Goal: Task Accomplishment & Management: Manage account settings

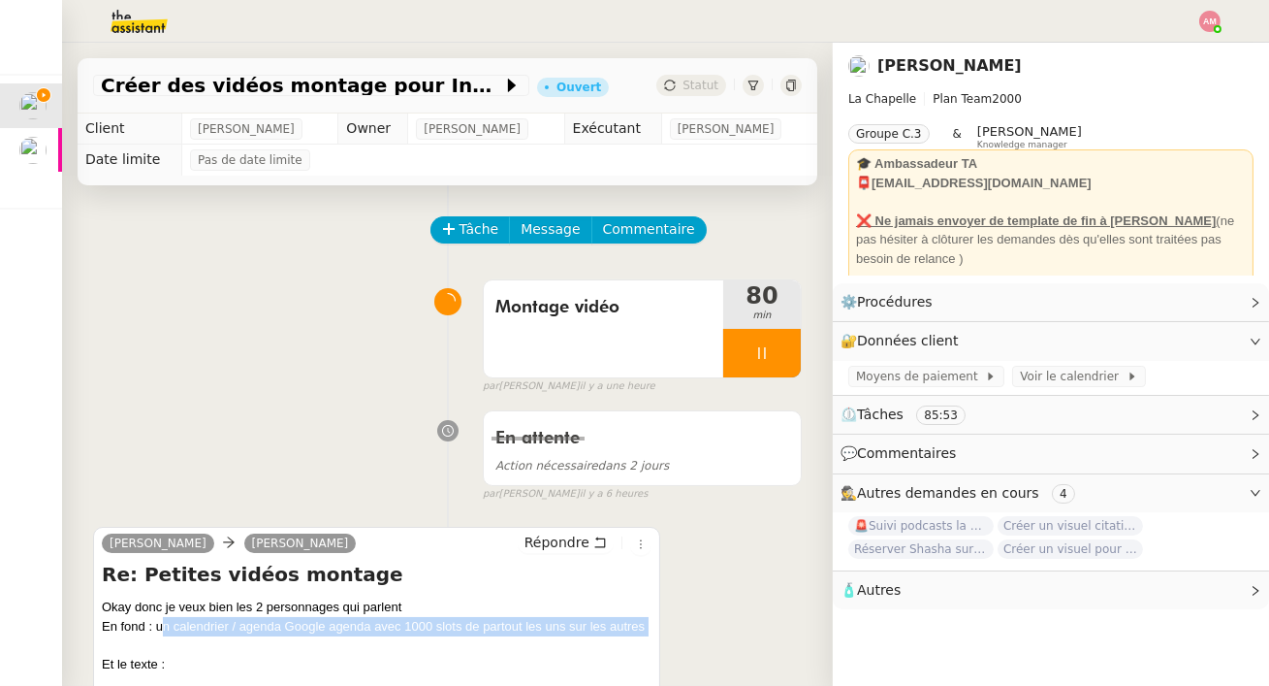
scroll to position [393, 0]
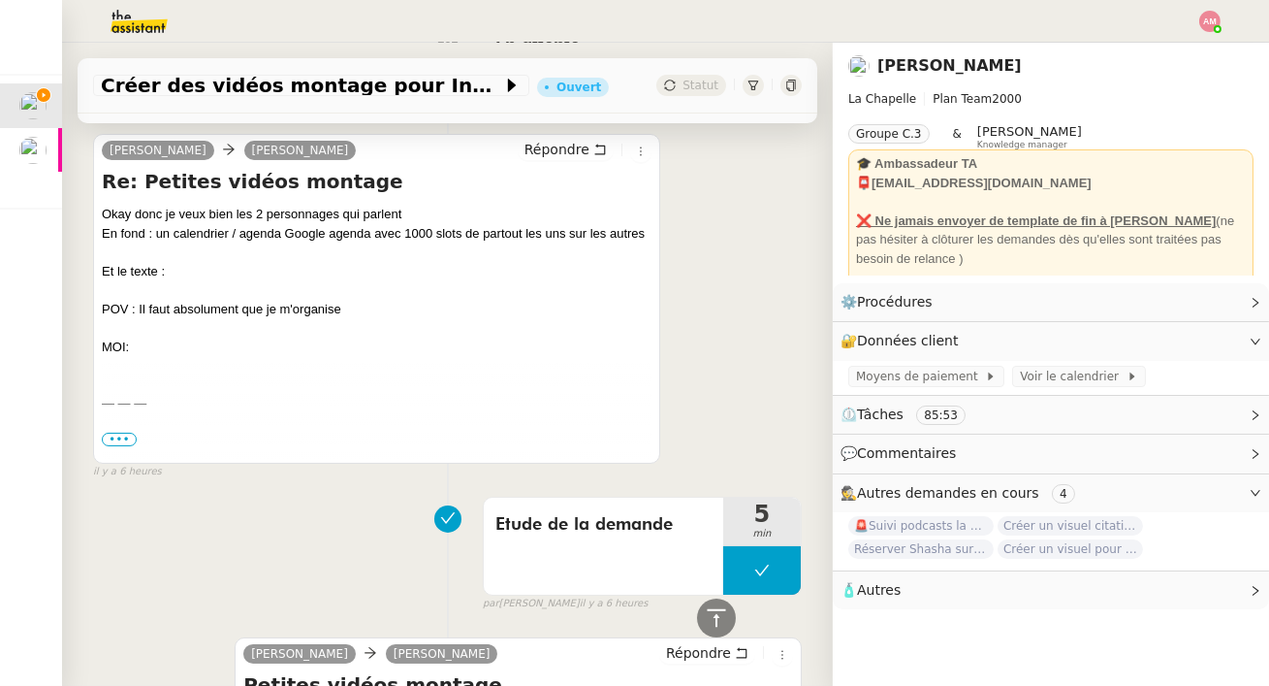
click at [238, 210] on div "Okay donc je veux bien les 2 personnages qui parlent En fond : un calendrier / …" at bounding box center [377, 280] width 550 height 151
click at [221, 238] on div "Okay donc je veux bien les 2 personnages qui parlent En fond : un calendrier / …" at bounding box center [377, 280] width 550 height 151
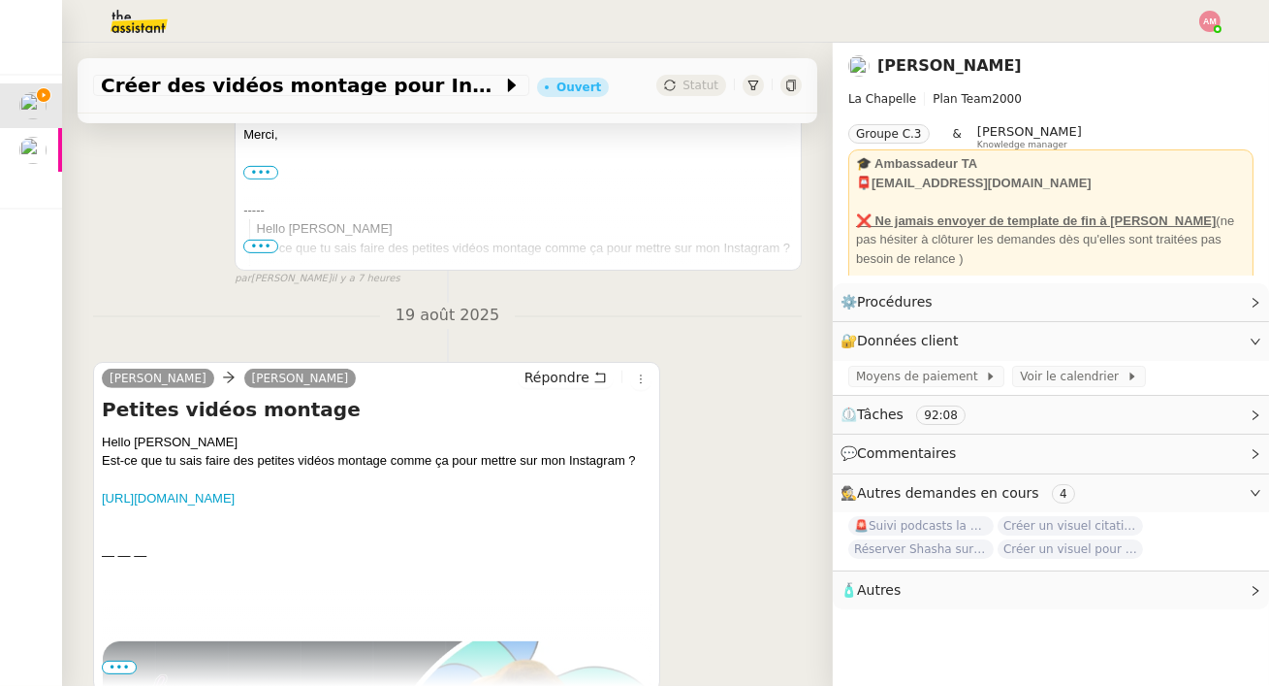
scroll to position [1575, 0]
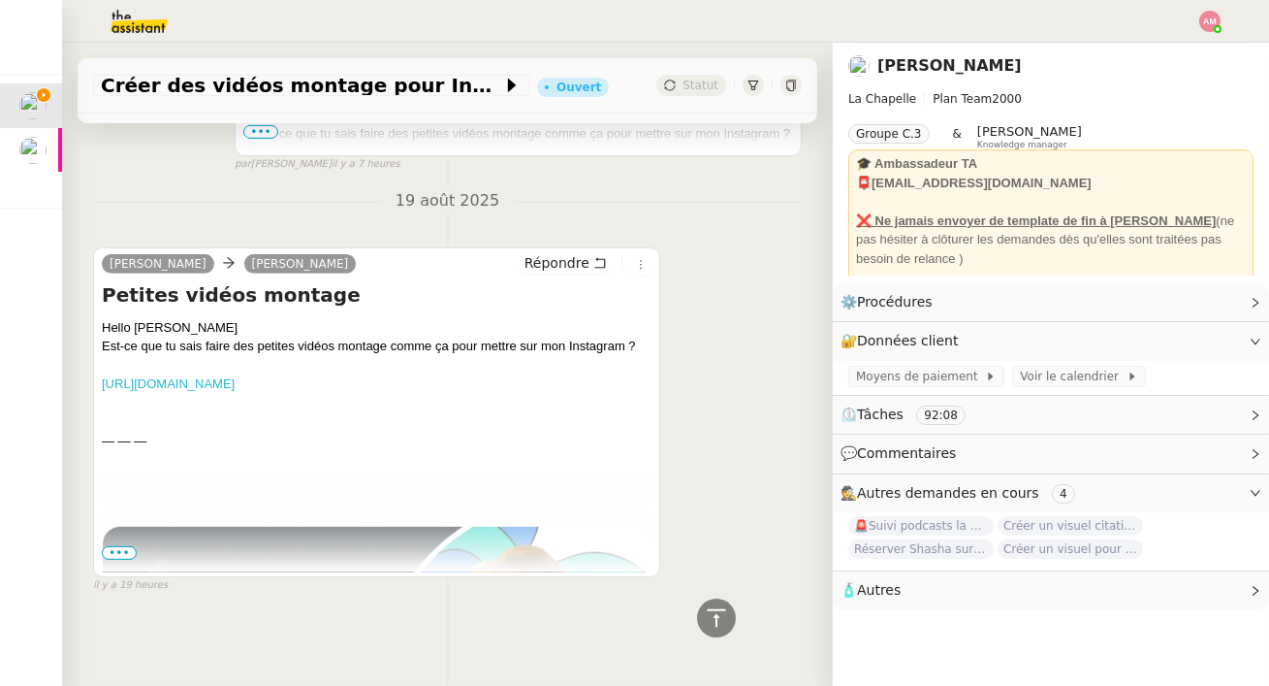
click at [235, 388] on link "[URL][DOMAIN_NAME]" at bounding box center [168, 383] width 133 height 15
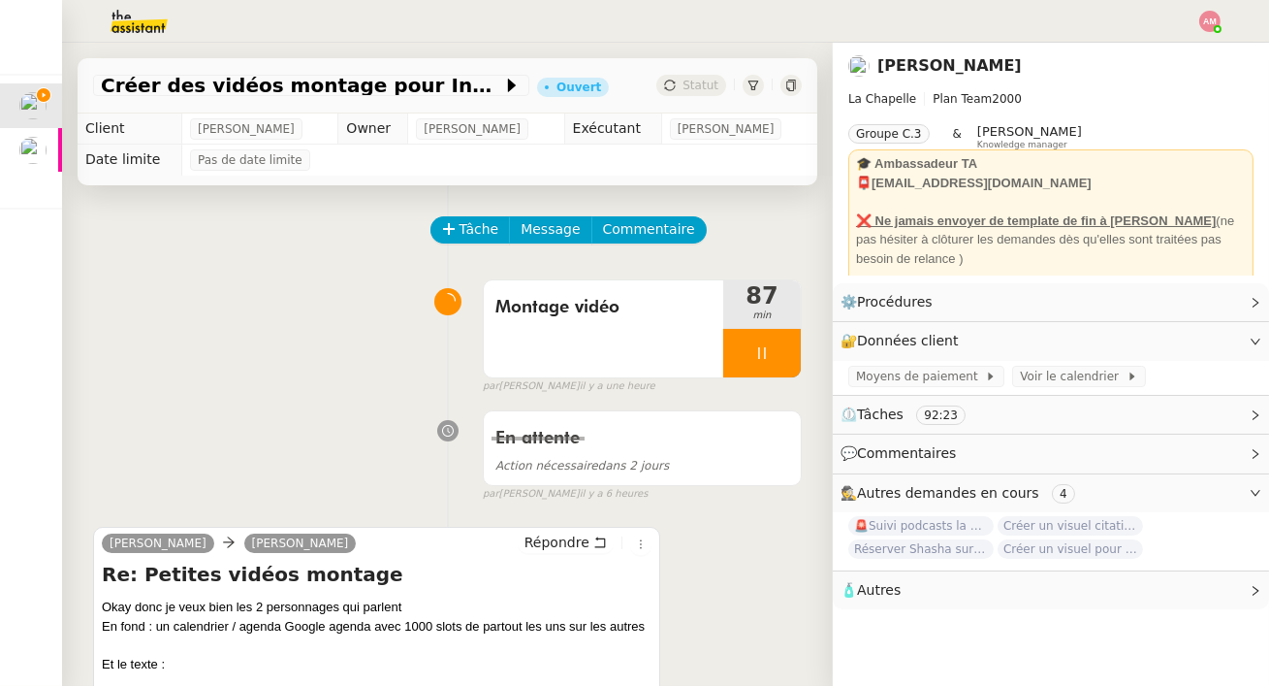
scroll to position [80, 0]
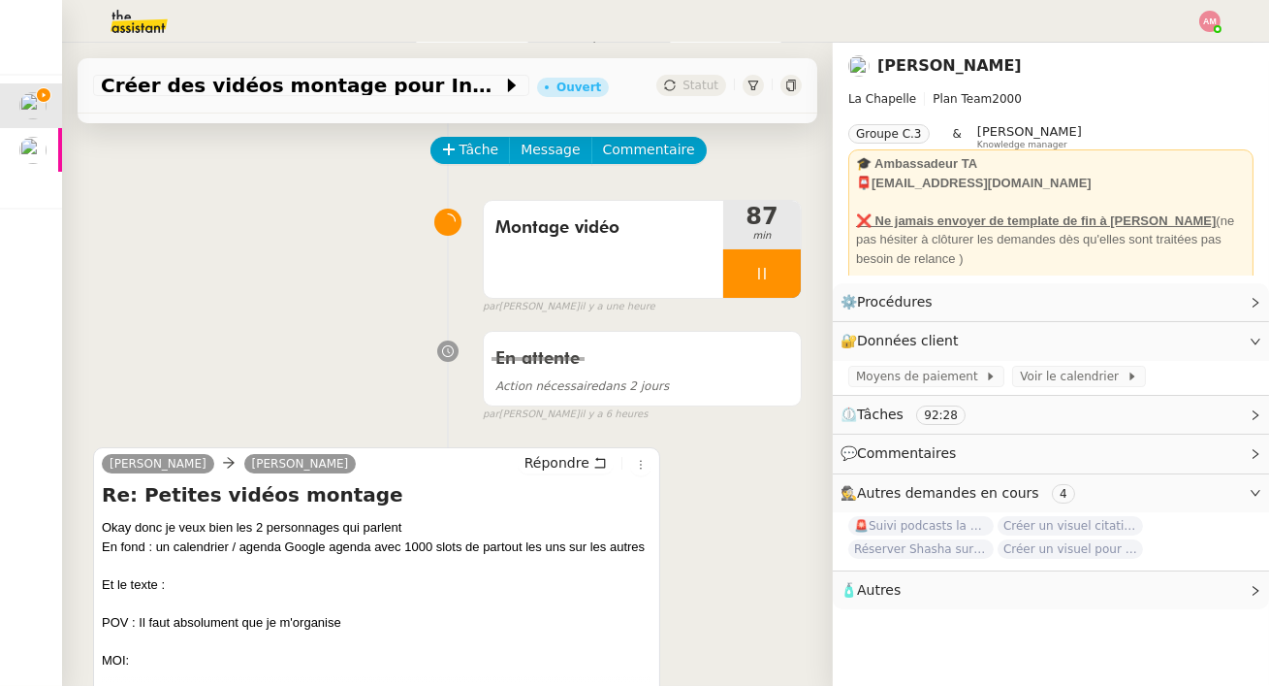
click at [274, 581] on div "Okay donc je veux bien les 2 personnages qui parlent En fond : un calendrier / …" at bounding box center [377, 593] width 550 height 151
drag, startPoint x: 100, startPoint y: 624, endPoint x: 312, endPoint y: 656, distance: 214.8
click at [312, 656] on div "[PERSON_NAME] [PERSON_NAME] Re: Petites vidéos montage Okay donc je veux bien l…" at bounding box center [376, 612] width 567 height 330
copy div "POV : Il faut absolument que je m'organise MOI:"
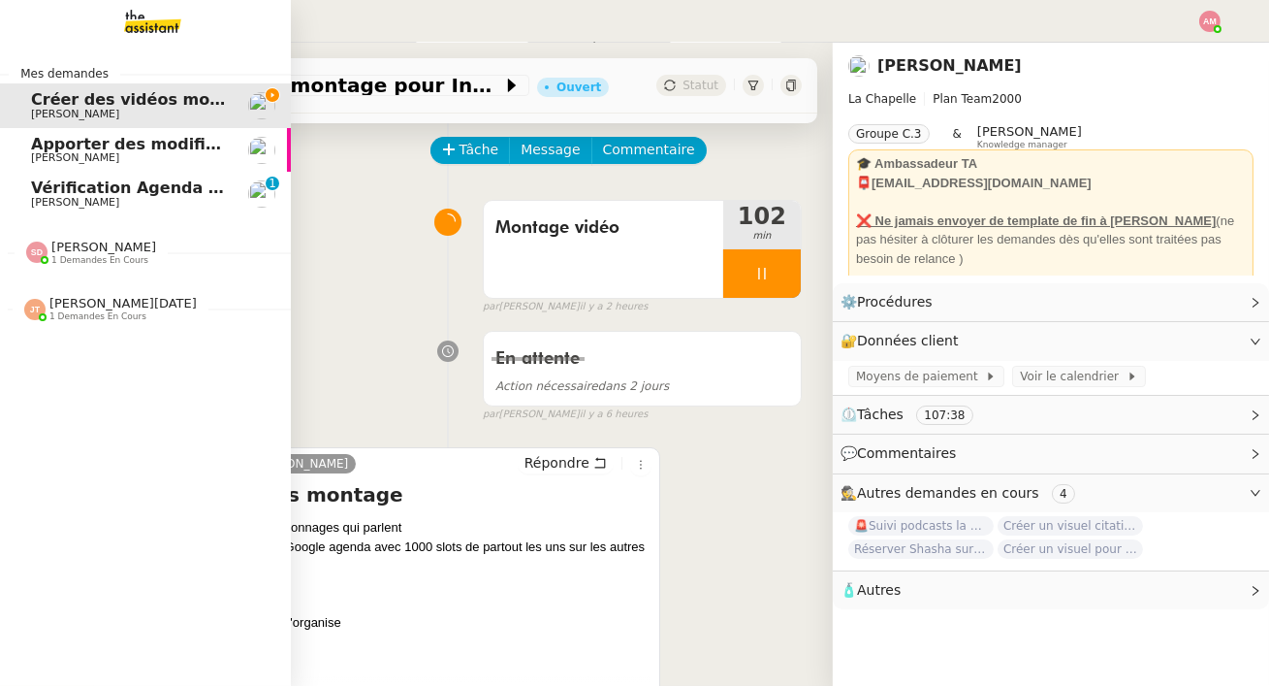
click at [58, 199] on span "[PERSON_NAME]" at bounding box center [75, 202] width 88 height 13
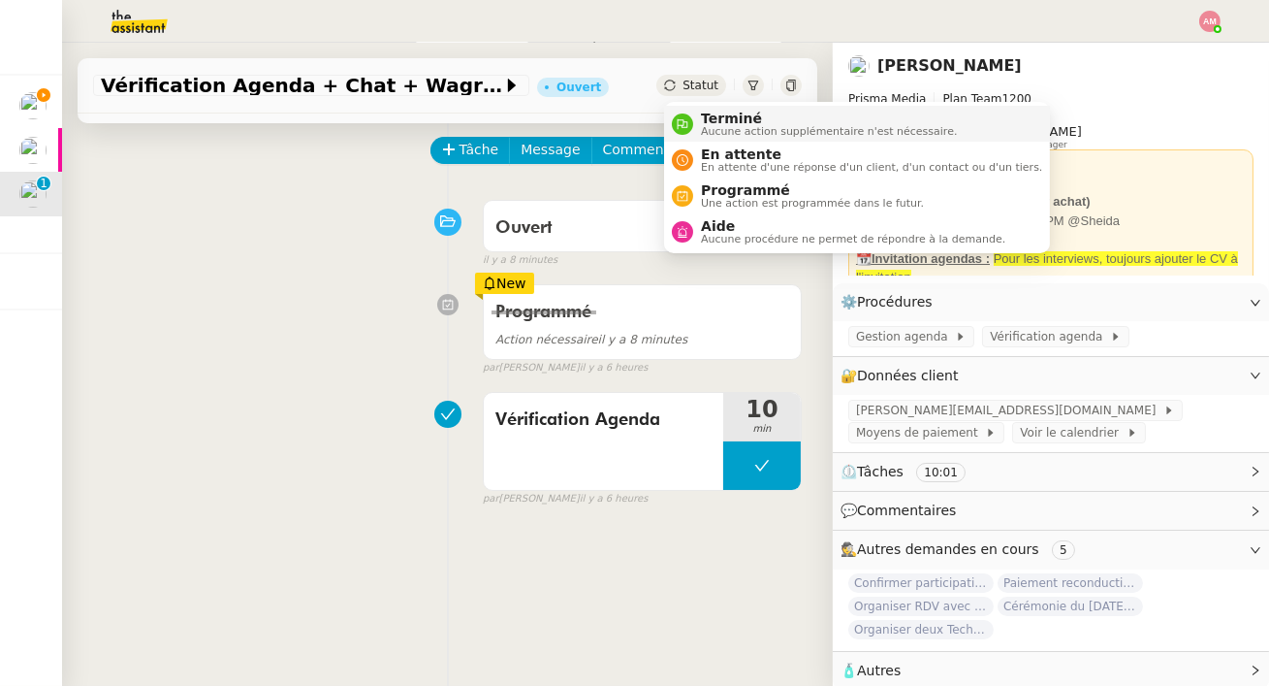
click at [708, 113] on span "Terminé" at bounding box center [829, 119] width 256 height 16
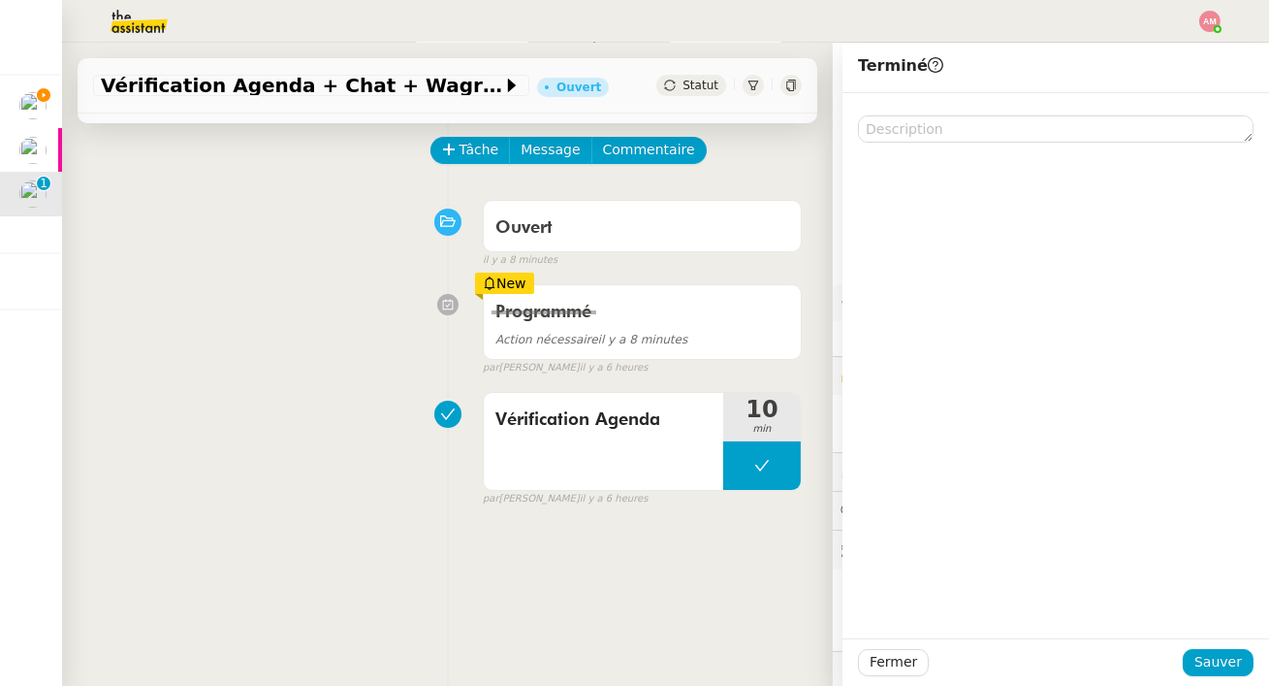
click at [1183, 658] on div at bounding box center [1056, 662] width 254 height 27
click at [1206, 660] on span "Sauver" at bounding box center [1219, 662] width 48 height 22
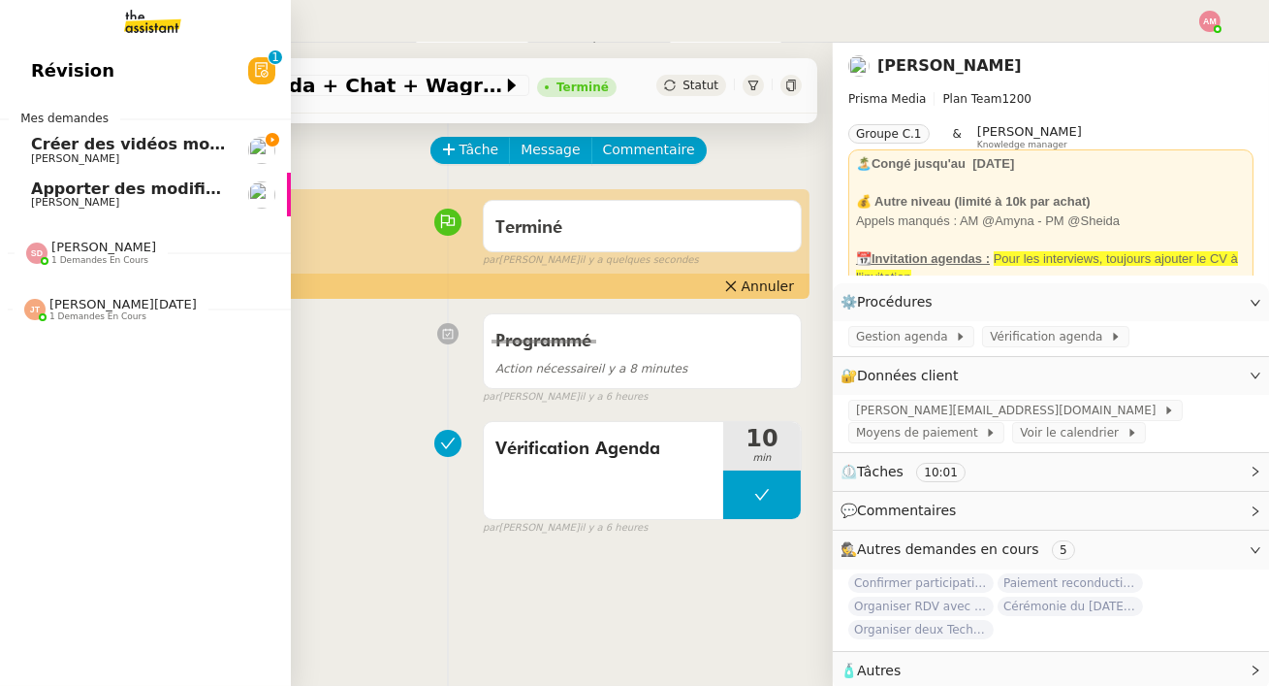
click at [64, 272] on div "[PERSON_NAME] 1 demandes en cours" at bounding box center [145, 244] width 291 height 56
click at [61, 360] on span "1 demandes en cours" at bounding box center [97, 361] width 97 height 11
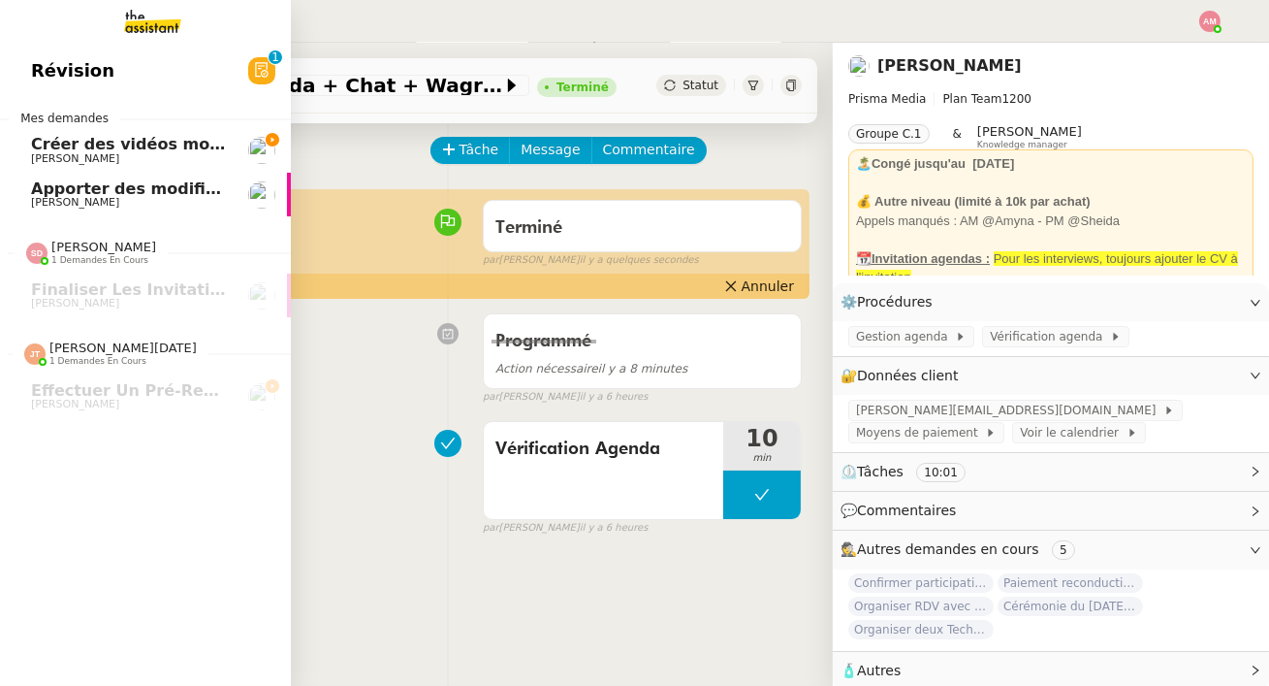
click at [158, 142] on span "Créer des vidéos montage pour Instagram" at bounding box center [215, 144] width 369 height 18
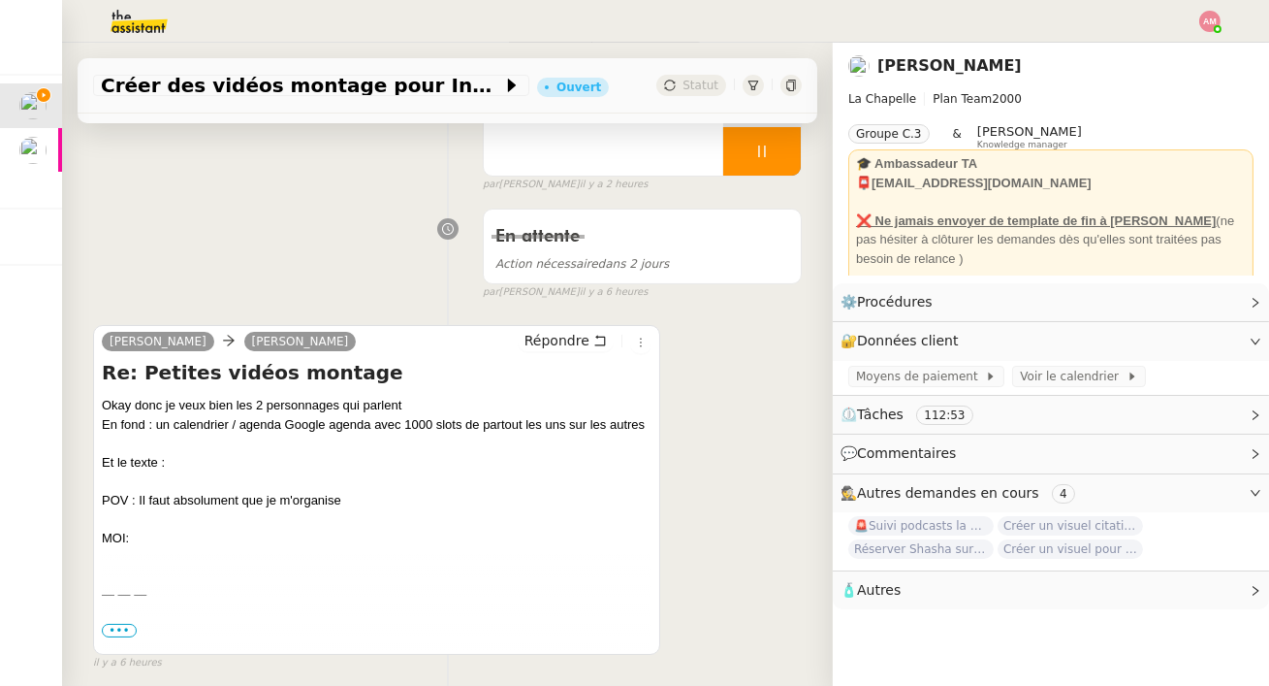
scroll to position [204, 0]
click at [577, 340] on span "Répondre" at bounding box center [557, 338] width 65 height 19
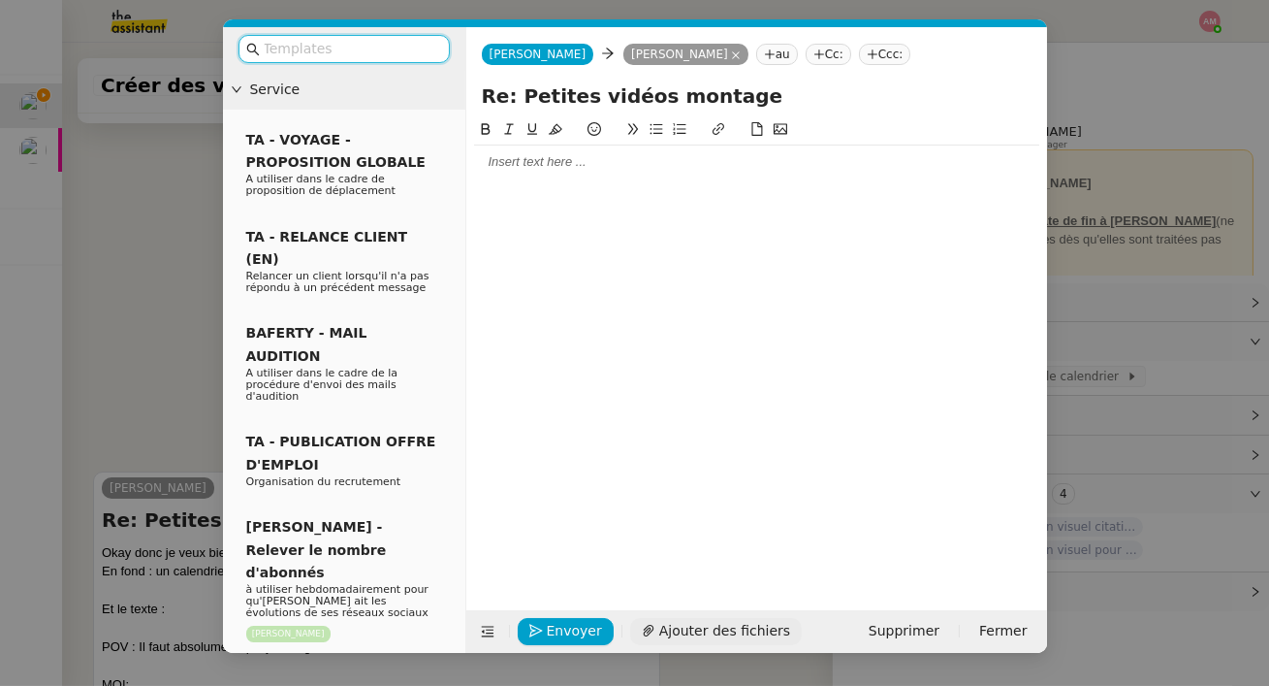
click at [665, 624] on span "Ajouter des fichiers" at bounding box center [724, 631] width 131 height 22
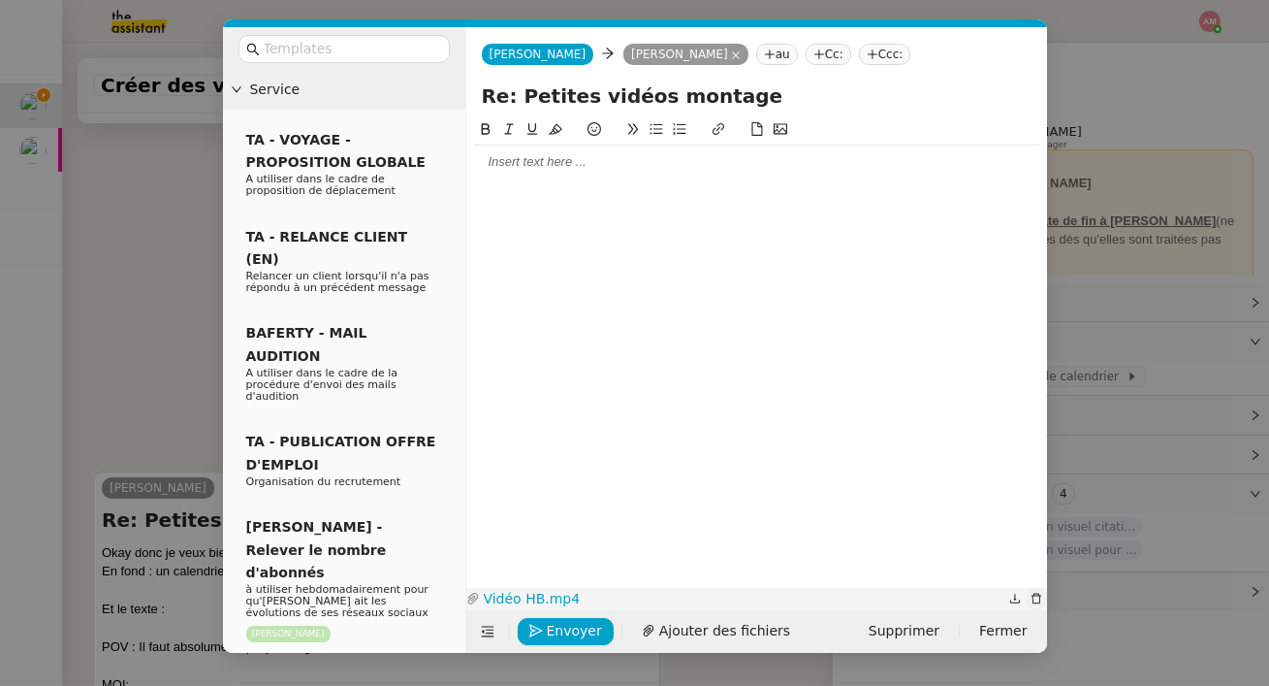
click at [1033, 597] on icon "button" at bounding box center [1037, 598] width 12 height 12
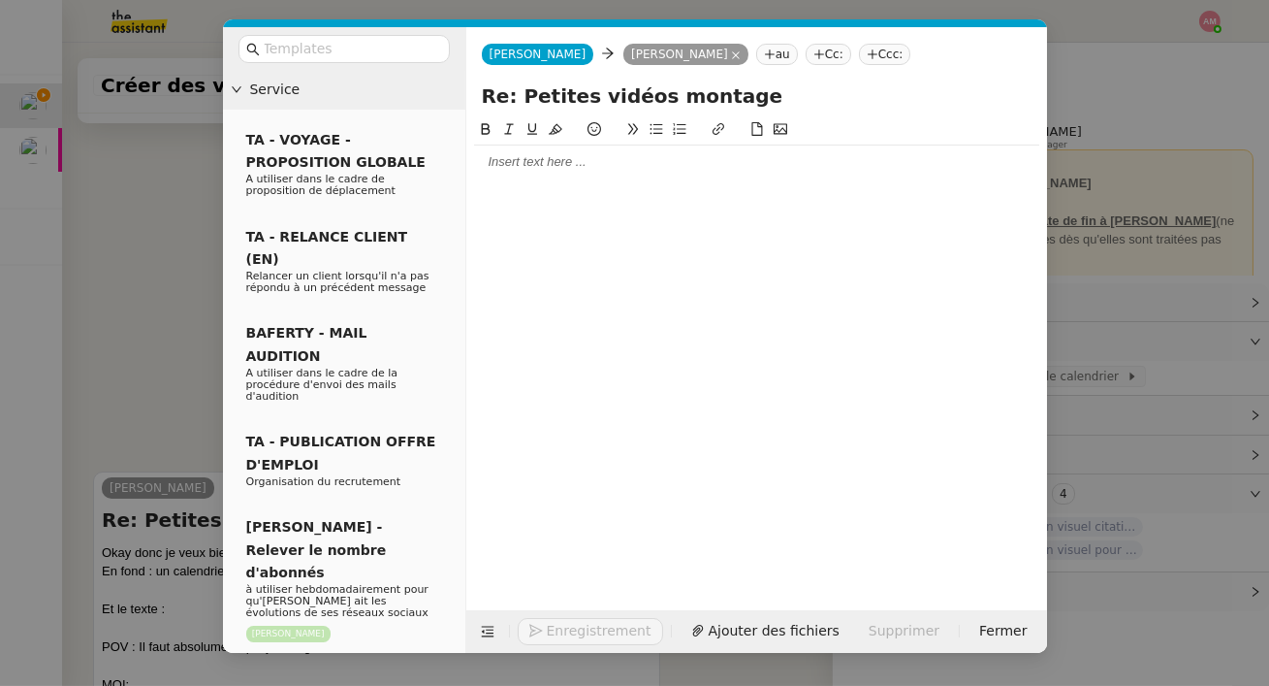
click at [109, 398] on nz-modal-container "Service TA - VOYAGE - PROPOSITION GLOBALE A utiliser dans le cadre de propositi…" at bounding box center [634, 343] width 1269 height 686
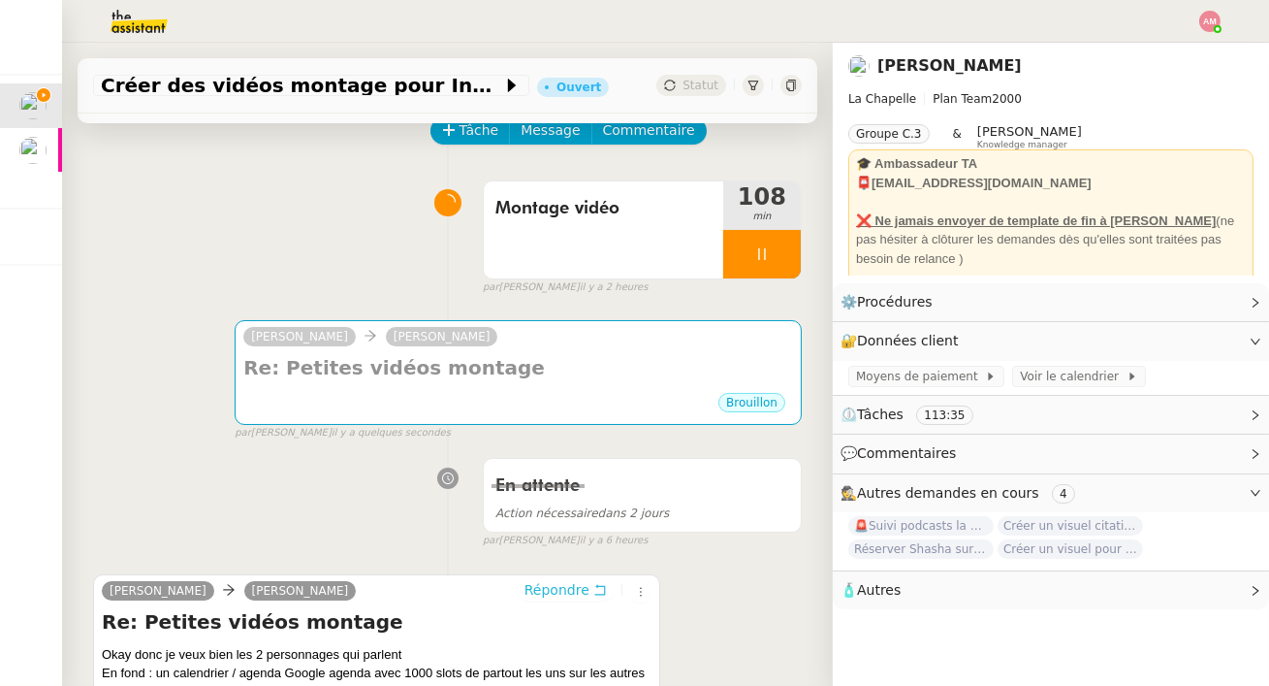
scroll to position [97, 0]
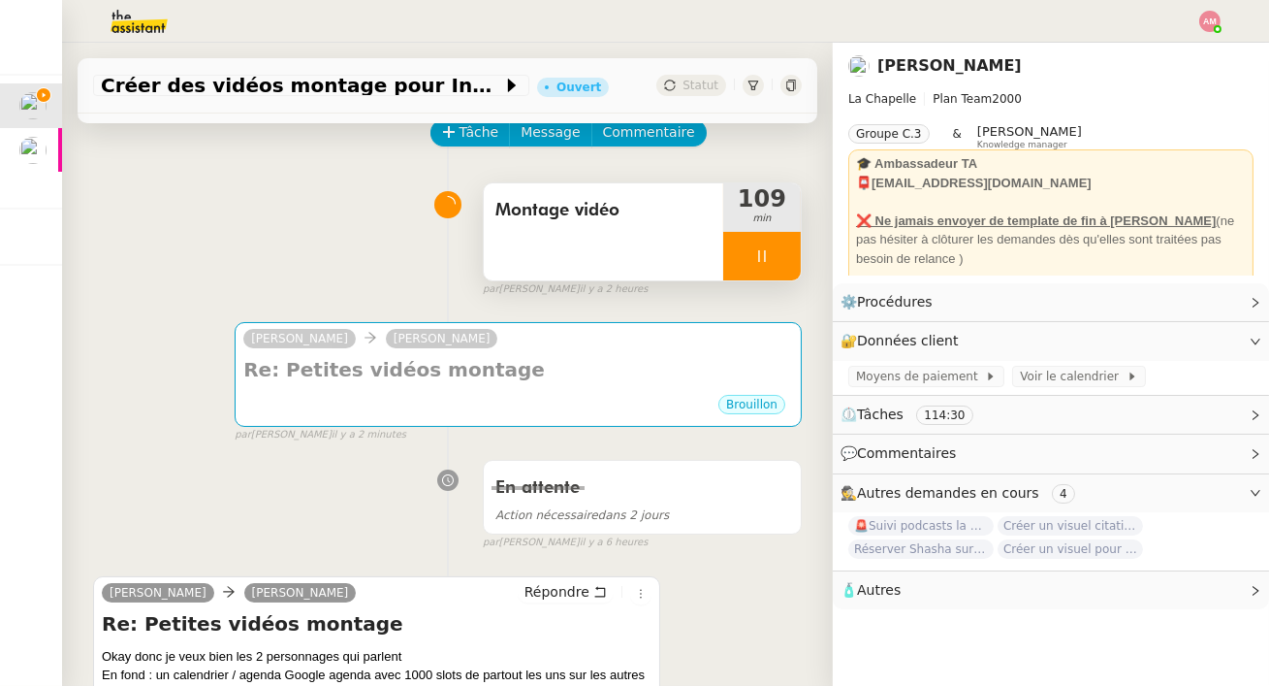
click at [767, 233] on div at bounding box center [762, 256] width 78 height 48
click at [780, 242] on button at bounding box center [781, 256] width 39 height 48
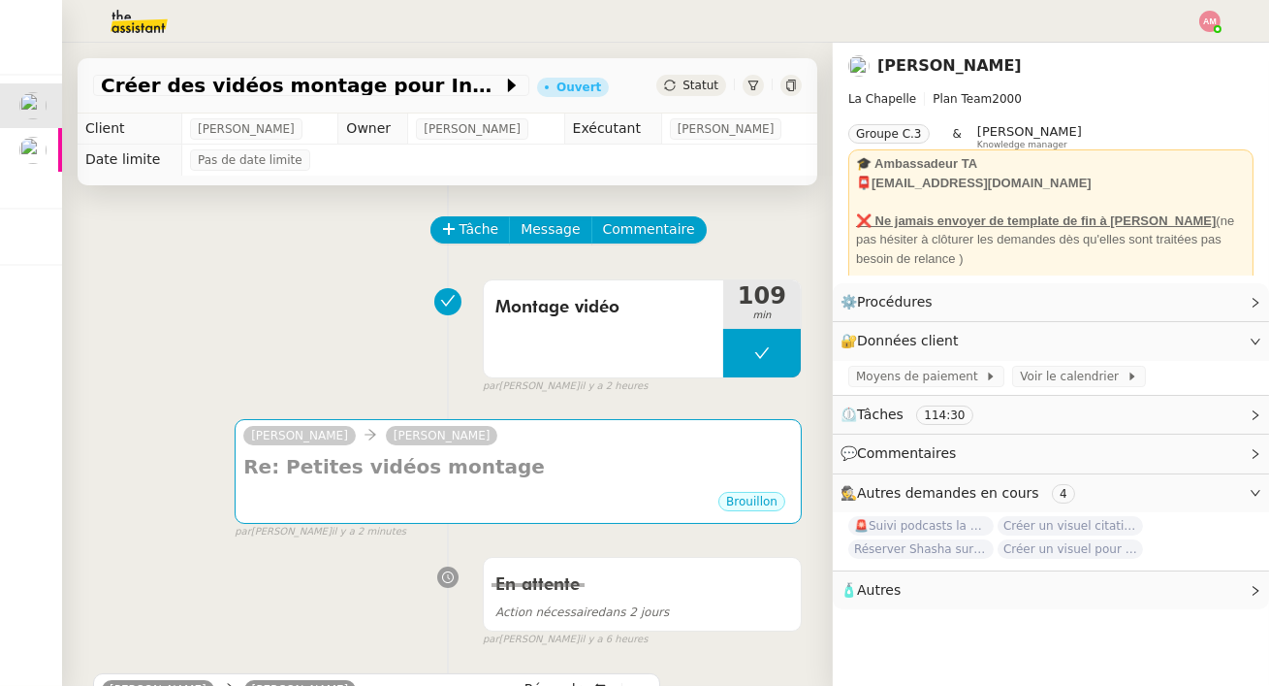
click at [1203, 34] on div at bounding box center [634, 21] width 1172 height 43
click at [1207, 23] on img at bounding box center [1210, 21] width 21 height 21
click at [1169, 49] on li "Suivi" at bounding box center [1158, 55] width 126 height 27
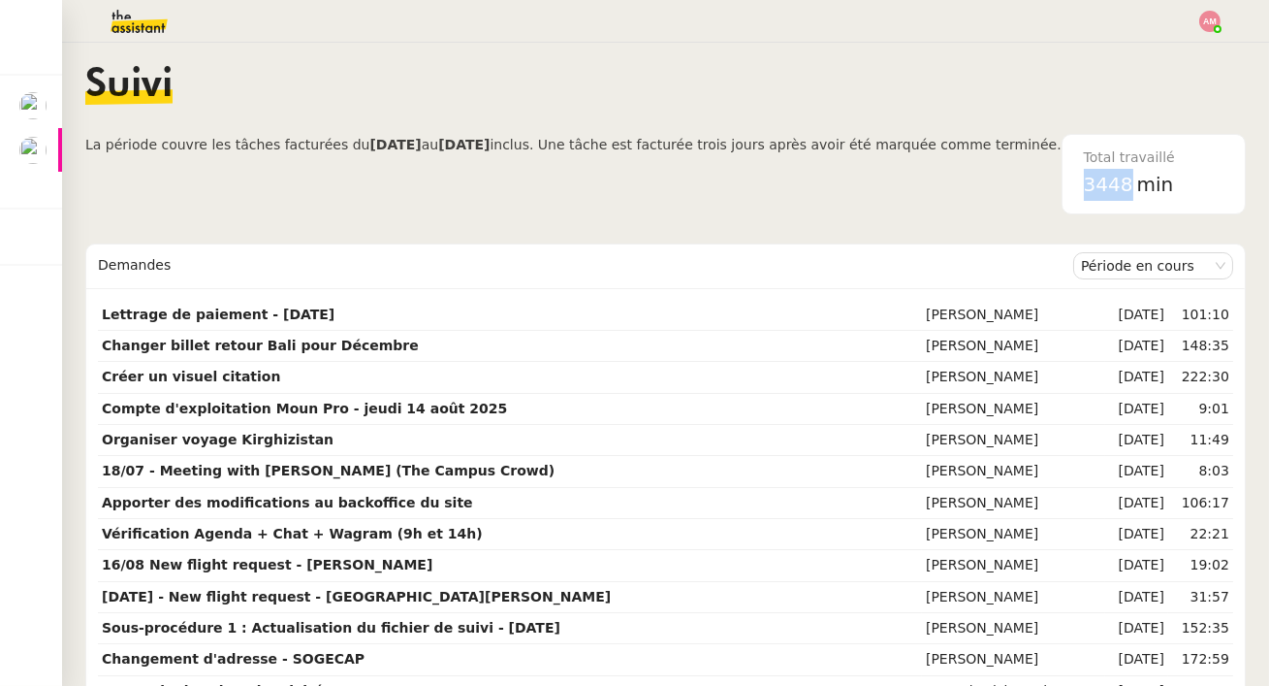
drag, startPoint x: 1078, startPoint y: 185, endPoint x: 1130, endPoint y: 185, distance: 51.4
click at [1130, 185] on div "Total travaillé 3448 min" at bounding box center [1154, 174] width 163 height 79
copy span "3448"
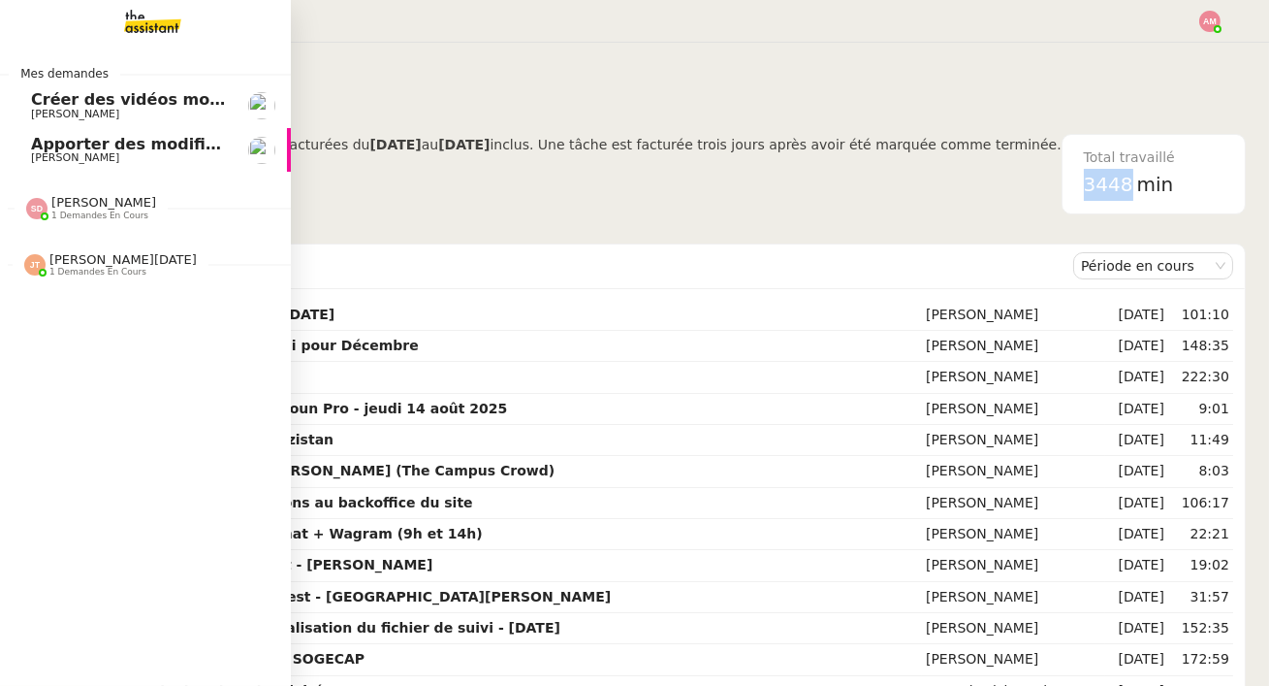
click at [59, 117] on span "[PERSON_NAME]" at bounding box center [75, 114] width 88 height 13
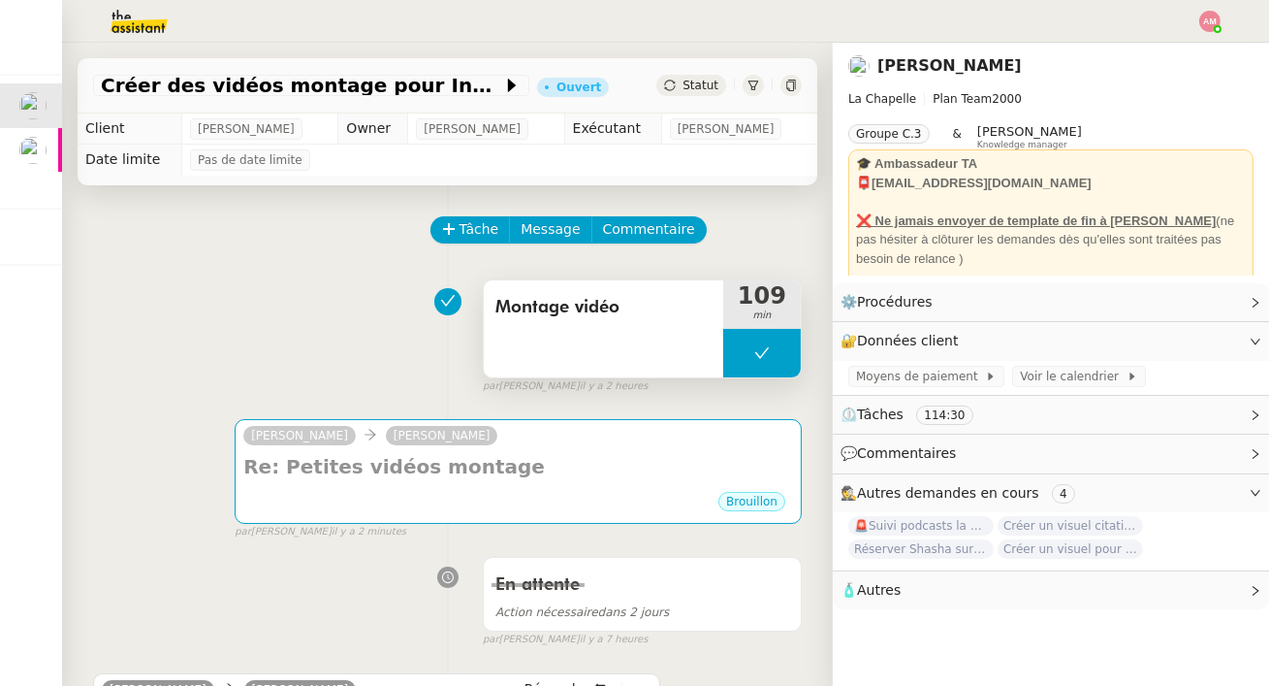
click at [758, 356] on icon at bounding box center [762, 353] width 16 height 16
click at [745, 350] on icon at bounding box center [743, 353] width 16 height 16
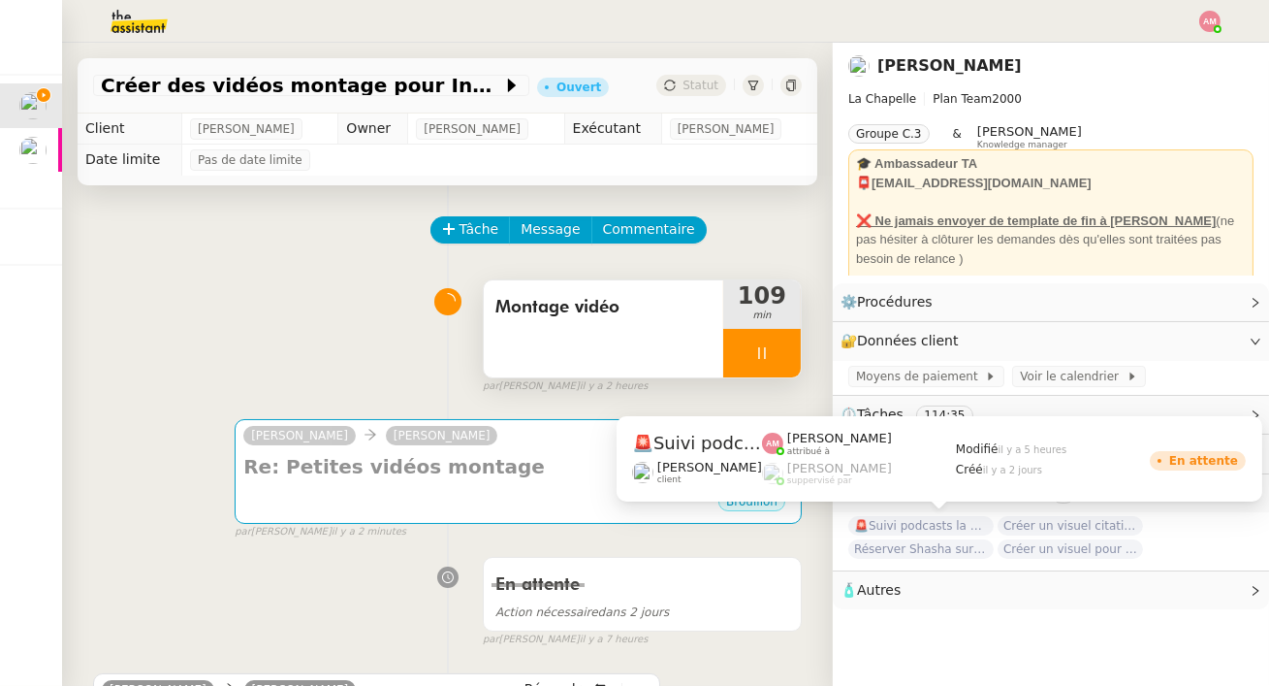
click at [969, 527] on span "🚨Suivi podcasts la chapelle radio 18 août 2025" at bounding box center [920, 525] width 145 height 19
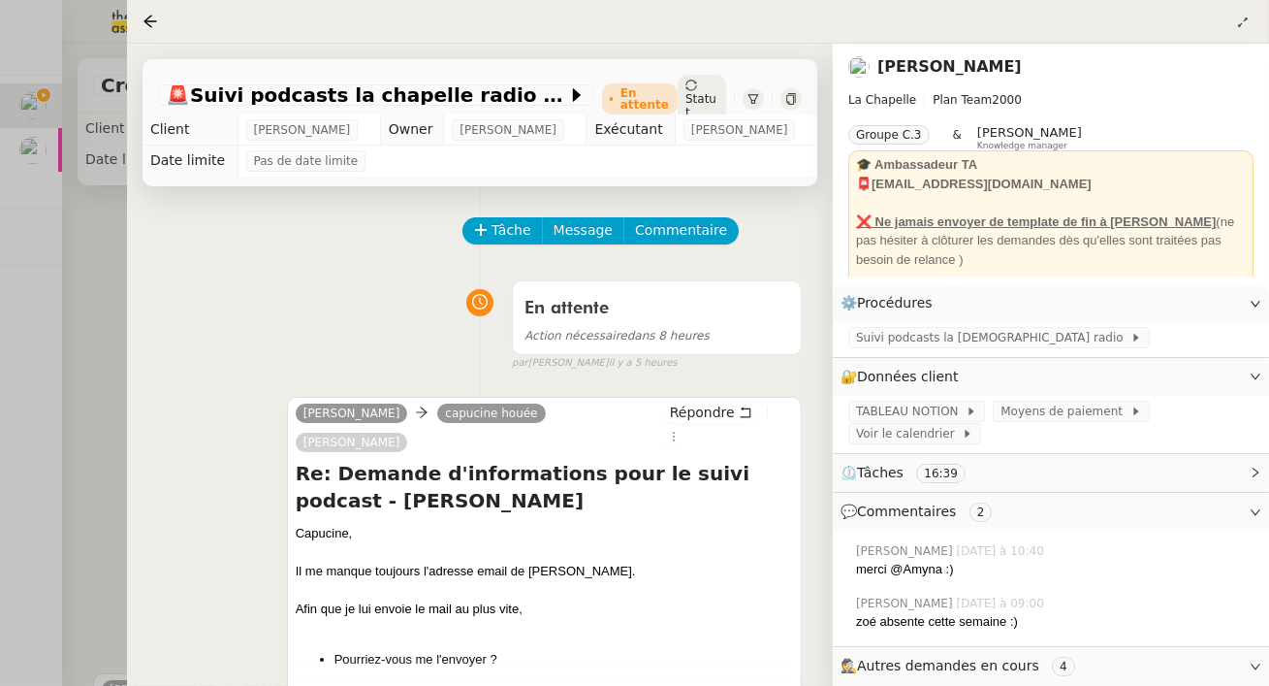
click at [64, 313] on div at bounding box center [634, 343] width 1269 height 686
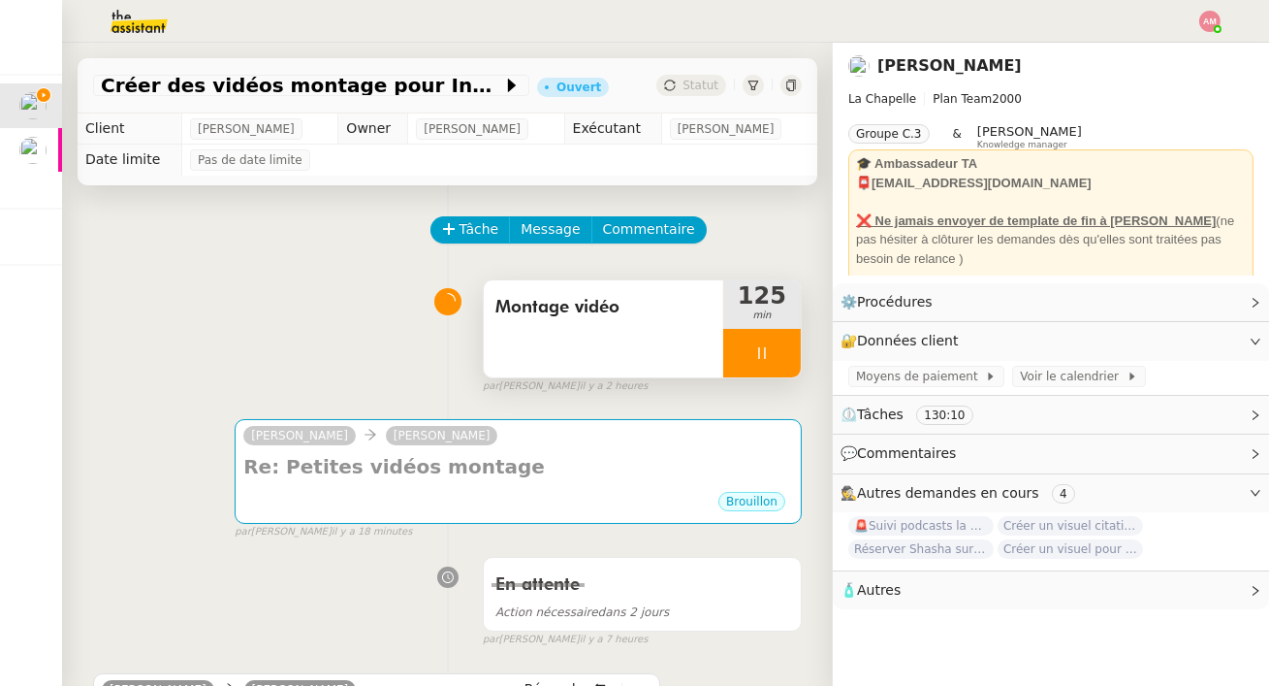
click at [767, 352] on icon at bounding box center [762, 353] width 16 height 16
click at [736, 368] on div at bounding box center [742, 353] width 39 height 48
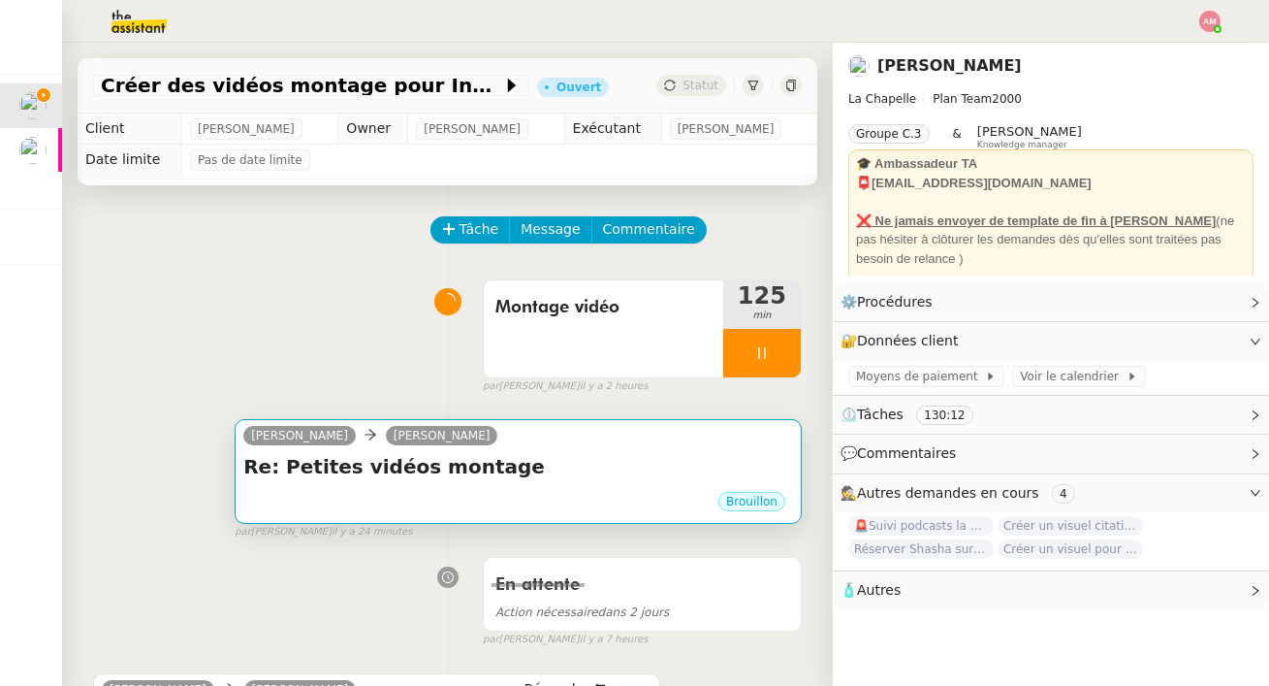
click at [625, 458] on h4 "Re: Petites vidéos montage" at bounding box center [518, 466] width 550 height 27
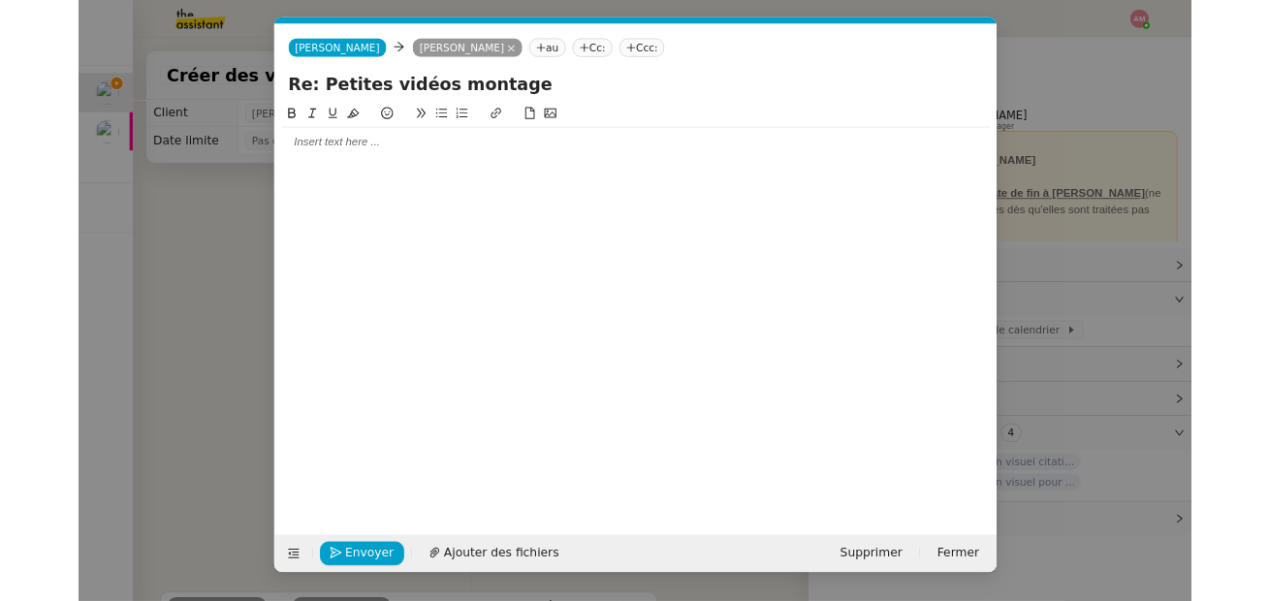
scroll to position [0, 41]
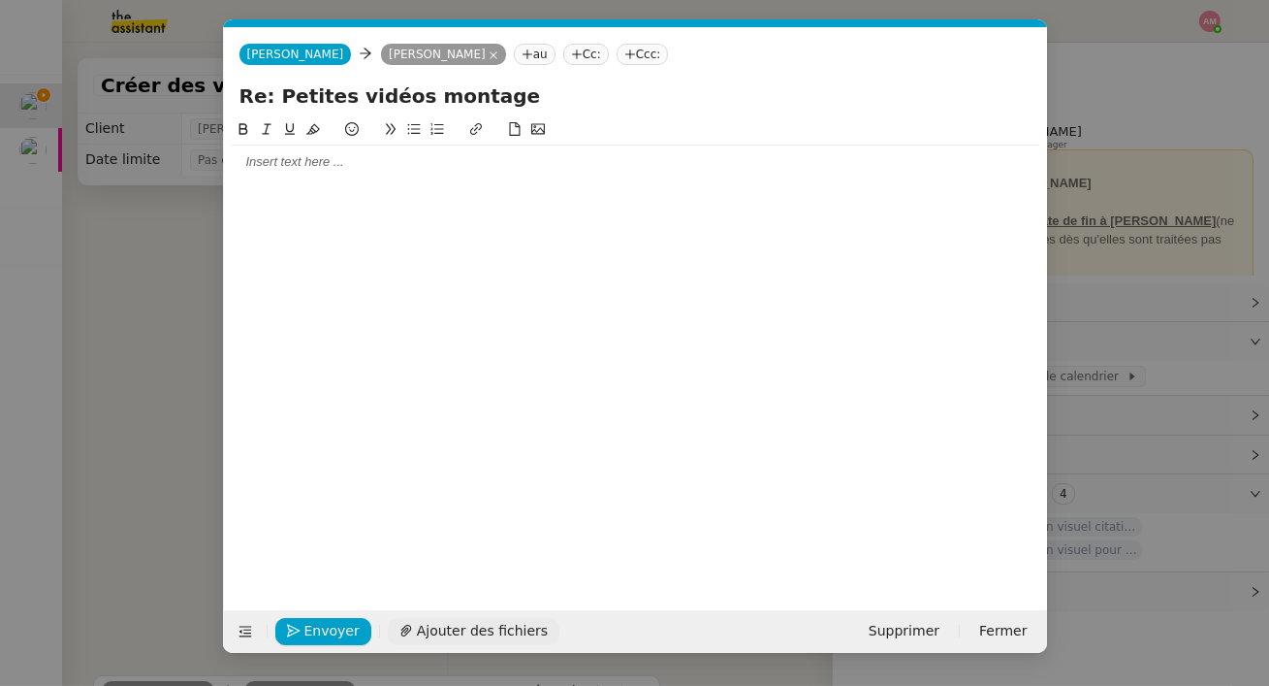
click at [464, 630] on span "Ajouter des fichiers" at bounding box center [482, 631] width 131 height 22
click at [284, 158] on div at bounding box center [636, 161] width 808 height 17
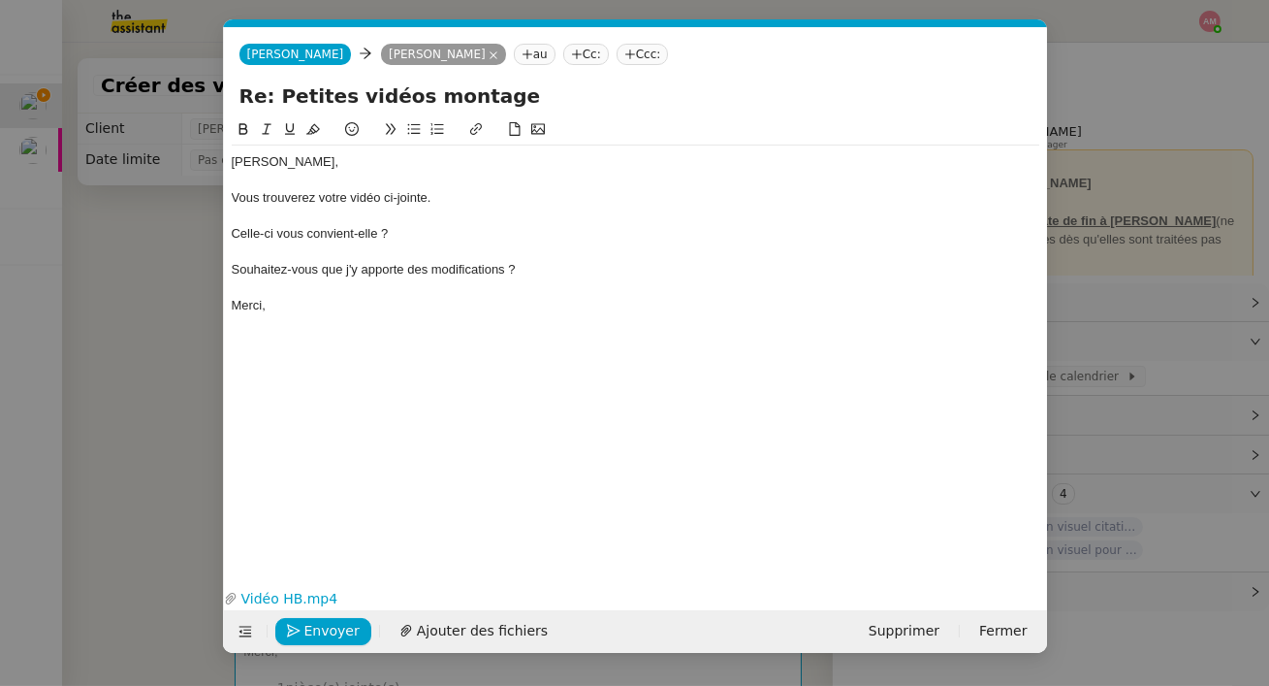
click at [237, 272] on div "Souhaitez-vous que j'y apporte des modifications ?" at bounding box center [636, 269] width 808 height 17
click at [410, 137] on button at bounding box center [413, 129] width 23 height 22
click at [282, 228] on div "Celle-ci vous convient-elle ?" at bounding box center [636, 233] width 808 height 17
click at [415, 130] on icon at bounding box center [413, 129] width 13 height 11
drag, startPoint x: 313, startPoint y: 319, endPoint x: 221, endPoint y: 147, distance: 194.8
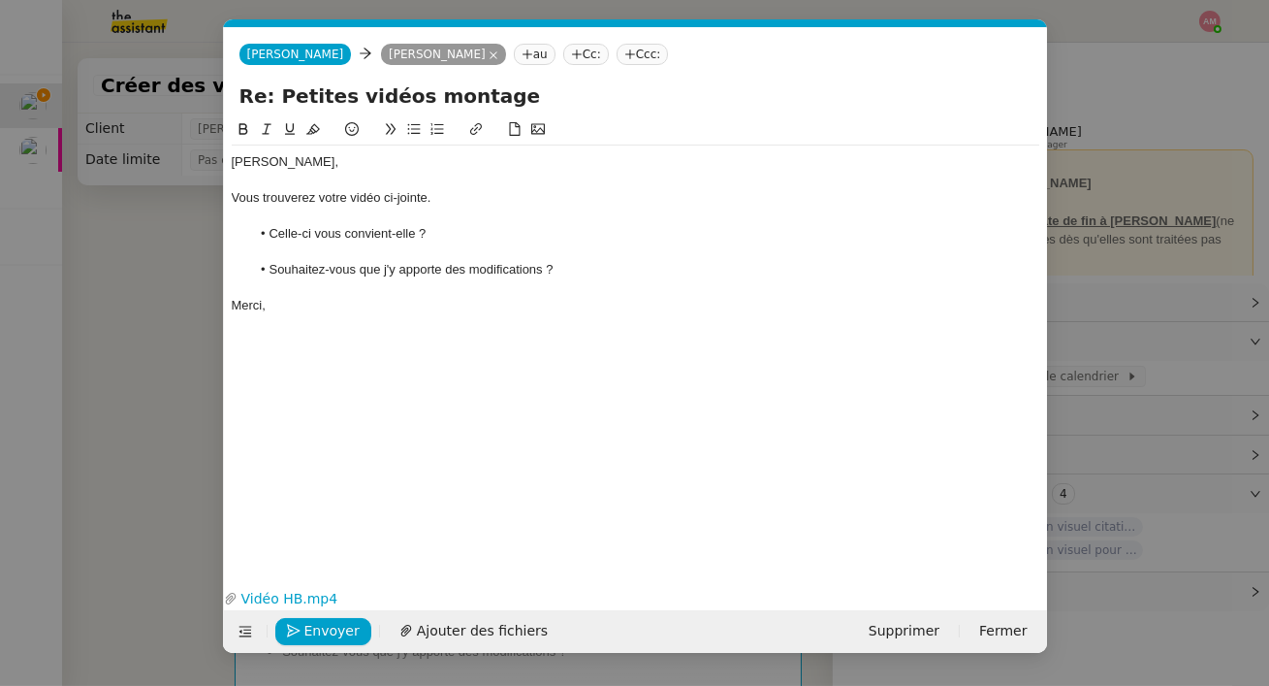
click at [221, 147] on nz-modal-container "Service TA - VOYAGE - PROPOSITION GLOBALE A utiliser dans le cadre de propositi…" at bounding box center [634, 343] width 1269 height 686
copy div "[PERSON_NAME], Vous trouverez votre vidéo ci-jointe. Celle-ci vous convient-ell…"
drag, startPoint x: 572, startPoint y: 499, endPoint x: 188, endPoint y: 287, distance: 438.8
click at [572, 499] on div "[PERSON_NAME], Vous trouverez votre vidéo ci-jointe. Celle-ci vous convient-ell…" at bounding box center [636, 335] width 808 height 434
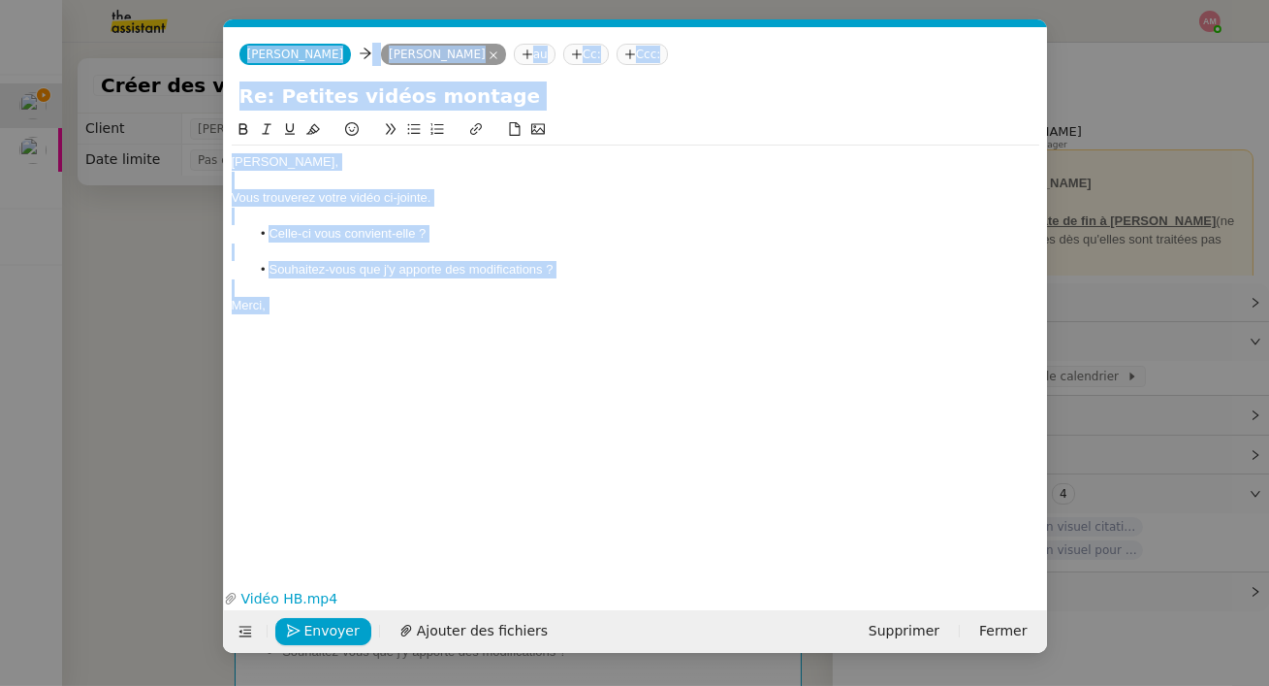
click at [188, 287] on nz-modal-container "Service TA - VOYAGE - PROPOSITION GLOBALE A utiliser dans le cadre de propositi…" at bounding box center [634, 343] width 1269 height 686
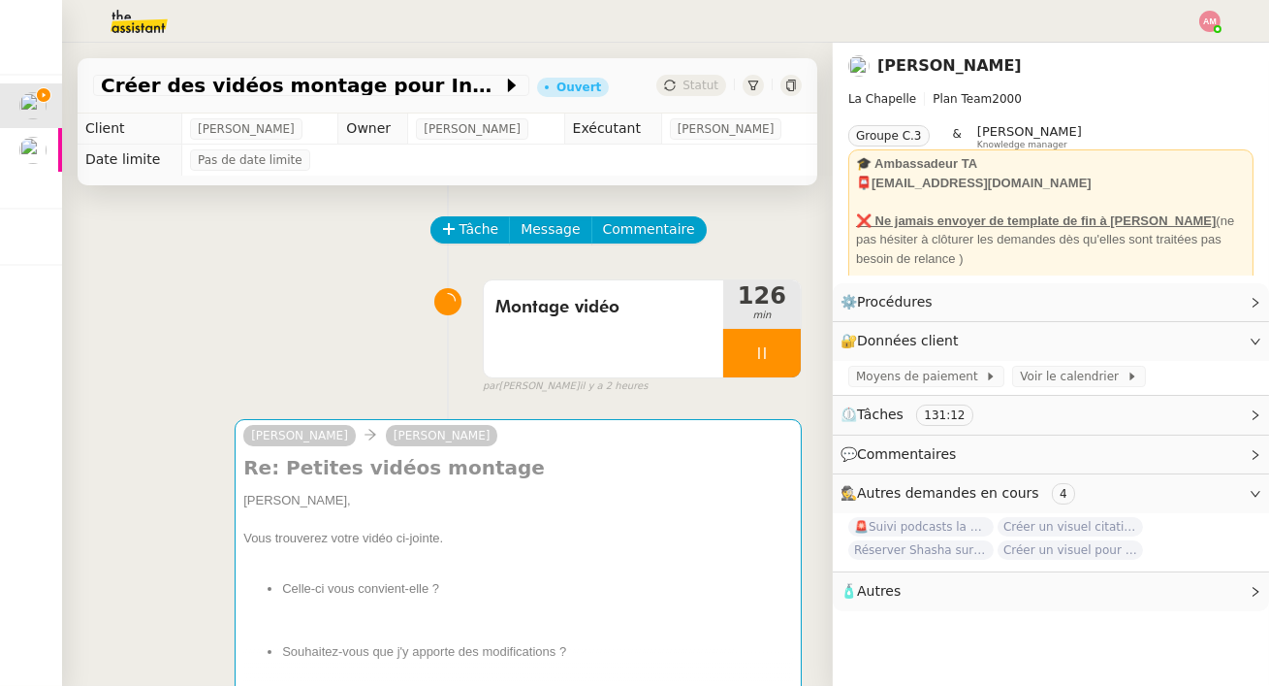
click at [188, 287] on nz-modal-container "Service TA - VOYAGE - PROPOSITION GLOBALE A utiliser dans le cadre de propositi…" at bounding box center [634, 343] width 1269 height 686
click at [188, 287] on div "Montage vidéo 126 min false par [PERSON_NAME] il y a 2 heures" at bounding box center [447, 333] width 709 height 124
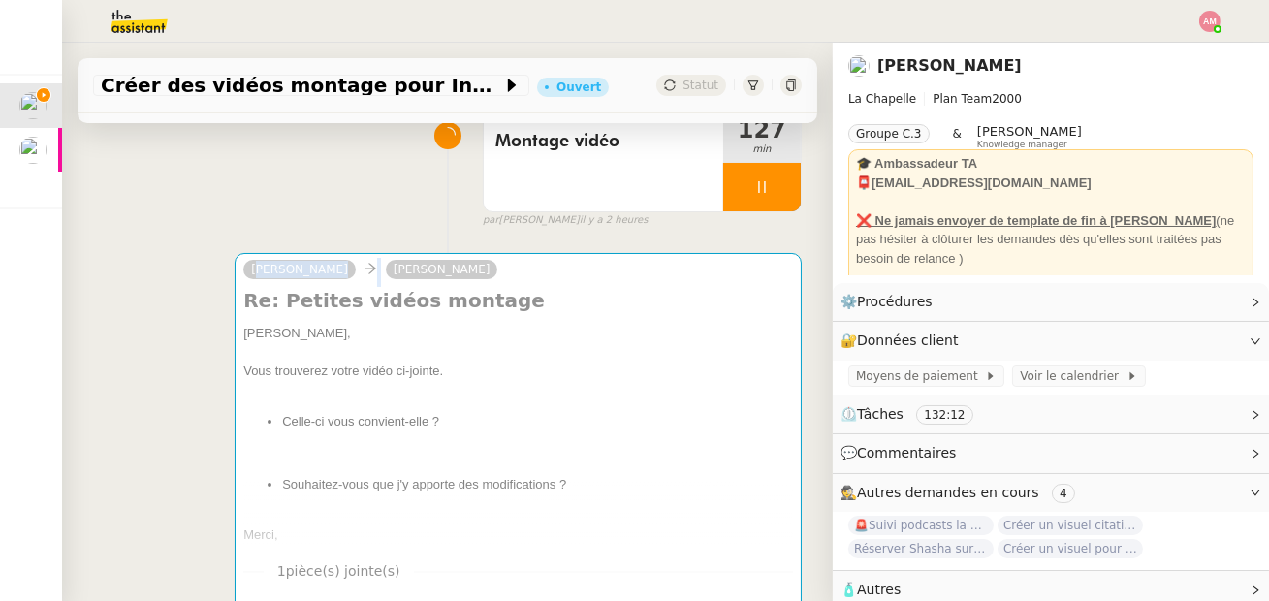
scroll to position [171, 0]
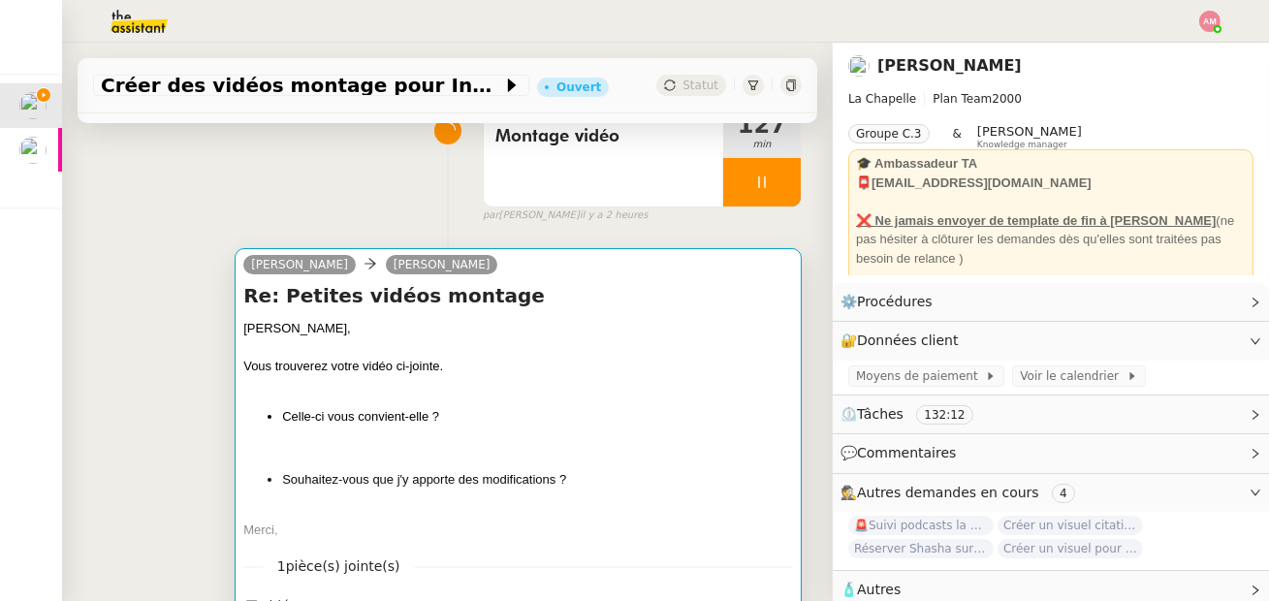
click at [654, 385] on div at bounding box center [518, 385] width 550 height 19
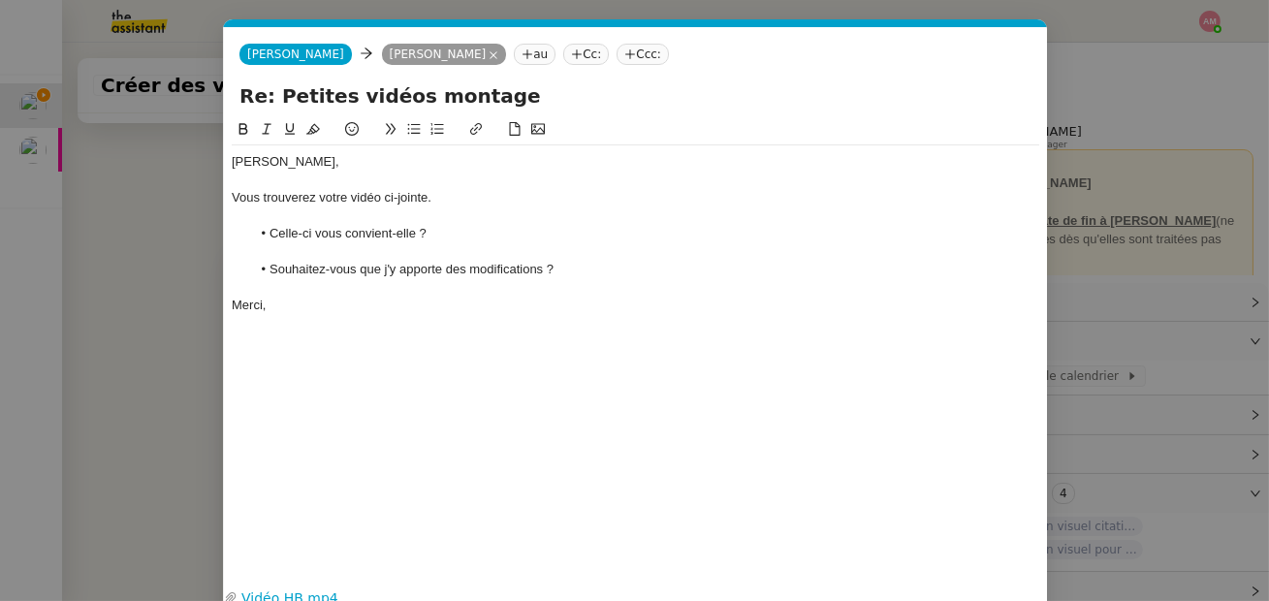
scroll to position [0, 41]
click at [488, 246] on div at bounding box center [636, 251] width 808 height 17
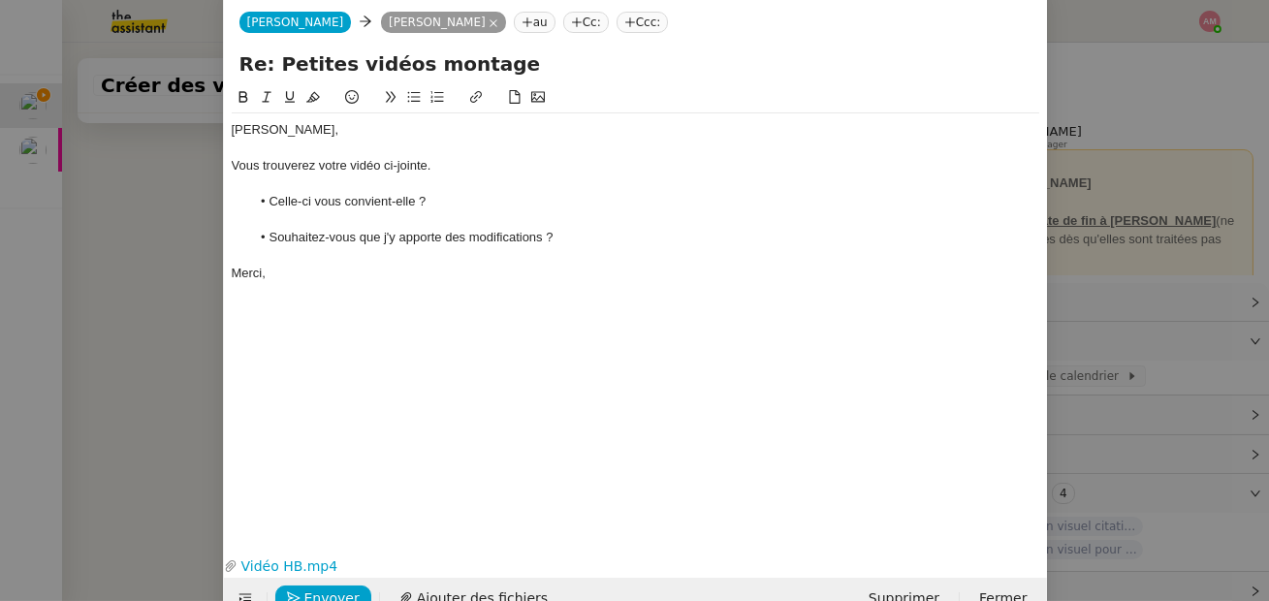
scroll to position [74, 0]
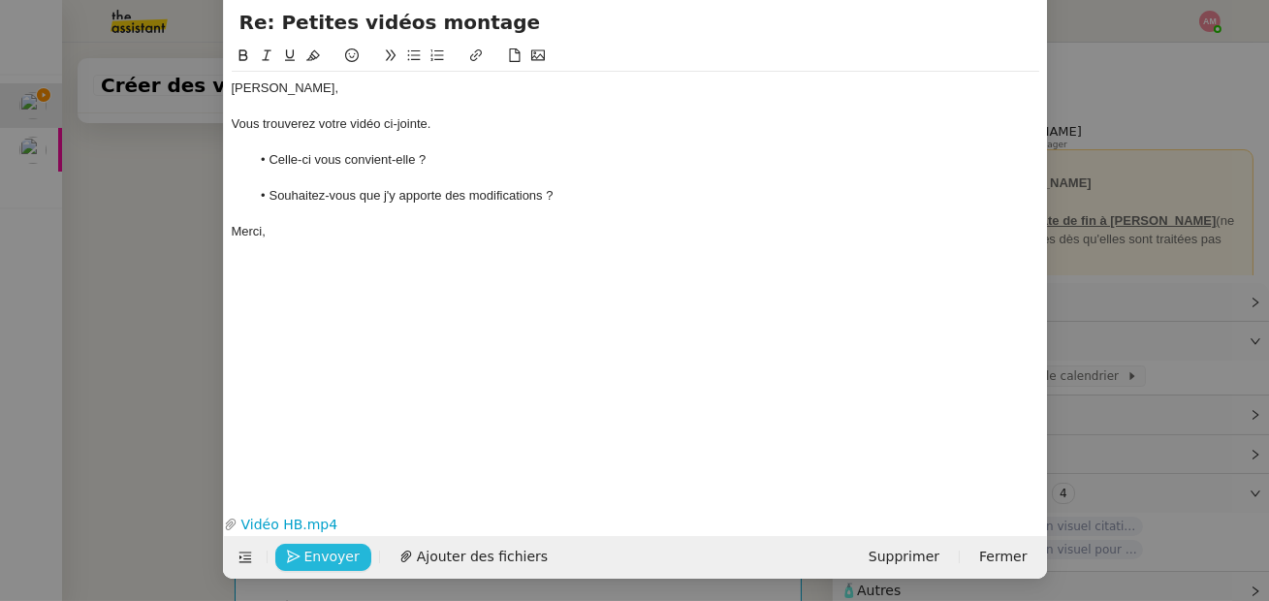
click at [308, 565] on span "Envoyer" at bounding box center [331, 557] width 55 height 22
click at [308, 565] on span "Confirmer l'envoi" at bounding box center [362, 557] width 116 height 22
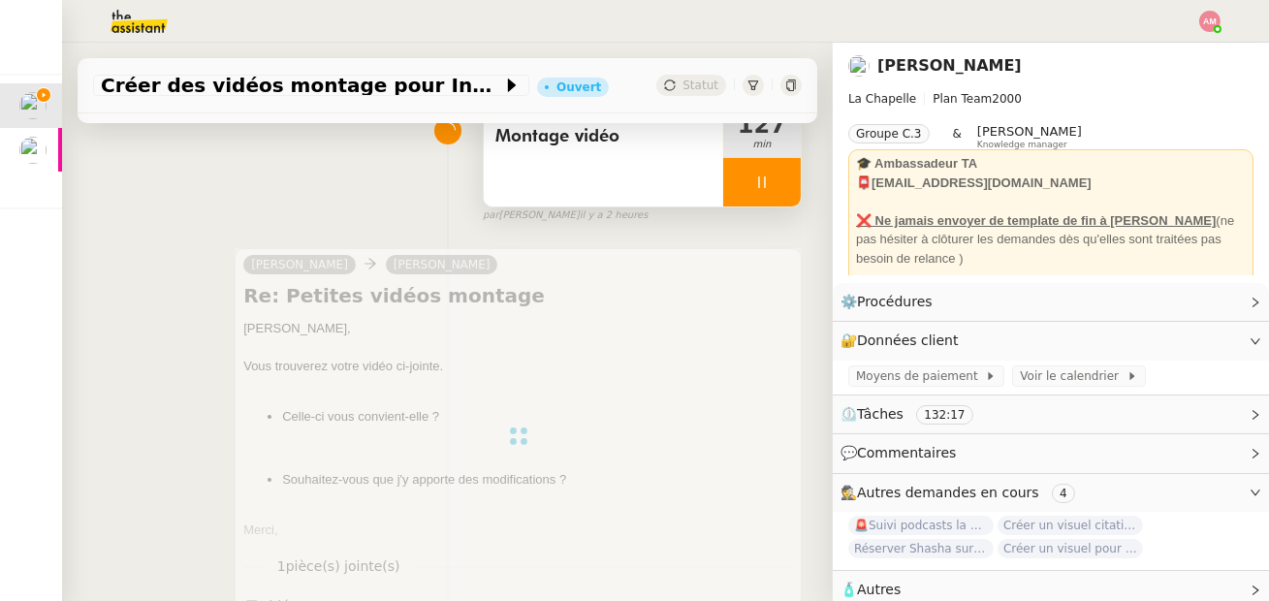
click at [771, 181] on div at bounding box center [762, 182] width 78 height 48
click at [783, 182] on icon at bounding box center [782, 181] width 15 height 11
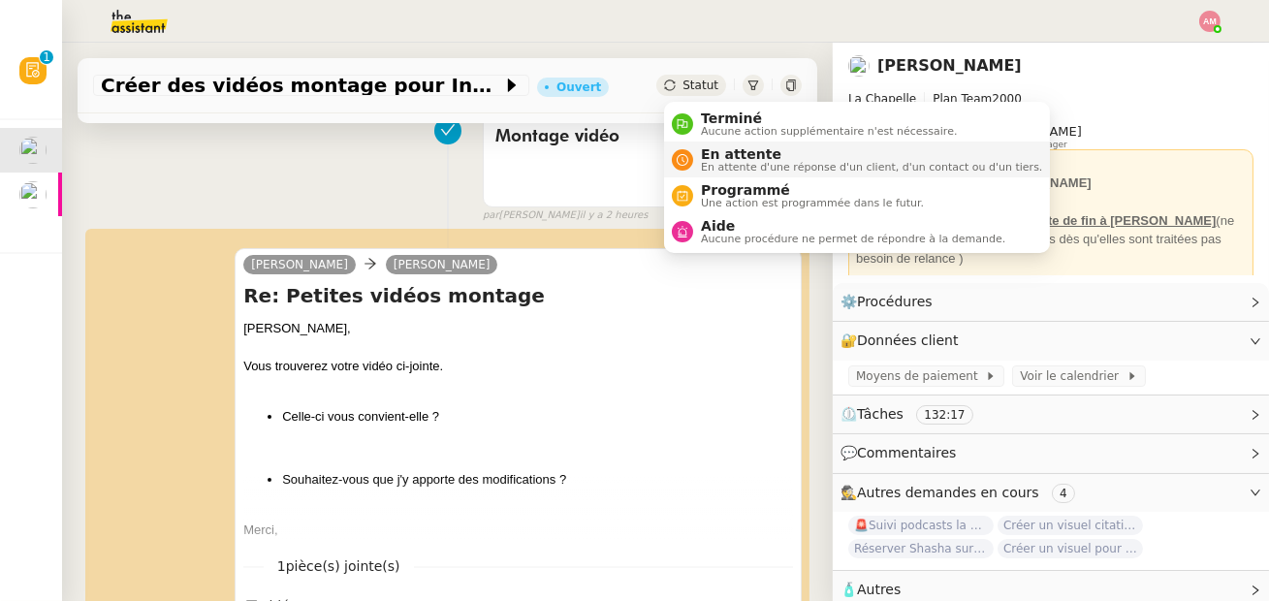
click at [706, 147] on span "En attente" at bounding box center [871, 154] width 341 height 16
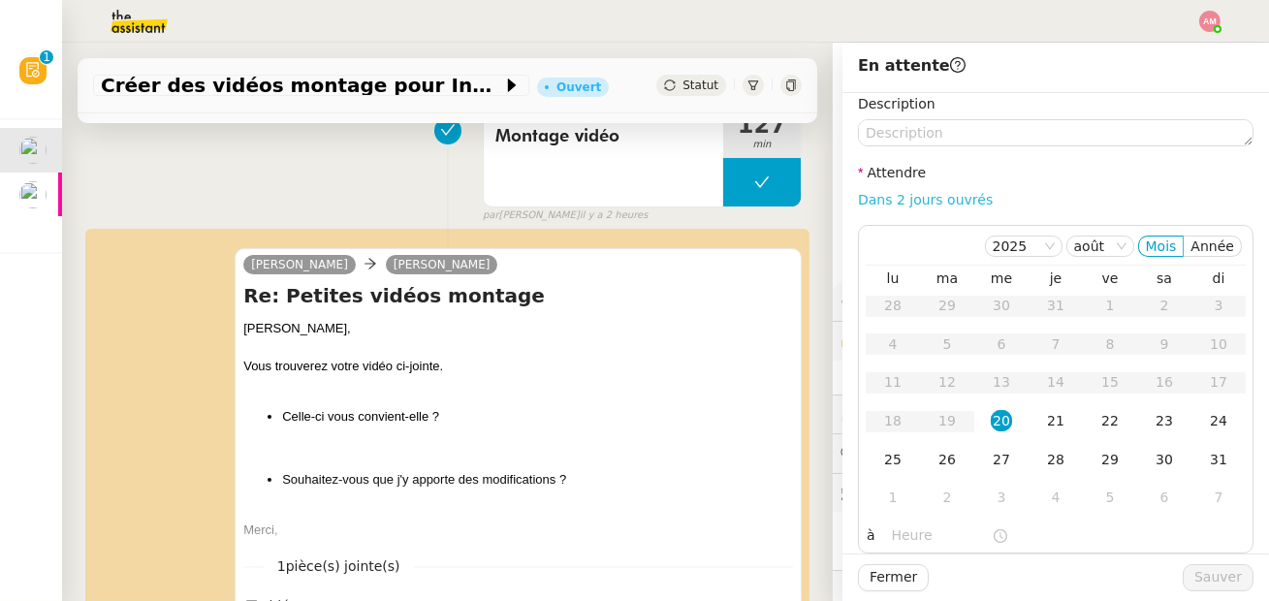
click at [889, 194] on link "Dans 2 jours ouvrés" at bounding box center [925, 200] width 135 height 16
type input "07:00"
click at [914, 195] on link "Dans 2 jours ouvrés" at bounding box center [925, 200] width 135 height 16
click at [1217, 572] on span "Sauver" at bounding box center [1219, 577] width 48 height 22
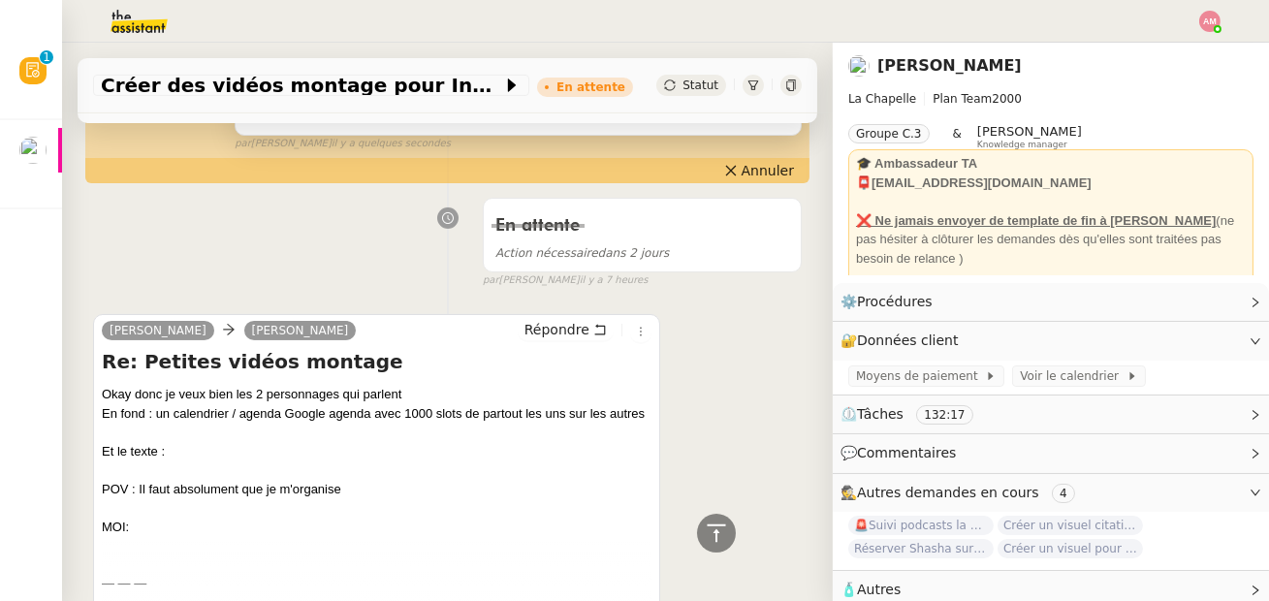
scroll to position [461, 0]
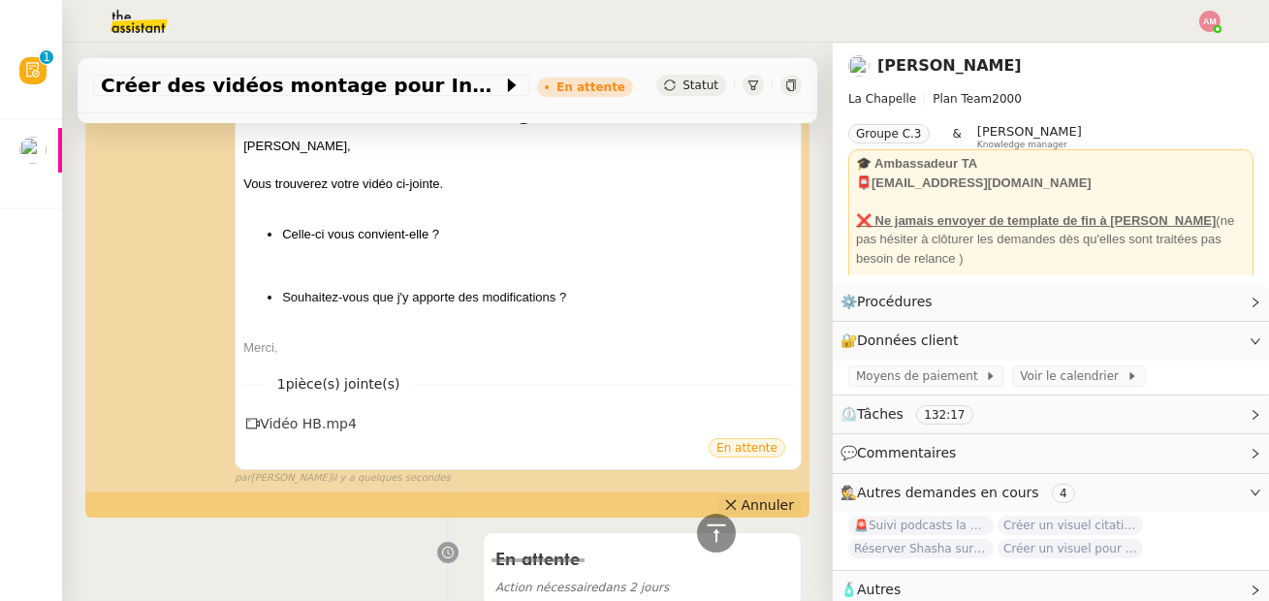
click at [752, 506] on span "Annuler" at bounding box center [768, 505] width 52 height 19
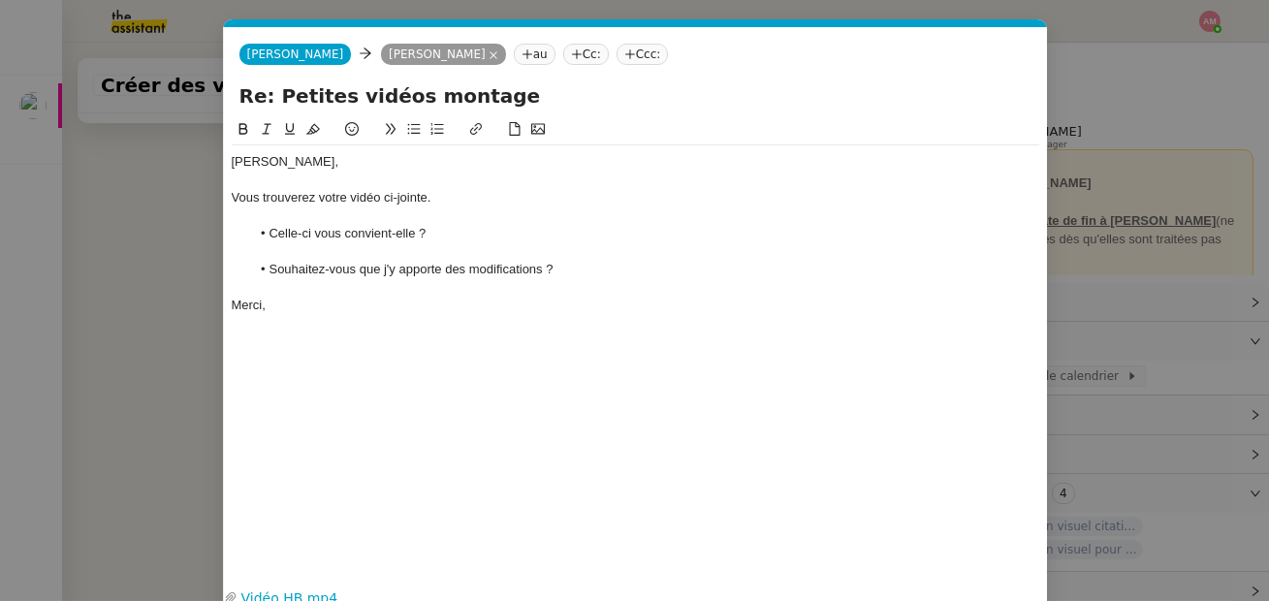
scroll to position [0, 41]
click at [589, 244] on div at bounding box center [636, 251] width 808 height 17
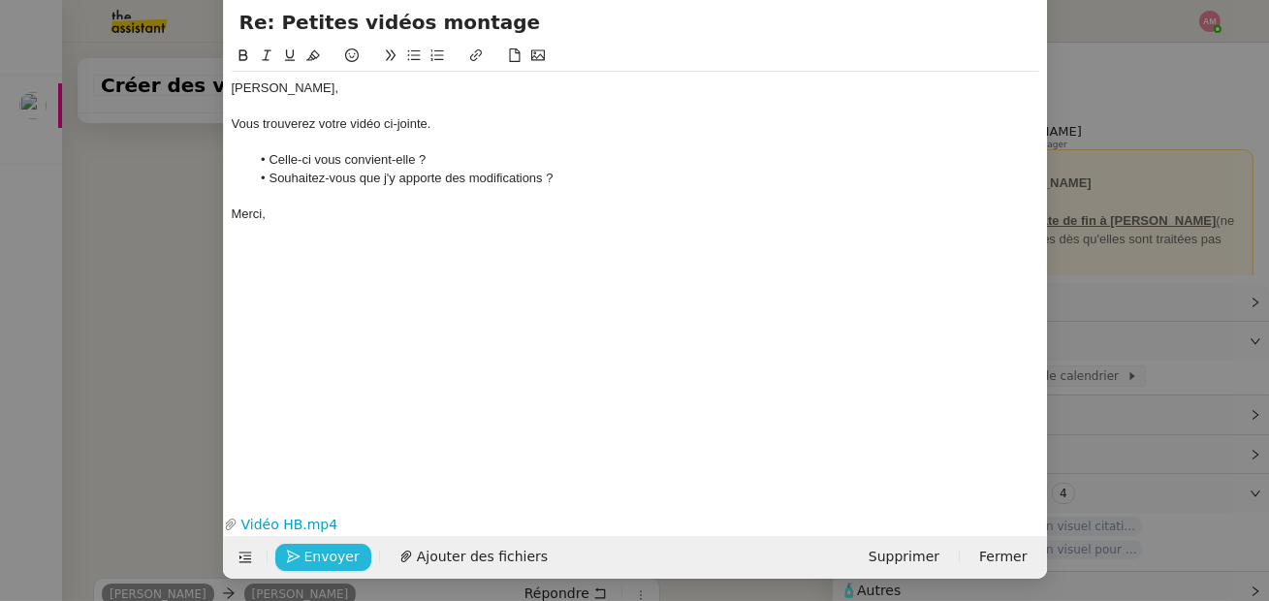
click at [304, 553] on span "Envoyer" at bounding box center [331, 557] width 55 height 22
click at [304, 553] on span "Confirmer l'envoi" at bounding box center [362, 557] width 116 height 22
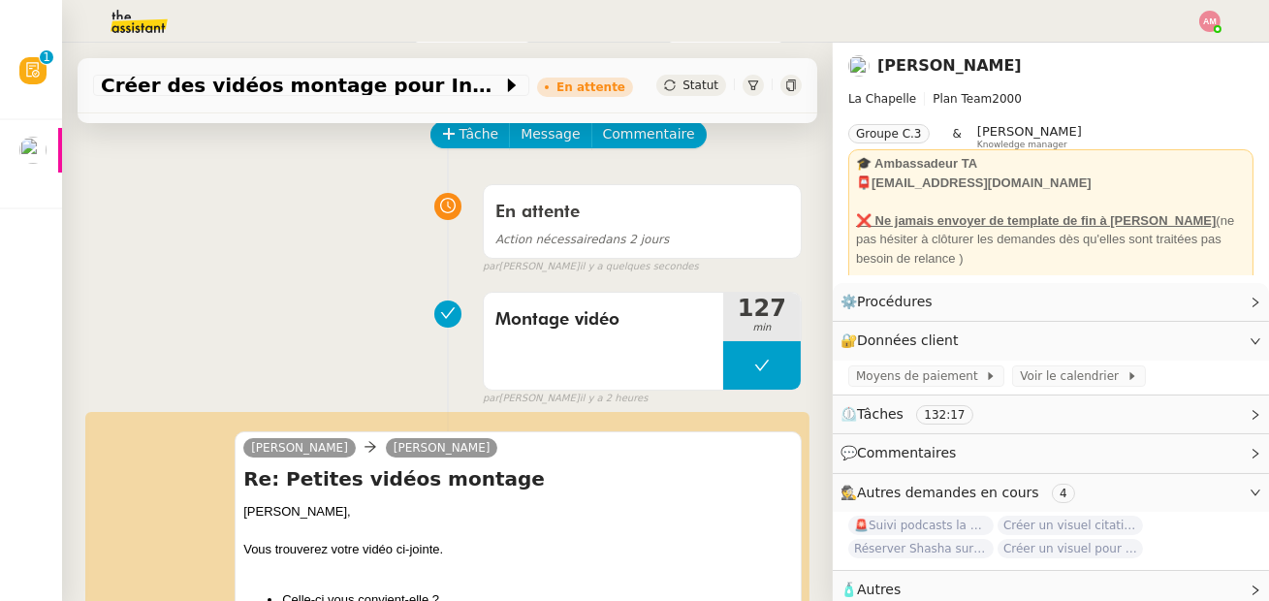
scroll to position [0, 0]
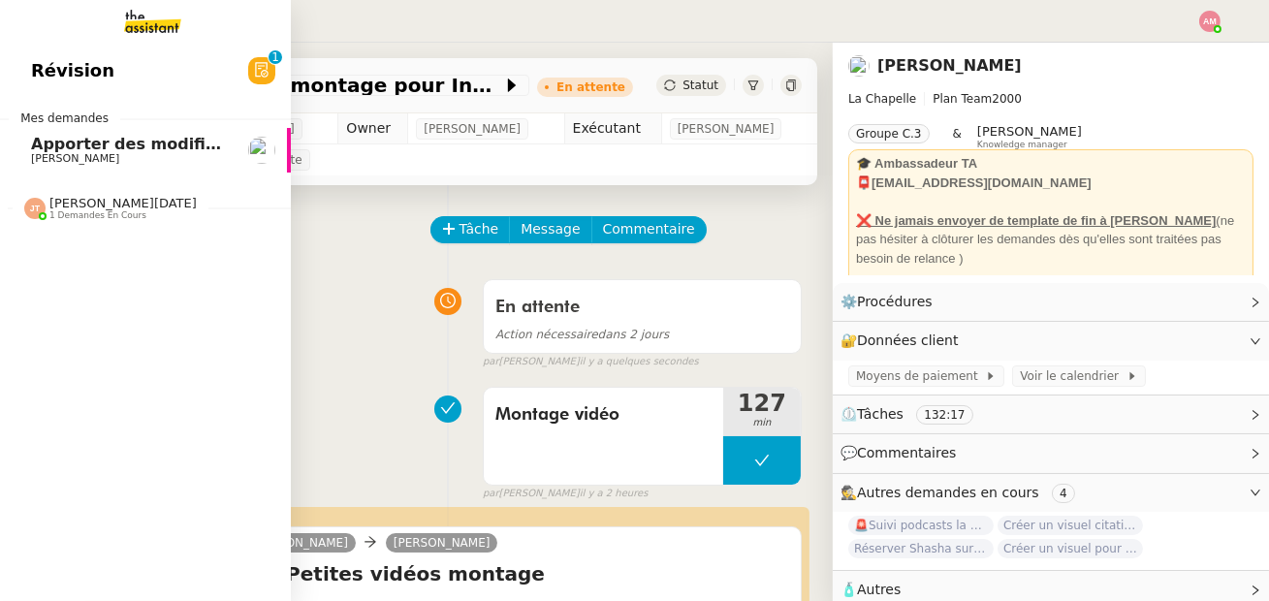
click at [52, 162] on span "[PERSON_NAME]" at bounding box center [75, 158] width 88 height 13
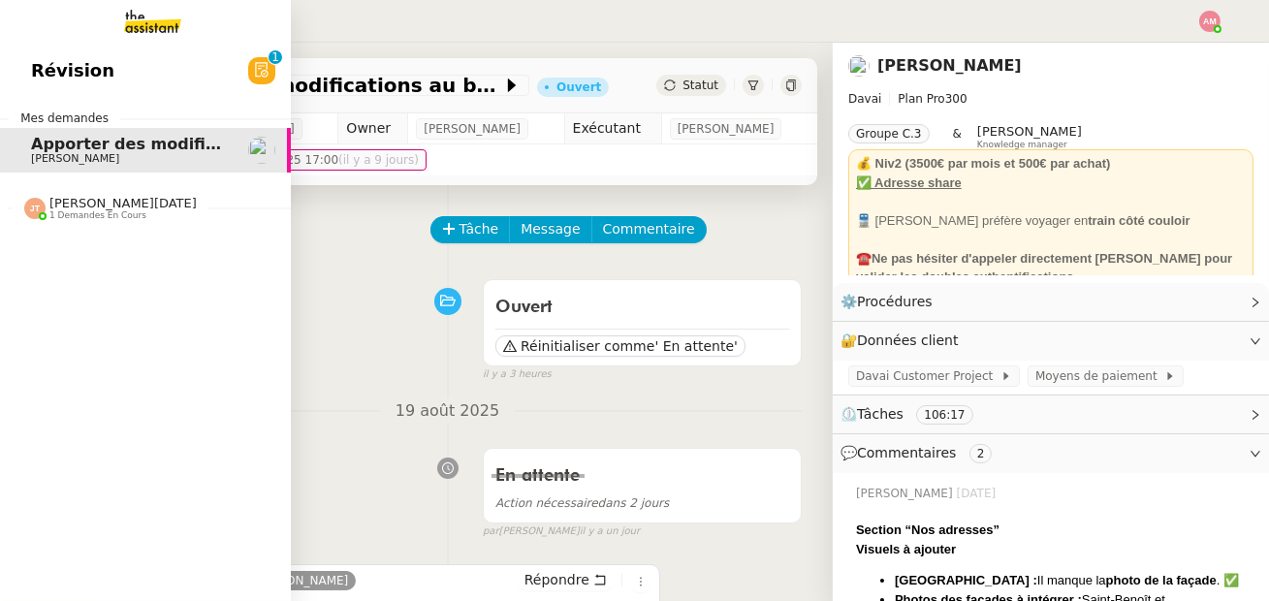
click at [30, 206] on img at bounding box center [34, 208] width 21 height 21
click at [45, 247] on span "Effectuer un pré-recrutement téléphonique" at bounding box center [224, 245] width 386 height 18
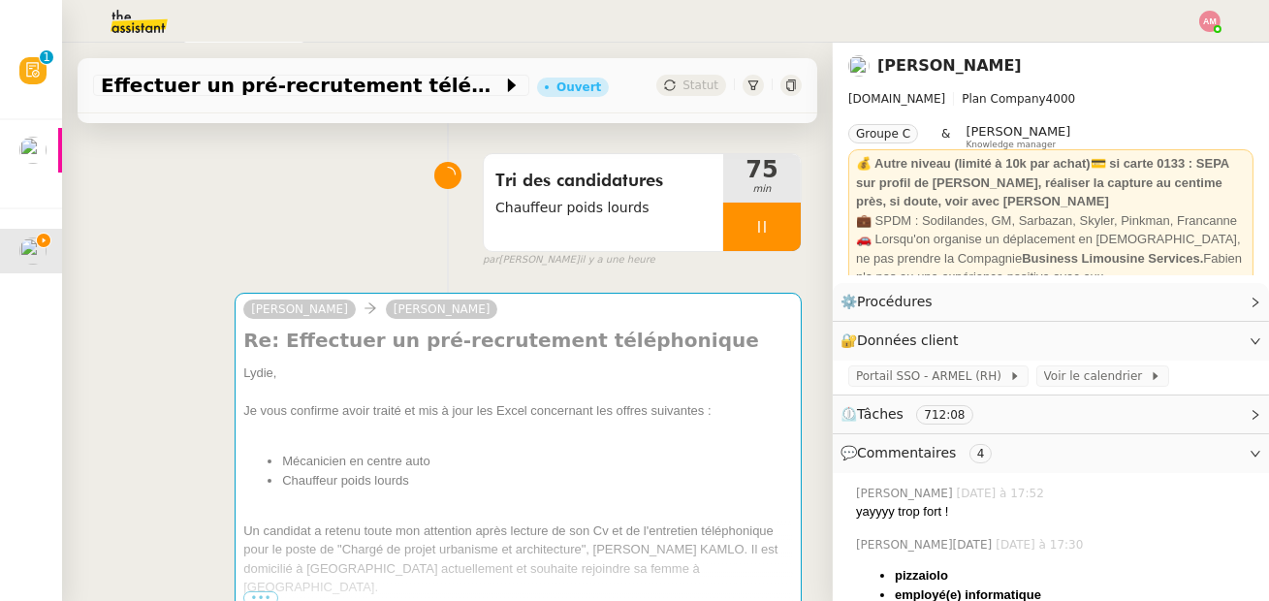
scroll to position [260, 0]
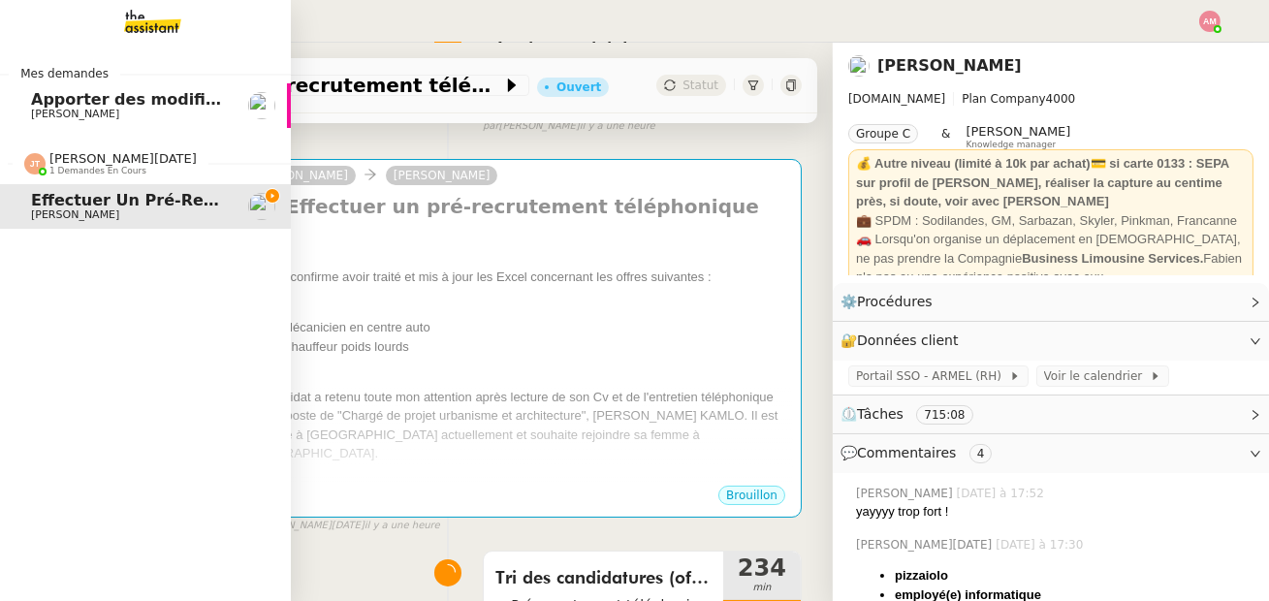
click at [49, 92] on span "Apporter des modifications au backoffice du site" at bounding box center [243, 99] width 424 height 18
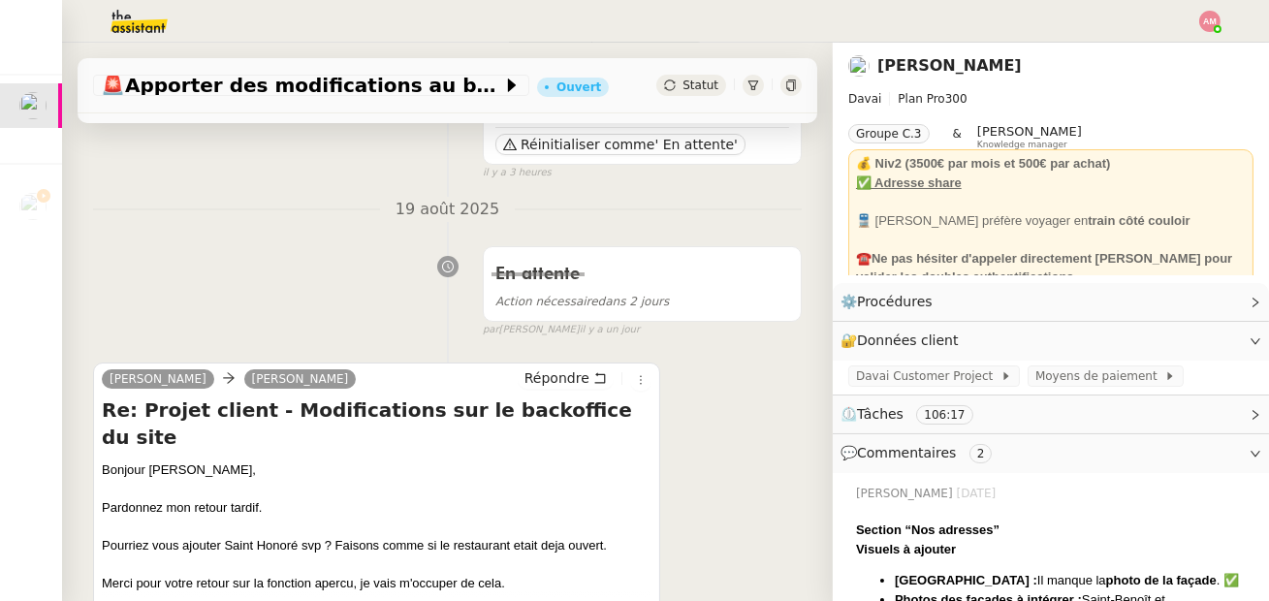
scroll to position [204, 0]
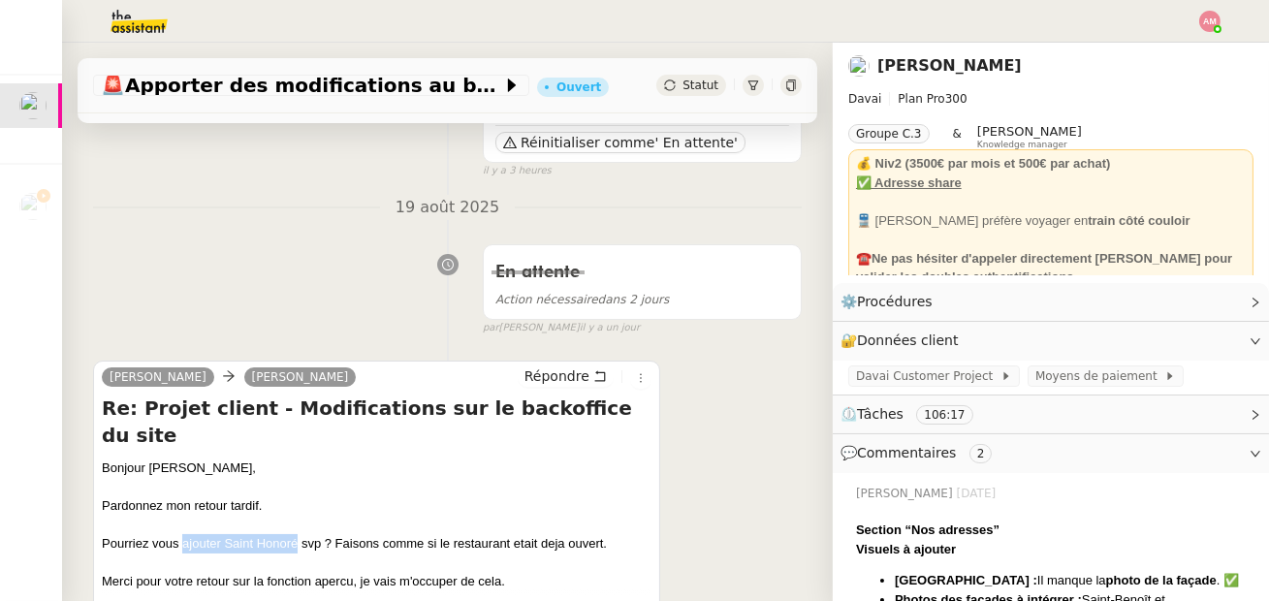
drag, startPoint x: 183, startPoint y: 522, endPoint x: 295, endPoint y: 524, distance: 111.5
click at [295, 534] on div "Pourriez vous ajouter Saint Honoré svp ? Faisons comme si le restaurant etait d…" at bounding box center [377, 543] width 550 height 19
copy div "ajouter Saint Honoré"
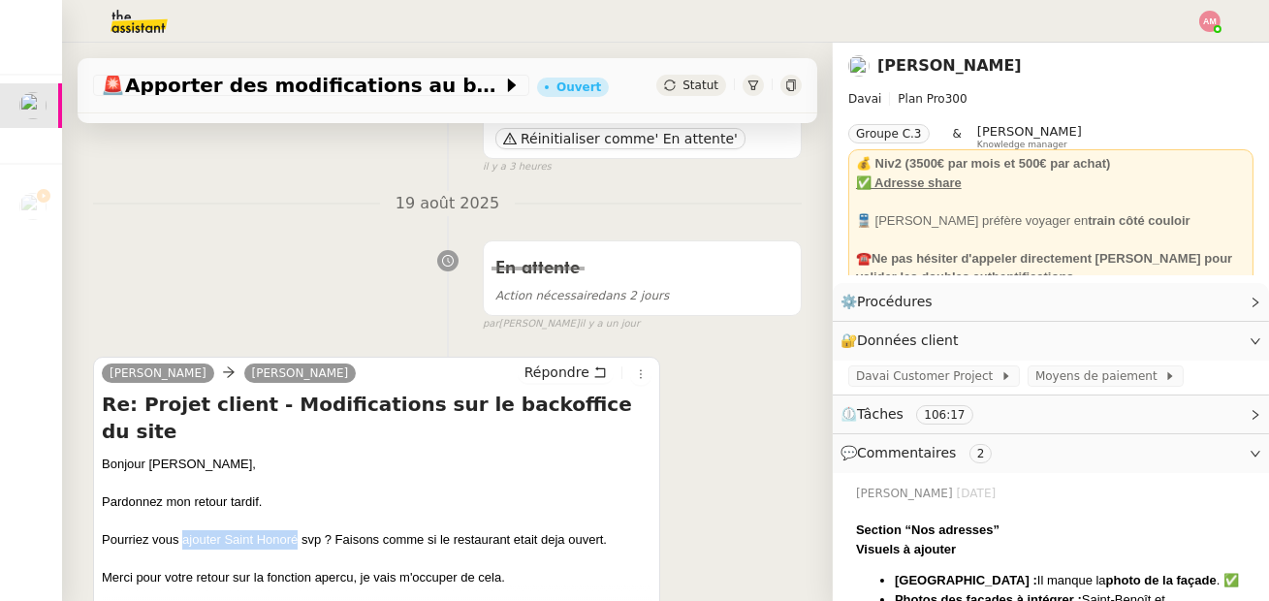
scroll to position [0, 0]
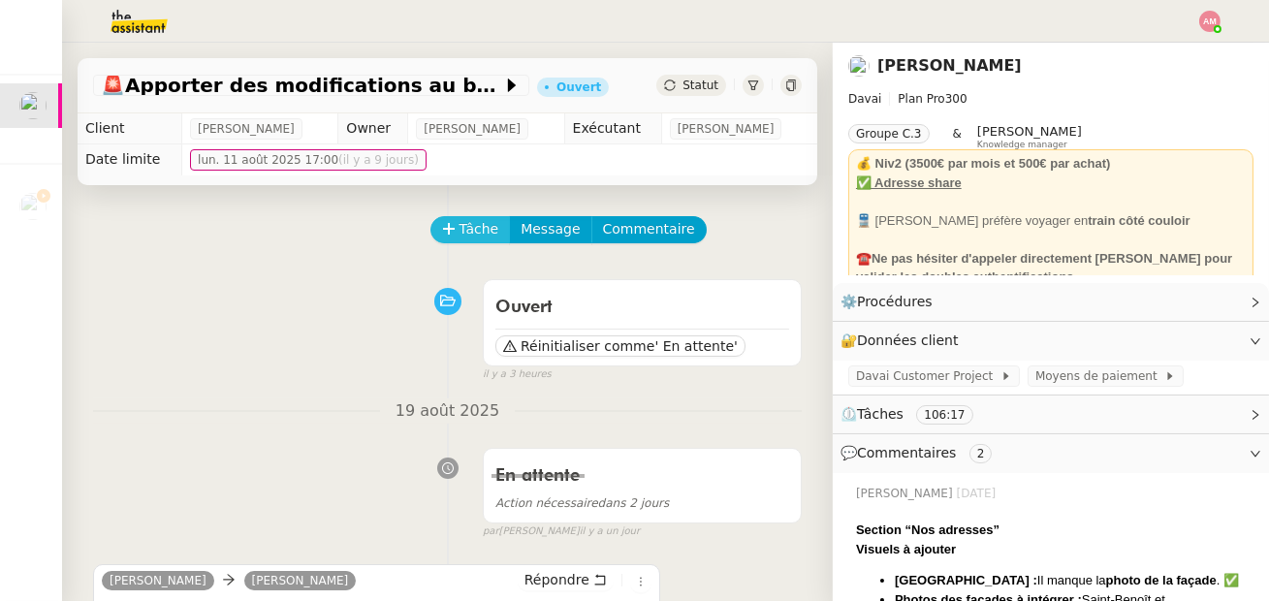
click at [473, 216] on button "Tâche" at bounding box center [471, 229] width 80 height 27
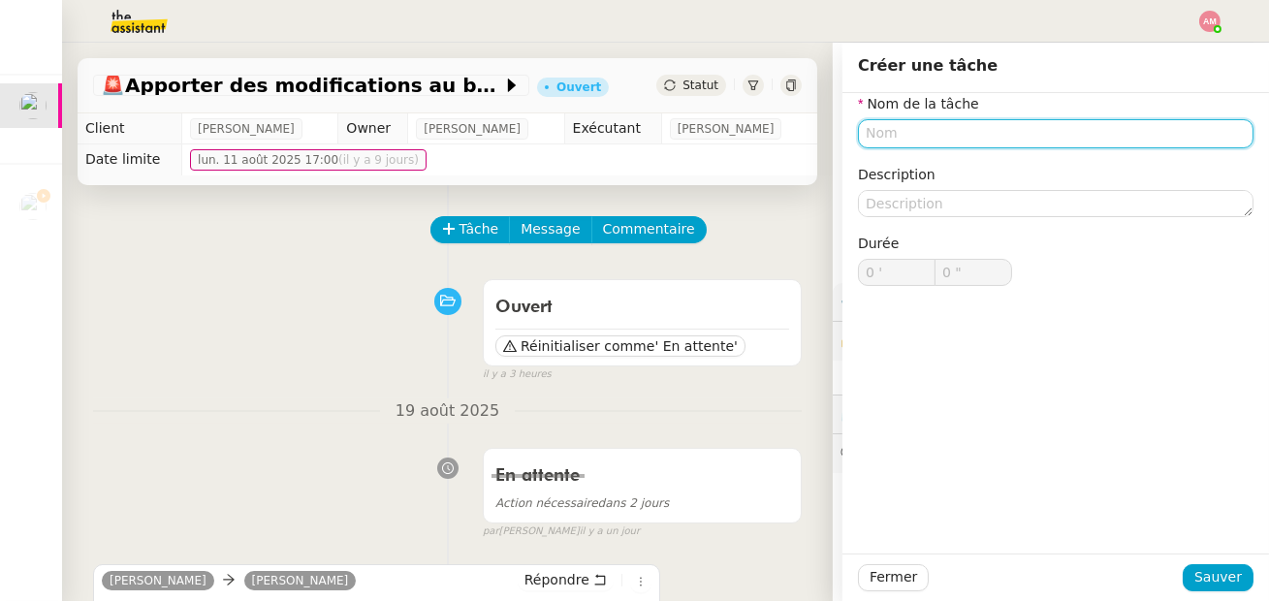
paste input "ajouter Saint Honoré"
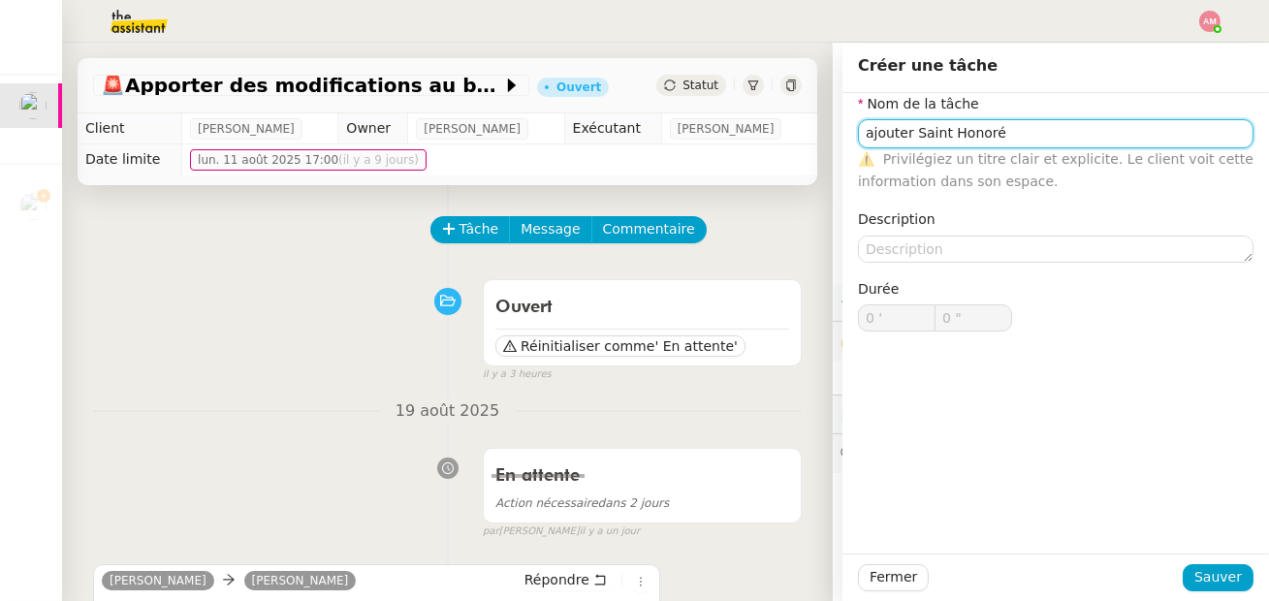
drag, startPoint x: 870, startPoint y: 132, endPoint x: 823, endPoint y: 132, distance: 46.5
click at [834, 132] on app-ticket "🚨 Apporter des modifications au backoffice du site Ouvert Statut Client [PERSON…" at bounding box center [665, 322] width 1207 height 559
click at [912, 132] on input "Ajouter Saint Honoré" at bounding box center [1056, 133] width 396 height 28
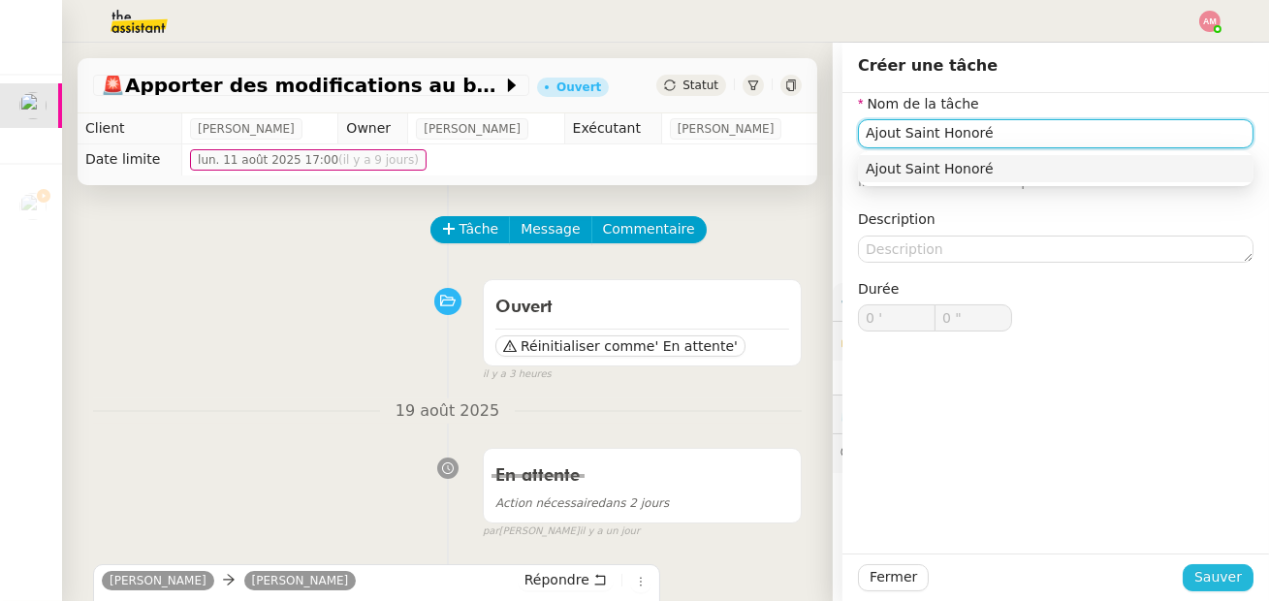
type input "Ajout Saint Honoré"
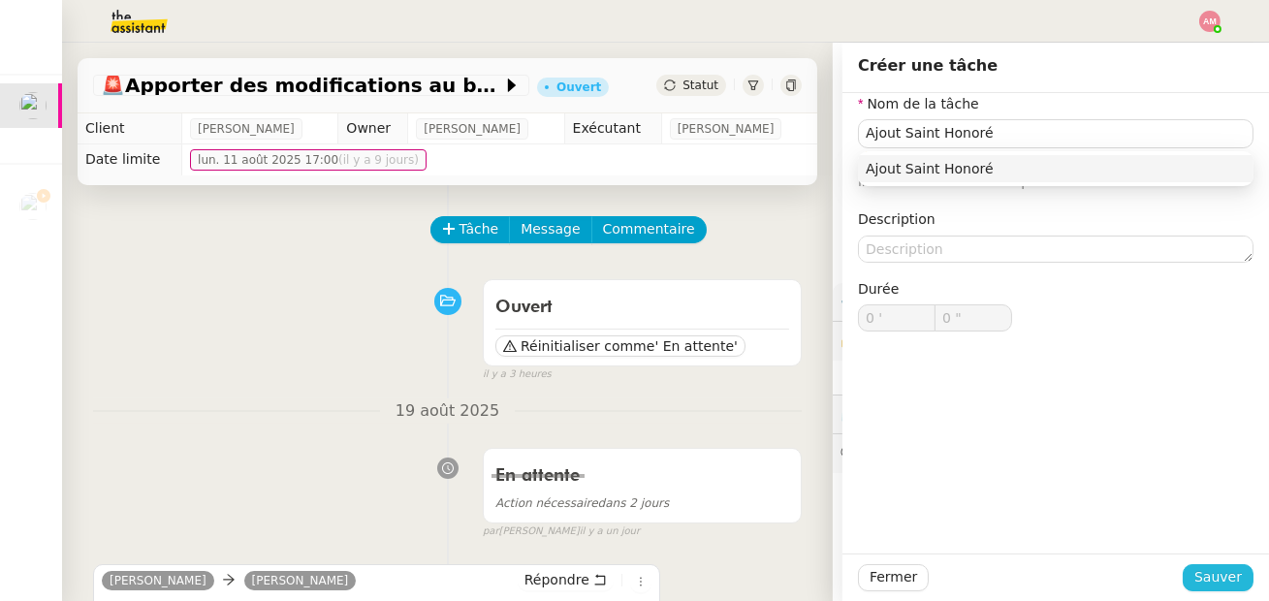
click at [1201, 569] on span "Sauver" at bounding box center [1219, 577] width 48 height 22
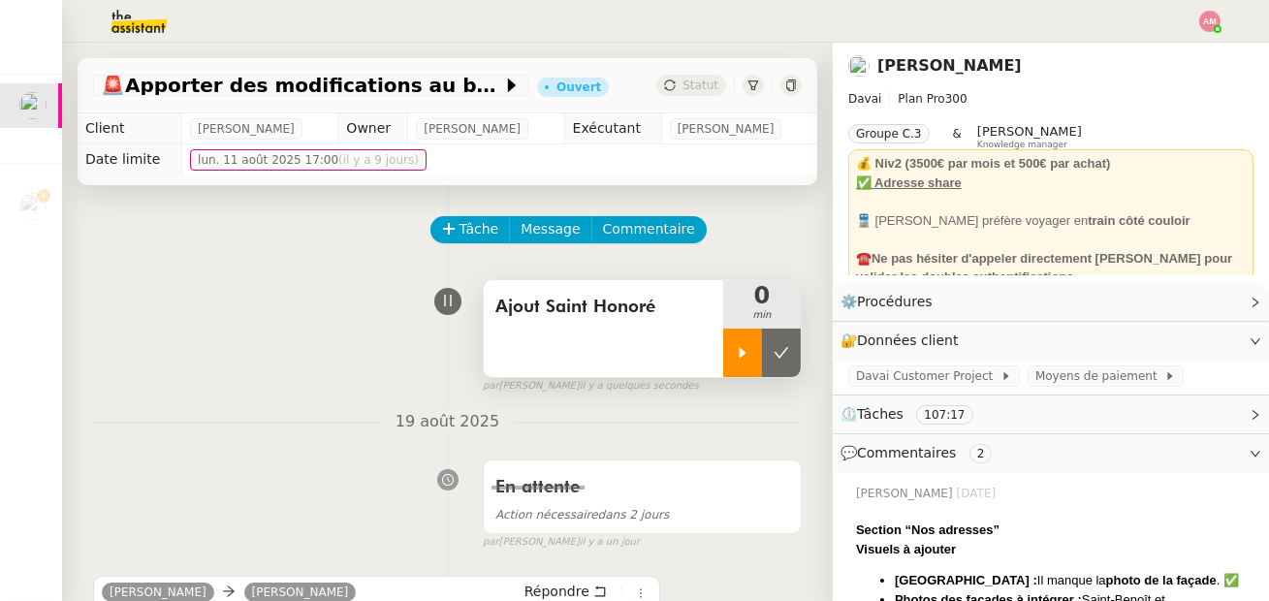
click at [731, 353] on div at bounding box center [742, 353] width 39 height 48
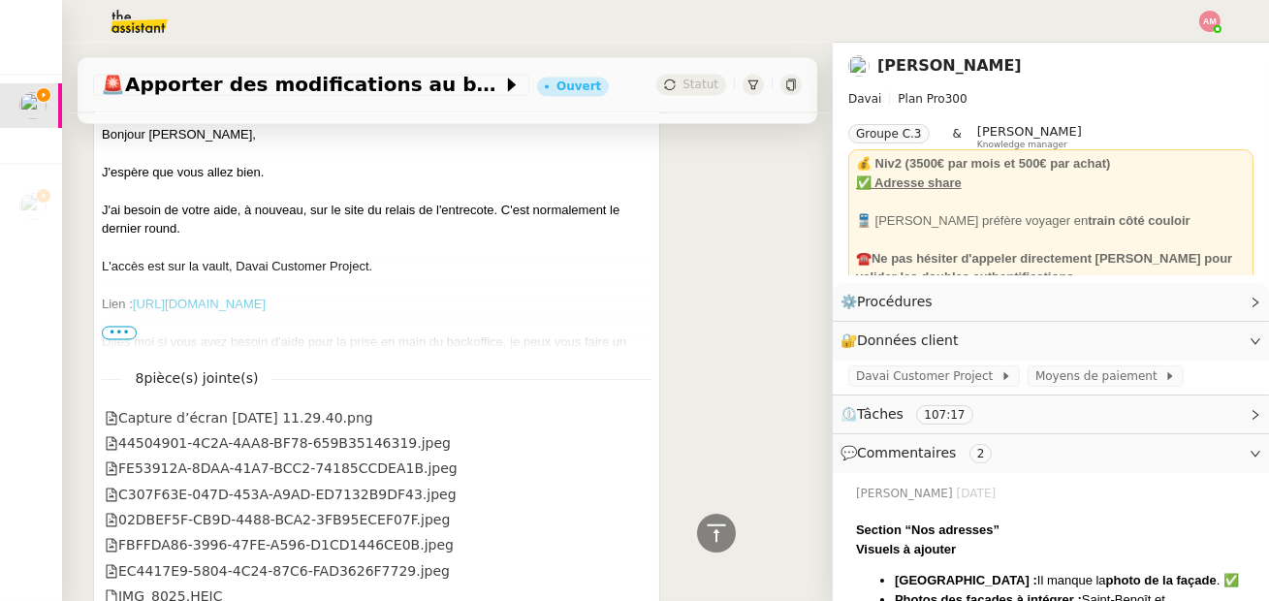
scroll to position [6874, 0]
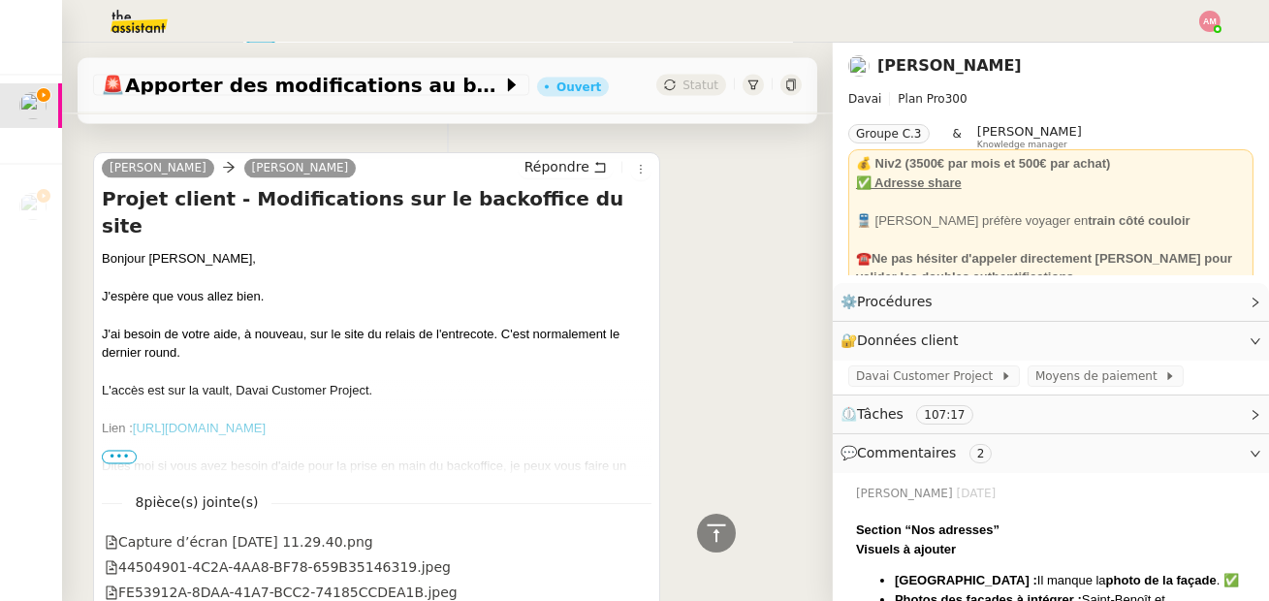
click at [109, 451] on span "•••" at bounding box center [119, 458] width 35 height 14
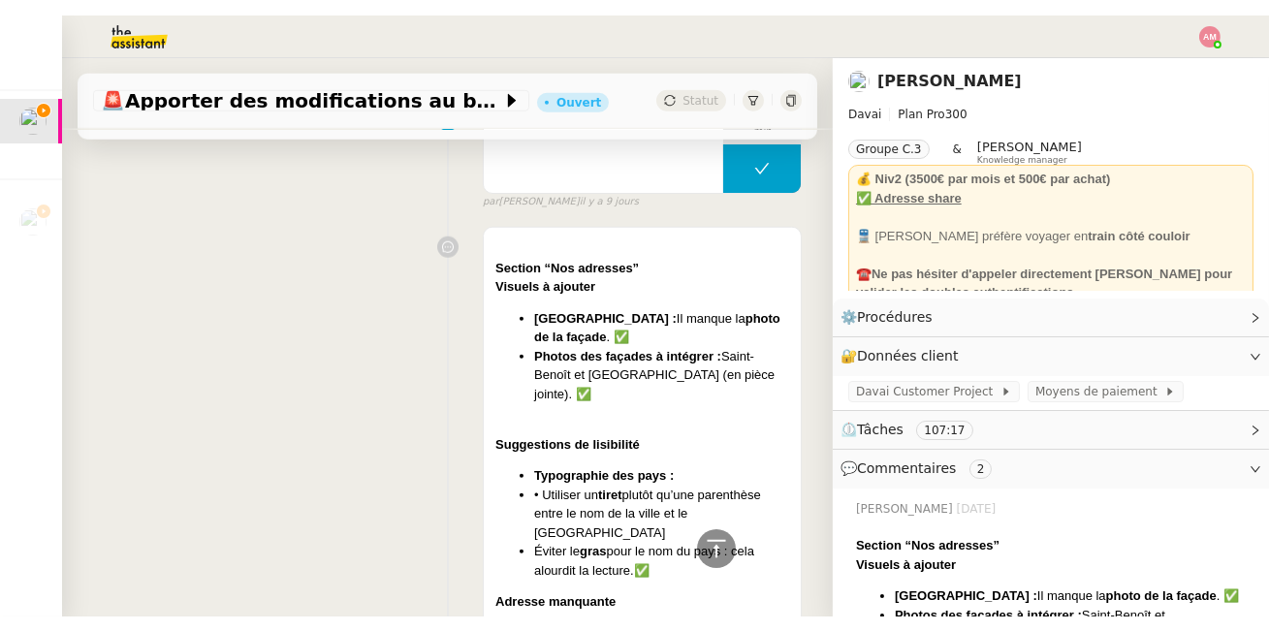
scroll to position [3274, 0]
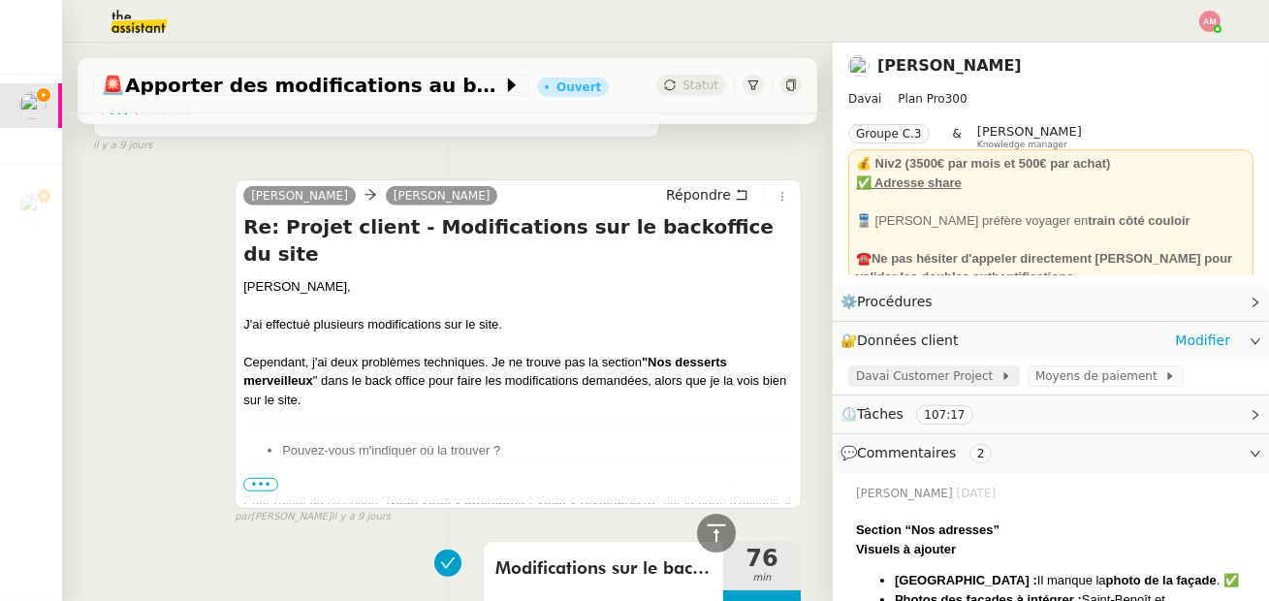
click at [935, 385] on span "Davai Customer Project" at bounding box center [928, 376] width 144 height 19
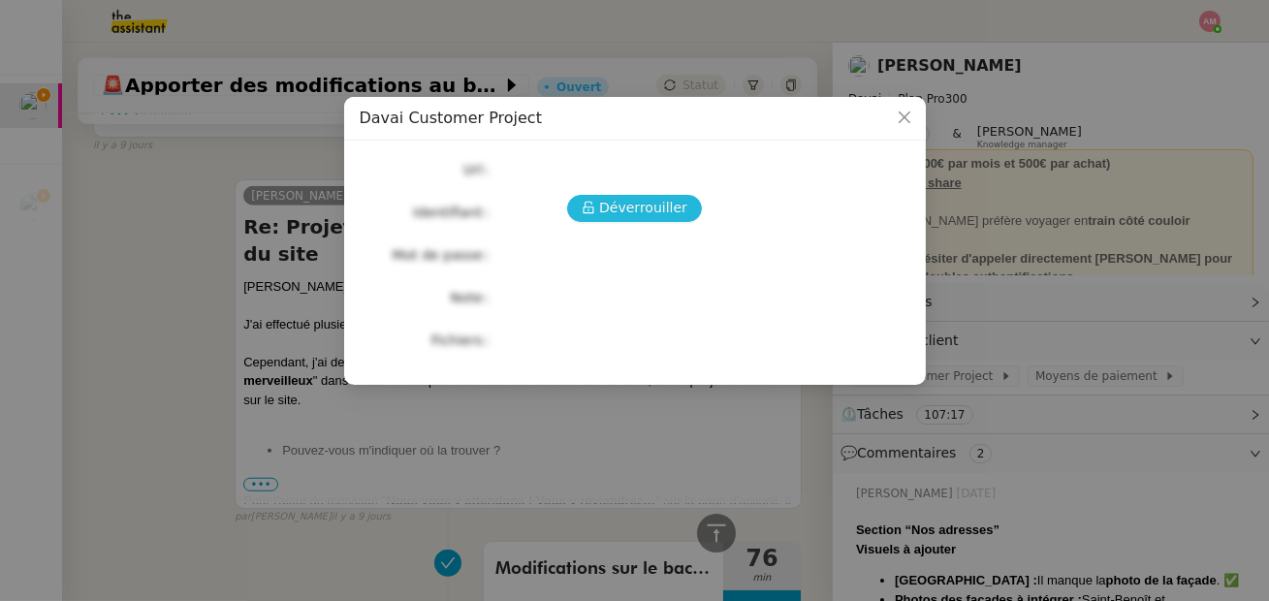
click at [594, 193] on div "Déverrouiller Url Identifiant Mot de passe Note Fichiers Upload" at bounding box center [635, 255] width 551 height 198
click at [594, 202] on icon at bounding box center [589, 208] width 14 height 14
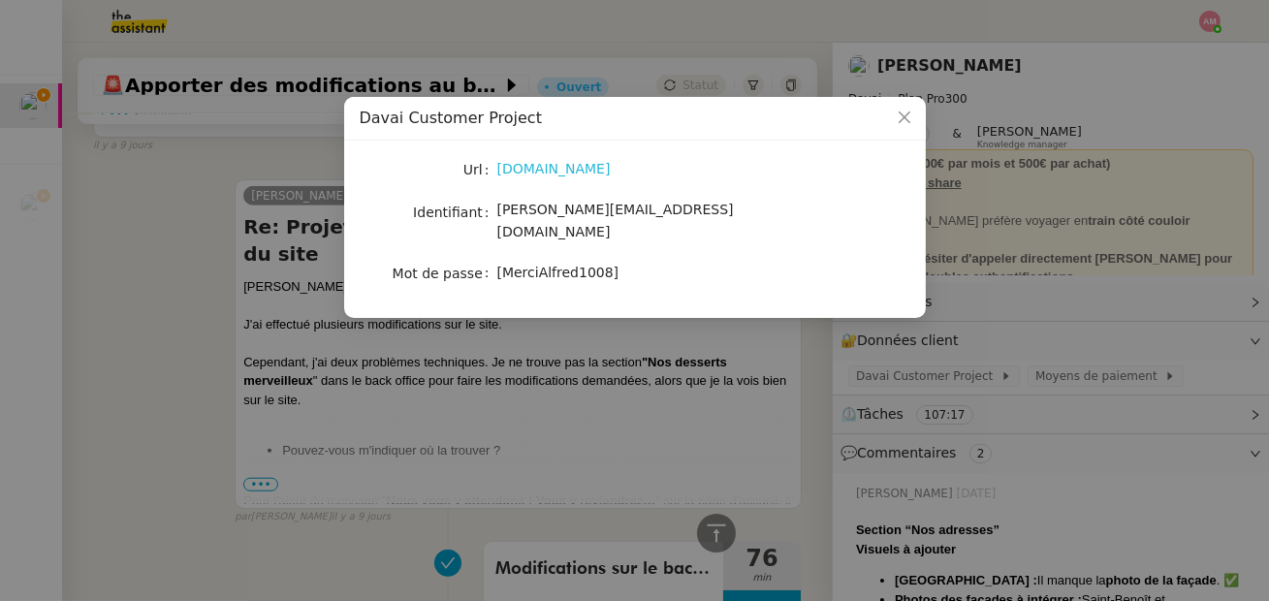
click at [537, 173] on link "[DOMAIN_NAME]" at bounding box center [553, 169] width 113 height 16
click at [583, 176] on link "[DOMAIN_NAME]" at bounding box center [553, 169] width 113 height 16
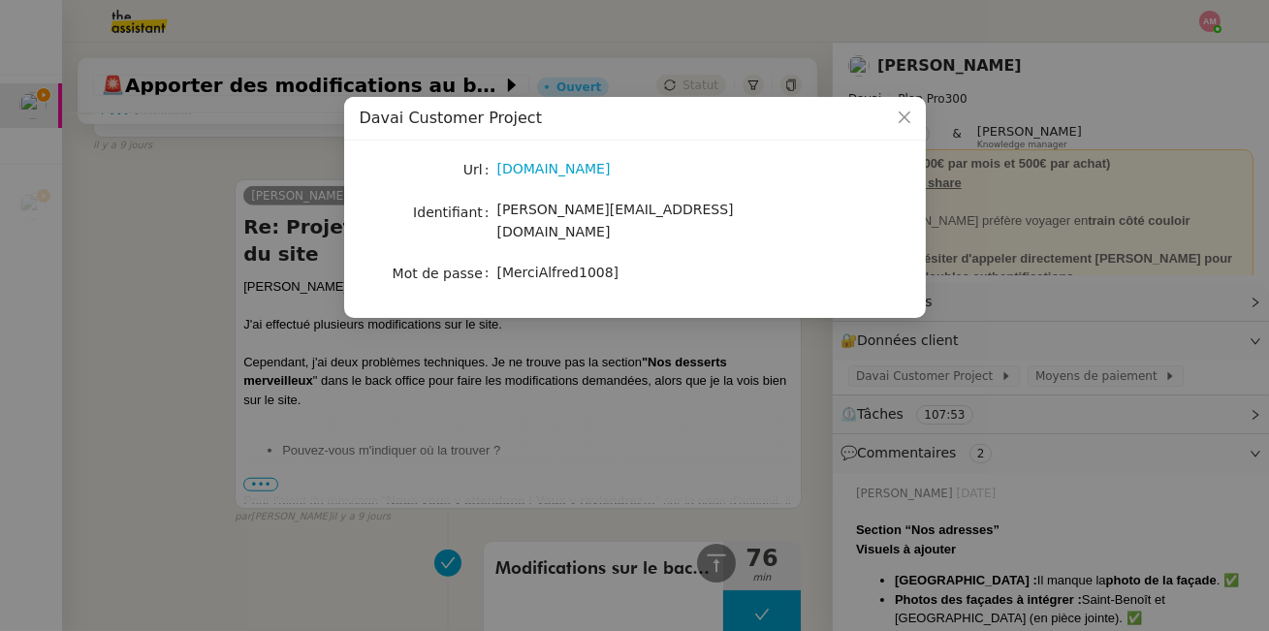
click at [316, 340] on nz-modal-container "Davai Customer Project Url [DOMAIN_NAME] Identifiant [PERSON_NAME][EMAIL_ADDRES…" at bounding box center [634, 315] width 1269 height 631
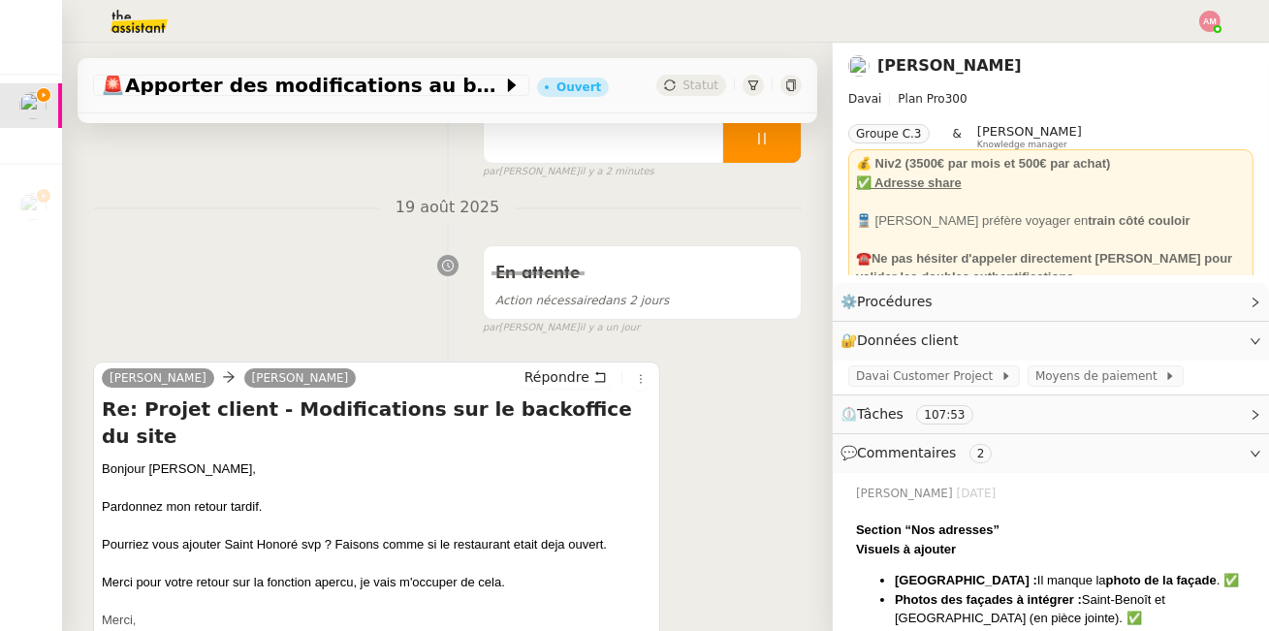
scroll to position [263, 0]
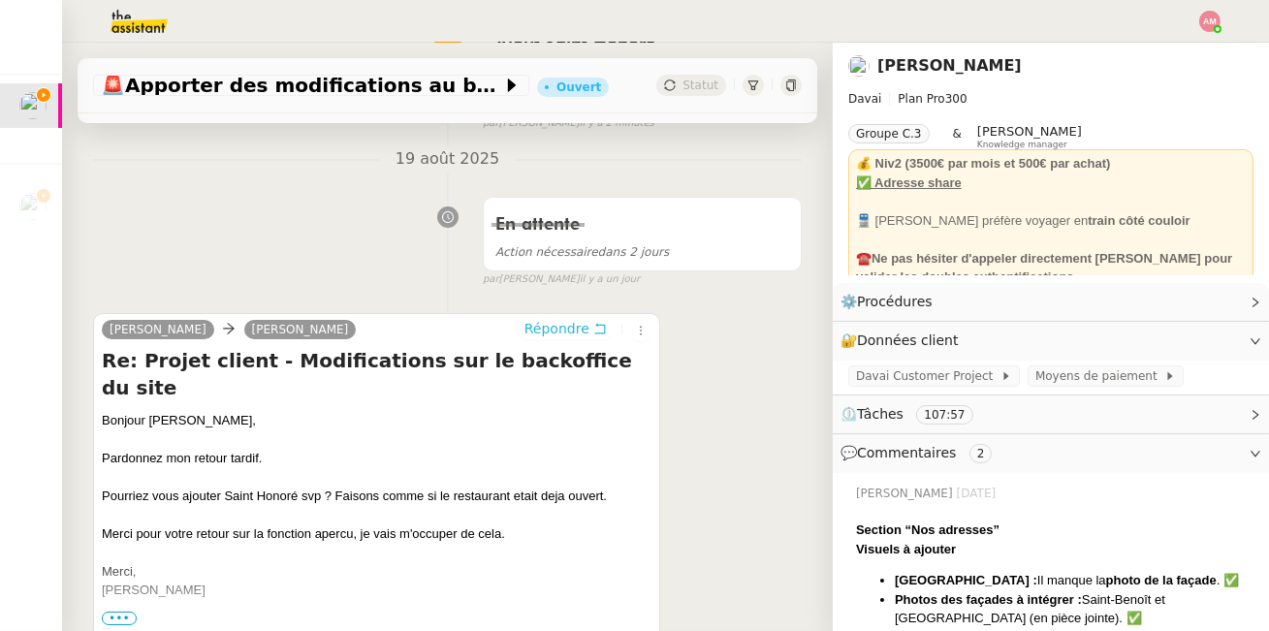
click at [575, 324] on span "Répondre" at bounding box center [557, 328] width 65 height 19
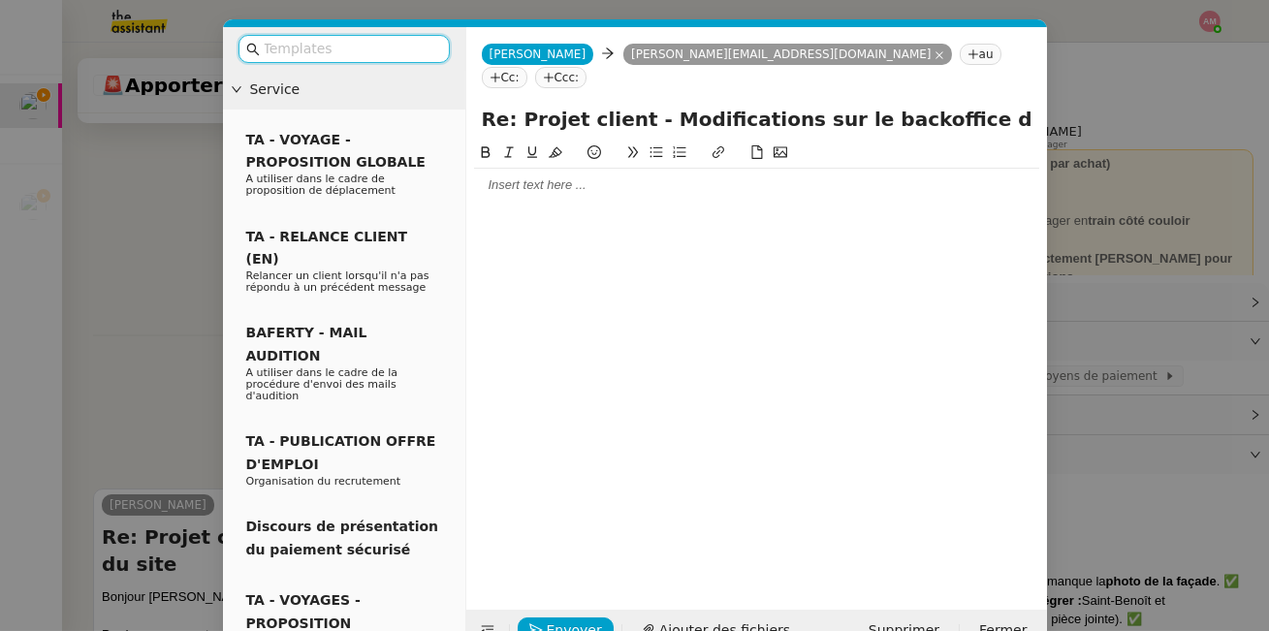
scroll to position [44, 0]
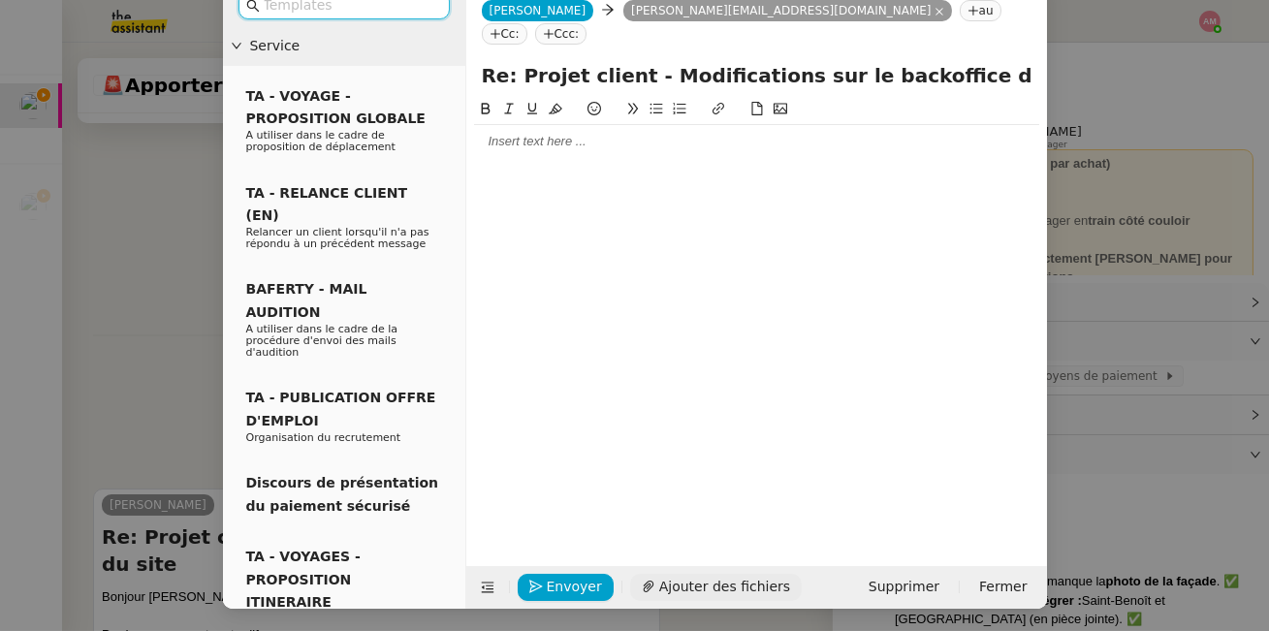
click at [659, 591] on span "Ajouter des fichiers" at bounding box center [724, 587] width 131 height 22
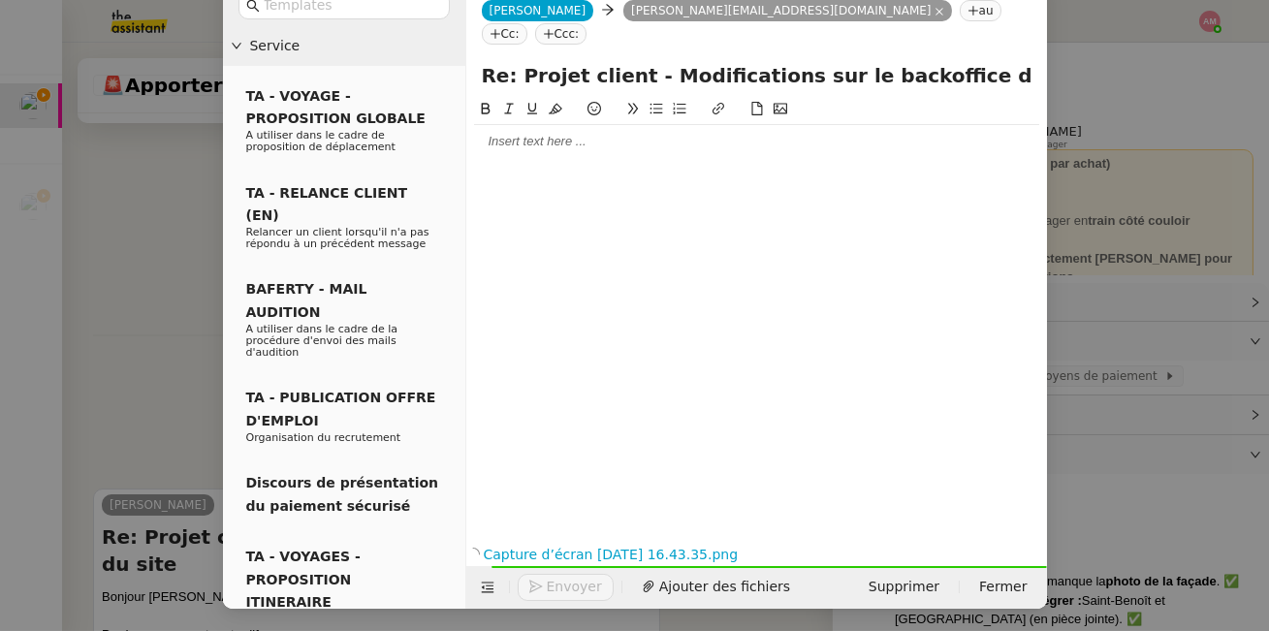
click at [516, 133] on div at bounding box center [756, 141] width 565 height 17
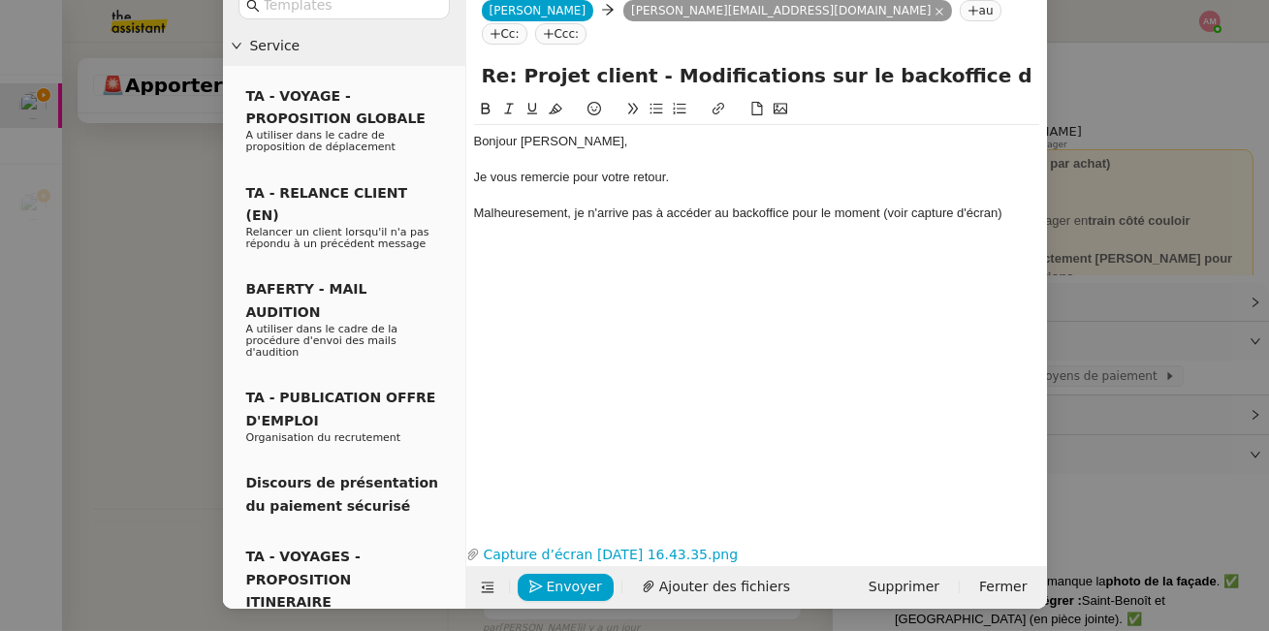
click at [495, 187] on div at bounding box center [756, 195] width 565 height 17
click at [503, 205] on div "Malheuresement, je n'arrive pas à accéder au backoffice pour le moment (voir ca…" at bounding box center [756, 213] width 565 height 17
drag, startPoint x: 503, startPoint y: 191, endPoint x: 415, endPoint y: 8, distance: 203.4
click at [0, 0] on nz-modal-container "Service TA - VOYAGE - PROPOSITION GLOBALE A utiliser dans le cadre de propositi…" at bounding box center [634, 315] width 1269 height 631
click at [681, 236] on div "Bonjour [PERSON_NAME], Je vous remercie pour votre retour. Malheureusement, je …" at bounding box center [756, 303] width 565 height 411
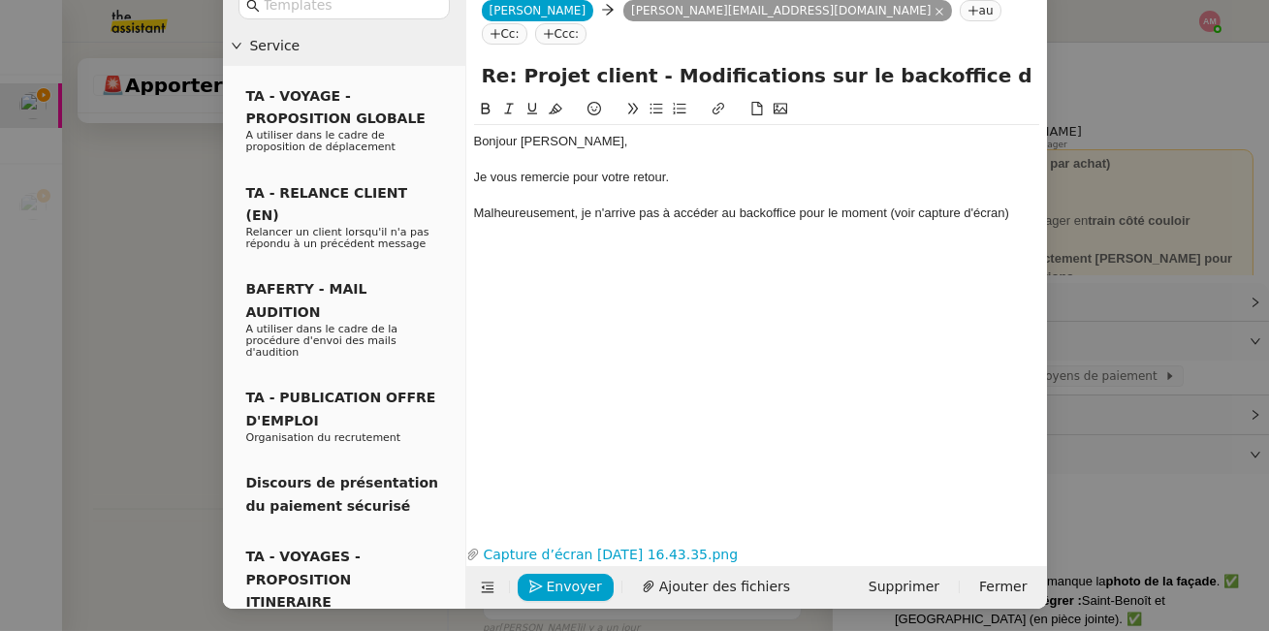
drag, startPoint x: 882, startPoint y: 186, endPoint x: 880, endPoint y: 205, distance: 18.7
click at [882, 205] on div "Malheureusement, je n'arrive pas à accéder au backoffice pour le moment (voir c…" at bounding box center [756, 213] width 565 height 17
click at [808, 228] on div "Bonjour [PERSON_NAME], Je vous remercie pour votre retour. Malheureusement, je …" at bounding box center [756, 303] width 565 height 411
click at [802, 215] on div "Malheureusement, je n'arrive pas à accéder au backoffice pour le moment, un mes…" at bounding box center [756, 223] width 565 height 36
drag, startPoint x: 484, startPoint y: 242, endPoint x: 464, endPoint y: 242, distance: 20.4
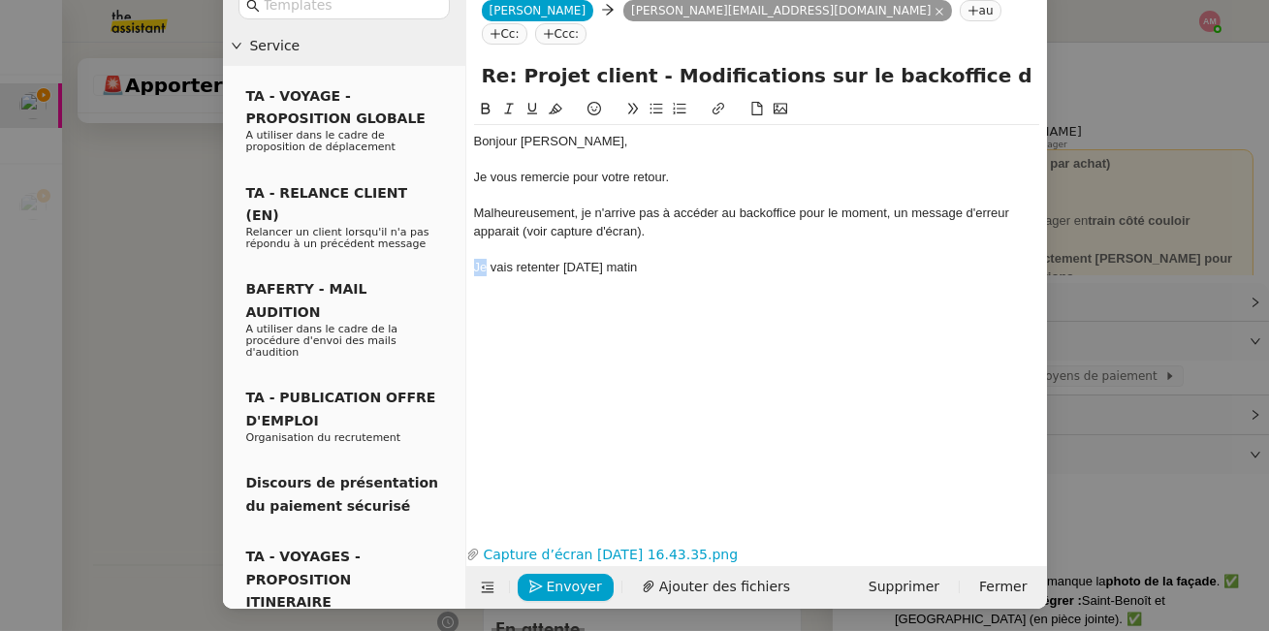
click at [464, 242] on nz-layout "Service TA - VOYAGE - PROPOSITION GLOBALE A utiliser dans le cadre de propositi…" at bounding box center [635, 296] width 824 height 625
click at [778, 260] on div "Bonjour [PERSON_NAME], Je vous remercie pour votre retour. Malheureusement, je …" at bounding box center [756, 204] width 565 height 159
click at [682, 259] on div "Si cela vous convient je vais retenter [DATE] matin" at bounding box center [756, 267] width 565 height 17
click at [1008, 259] on div "Si cela vous convient je vais retenter d'ajouter la ligne pour [GEOGRAPHIC_DATA…" at bounding box center [756, 277] width 565 height 36
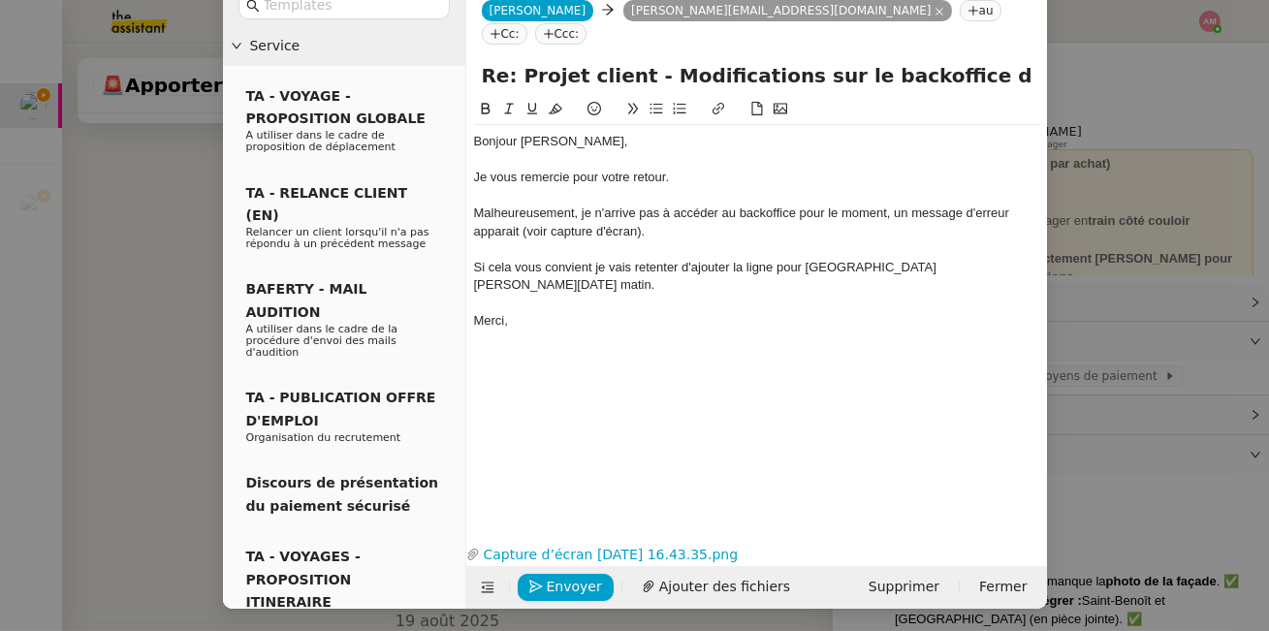
click at [652, 206] on div "Malheureusement, je n'arrive pas à accéder au backoffice pour le moment, un mes…" at bounding box center [756, 223] width 565 height 36
drag, startPoint x: 597, startPoint y: 316, endPoint x: 682, endPoint y: 92, distance: 239.4
click at [682, 98] on div "Bonjour [PERSON_NAME], Je vous remercie pour votre retour. Malheureusement, je …" at bounding box center [756, 303] width 565 height 411
click at [618, 259] on div "Si cela vous convient je vais retenter d'ajouter la ligne pour [GEOGRAPHIC_DATA…" at bounding box center [756, 277] width 565 height 36
copy div "Bonjour [PERSON_NAME], Je vous remercie pour votre retour. Malheureusement, je …"
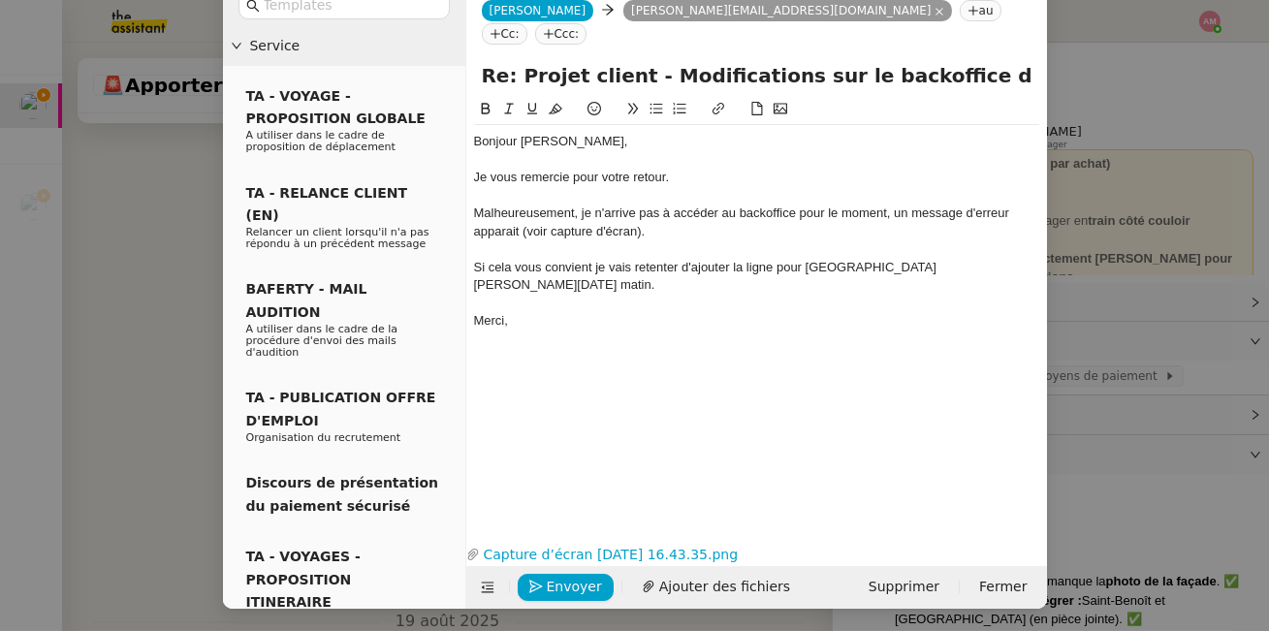
click at [168, 254] on nz-modal-container "Service TA - VOYAGE - PROPOSITION GLOBALE A utiliser dans le cadre de propositi…" at bounding box center [634, 315] width 1269 height 631
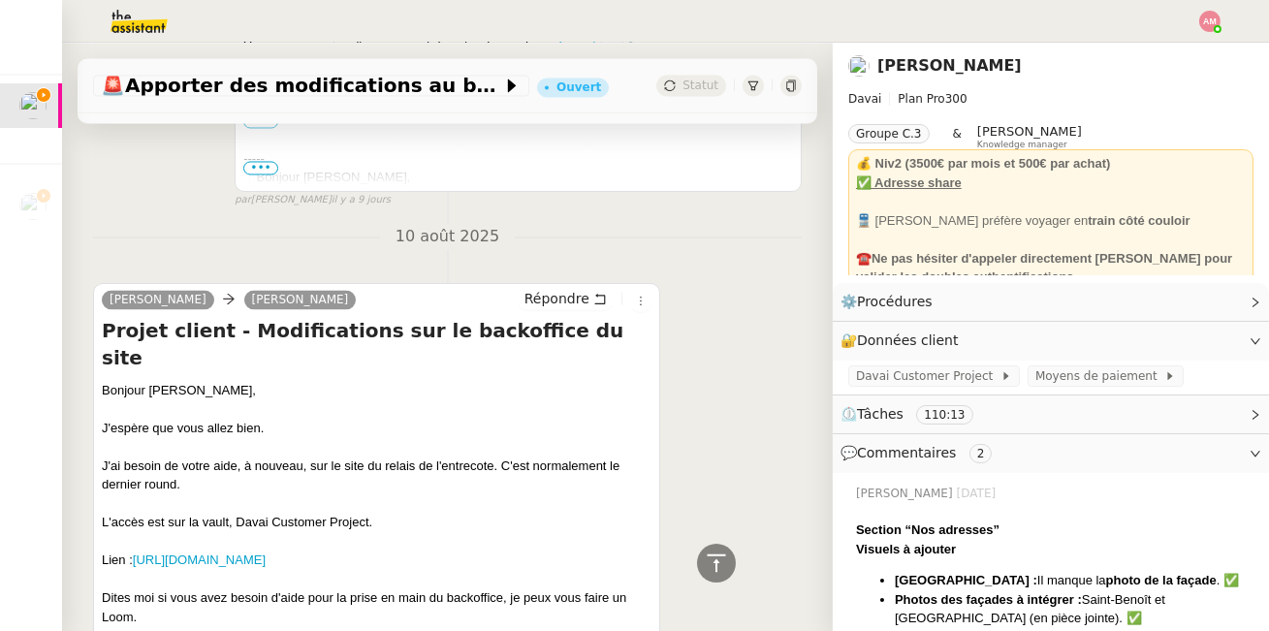
scroll to position [7168, 0]
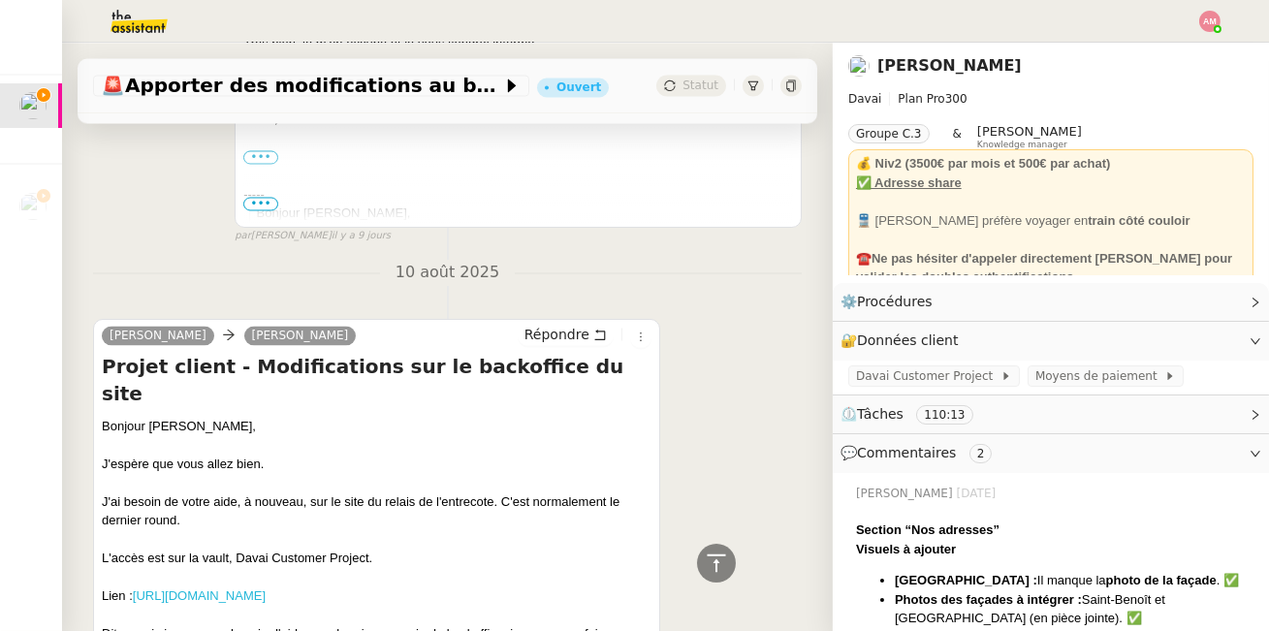
click at [243, 589] on link "[URL][DOMAIN_NAME]" at bounding box center [199, 596] width 133 height 15
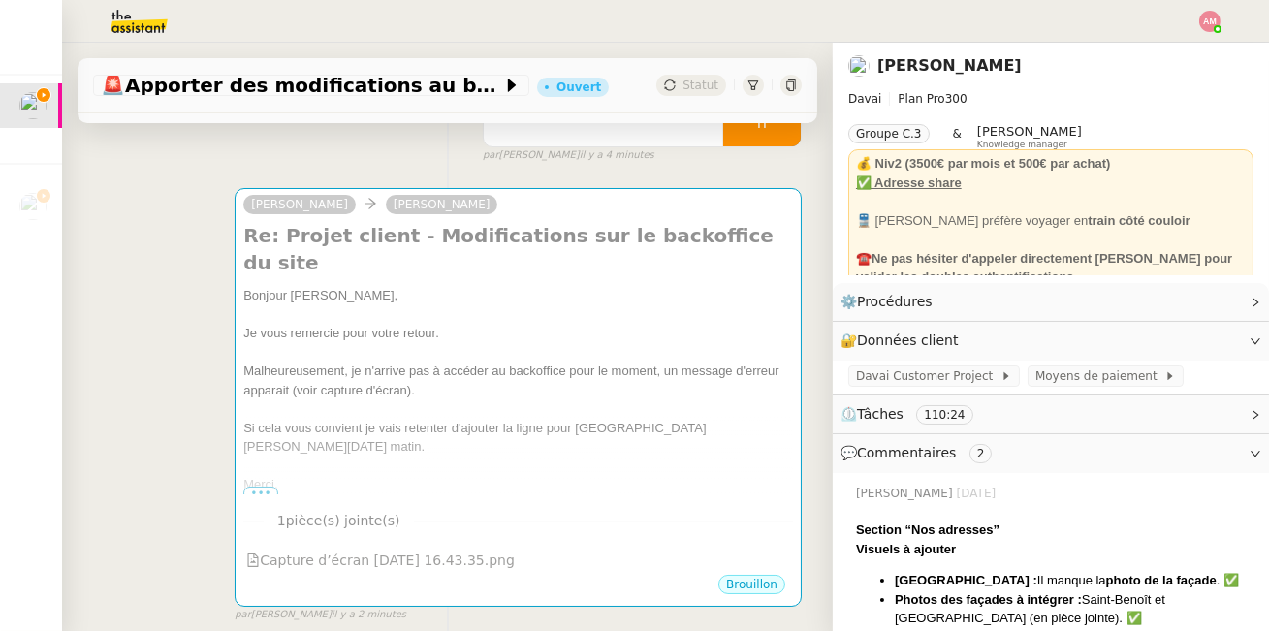
scroll to position [290, 0]
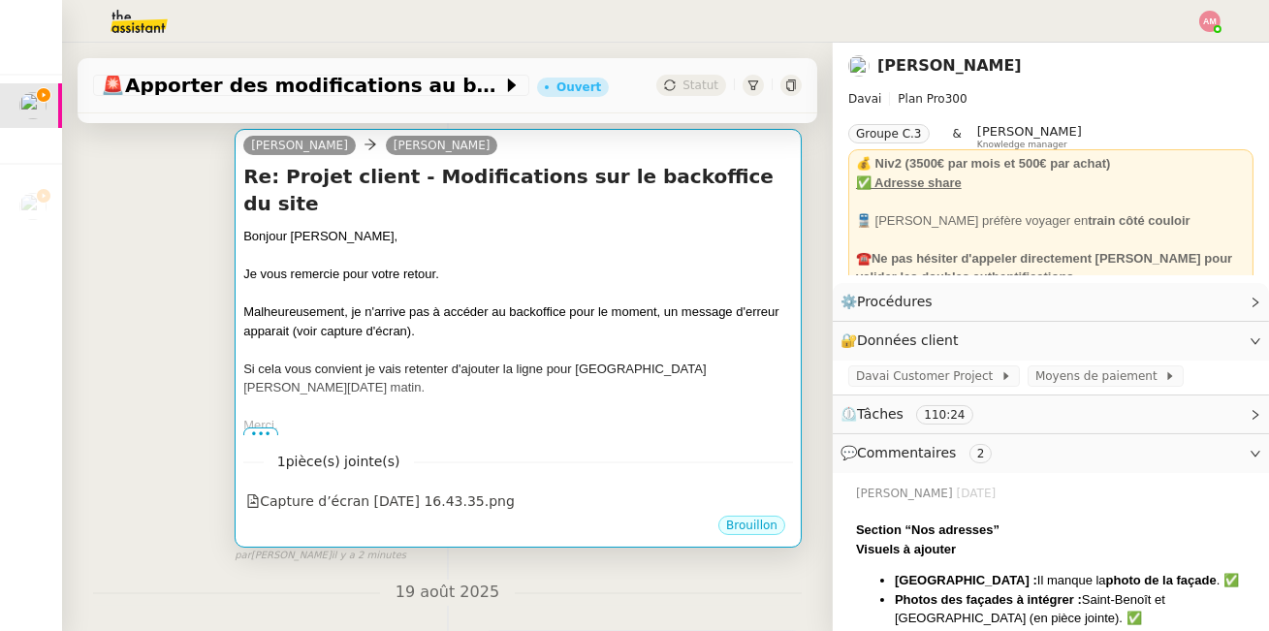
click at [322, 360] on div "Si cela vous convient je vais retenter d'ajouter la ligne pour [GEOGRAPHIC_DATA…" at bounding box center [518, 379] width 550 height 38
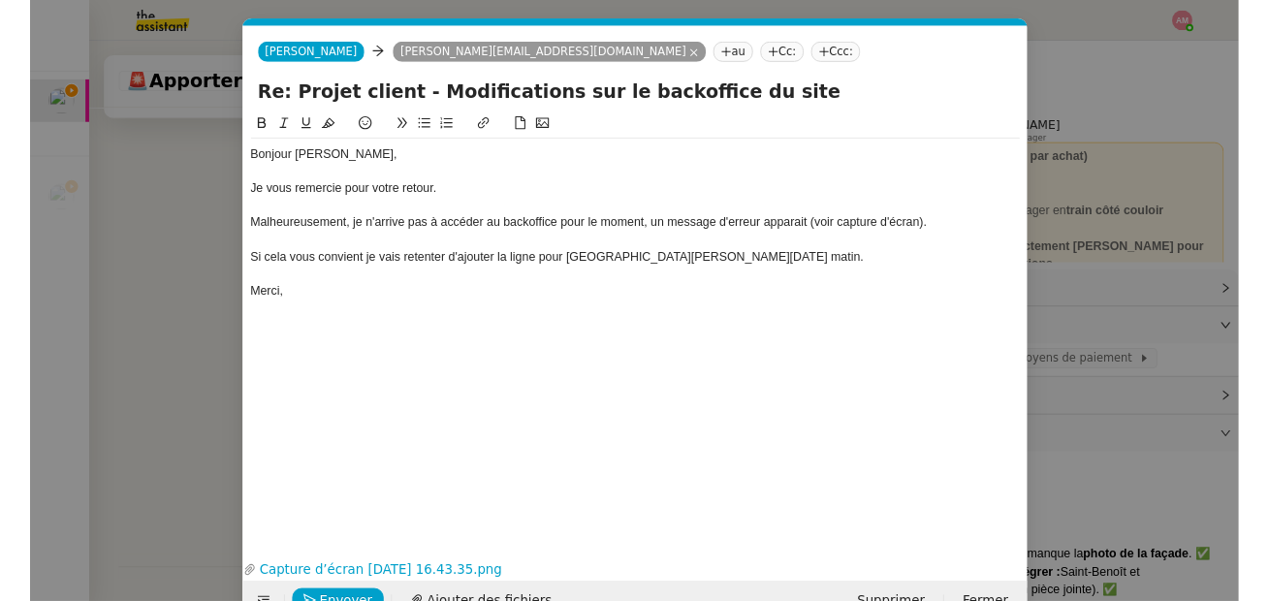
scroll to position [0, 41]
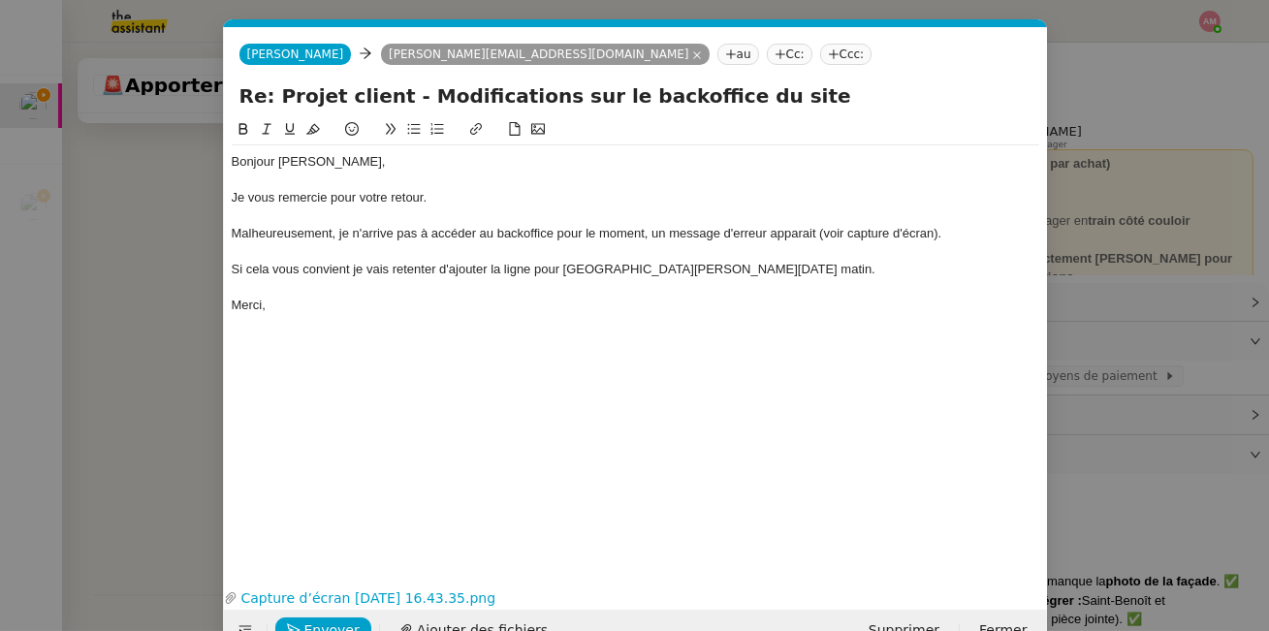
click at [364, 224] on div "Bonjour [PERSON_NAME], Je vous remercie pour votre retour. Malheureusement, je …" at bounding box center [636, 233] width 808 height 176
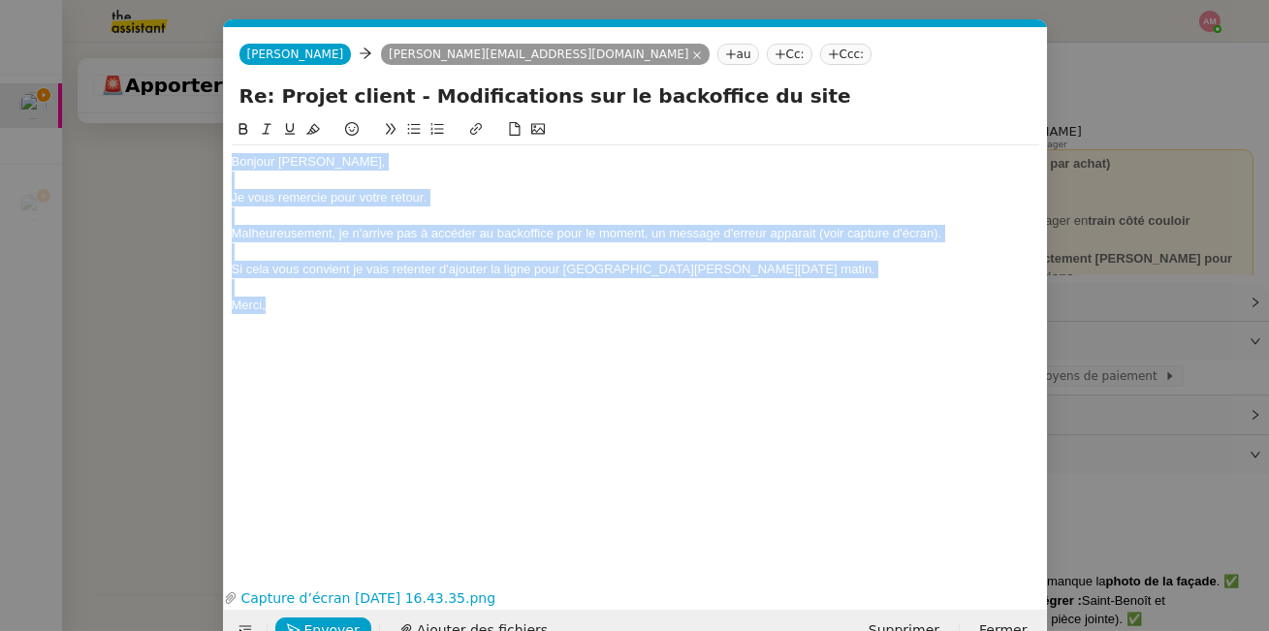
copy div "Bonjour [PERSON_NAME], Je vous remercie pour votre retour. Malheureusement, je …"
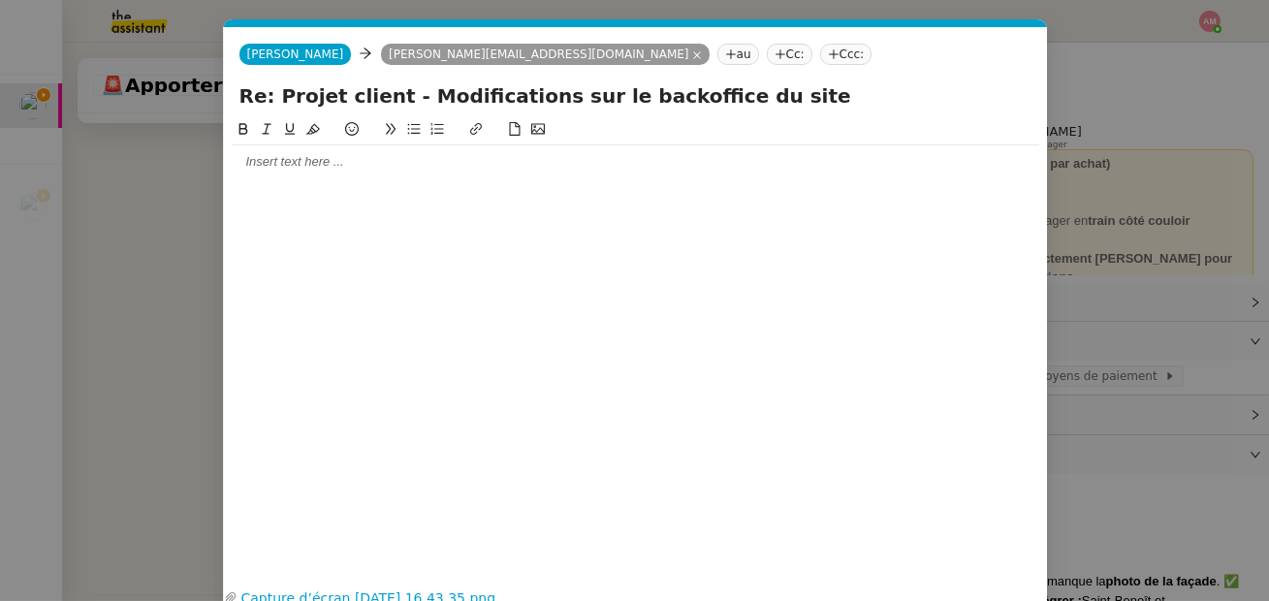
scroll to position [0, 0]
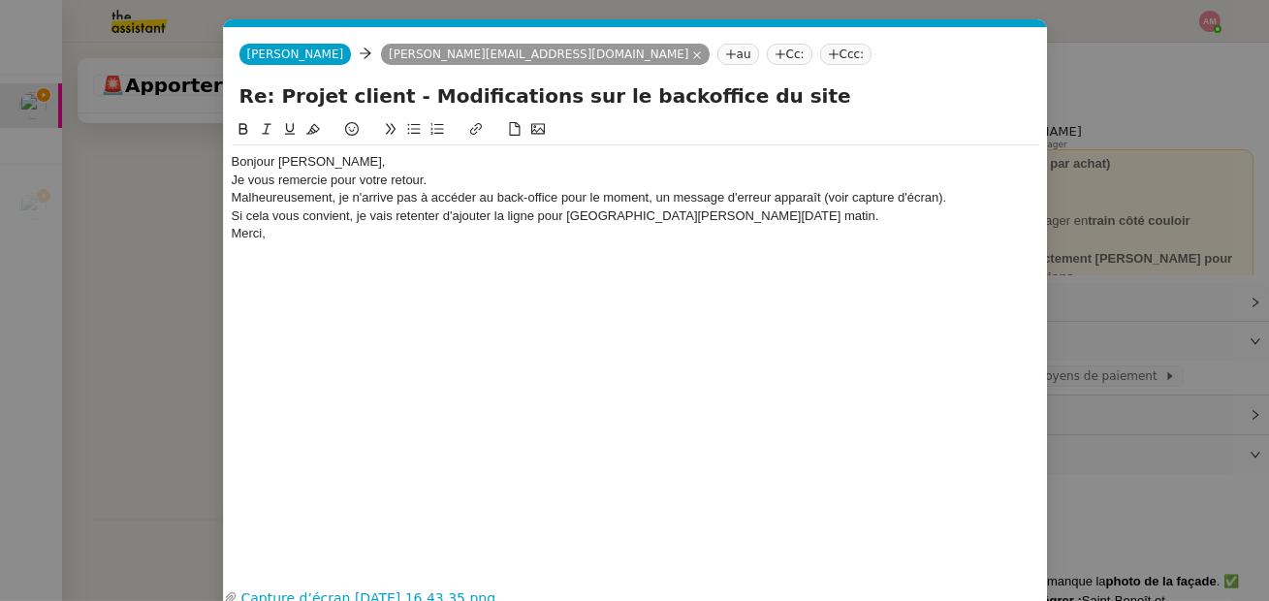
click at [493, 158] on div "Bonjour [PERSON_NAME]," at bounding box center [636, 161] width 808 height 17
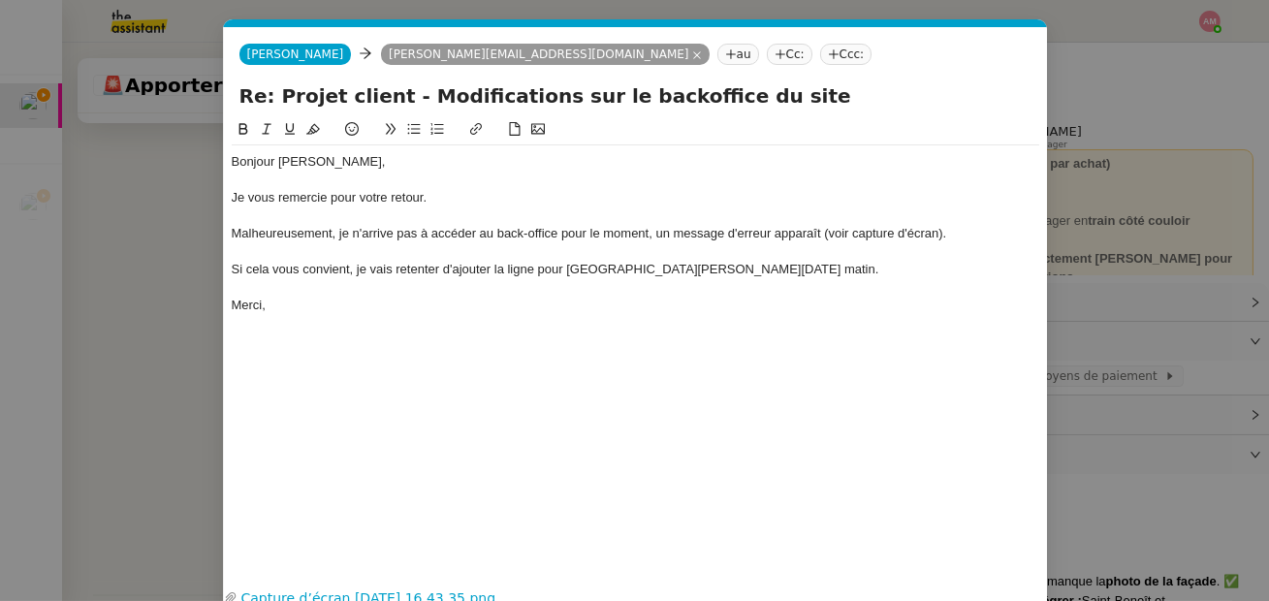
click at [694, 235] on div "Malheureusement, je n'arrive pas à accéder au back-office pour le moment, un me…" at bounding box center [636, 233] width 808 height 17
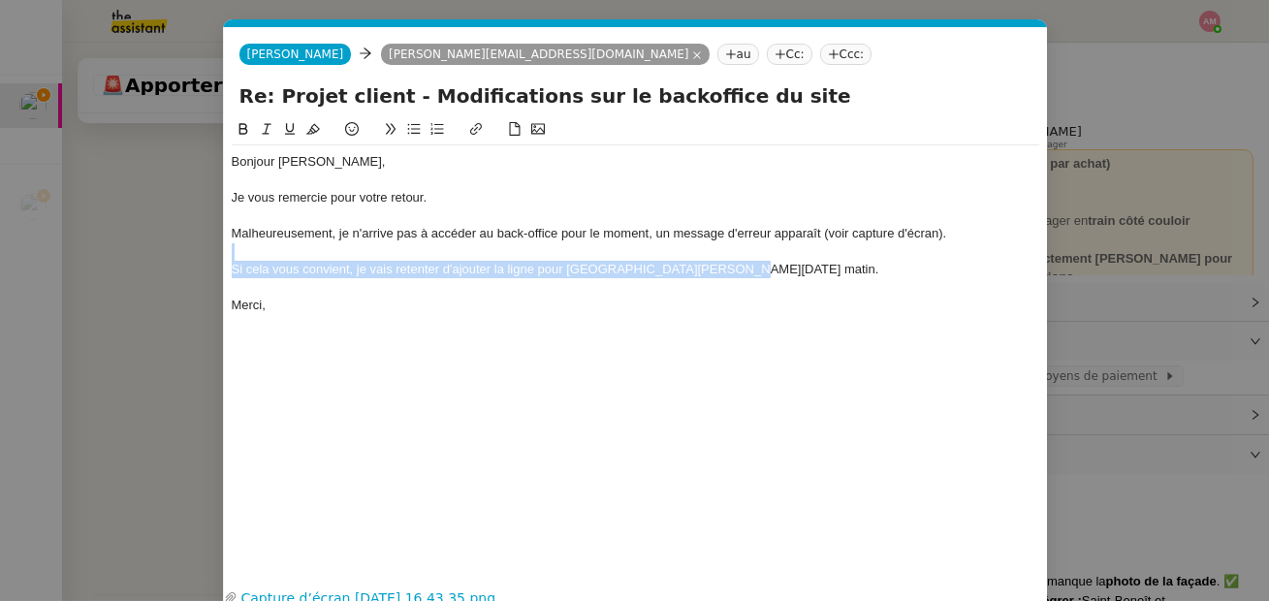
drag, startPoint x: 745, startPoint y: 272, endPoint x: 752, endPoint y: 259, distance: 14.8
click at [752, 259] on div "Bonjour [PERSON_NAME], Je vous remercie pour votre retour. Malheureusement, je …" at bounding box center [636, 233] width 808 height 176
click at [271, 129] on icon at bounding box center [267, 129] width 14 height 14
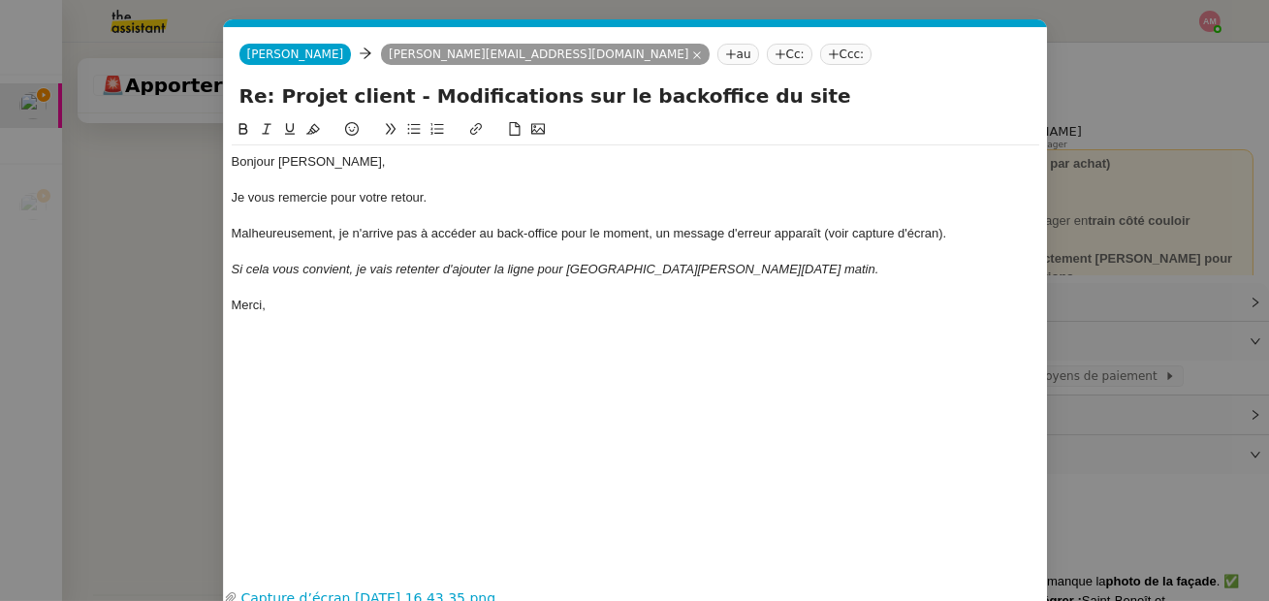
click at [151, 237] on nz-modal-container "Service TA - VOYAGE - PROPOSITION GLOBALE A utiliser dans le cadre de propositi…" at bounding box center [634, 300] width 1269 height 601
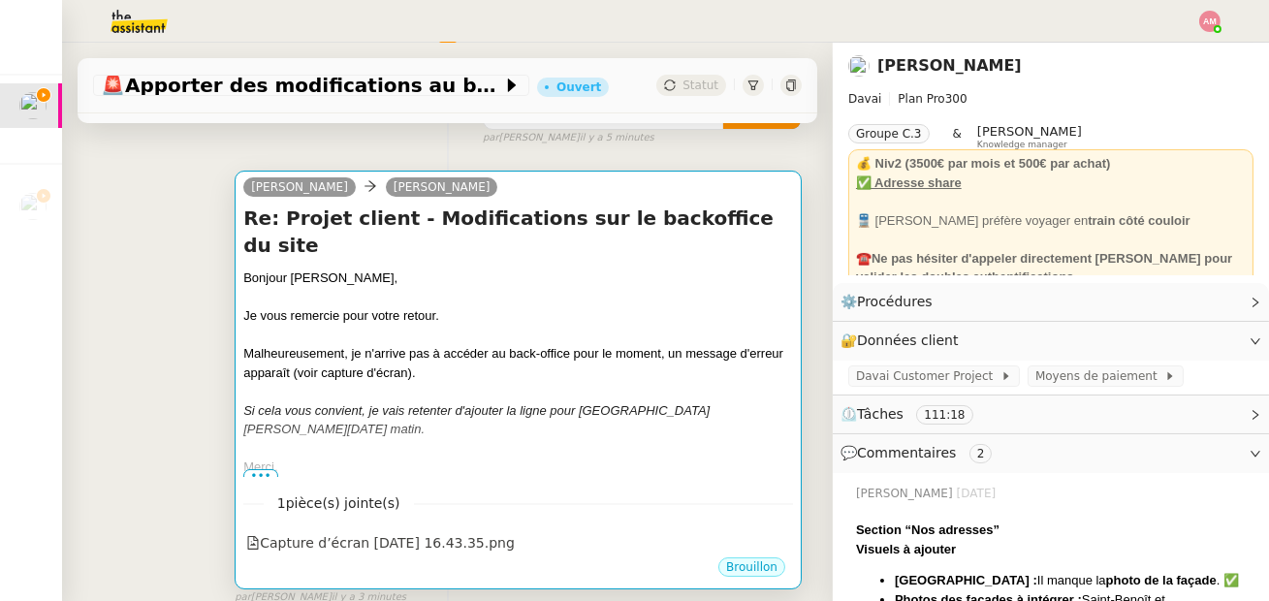
scroll to position [286, 0]
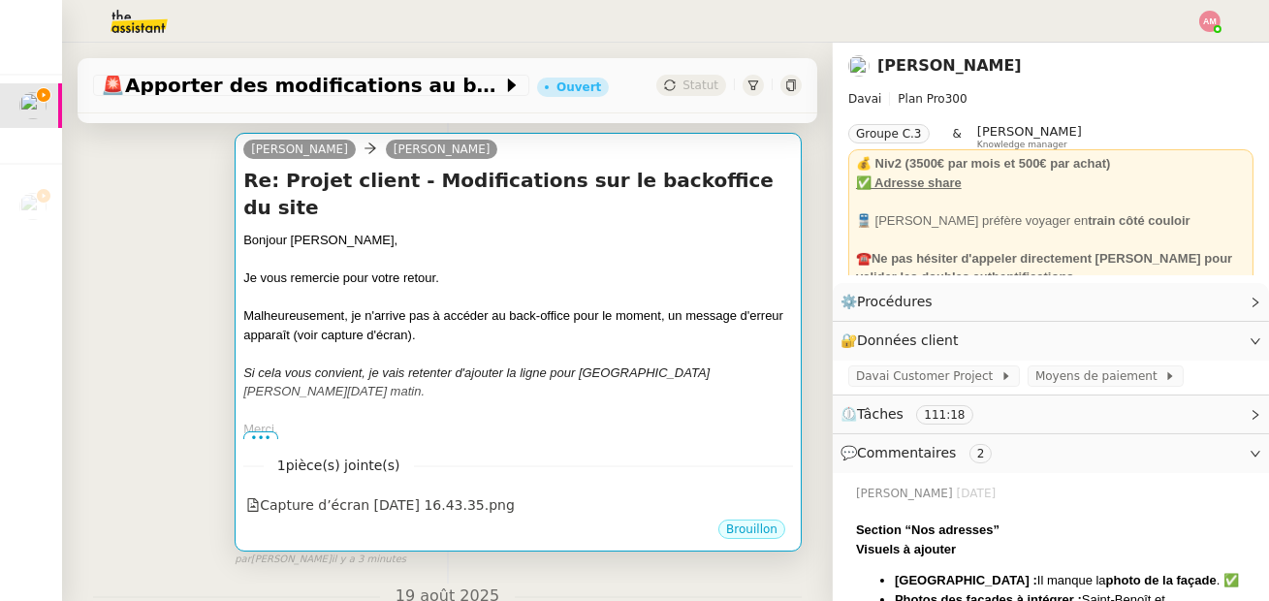
click at [347, 364] on div "Si cela vous convient, je vais retenter d'ajouter la ligne pour [GEOGRAPHIC_DAT…" at bounding box center [518, 383] width 550 height 38
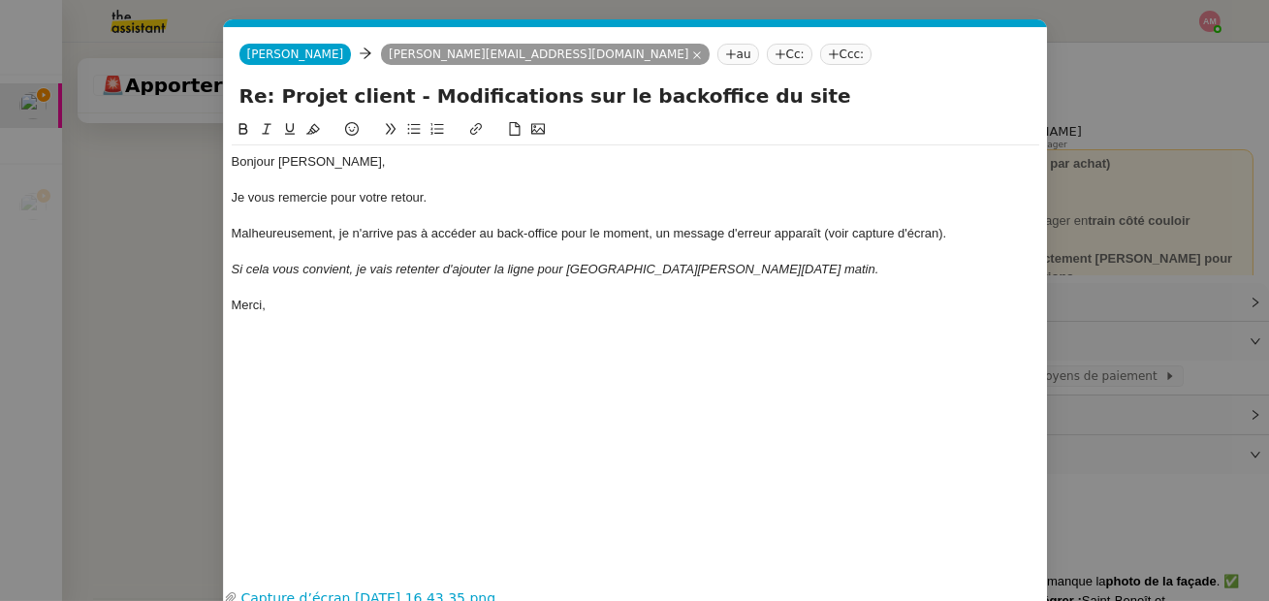
scroll to position [74, 0]
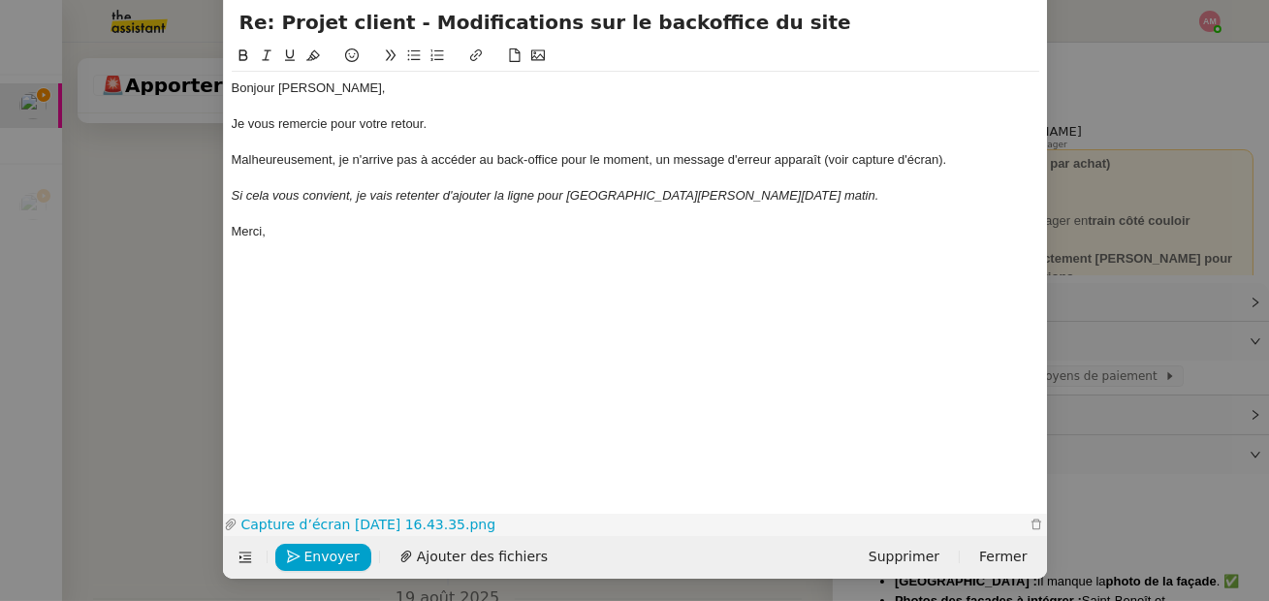
click at [321, 514] on link "Capture d’écran [DATE] 16.43.35.png" at bounding box center [632, 525] width 788 height 22
click at [425, 329] on div "Bonjour [PERSON_NAME], Je vous remercie pour votre retour. Malheureusement, je …" at bounding box center [636, 262] width 808 height 434
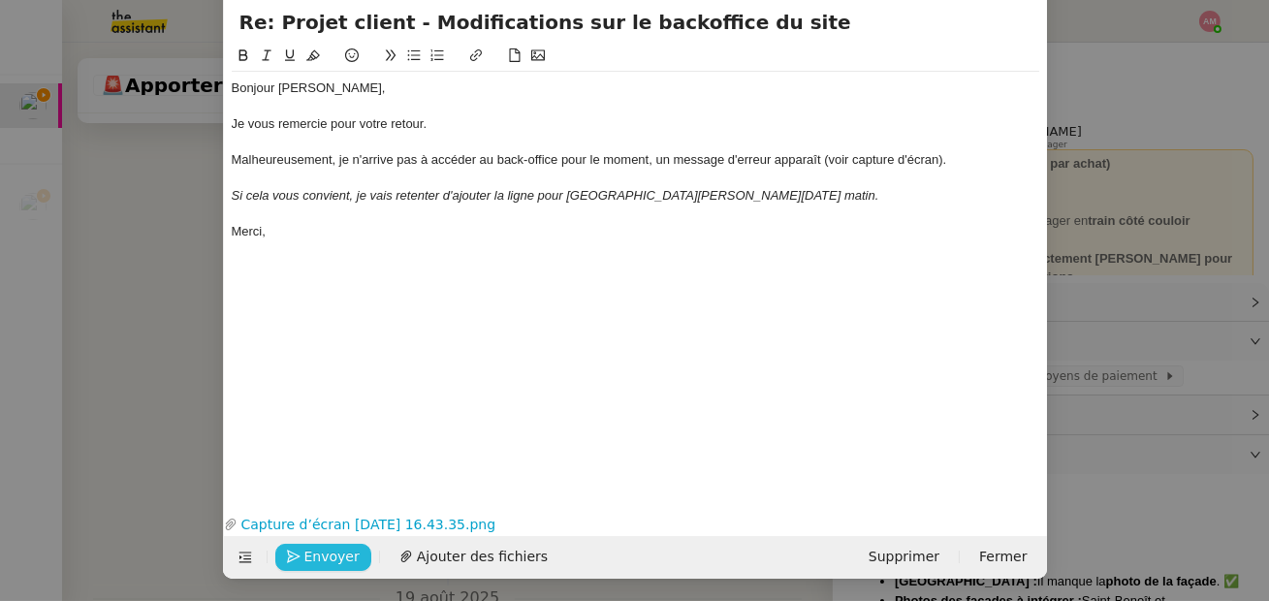
click at [296, 560] on icon "button" at bounding box center [294, 557] width 14 height 14
click at [128, 453] on nz-modal-container "Service TA - VOYAGE - PROPOSITION GLOBALE A utiliser dans le cadre de propositi…" at bounding box center [634, 300] width 1269 height 601
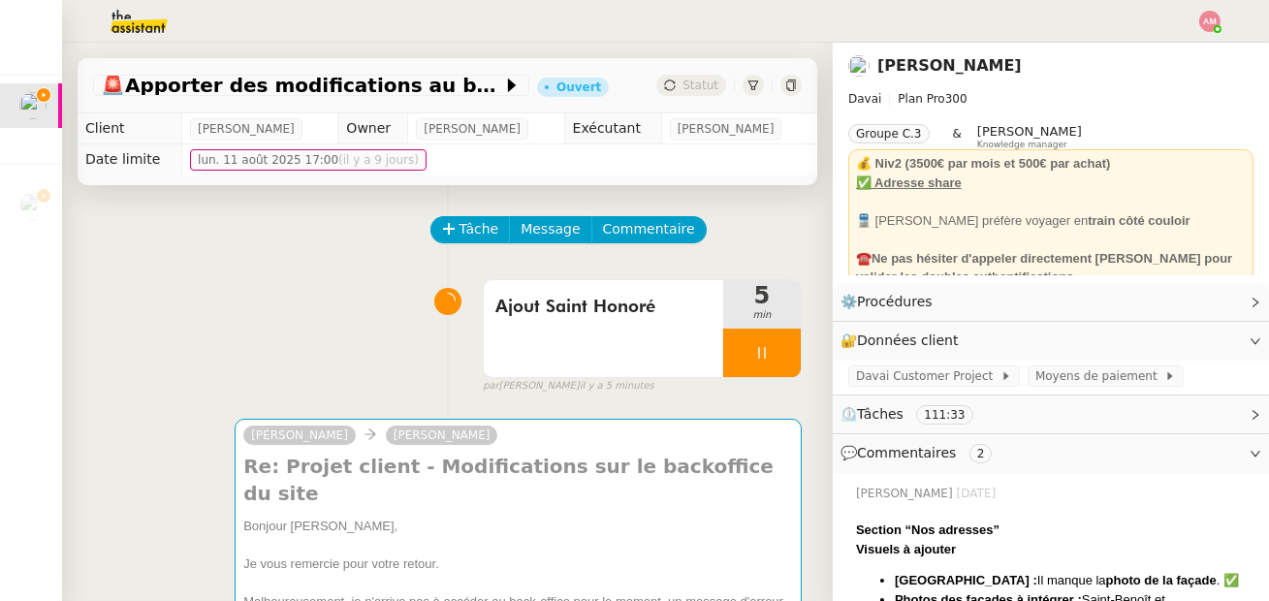
scroll to position [795, 0]
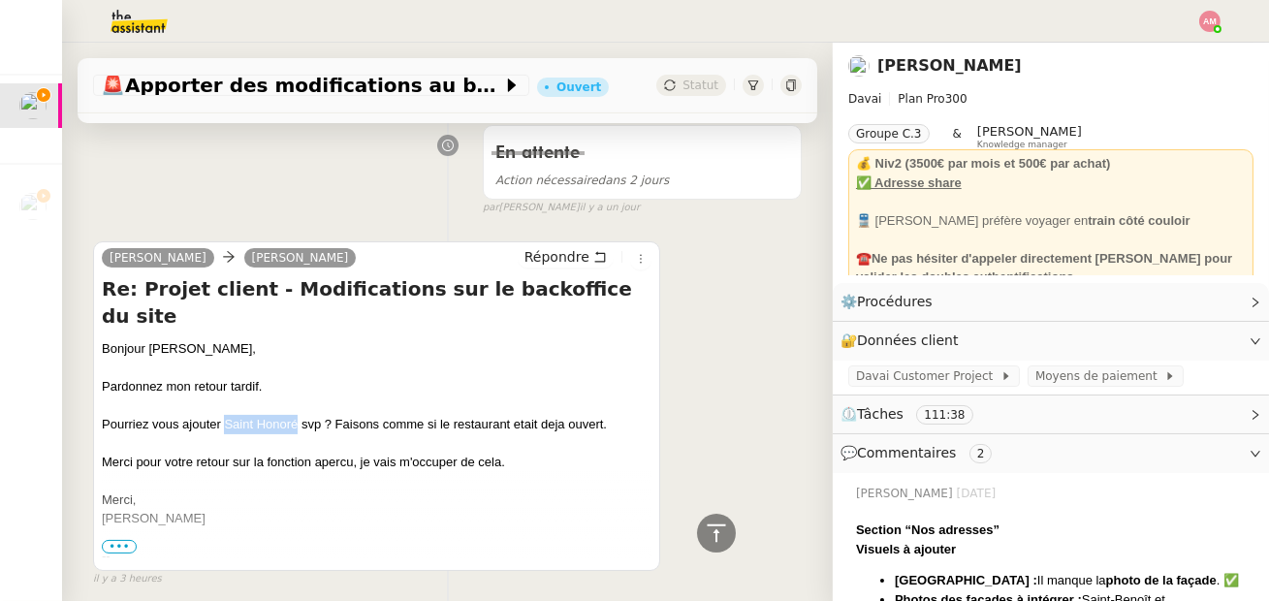
drag, startPoint x: 227, startPoint y: 354, endPoint x: 298, endPoint y: 352, distance: 70.8
click at [298, 415] on div "Pourriez vous ajouter Saint Honoré svp ? Faisons comme si le restaurant etait d…" at bounding box center [377, 424] width 550 height 19
copy div "Saint Honoré"
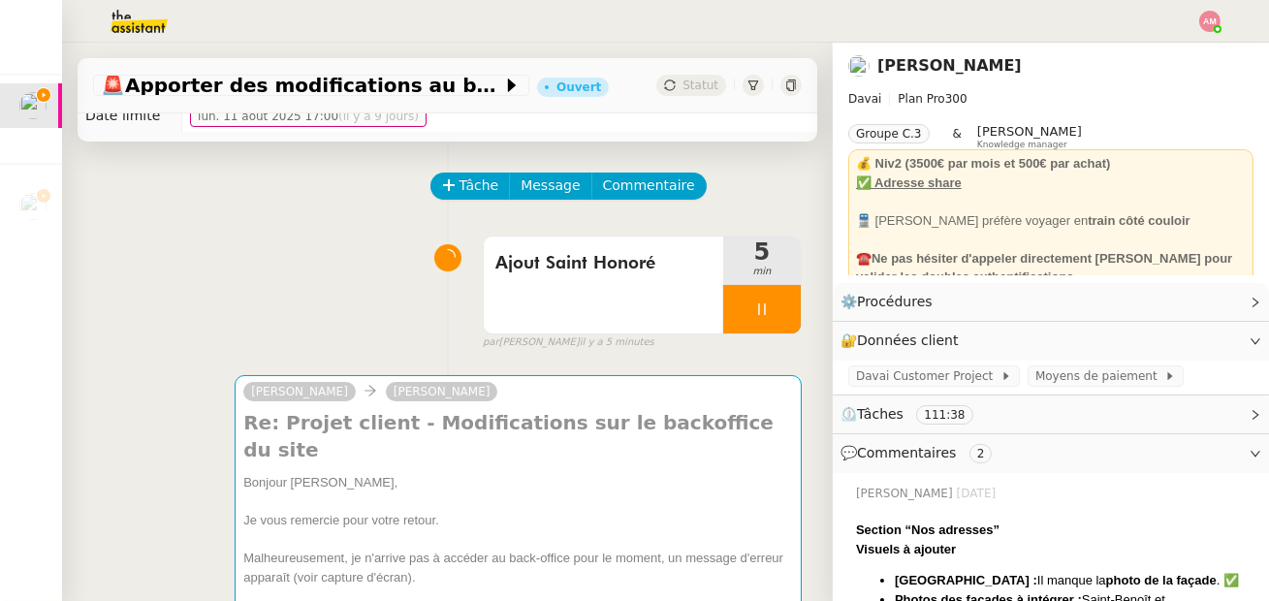
scroll to position [0, 0]
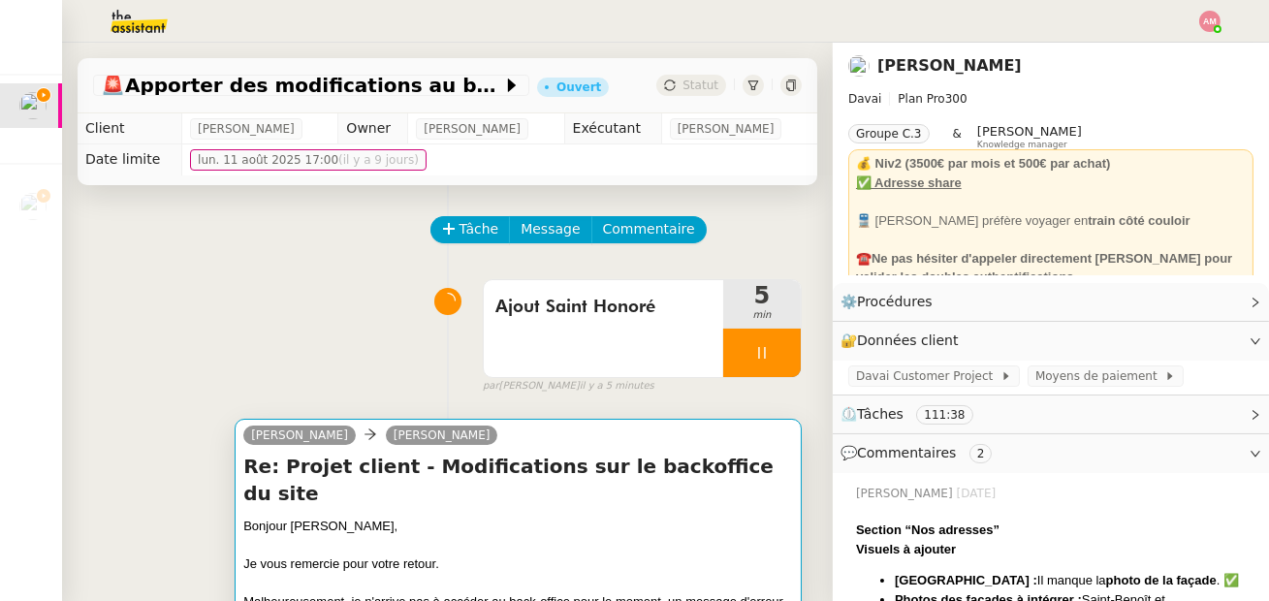
click at [384, 482] on div "Re: Projet client - Modifications sur le backoffice du site Bonjour [PERSON_NAM…" at bounding box center [518, 589] width 550 height 272
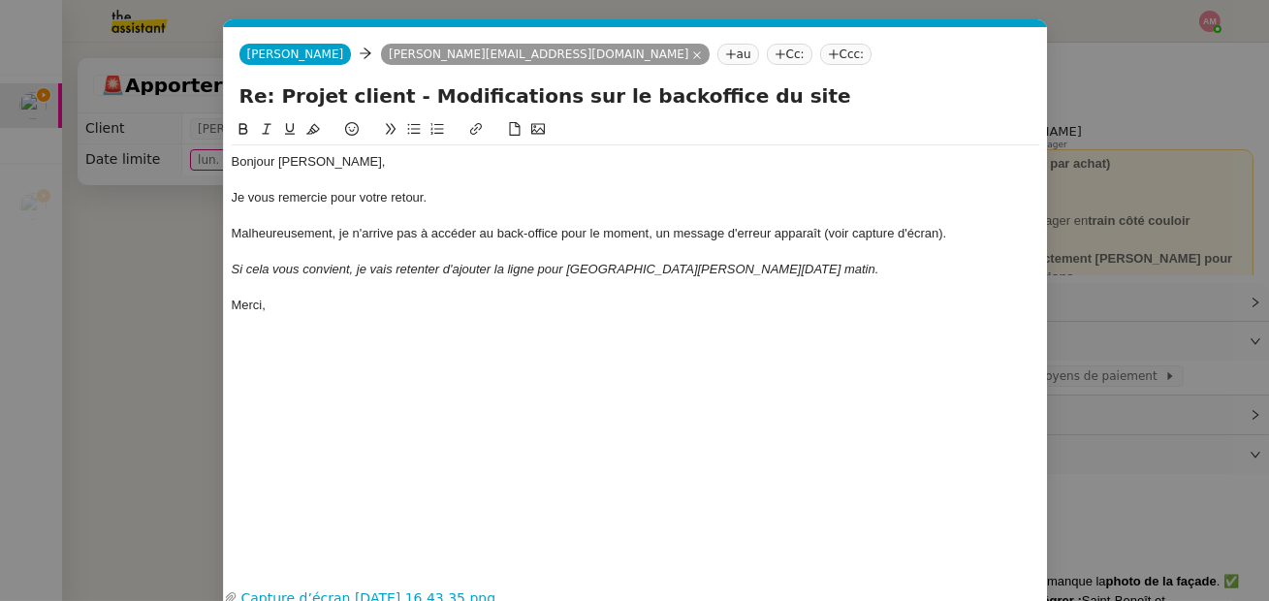
scroll to position [0, 41]
drag, startPoint x: 569, startPoint y: 270, endPoint x: 637, endPoint y: 269, distance: 67.9
click at [637, 269] on em "Si cela vous convient, je vais retenter d'ajouter la ligne pour [GEOGRAPHIC_DAT…" at bounding box center [556, 269] width 648 height 15
click at [599, 272] on div "Si cela vous convient, je vais retenter d'ajouter la ligne pour Saint Honoré [D…" at bounding box center [636, 269] width 808 height 17
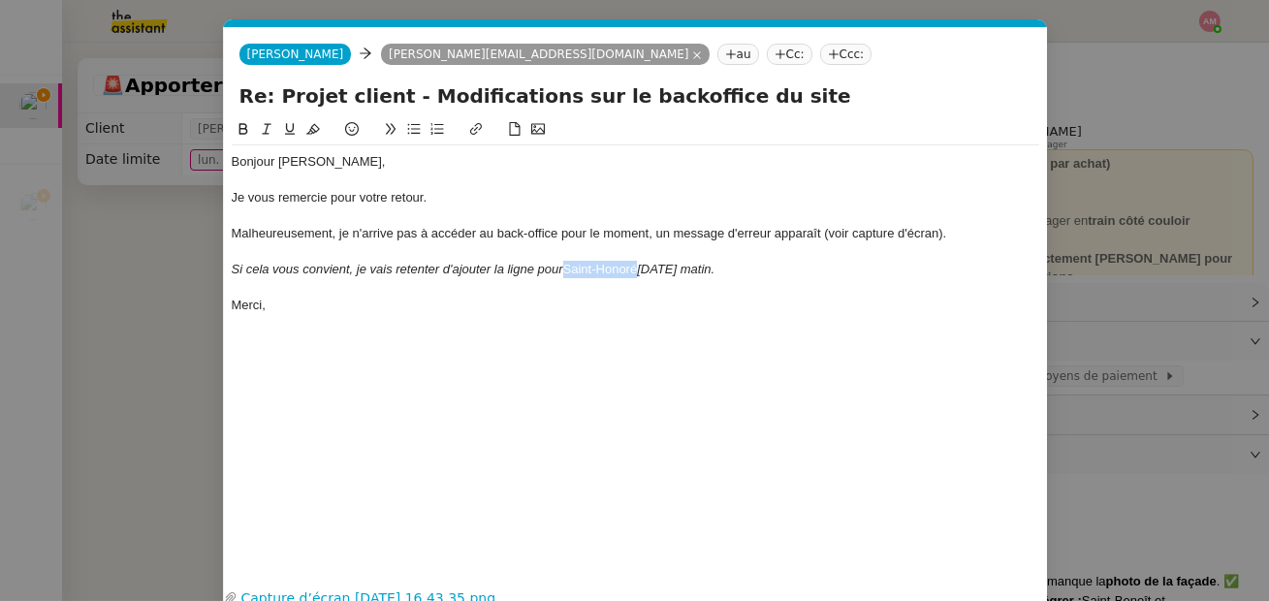
drag, startPoint x: 570, startPoint y: 270, endPoint x: 641, endPoint y: 268, distance: 70.8
click at [641, 268] on div "Si cela vous convient, je vais retenter d'ajouter la ligne pour [GEOGRAPHIC_DAT…" at bounding box center [636, 269] width 808 height 17
click at [271, 122] on button at bounding box center [266, 129] width 23 height 22
click at [416, 249] on div at bounding box center [636, 251] width 808 height 17
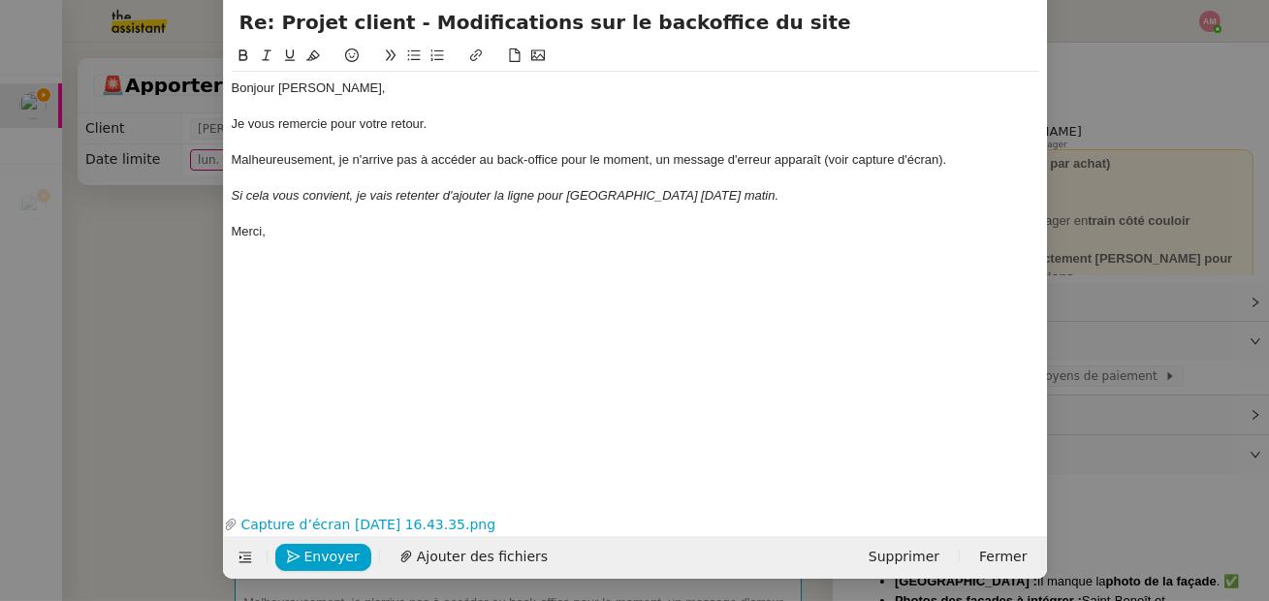
click at [290, 444] on div "Bonjour [PERSON_NAME], Je vous remercie pour votre retour. Malheureusement, je …" at bounding box center [636, 262] width 808 height 434
click at [308, 547] on span "Envoyer" at bounding box center [331, 557] width 55 height 22
click at [308, 547] on span "Confirmer l'envoi" at bounding box center [362, 557] width 116 height 22
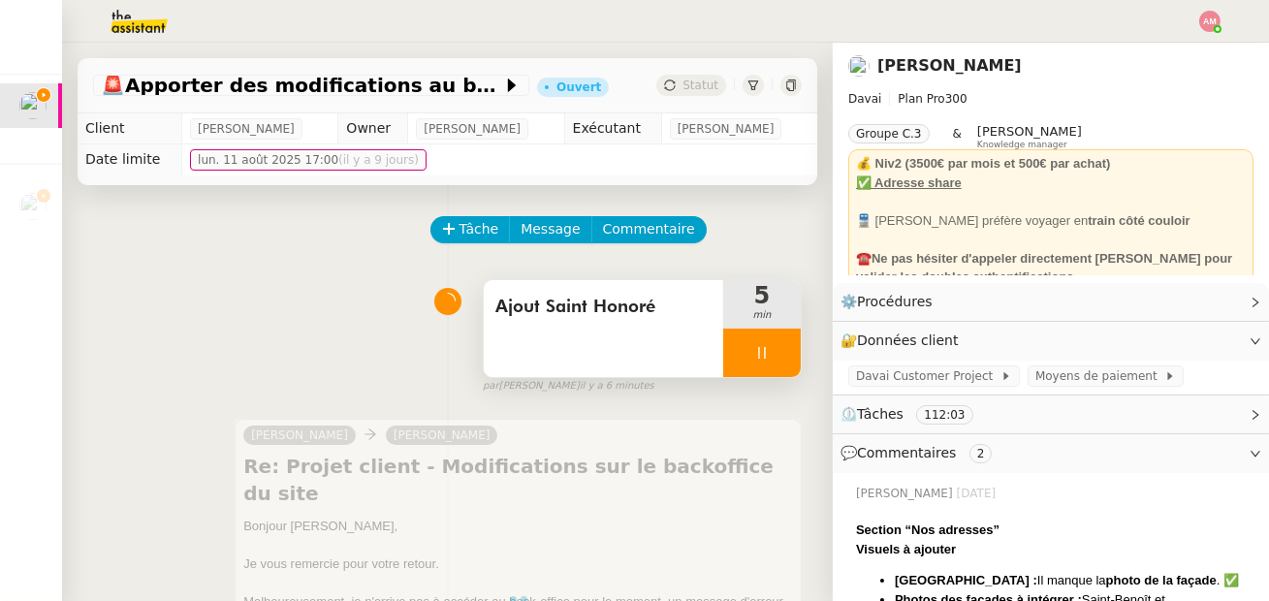
click at [686, 315] on span "Ajout Saint Honoré" at bounding box center [604, 307] width 216 height 29
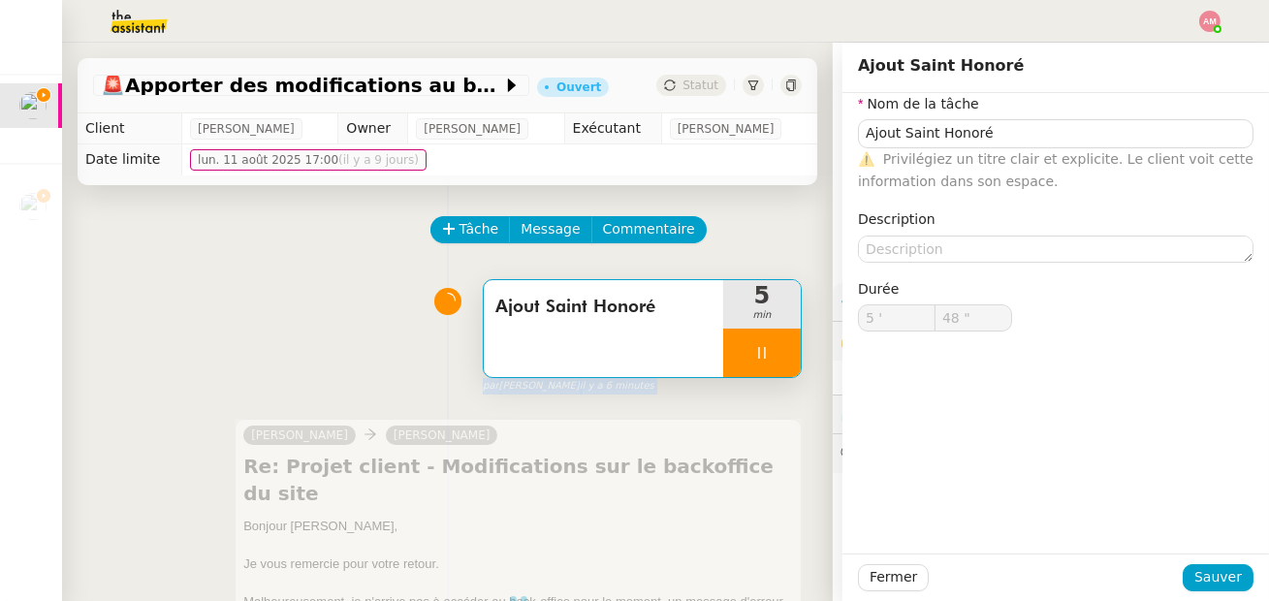
type input "49 ""
drag, startPoint x: 779, startPoint y: 349, endPoint x: 333, endPoint y: 281, distance: 451.2
click at [333, 281] on div "Ajout Saint Honoré 5 min false par [PERSON_NAME] il y a 6 minutes" at bounding box center [447, 333] width 709 height 124
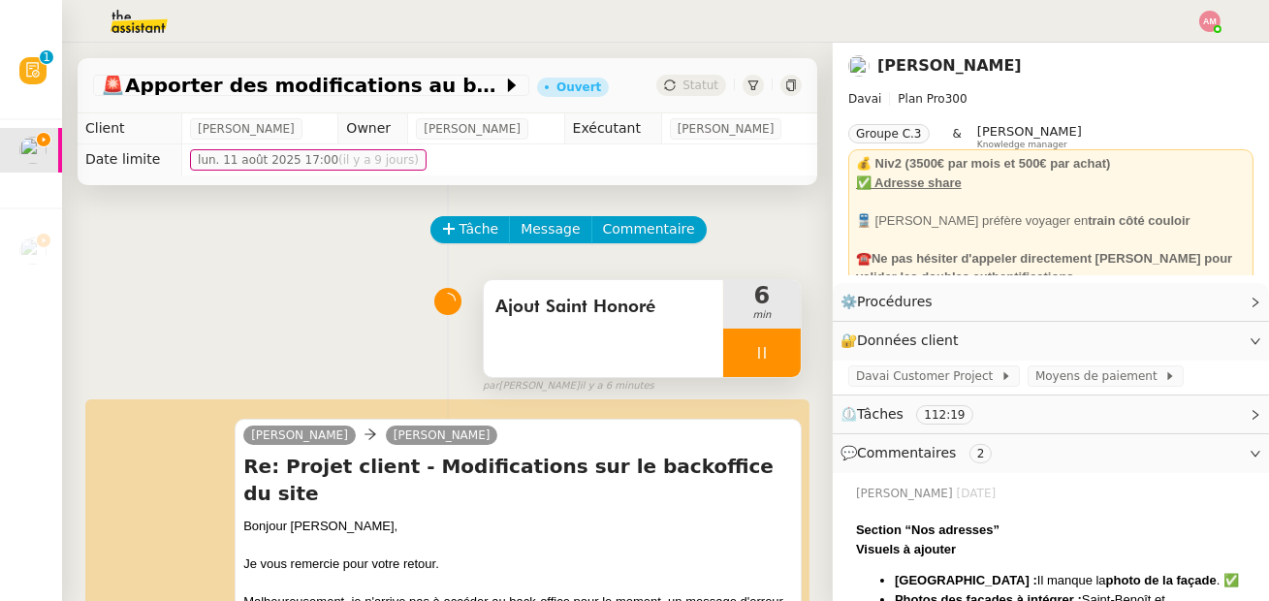
click at [767, 348] on icon at bounding box center [762, 353] width 16 height 16
click at [782, 356] on icon at bounding box center [782, 352] width 15 height 11
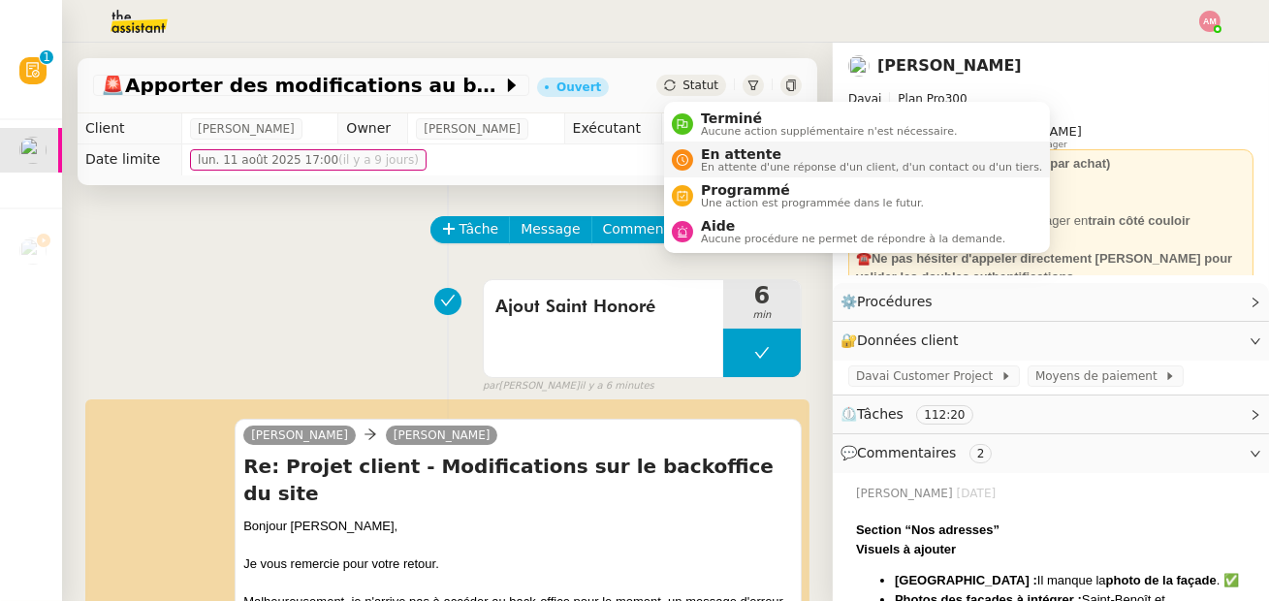
click at [735, 144] on li "En attente En attente d'une réponse d'un client, d'un contact ou d'un tiers." at bounding box center [857, 160] width 386 height 36
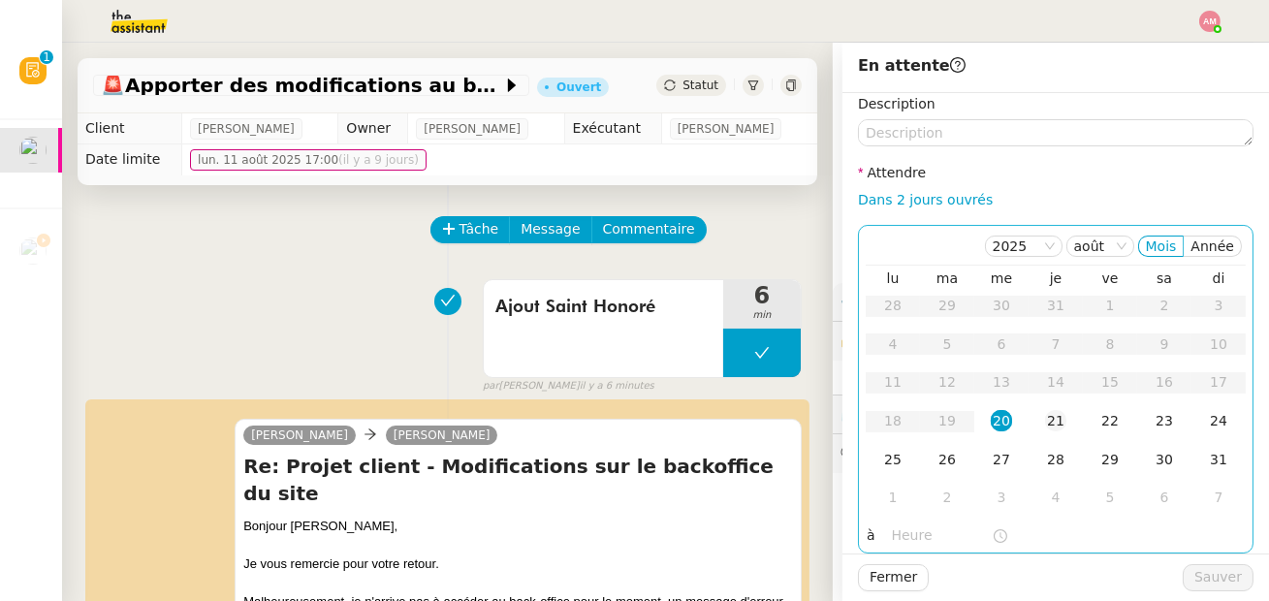
click at [1050, 430] on div "21" at bounding box center [1055, 420] width 21 height 21
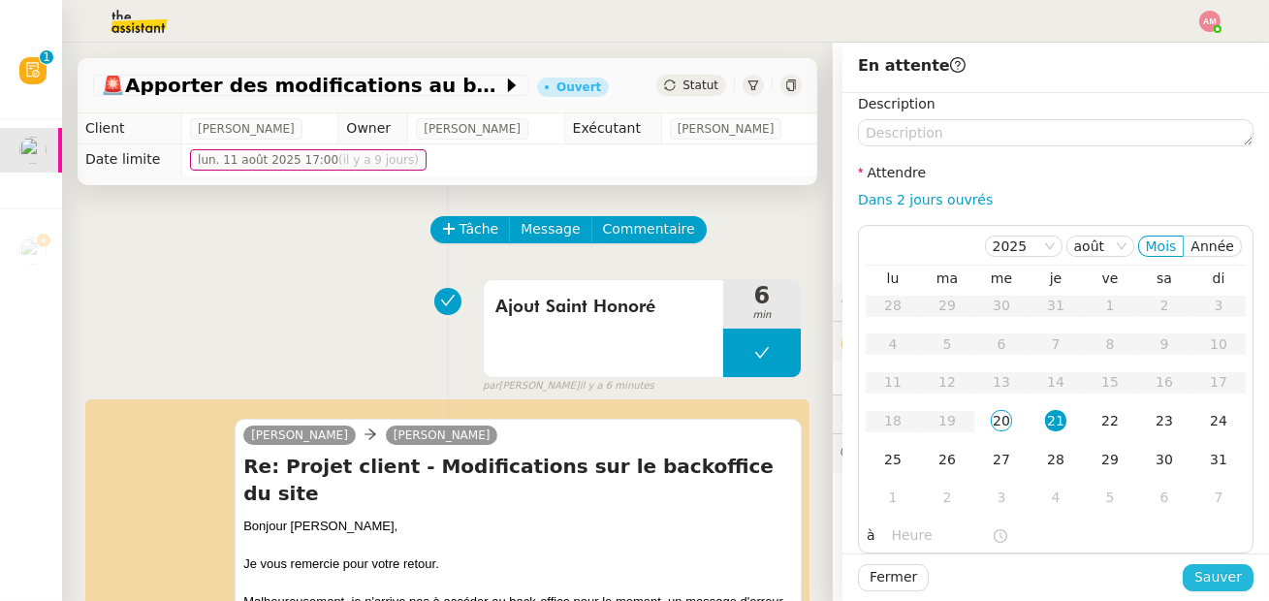
click at [1215, 570] on span "Sauver" at bounding box center [1219, 577] width 48 height 22
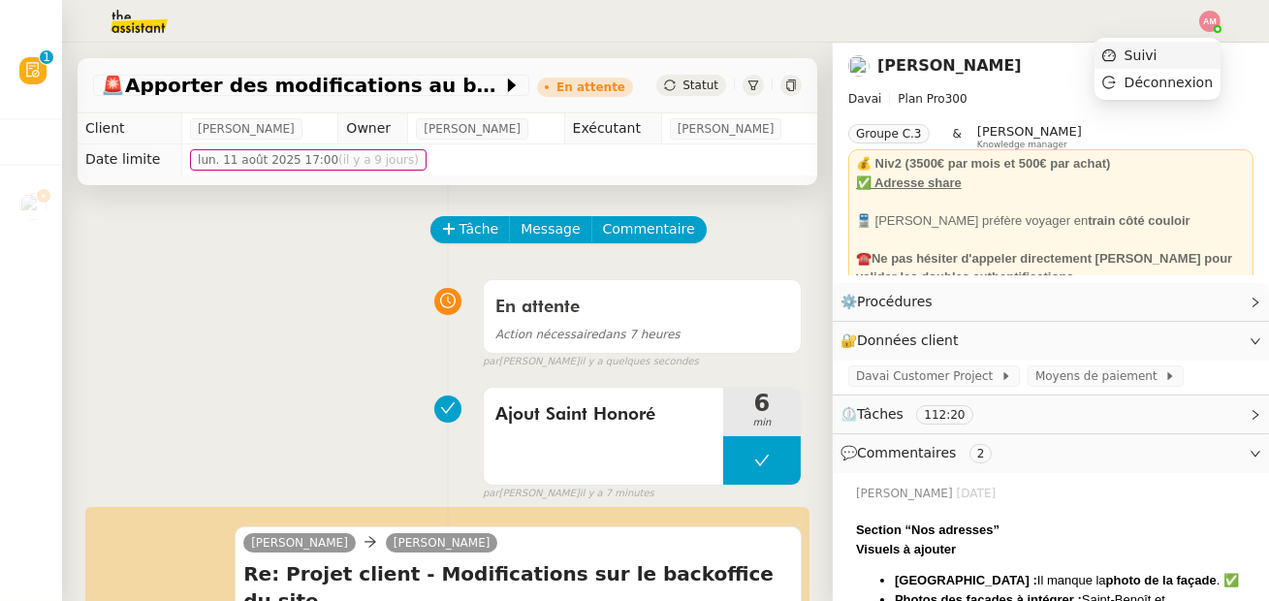
click at [1153, 52] on span "Suivi" at bounding box center [1141, 56] width 33 height 16
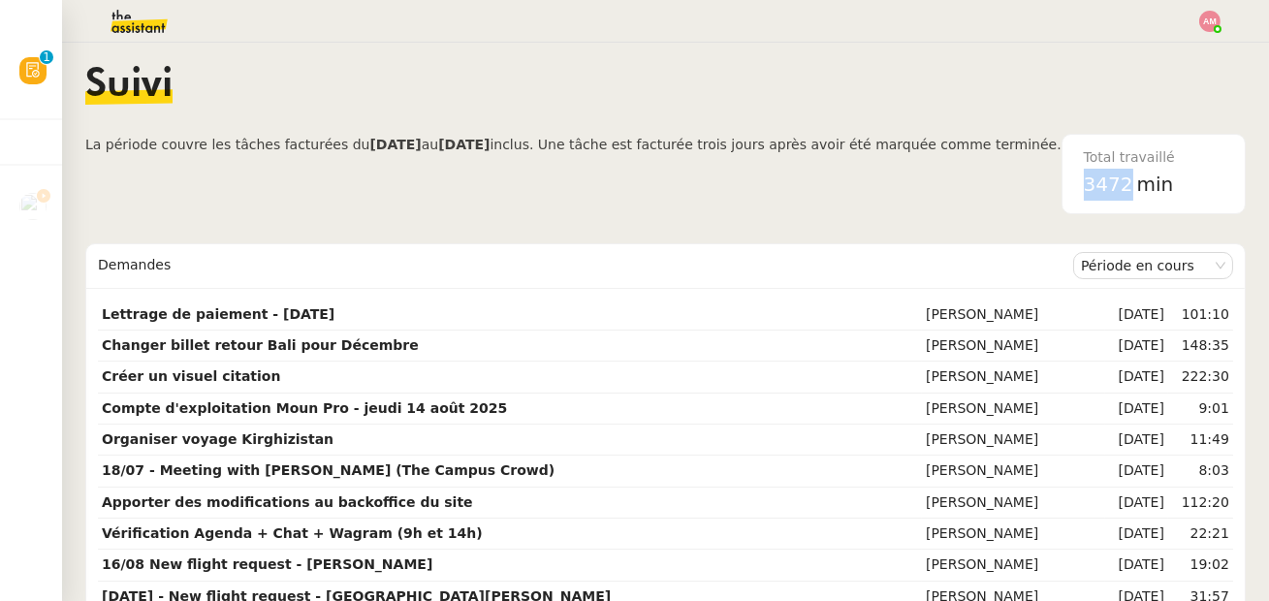
drag, startPoint x: 1079, startPoint y: 185, endPoint x: 1126, endPoint y: 185, distance: 46.5
click at [1126, 185] on span "3472" at bounding box center [1108, 184] width 49 height 23
copy span "3472"
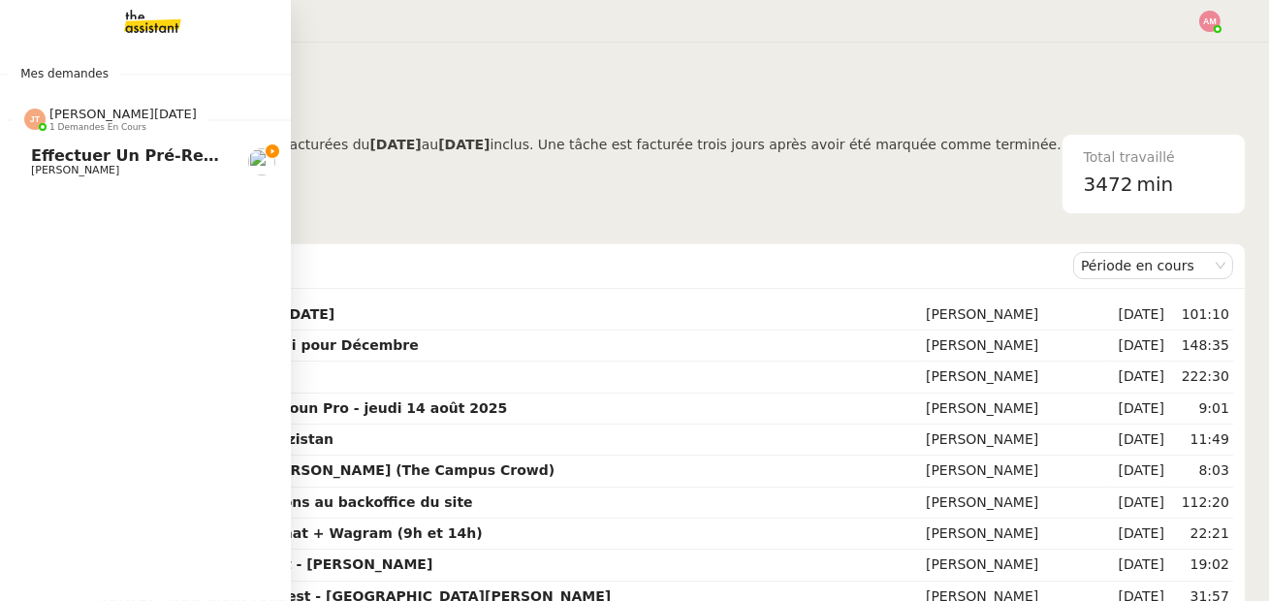
click at [68, 130] on span "1 demandes en cours" at bounding box center [97, 127] width 97 height 11
click at [67, 182] on link "Effectuer un pré-recrutement téléphonique [PERSON_NAME]" at bounding box center [145, 162] width 291 height 45
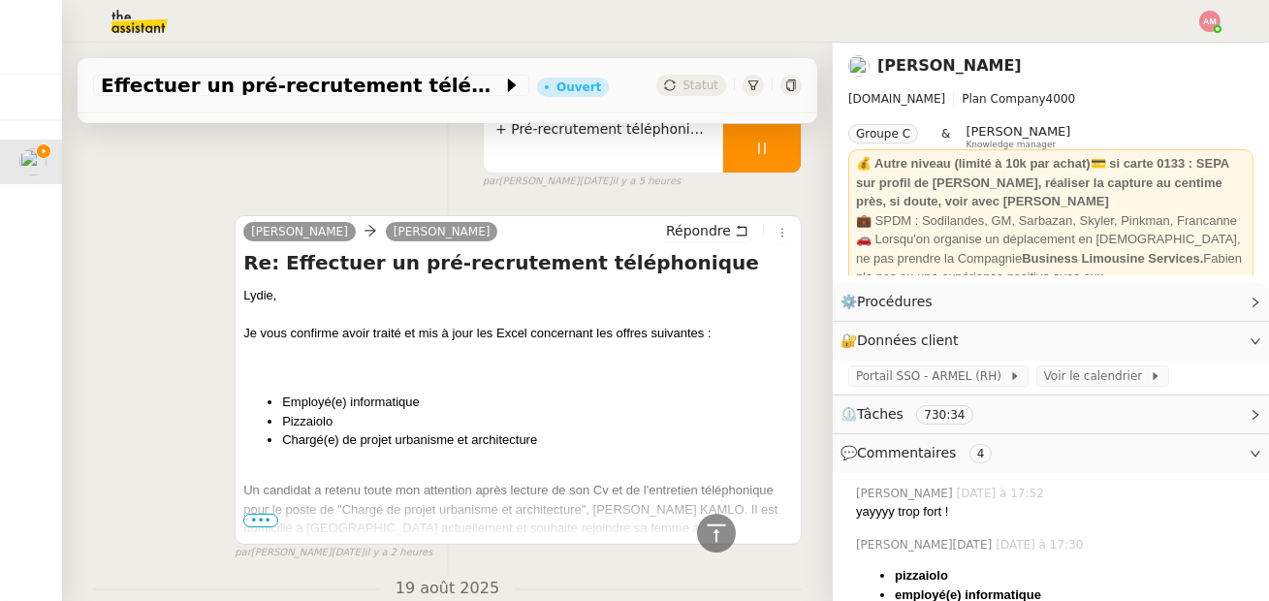
scroll to position [659, 0]
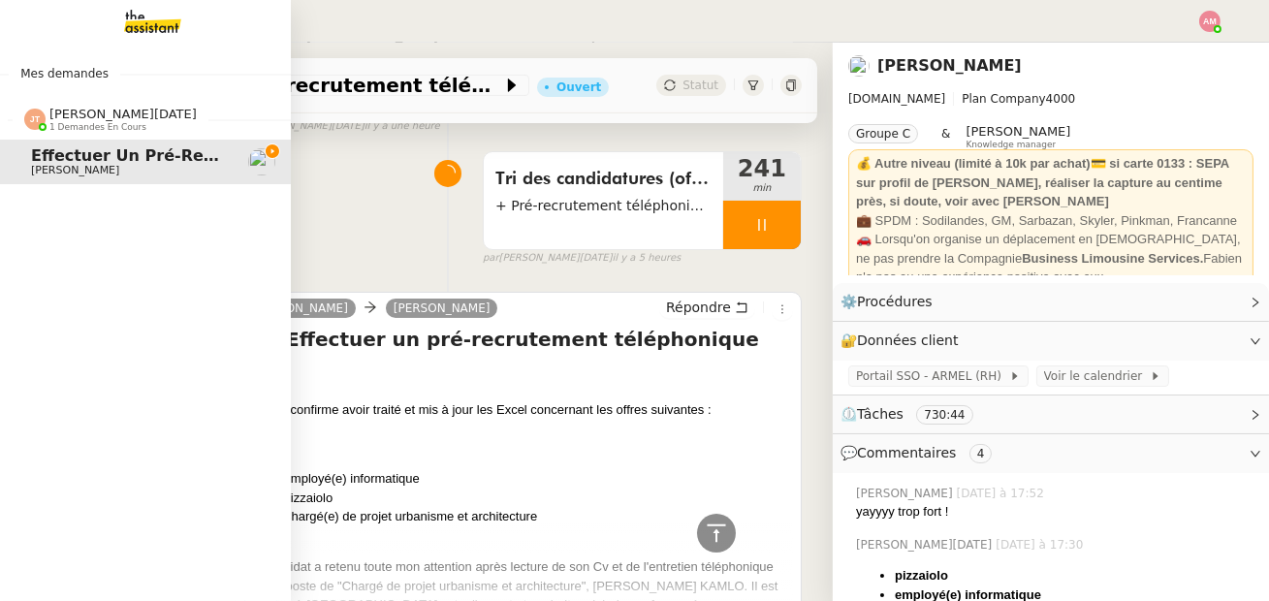
click at [57, 110] on span "[PERSON_NAME][DATE]" at bounding box center [122, 114] width 147 height 15
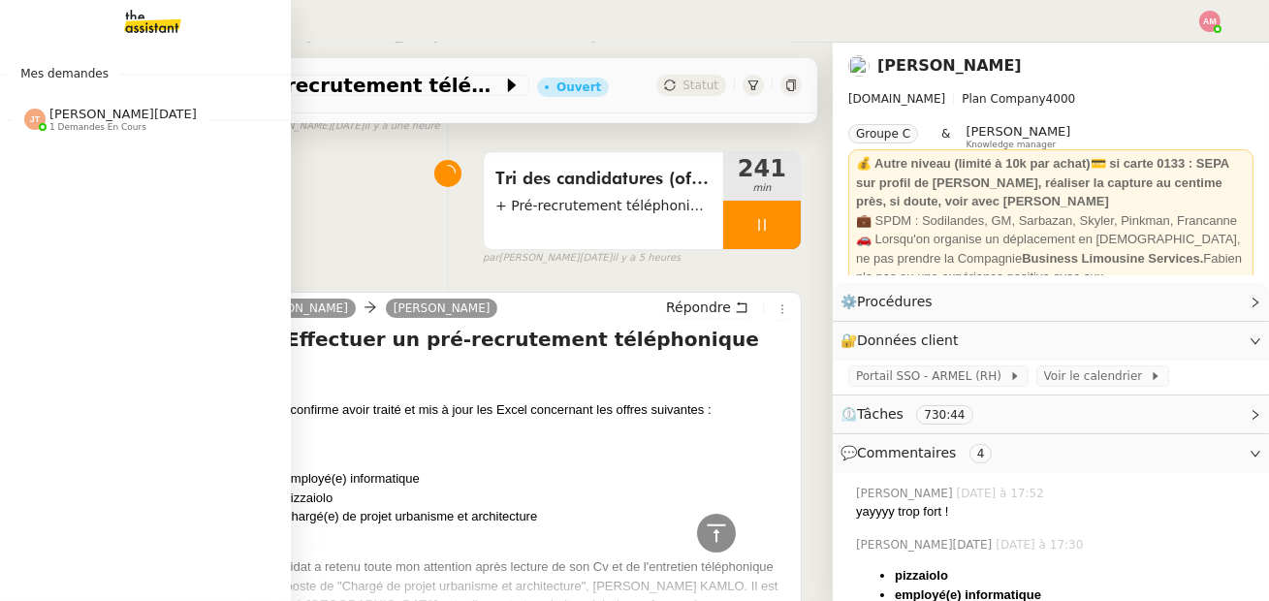
click at [110, 39] on img at bounding box center [137, 21] width 150 height 43
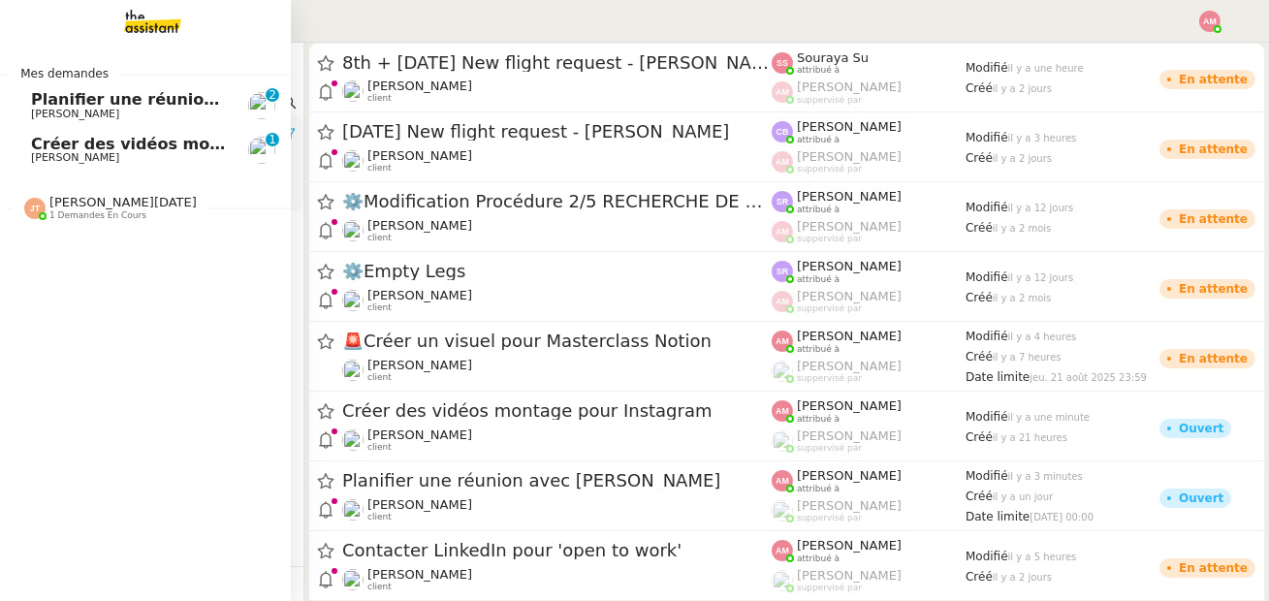
click at [46, 135] on span "Créer des vidéos montage pour Instagram" at bounding box center [215, 144] width 369 height 18
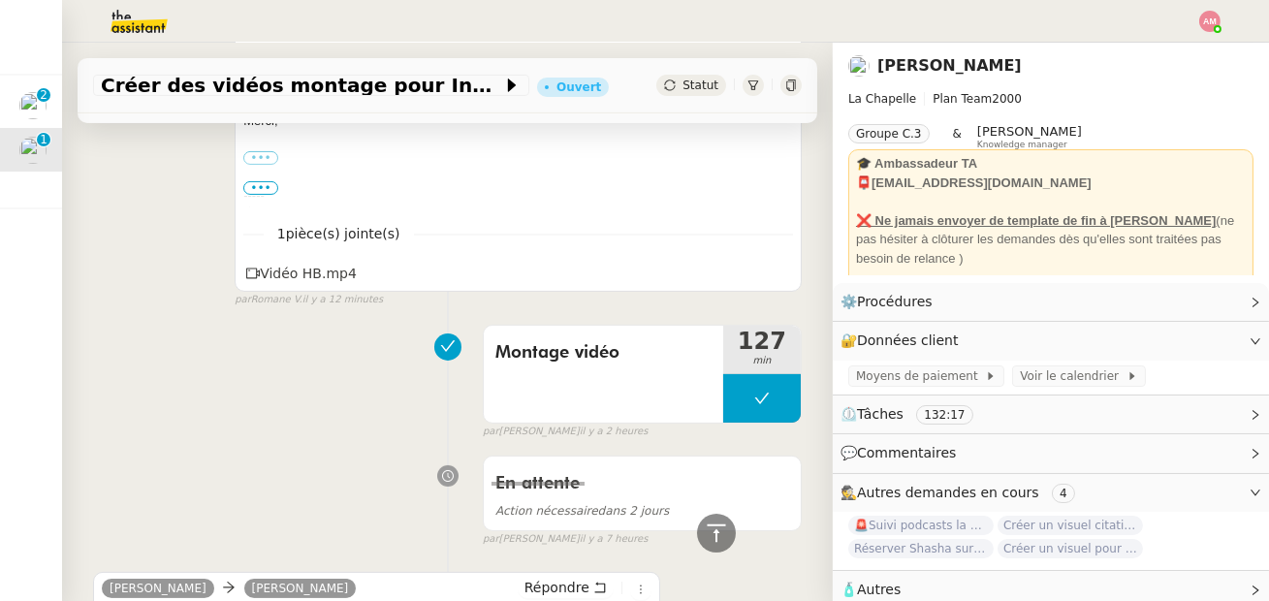
scroll to position [1041, 0]
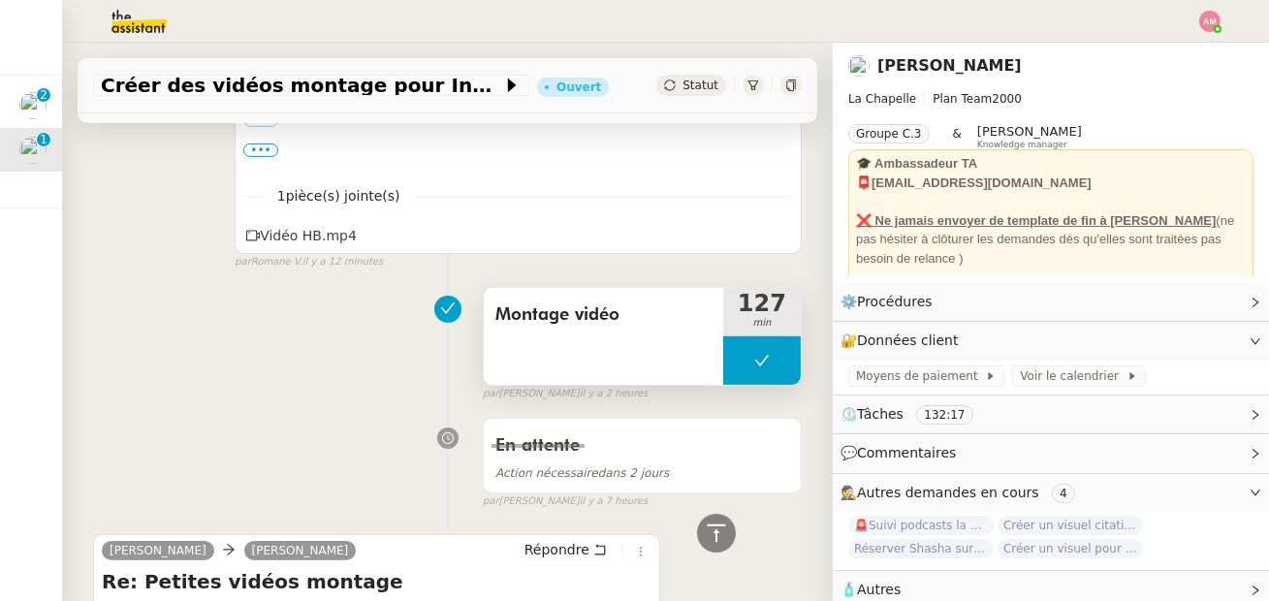
click at [719, 365] on div "Montage vidéo" at bounding box center [604, 336] width 240 height 97
click at [727, 367] on button at bounding box center [762, 360] width 78 height 48
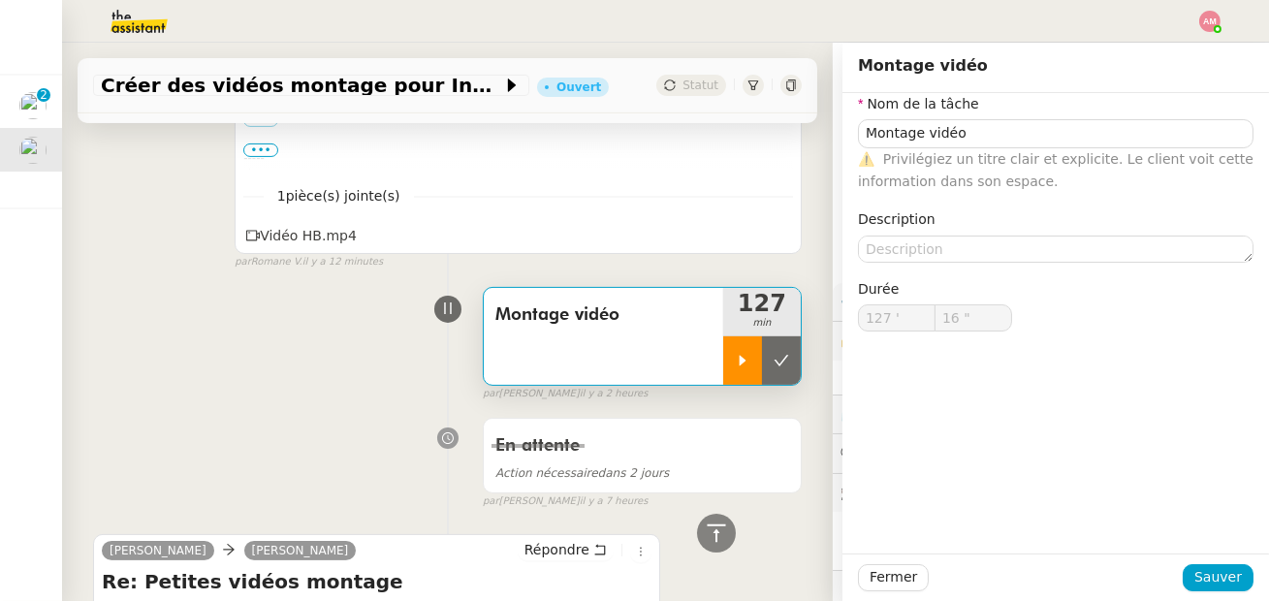
click at [726, 367] on div at bounding box center [742, 360] width 39 height 48
type input "Montage vidéo"
type input "127 '"
type input "16 ""
type input "Montage vidéo"
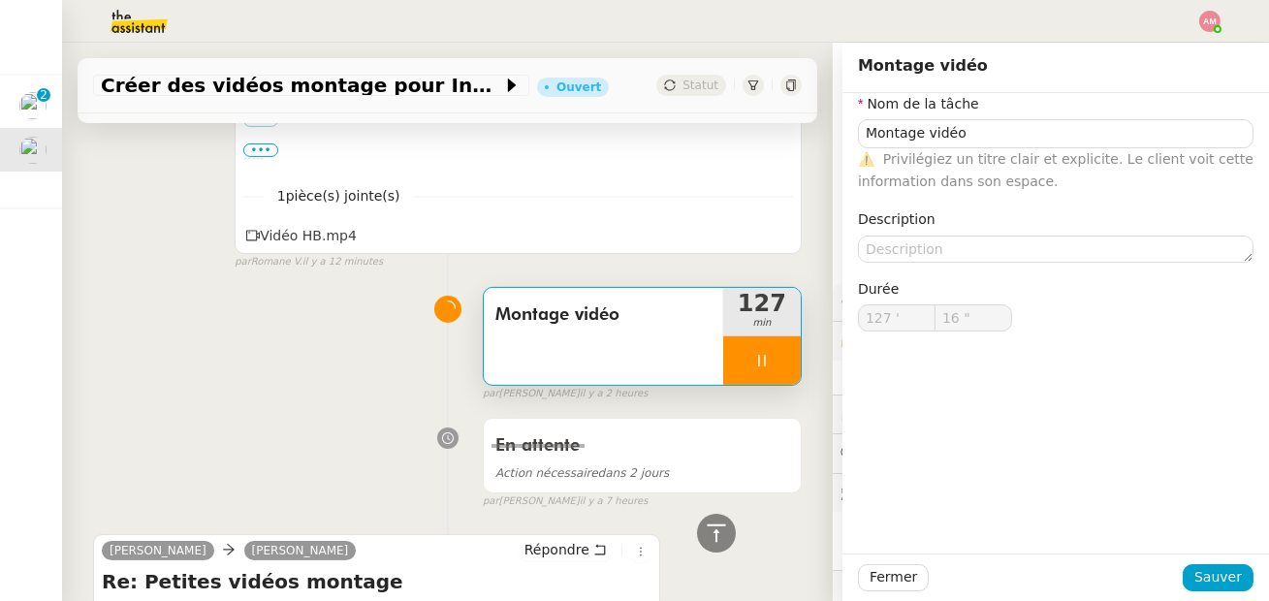
type input "127 '"
type input "16 ""
type input "Montage vidéo"
type input "127 '"
type input "16 ""
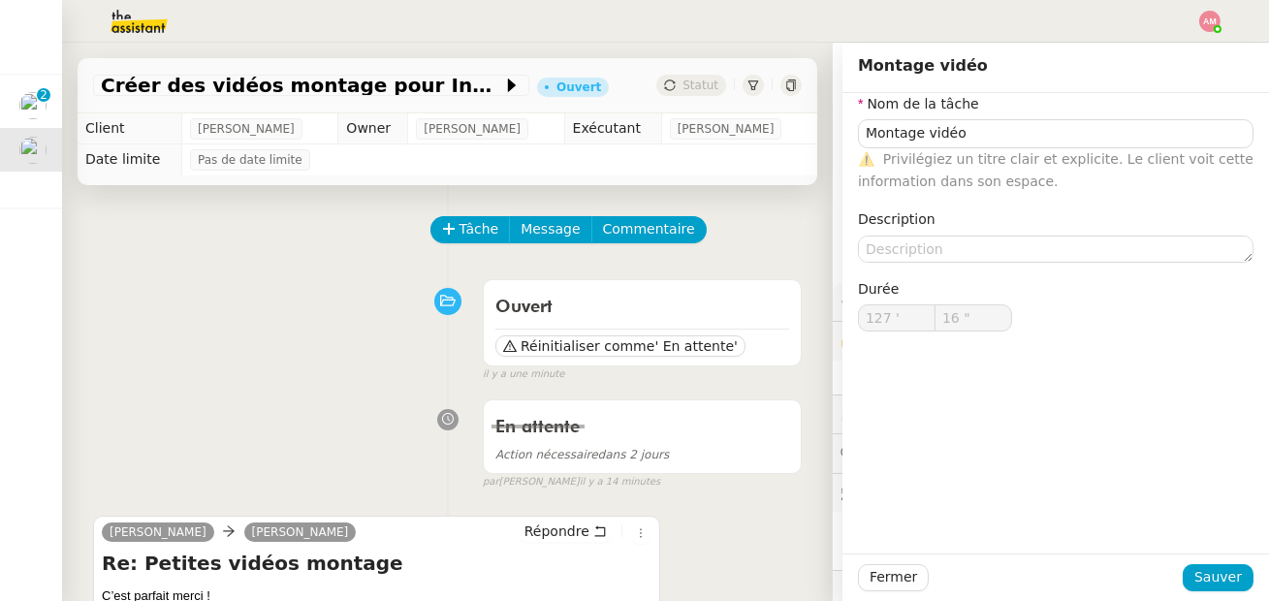
type input "Montage vidéo"
type input "127 '"
type input "16 ""
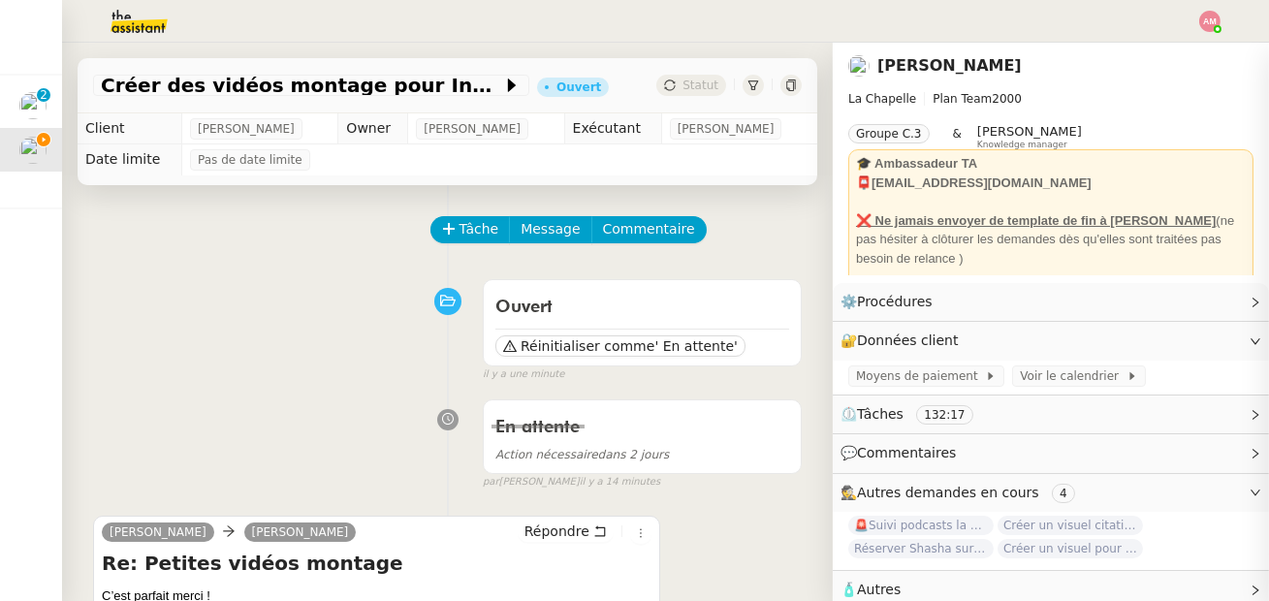
click at [565, 543] on div "Répondre" at bounding box center [585, 532] width 134 height 23
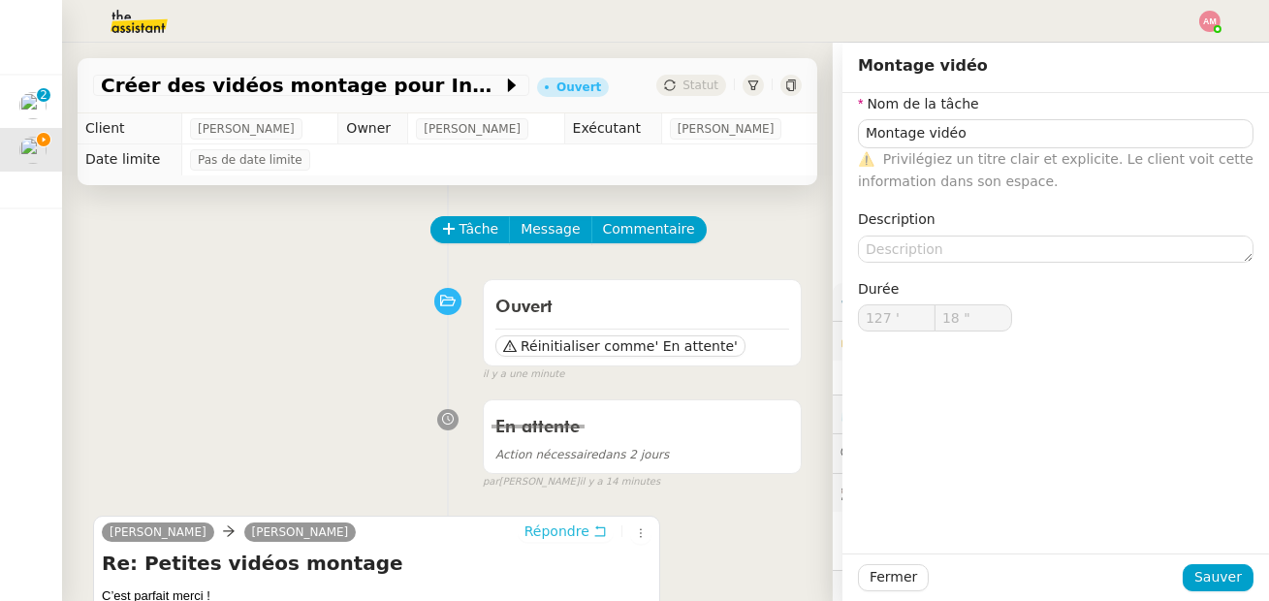
type input "19 ""
click at [550, 534] on span "Répondre" at bounding box center [557, 531] width 65 height 19
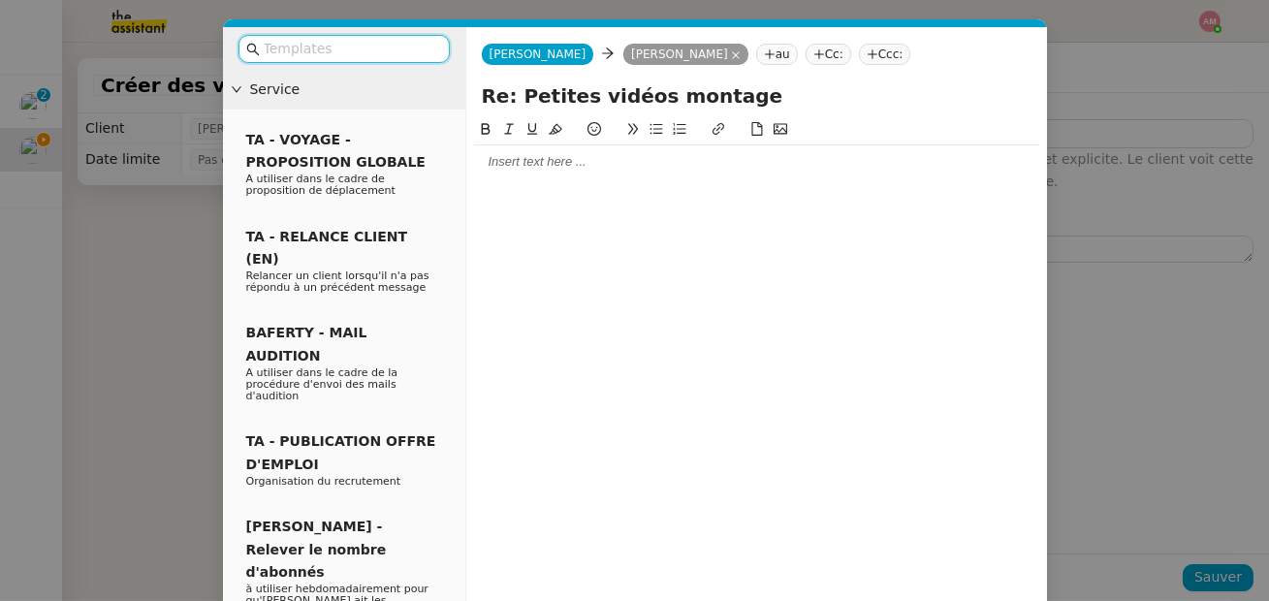
type input "Montage vidéo"
type input "127 '"
type input "19 ""
type input "Montage vidéo"
type input "127 '"
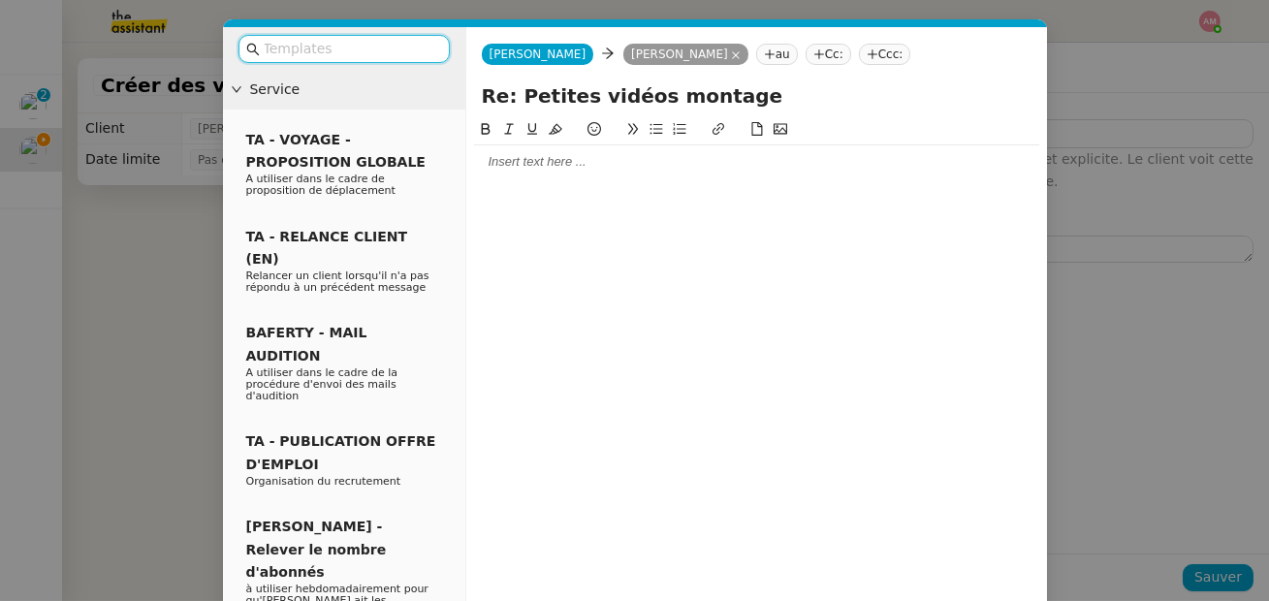
type input "19 ""
type input "Montage vidéo"
type input "127 '"
type input "20 ""
type input "Montage vidéo"
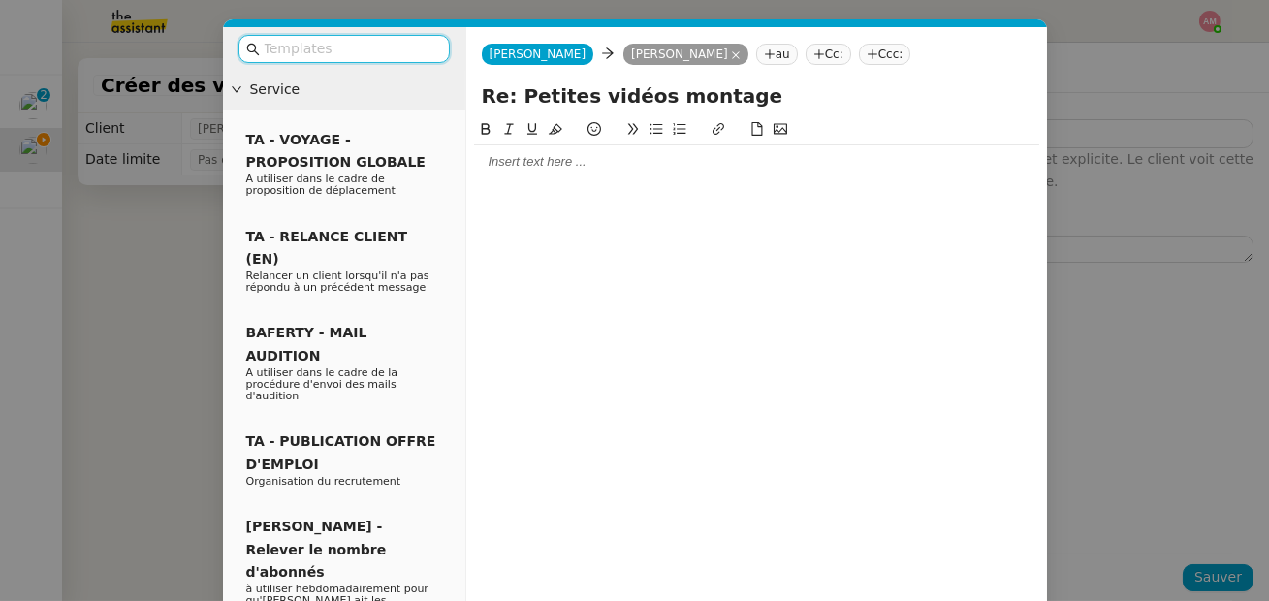
type input "127 '"
type input "20 ""
type input "F"
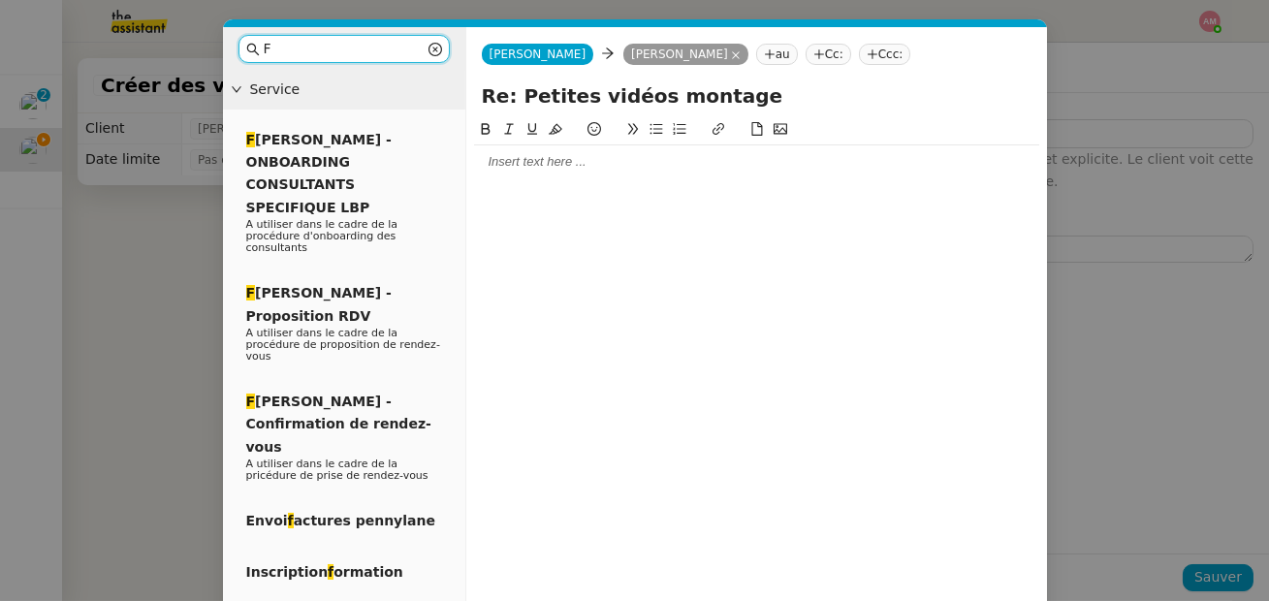
type input "21 ""
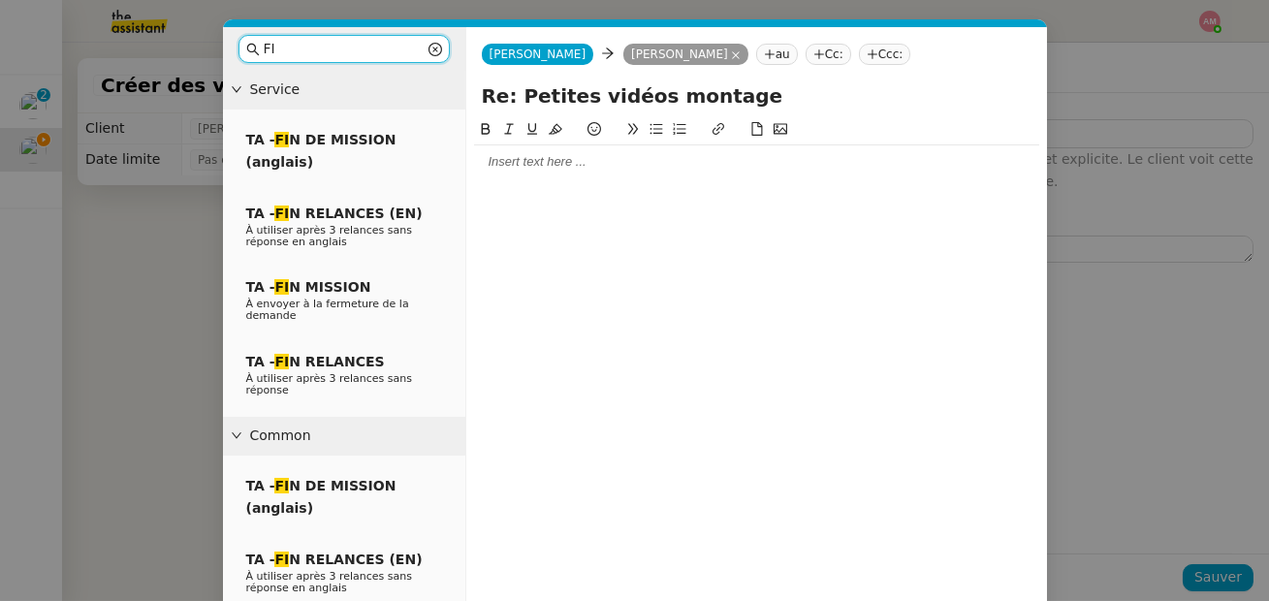
type input "FIN"
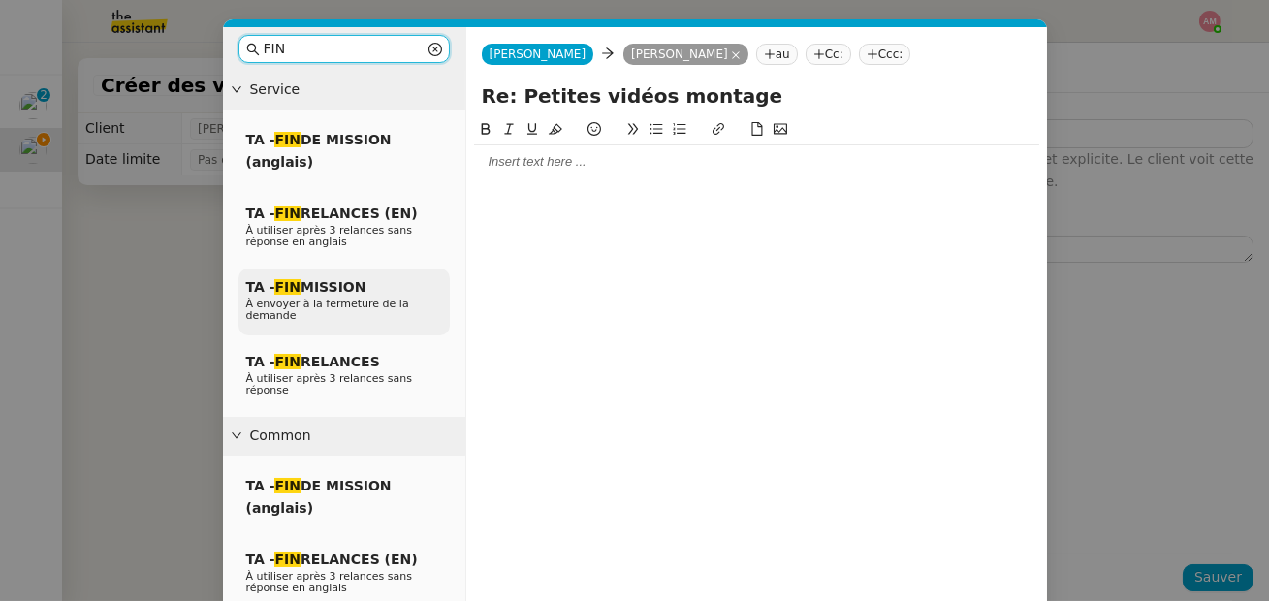
type input "22 ""
type input "FIN"
click at [280, 309] on span "À envoyer à la fermeture de la demande" at bounding box center [327, 310] width 163 height 24
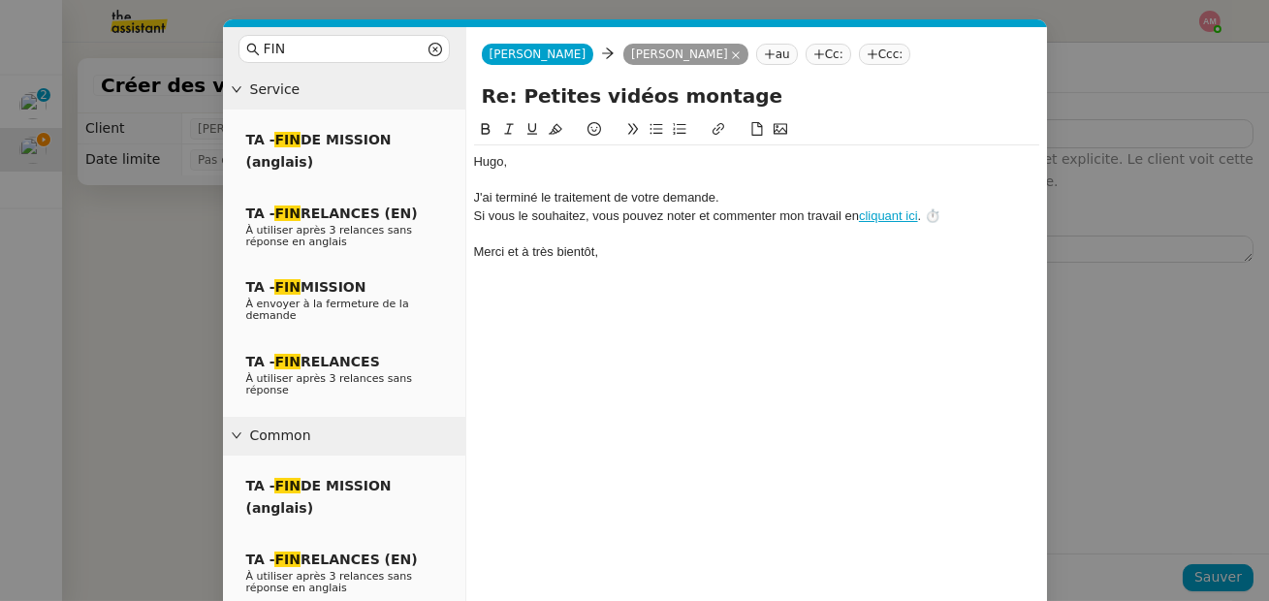
scroll to position [74, 0]
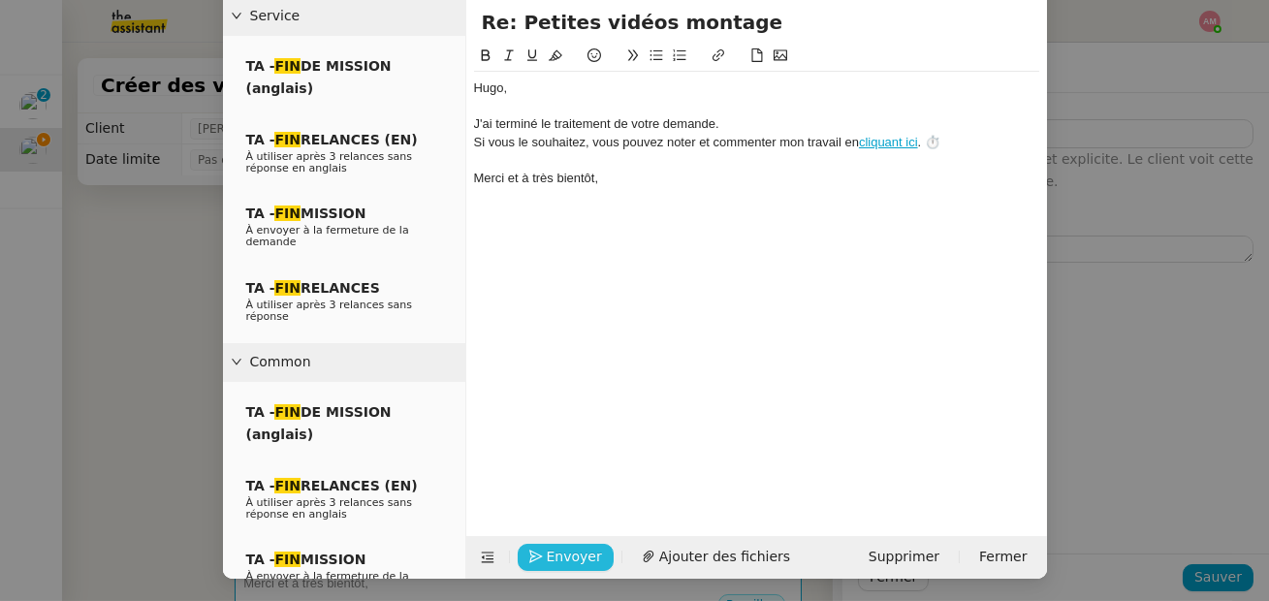
click at [553, 560] on span "Envoyer" at bounding box center [574, 557] width 55 height 22
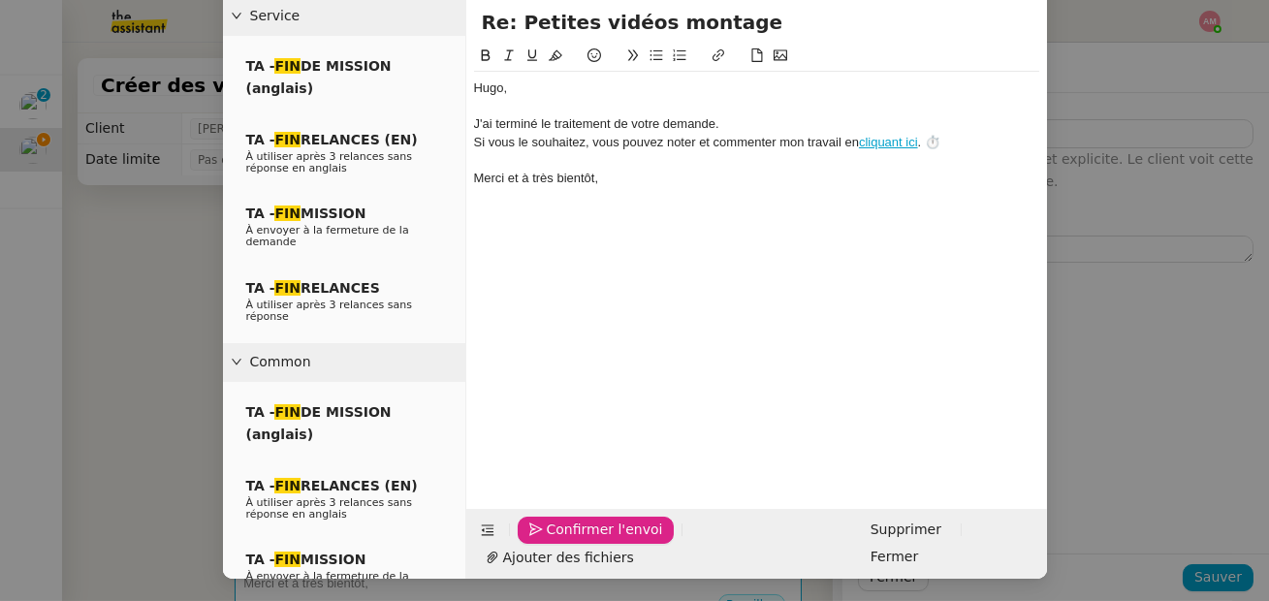
click at [553, 541] on span "Confirmer l'envoi" at bounding box center [605, 530] width 116 height 22
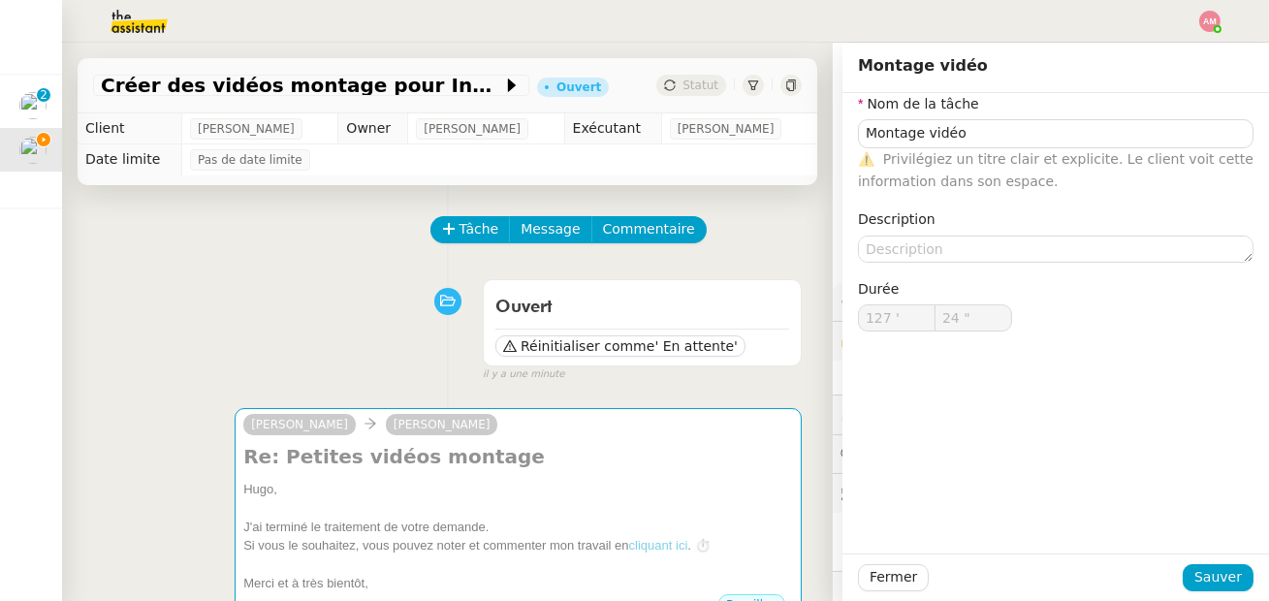
type input "25 ""
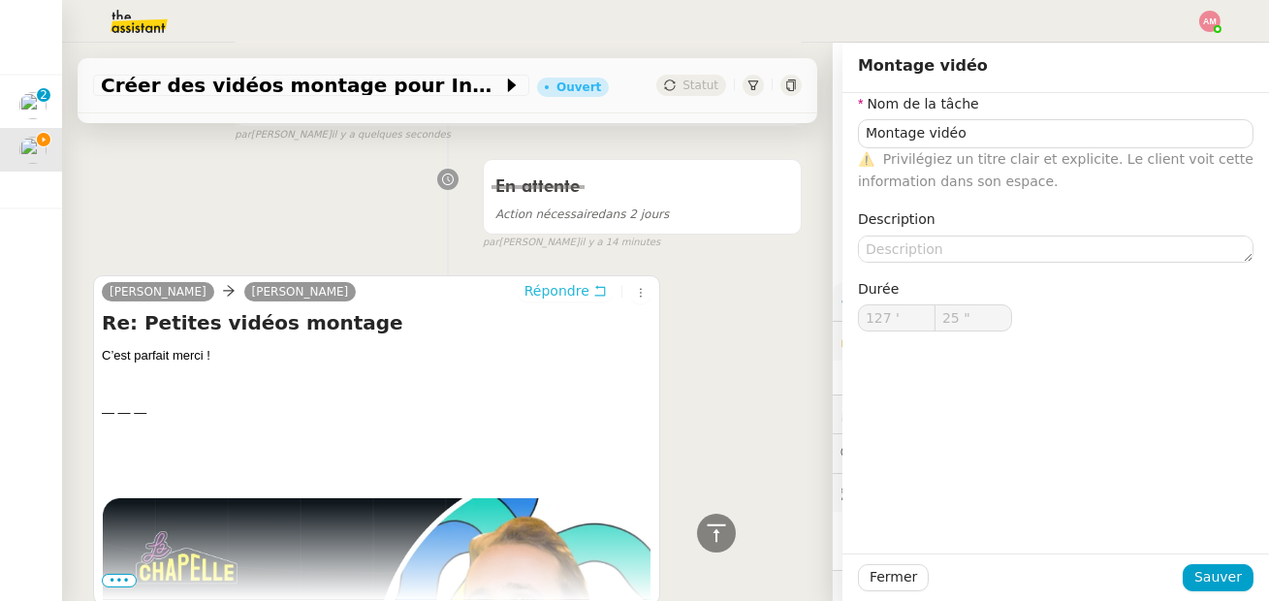
type input "Montage vidéo"
type input "127 '"
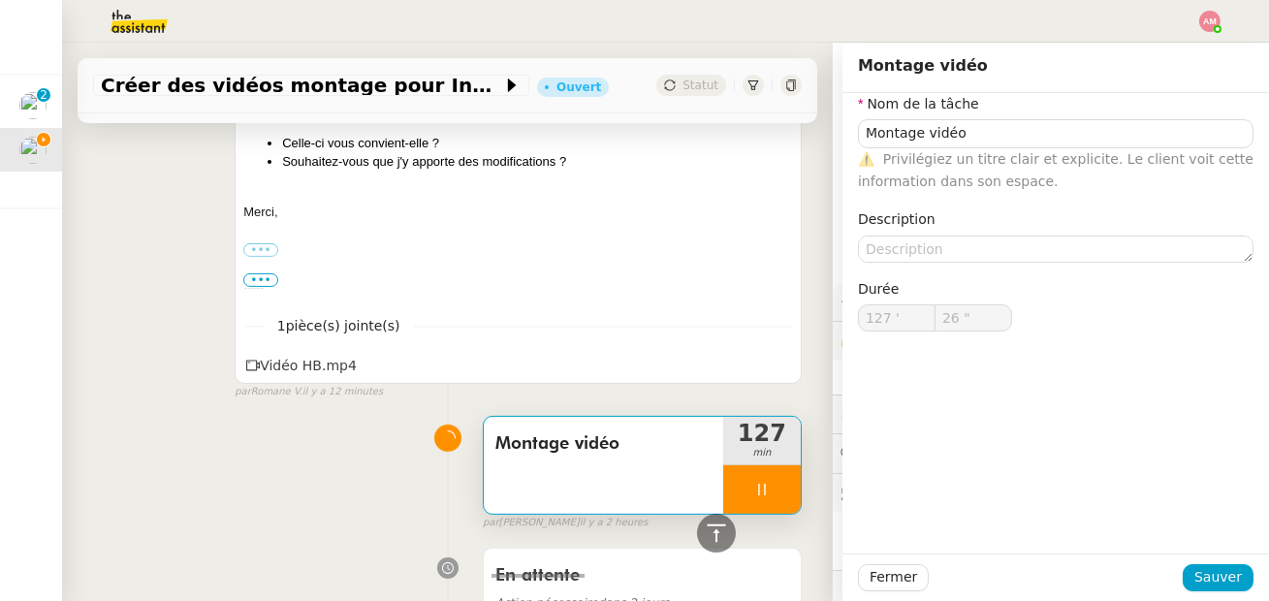
scroll to position [1402, 0]
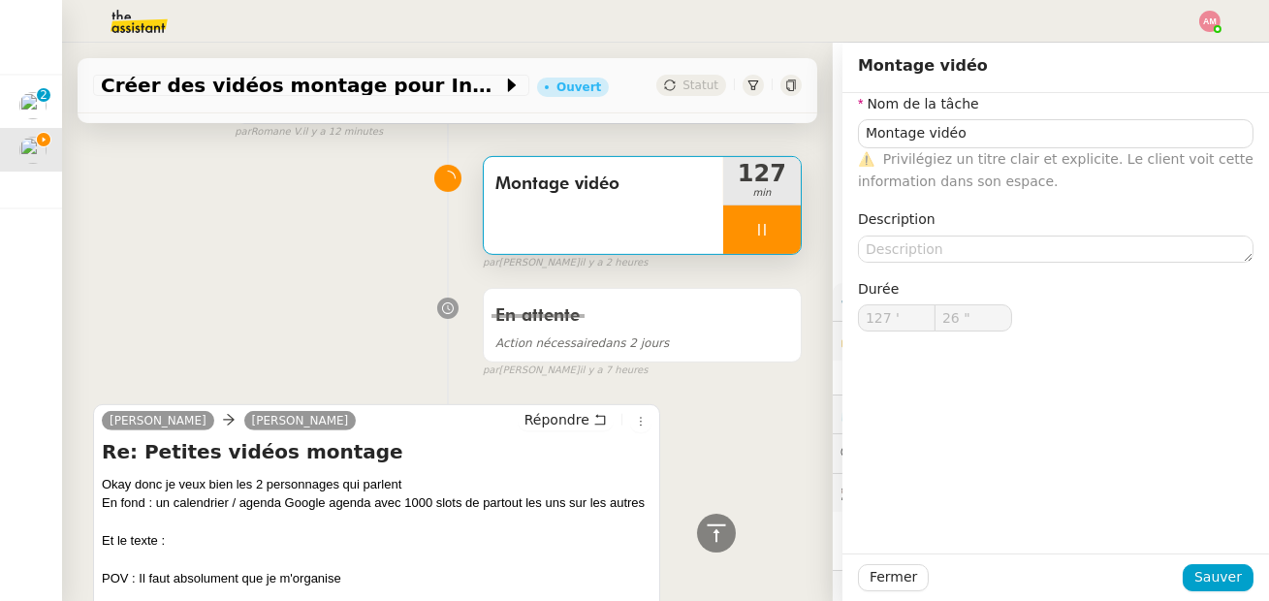
type input "27 ""
click at [754, 220] on div at bounding box center [762, 230] width 78 height 48
type input "Montage vidéo"
type input "127 '"
type input "26 ""
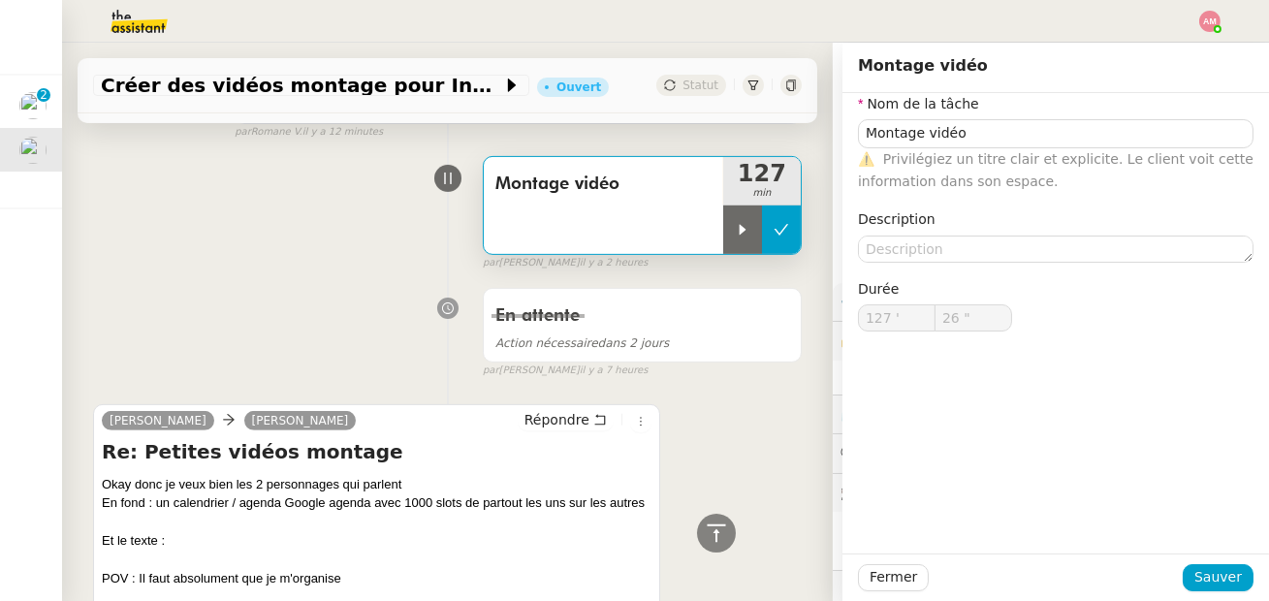
type input "Montage vidéo"
type input "127 '"
type input "26 ""
click at [764, 219] on button at bounding box center [781, 230] width 39 height 48
type input "Montage vidéo"
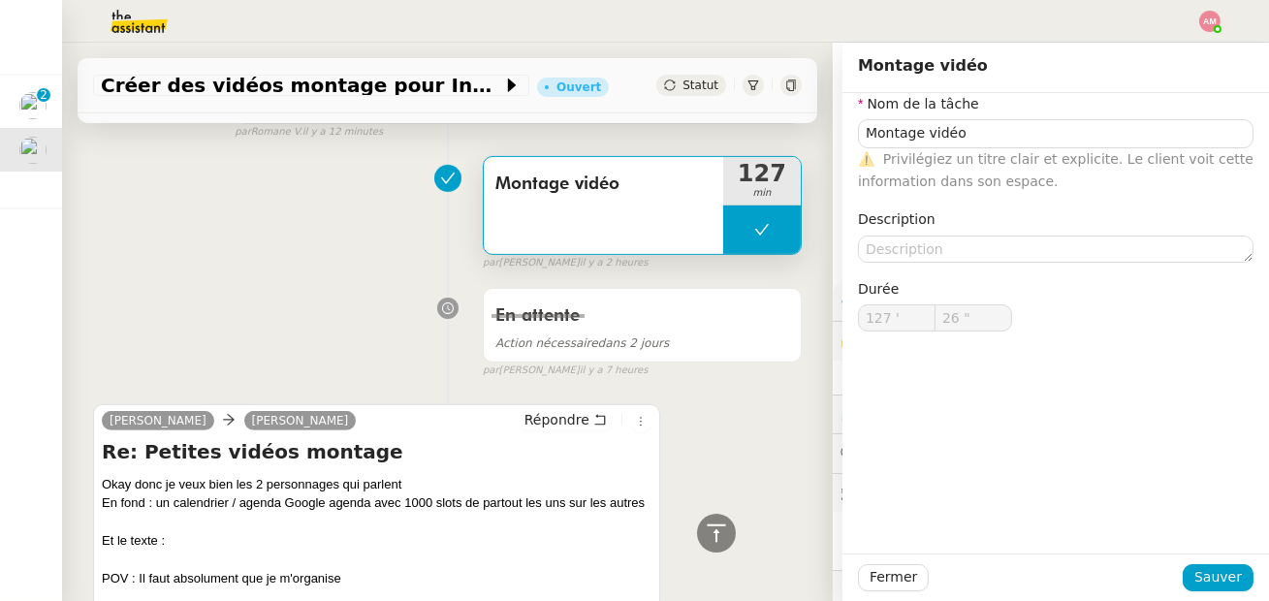
type input "127 '"
type input "26 ""
type input "Montage vidéo"
type input "127 '"
type input "26 ""
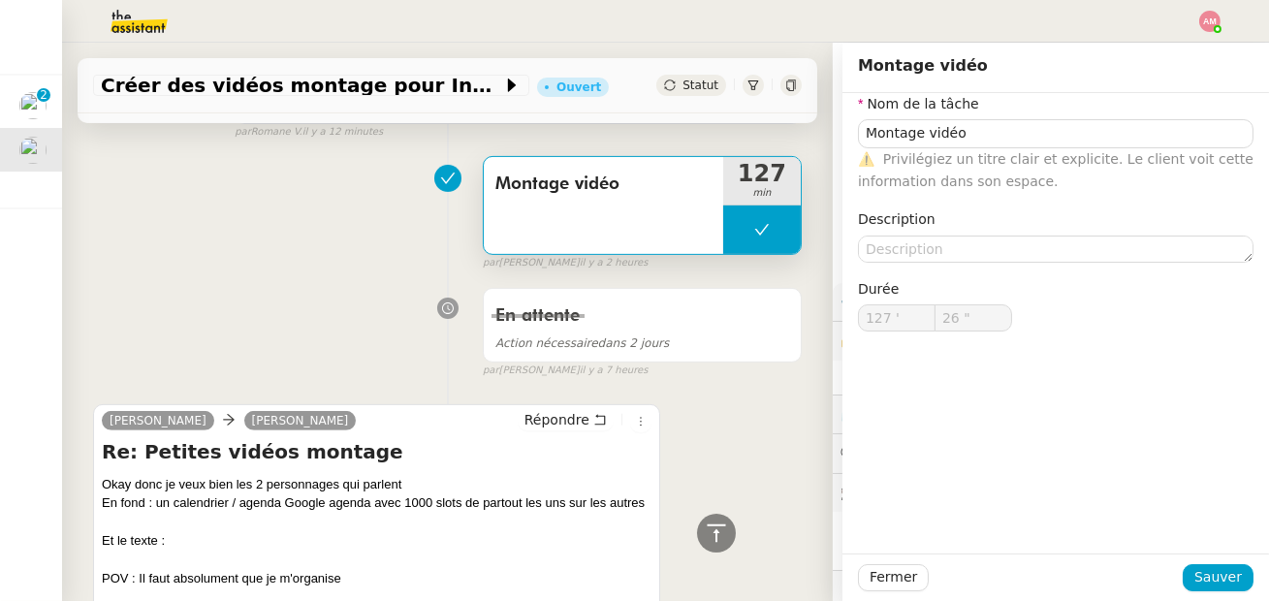
type input "Montage vidéo"
type input "127 '"
type input "26 ""
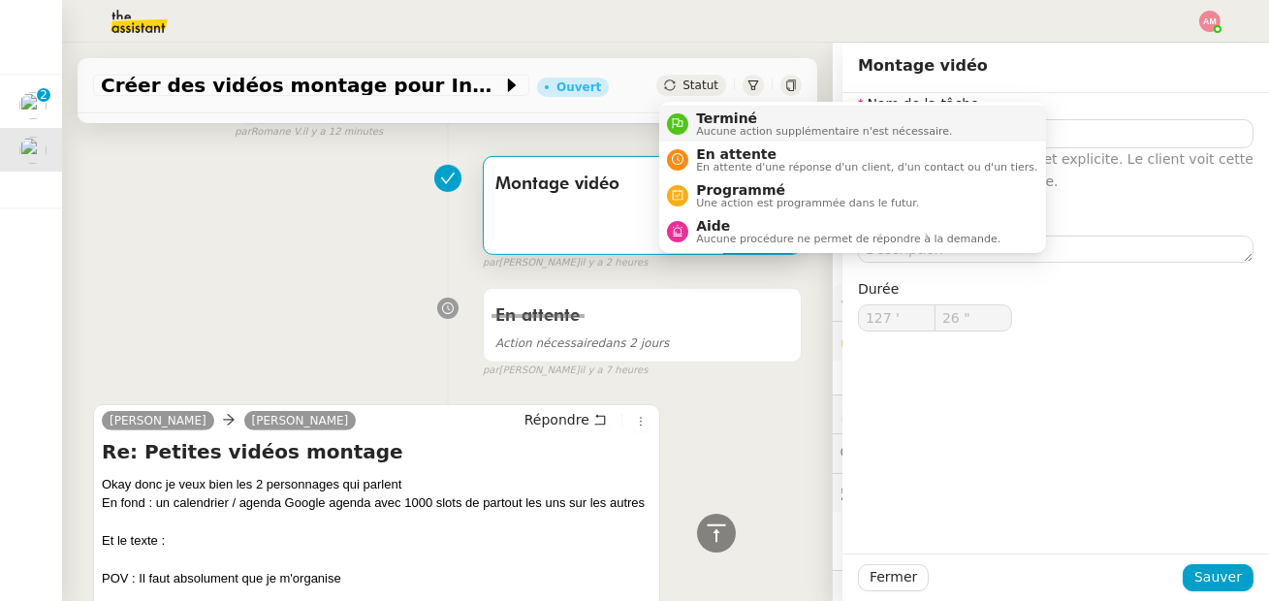
click at [702, 123] on span "Terminé" at bounding box center [824, 119] width 256 height 16
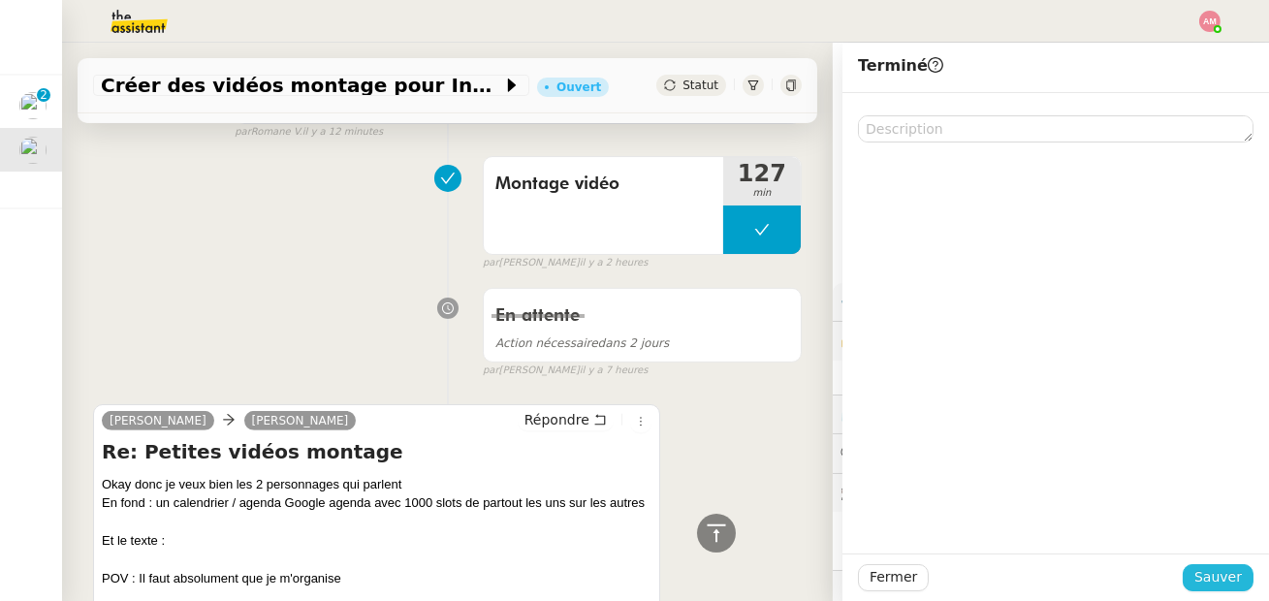
click at [1230, 582] on span "Sauver" at bounding box center [1219, 577] width 48 height 22
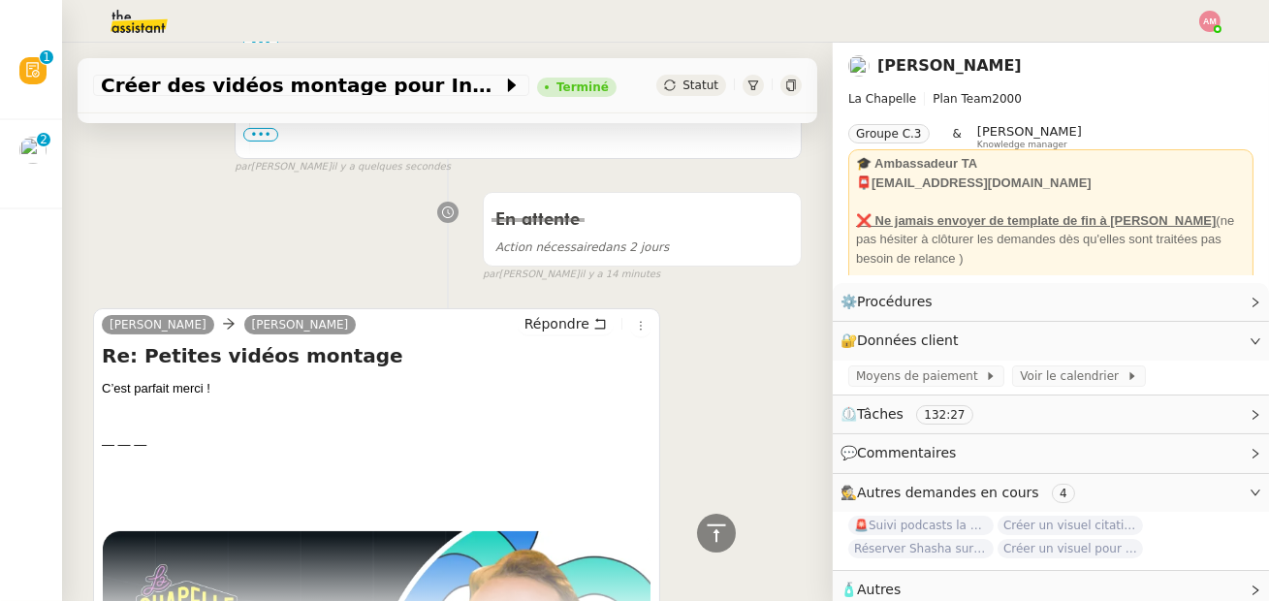
scroll to position [572, 0]
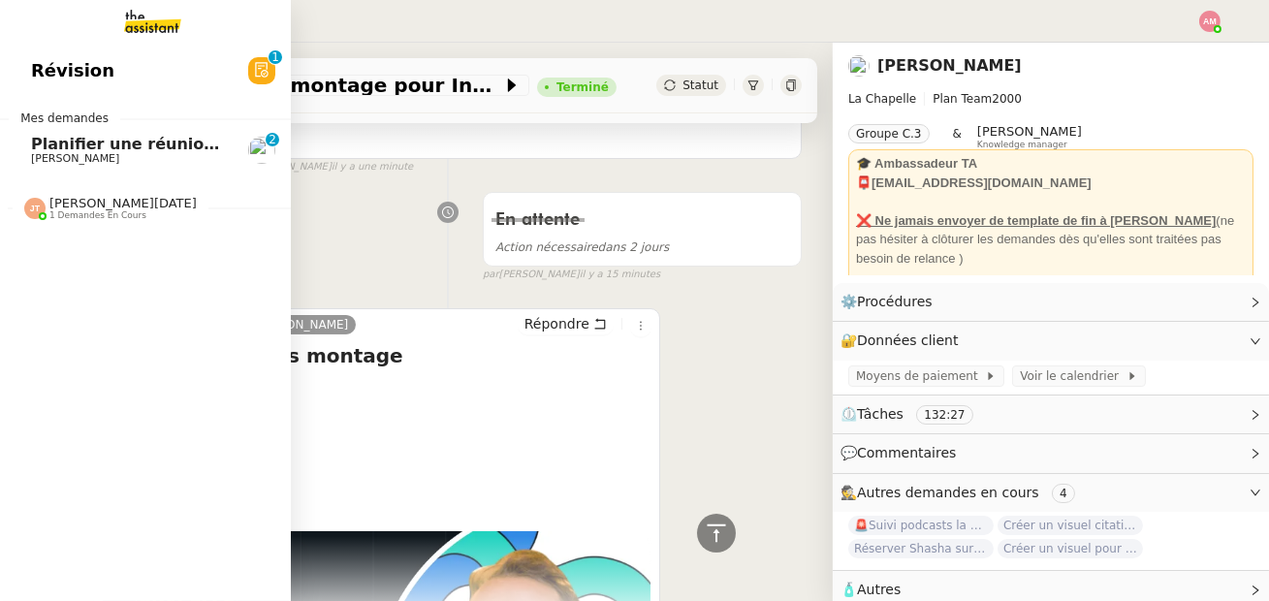
click at [17, 110] on span "Mes demandes" at bounding box center [65, 118] width 112 height 19
click at [35, 134] on link "Planifier une réunion avec [PERSON_NAME] 0 1 2 3 4 5 6 7 8 9" at bounding box center [145, 150] width 291 height 45
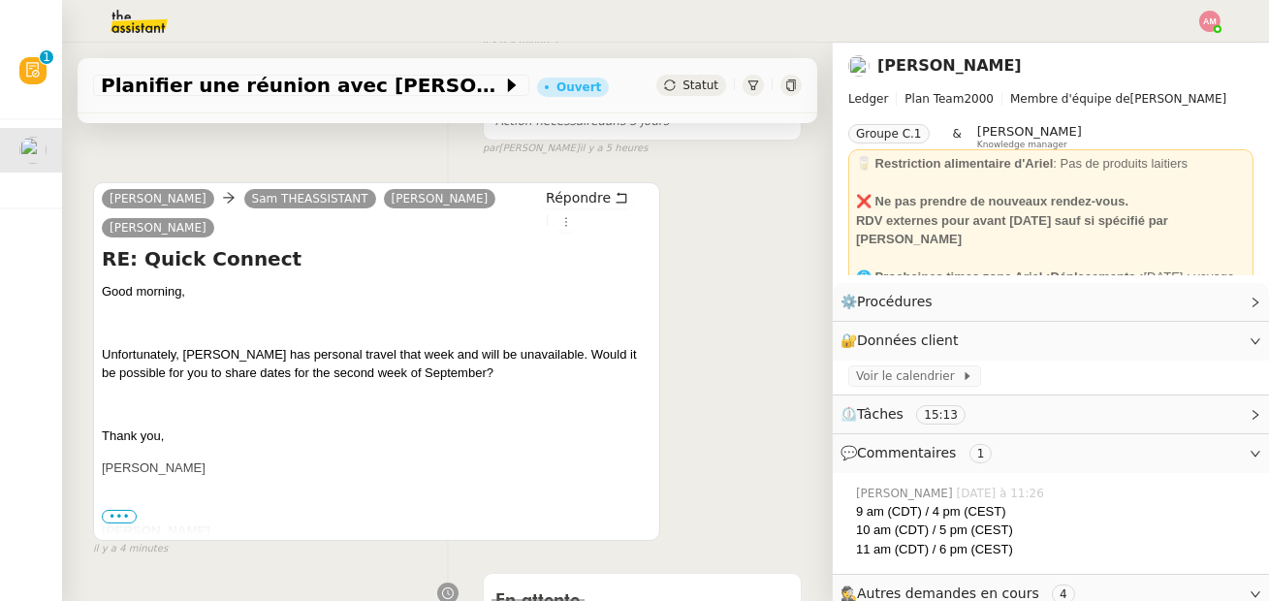
scroll to position [371, 0]
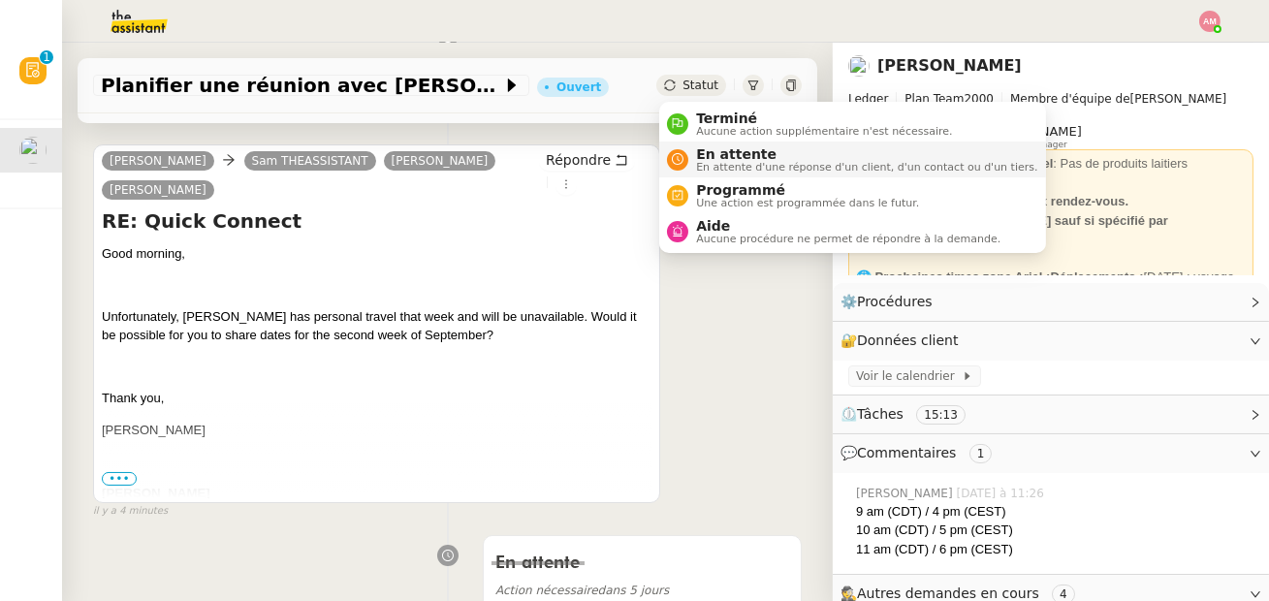
click at [738, 142] on li "En attente En attente d'une réponse d'un client, d'un contact ou d'un tiers." at bounding box center [852, 160] width 386 height 36
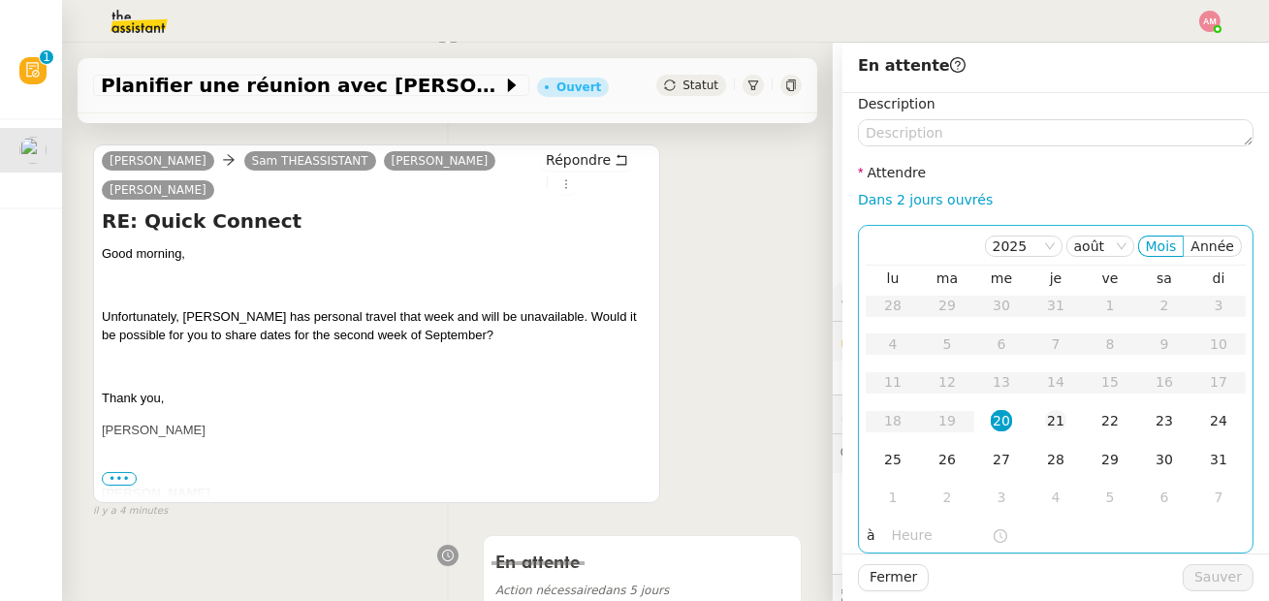
click at [1073, 413] on td "21" at bounding box center [1056, 421] width 54 height 39
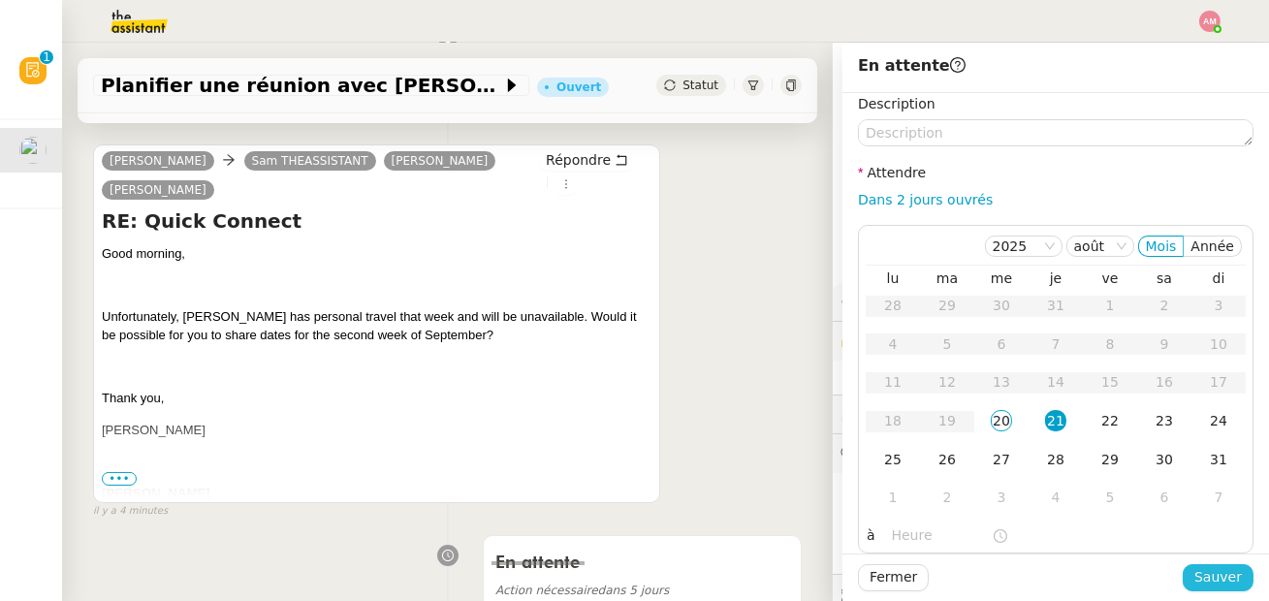
click at [1220, 571] on span "Sauver" at bounding box center [1219, 577] width 48 height 22
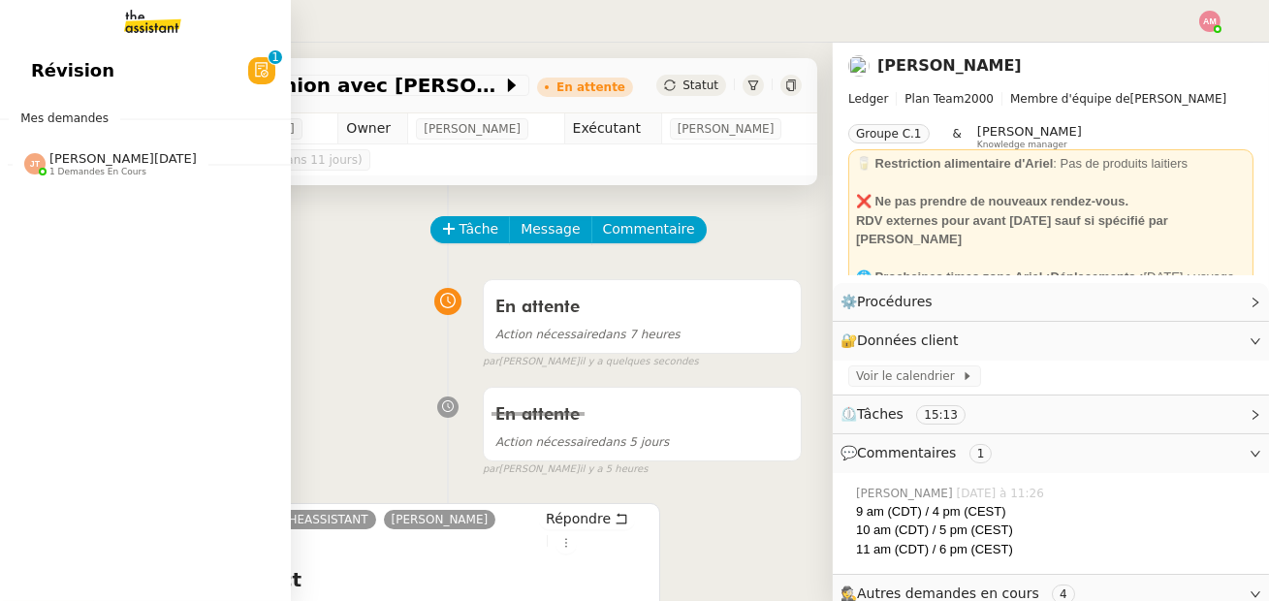
click at [55, 190] on div "Révision 0 1 2 3 4 5 6 7 8 9 Mes demandes [PERSON_NAME][DATE] 1 demandes en cou…" at bounding box center [145, 322] width 291 height 559
click at [55, 182] on div "[PERSON_NAME][DATE] 1 demandes en cours" at bounding box center [145, 156] width 291 height 56
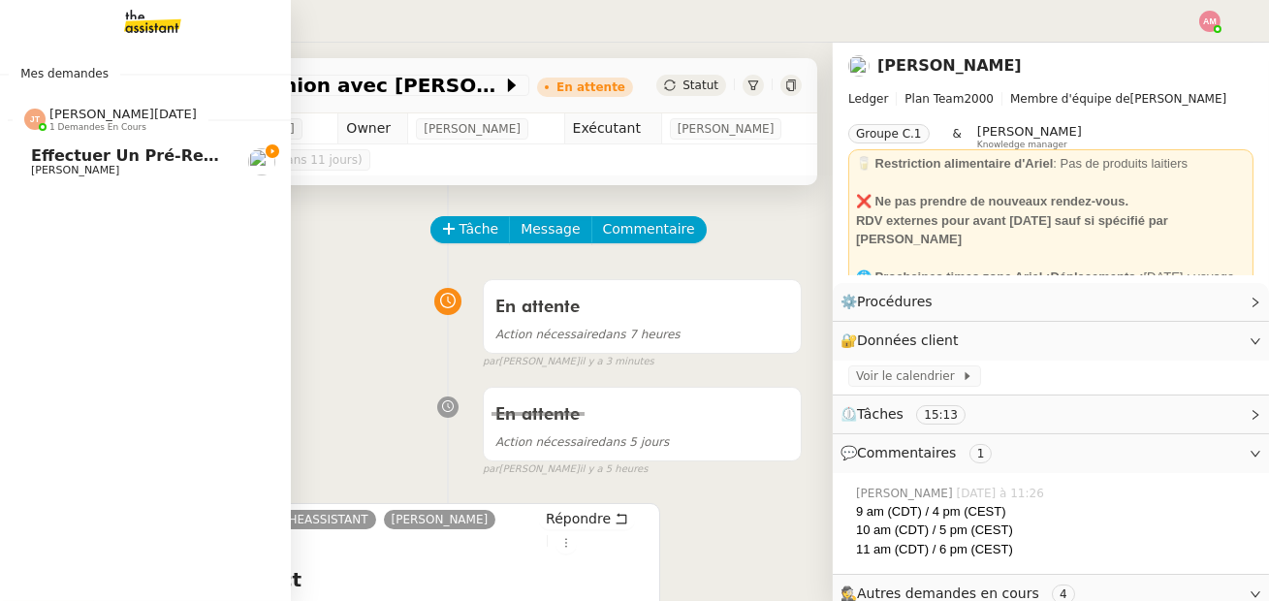
click at [77, 184] on link "Effectuer un pré-recrutement téléphonique [PERSON_NAME]" at bounding box center [145, 162] width 291 height 45
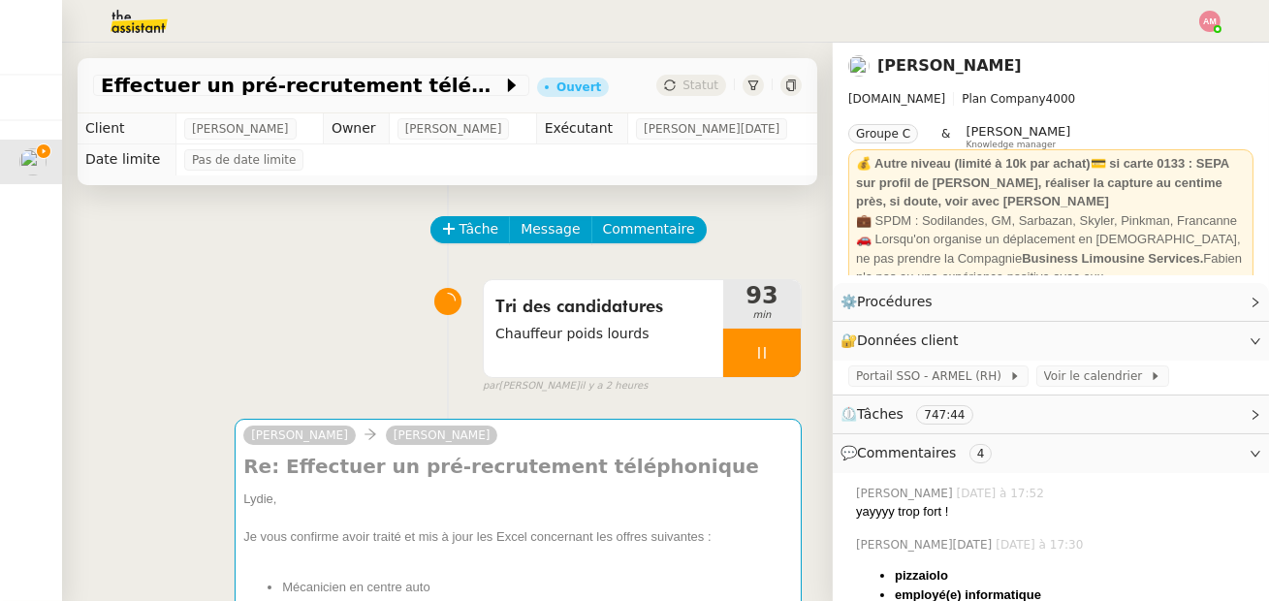
click at [1195, 10] on div at bounding box center [634, 21] width 1172 height 43
click at [1198, 14] on div at bounding box center [634, 21] width 1172 height 43
click at [1204, 16] on img at bounding box center [1210, 21] width 21 height 21
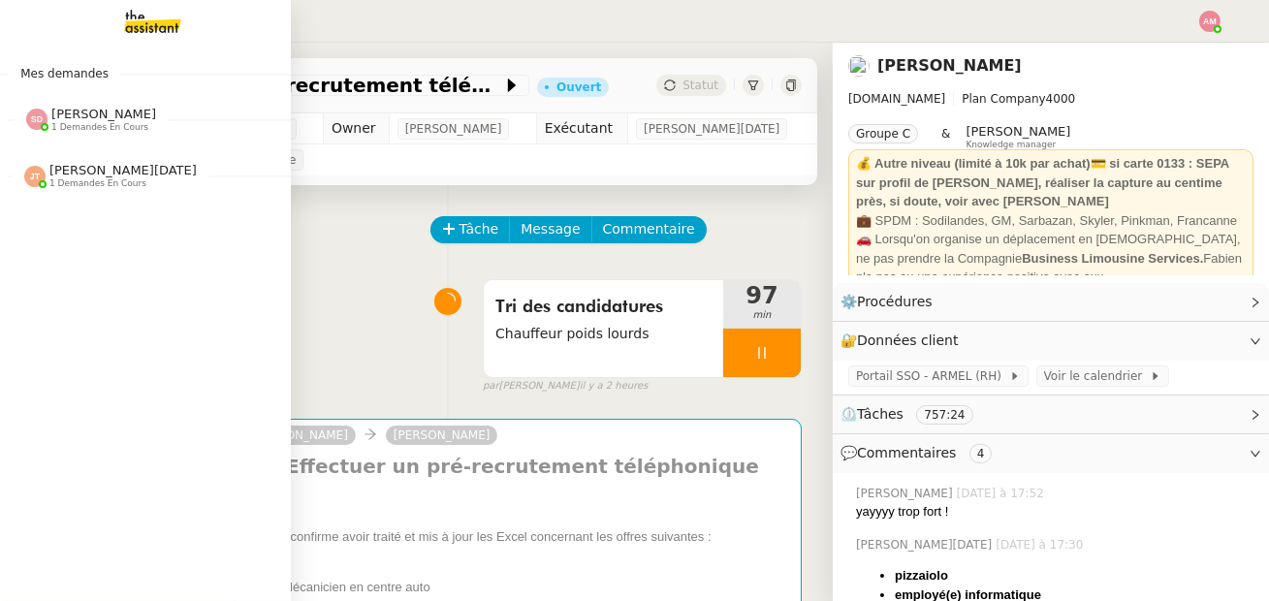
click at [64, 112] on span "[PERSON_NAME]" at bounding box center [103, 114] width 105 height 15
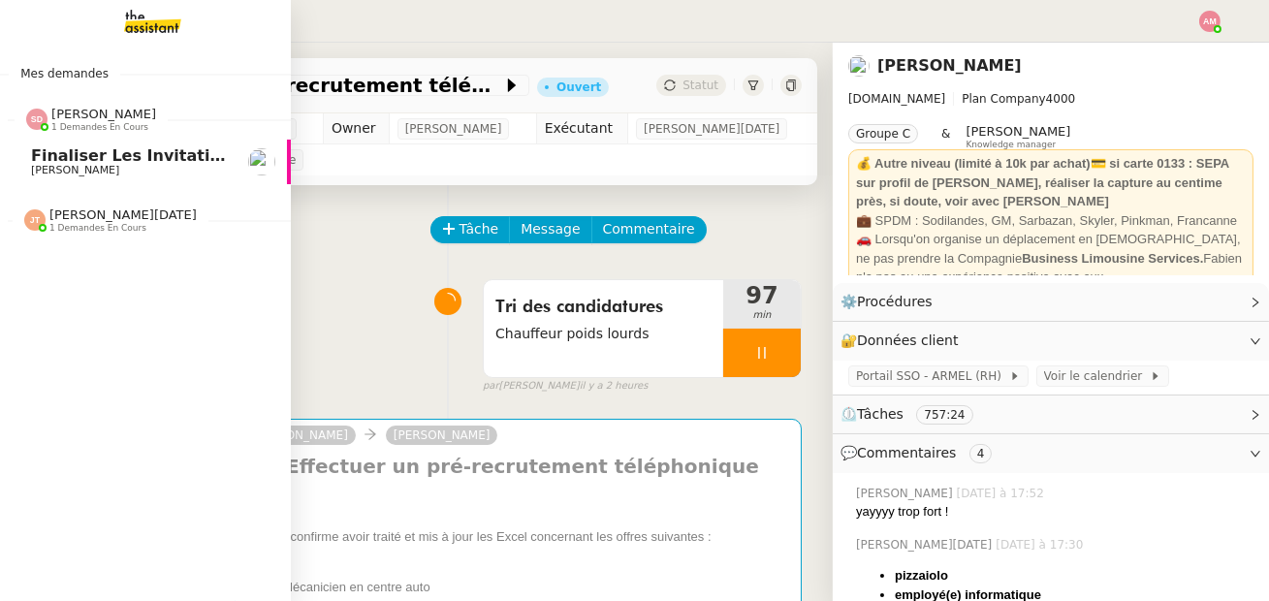
click at [95, 162] on span "Finaliser les invitations VIP" at bounding box center [153, 155] width 244 height 18
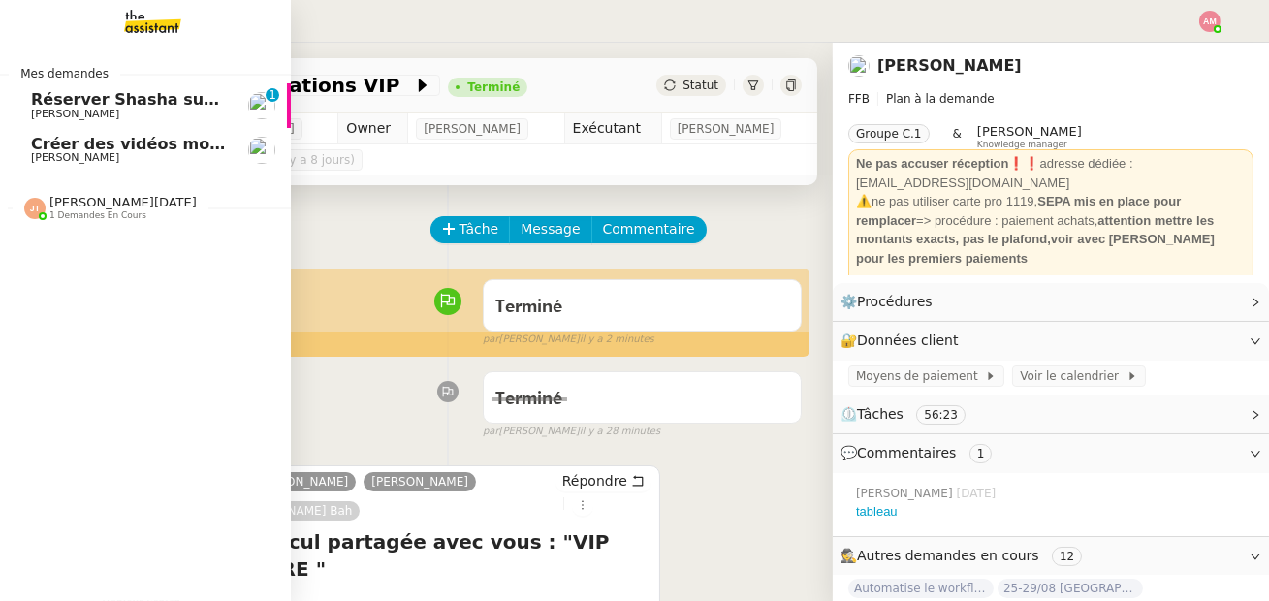
click at [120, 104] on span "Réserver Shasha sur le toit" at bounding box center [150, 99] width 238 height 18
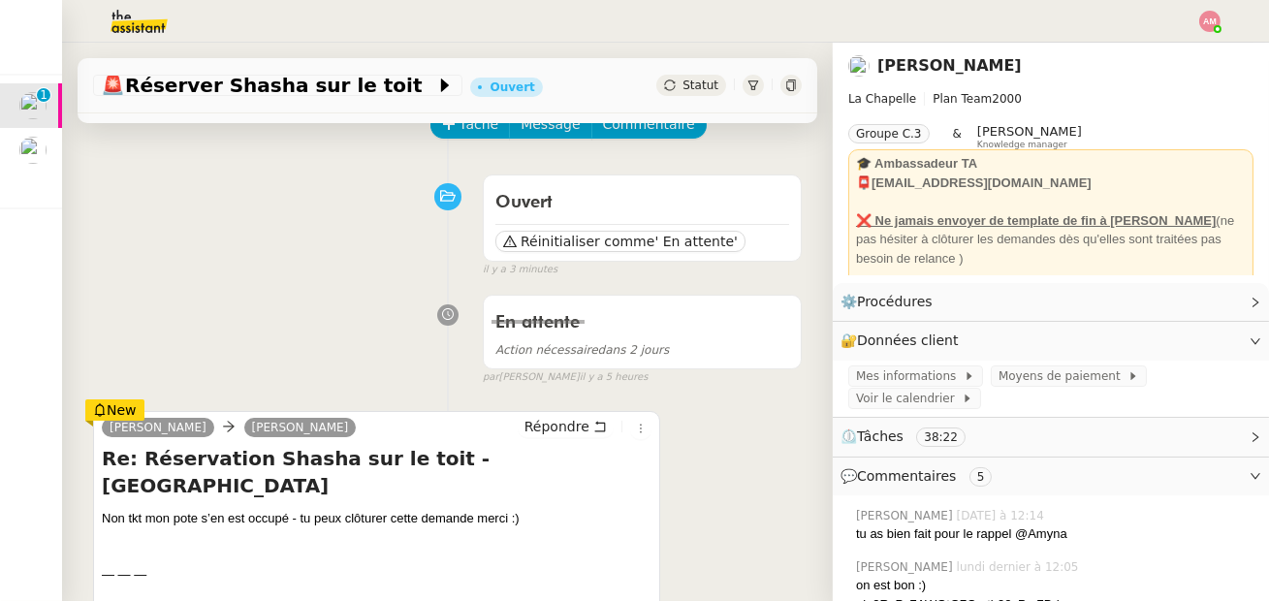
scroll to position [107, 0]
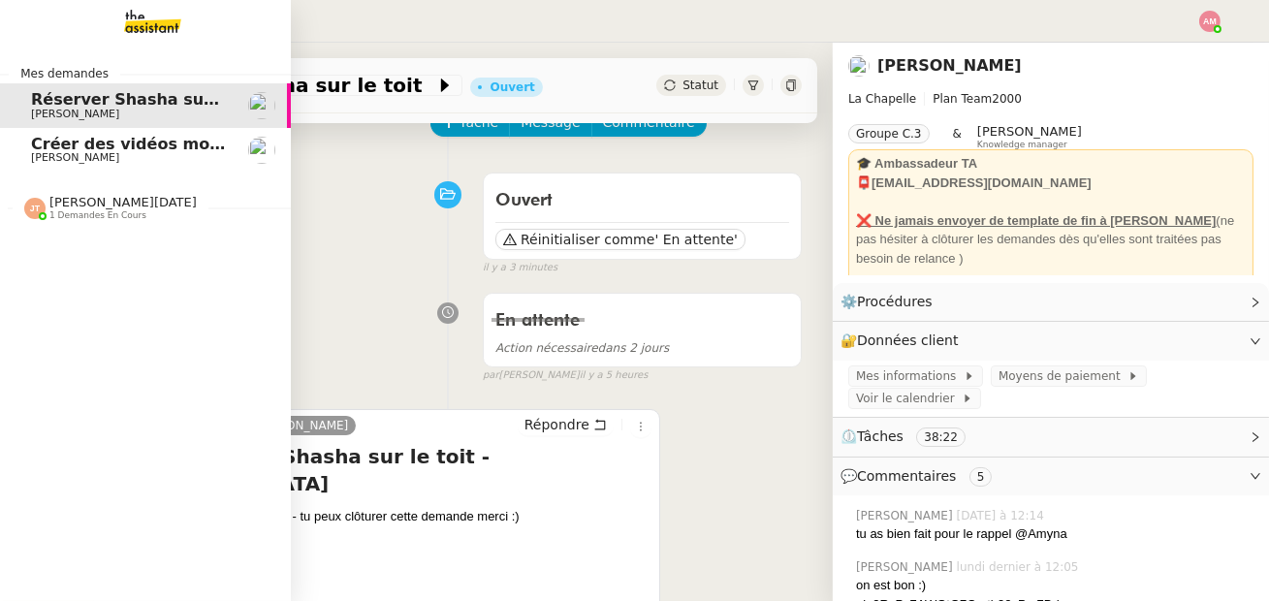
click at [53, 159] on span "[PERSON_NAME]" at bounding box center [75, 157] width 88 height 13
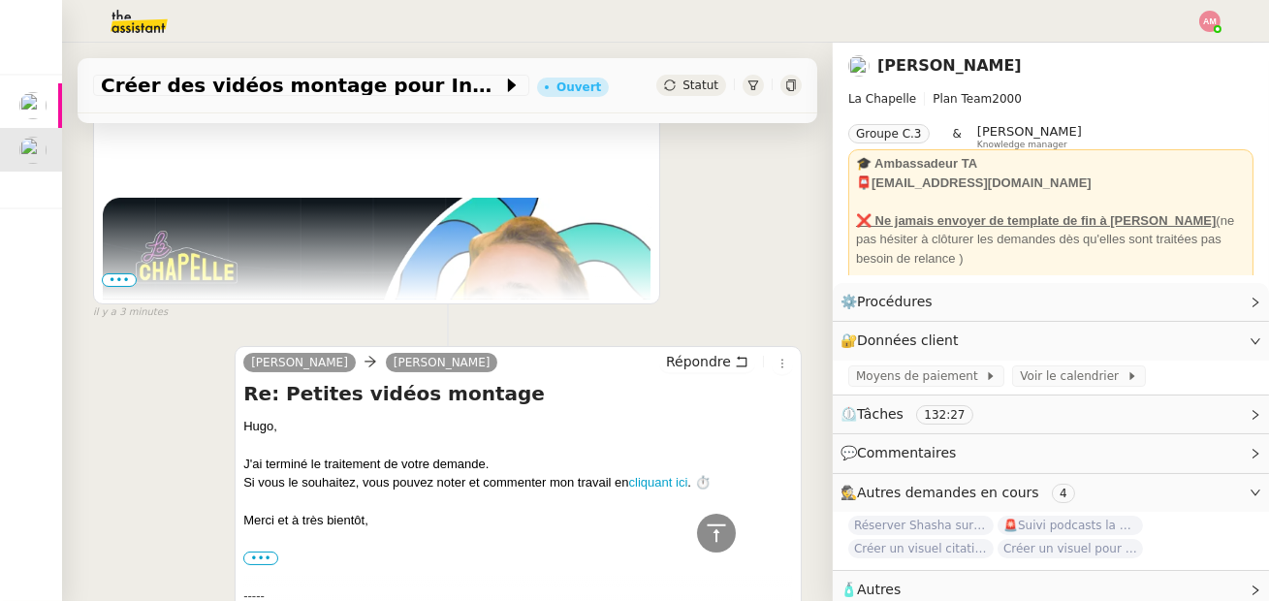
scroll to position [326, 0]
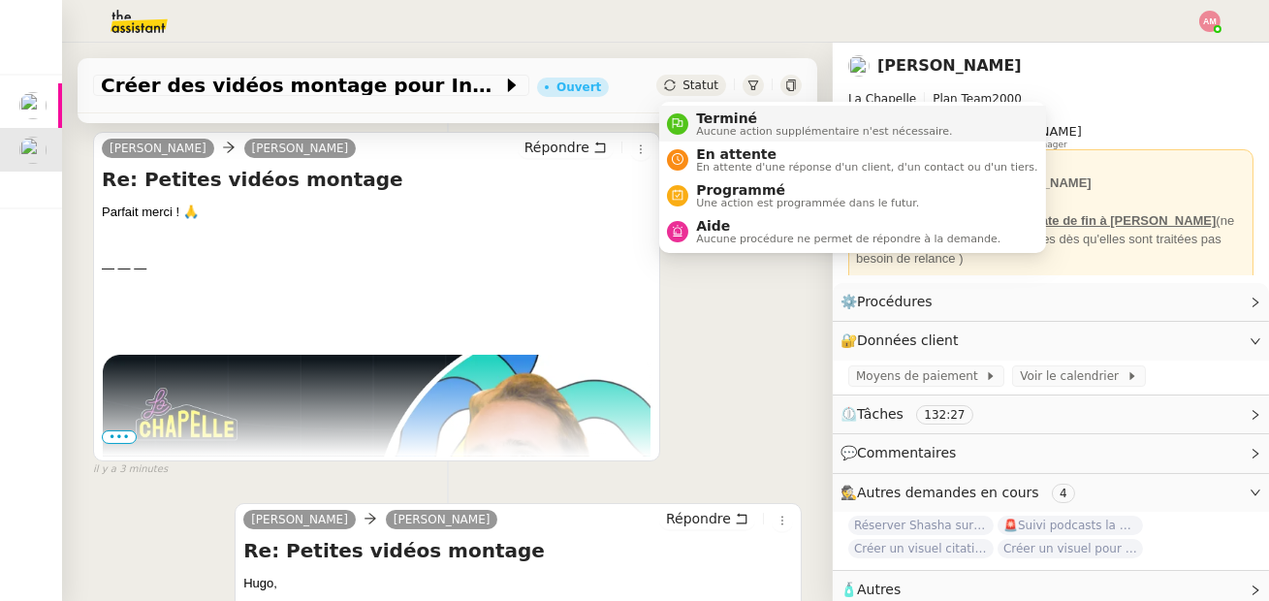
click at [692, 119] on div "Terminé Aucune action supplémentaire n'est nécessaire." at bounding box center [820, 124] width 264 height 26
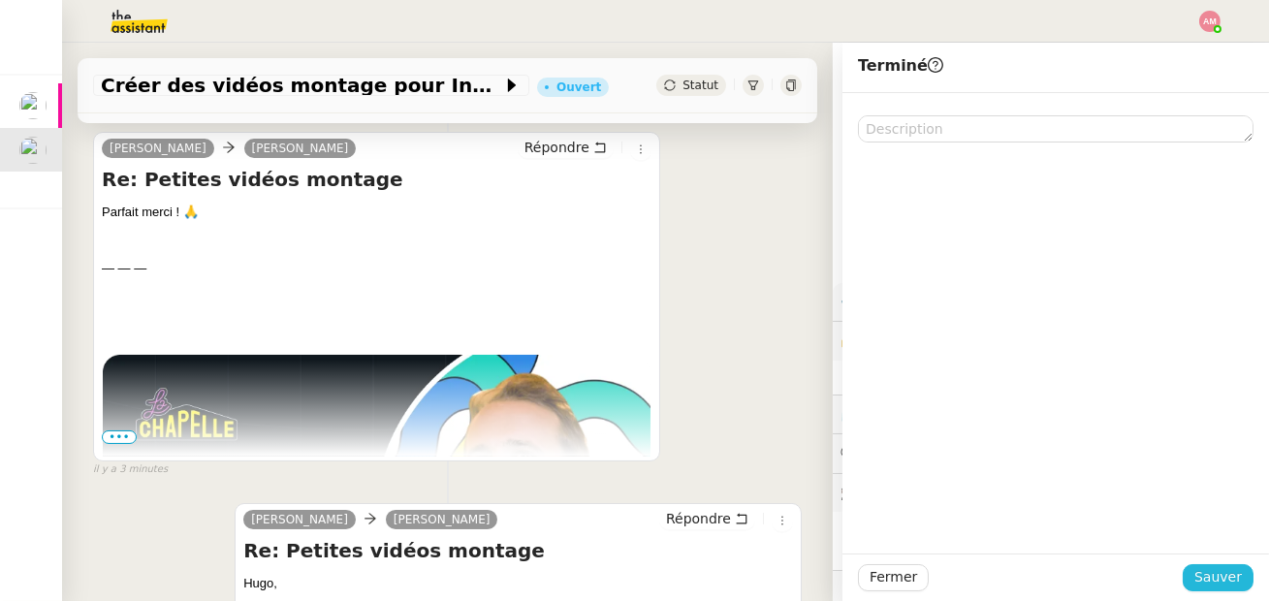
click at [1199, 578] on span "Sauver" at bounding box center [1219, 577] width 48 height 22
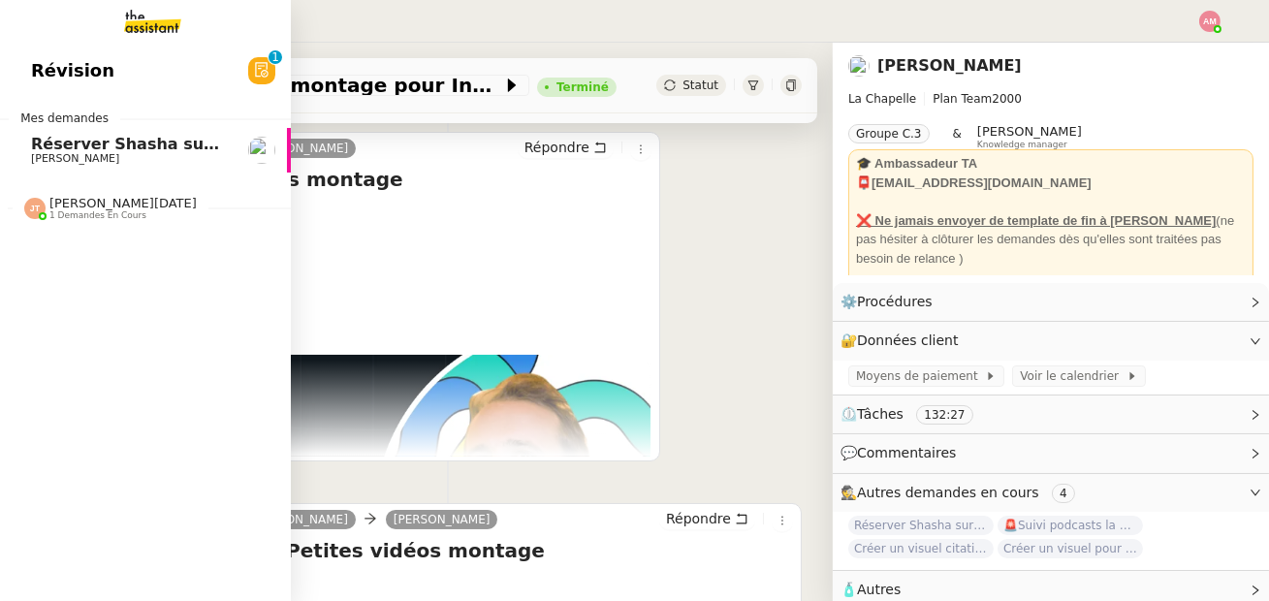
click at [62, 142] on span "Réserver Shasha sur le toit" at bounding box center [150, 144] width 238 height 18
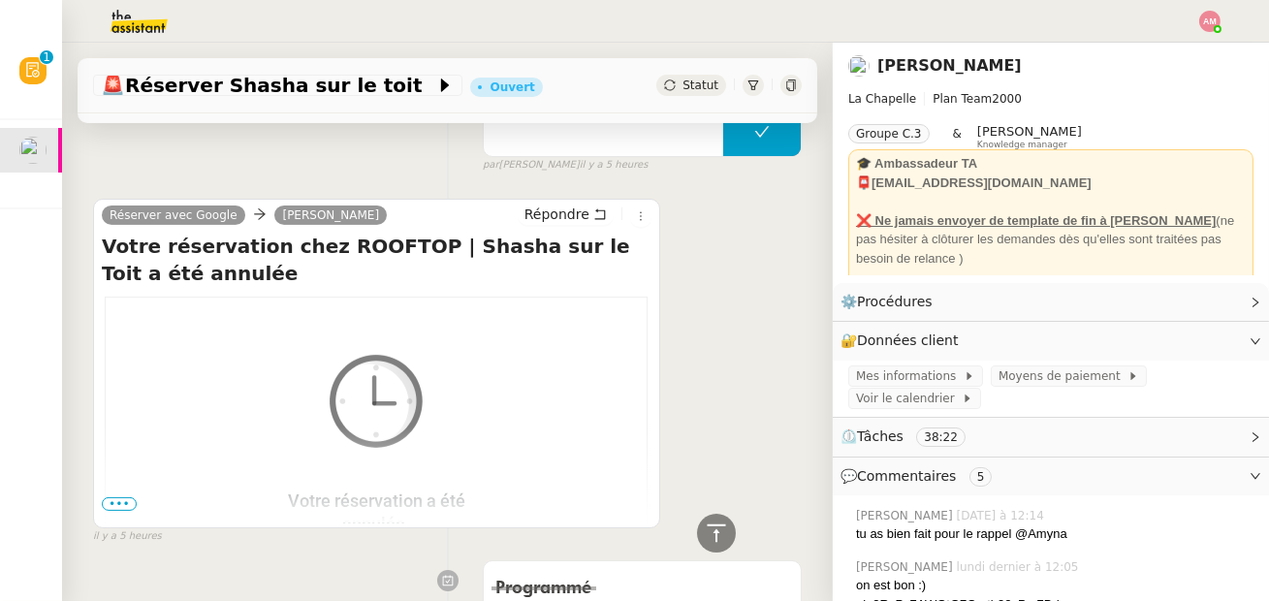
scroll to position [1049, 0]
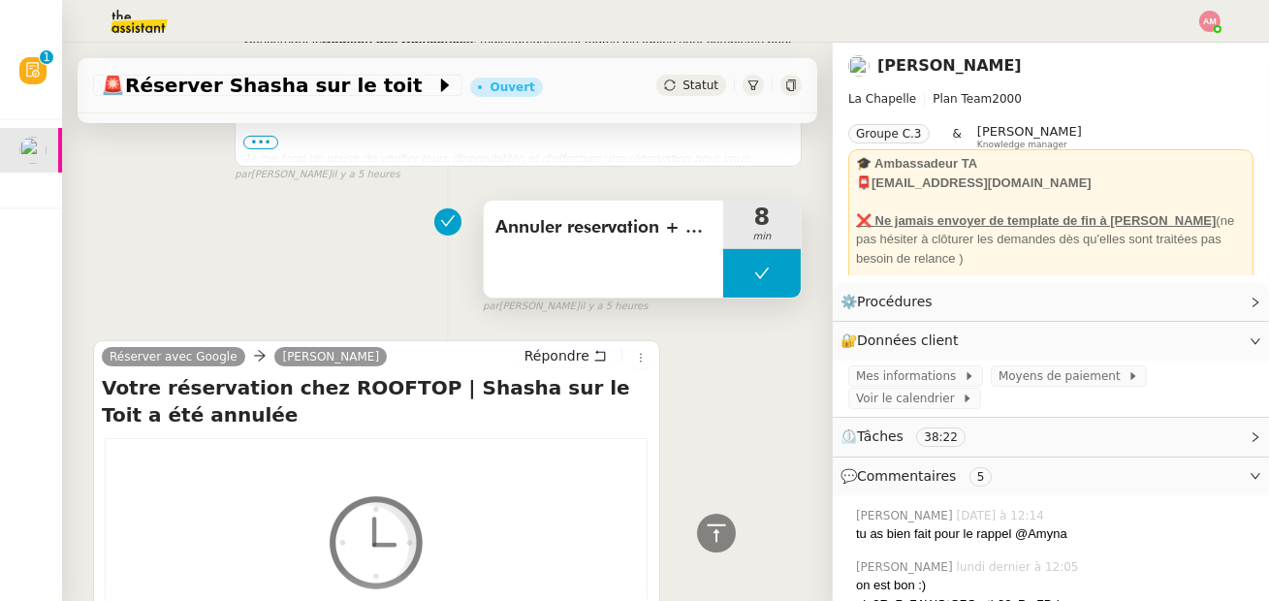
click at [751, 272] on button at bounding box center [762, 273] width 78 height 48
click at [745, 272] on icon at bounding box center [743, 273] width 7 height 11
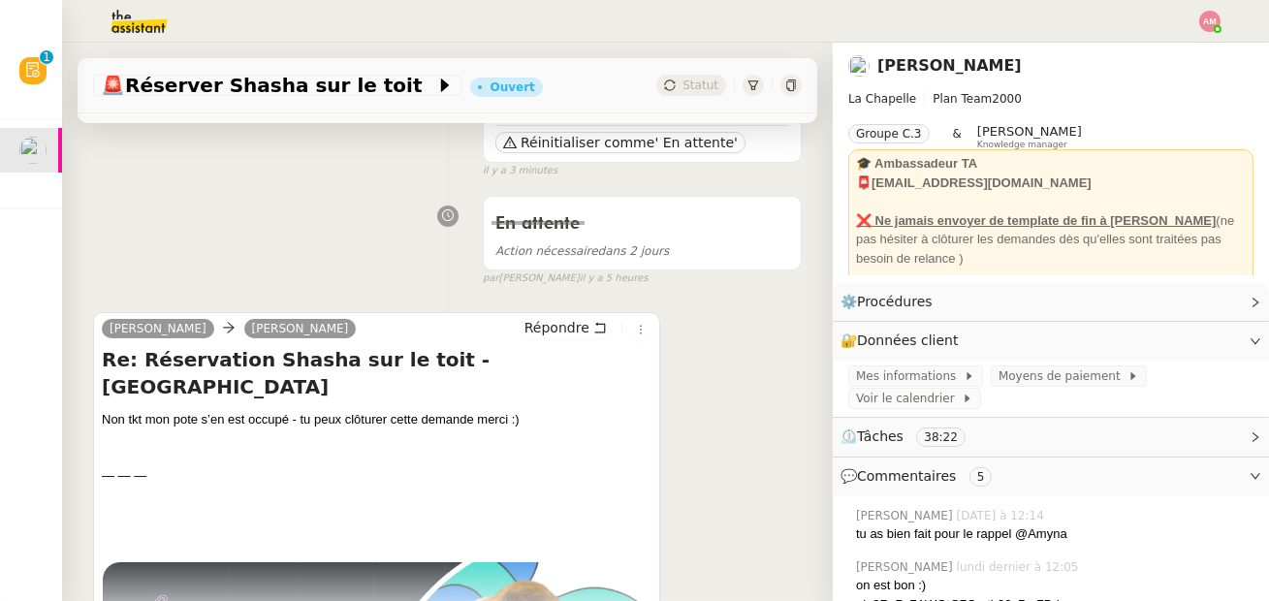
scroll to position [91, 0]
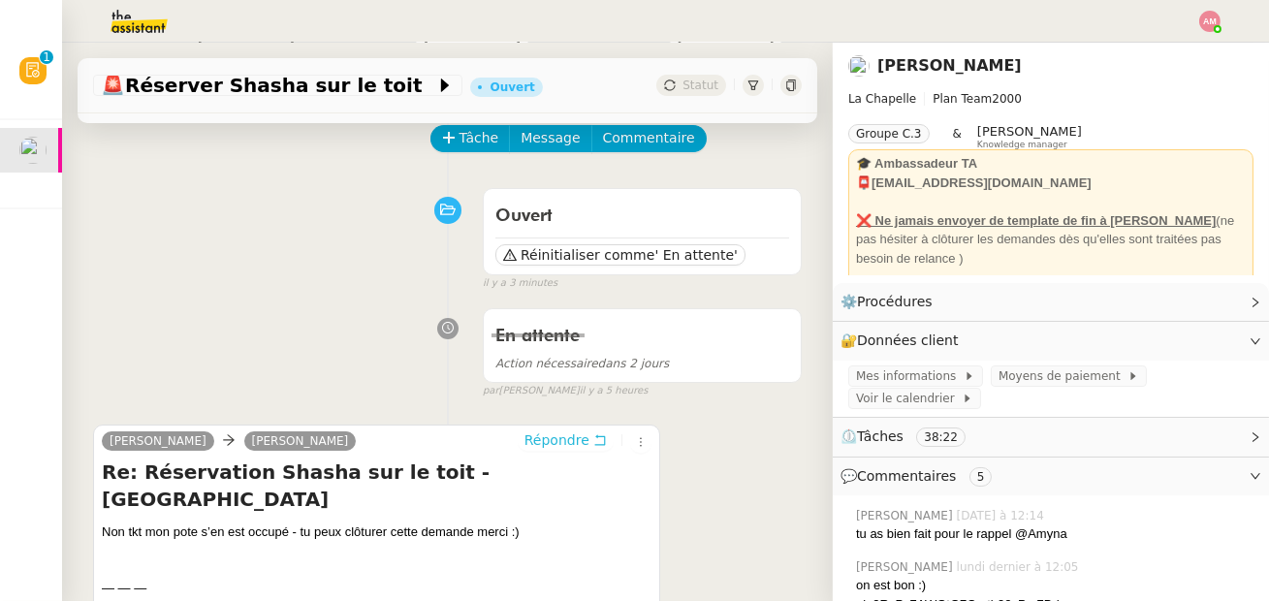
click at [571, 436] on span "Répondre" at bounding box center [557, 440] width 65 height 19
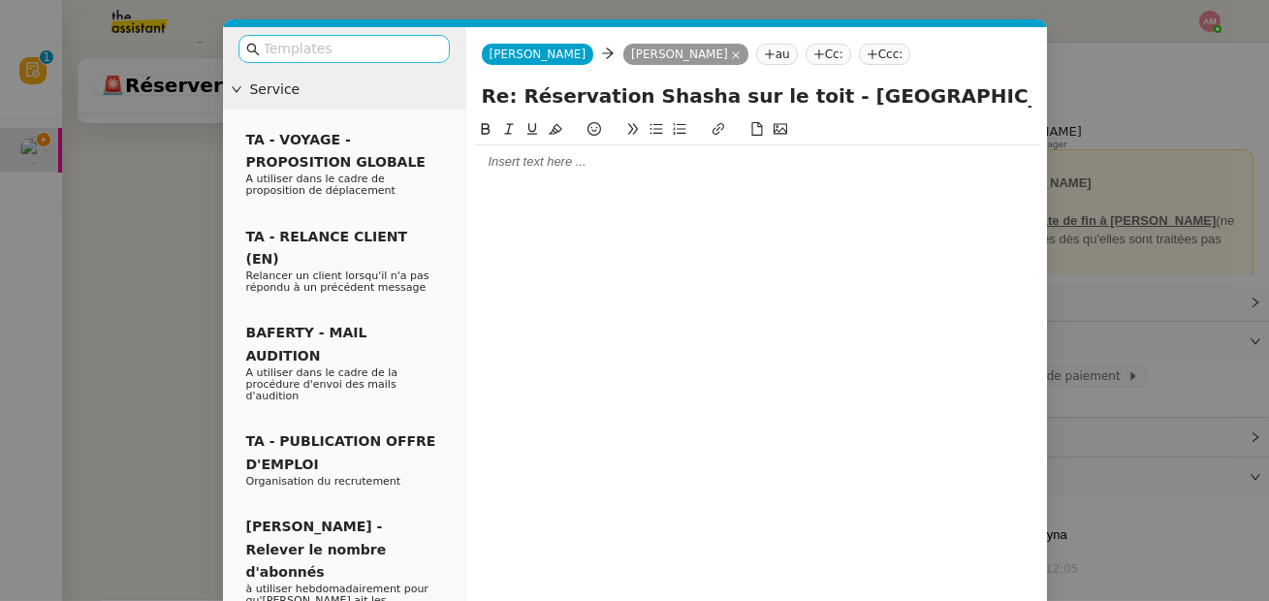
click at [383, 53] on input "text" at bounding box center [351, 49] width 175 height 22
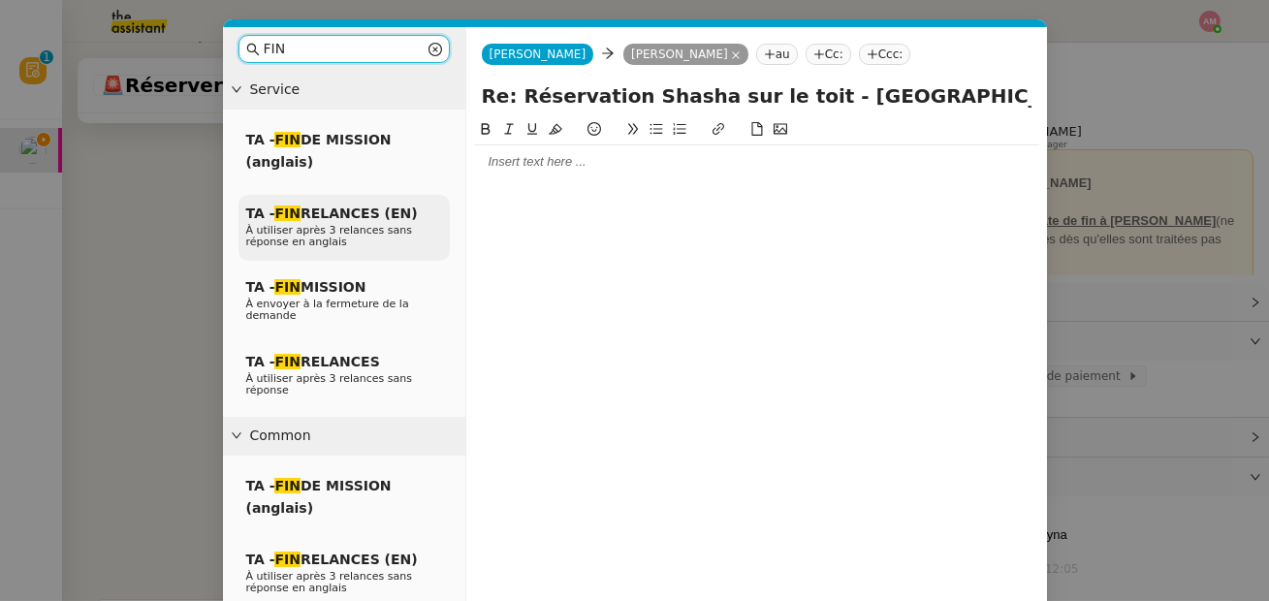
type input "FIN"
click at [342, 198] on div "TA - FIN RELANCES (EN) À utiliser après 3 relances sans réponse en anglais" at bounding box center [344, 228] width 211 height 67
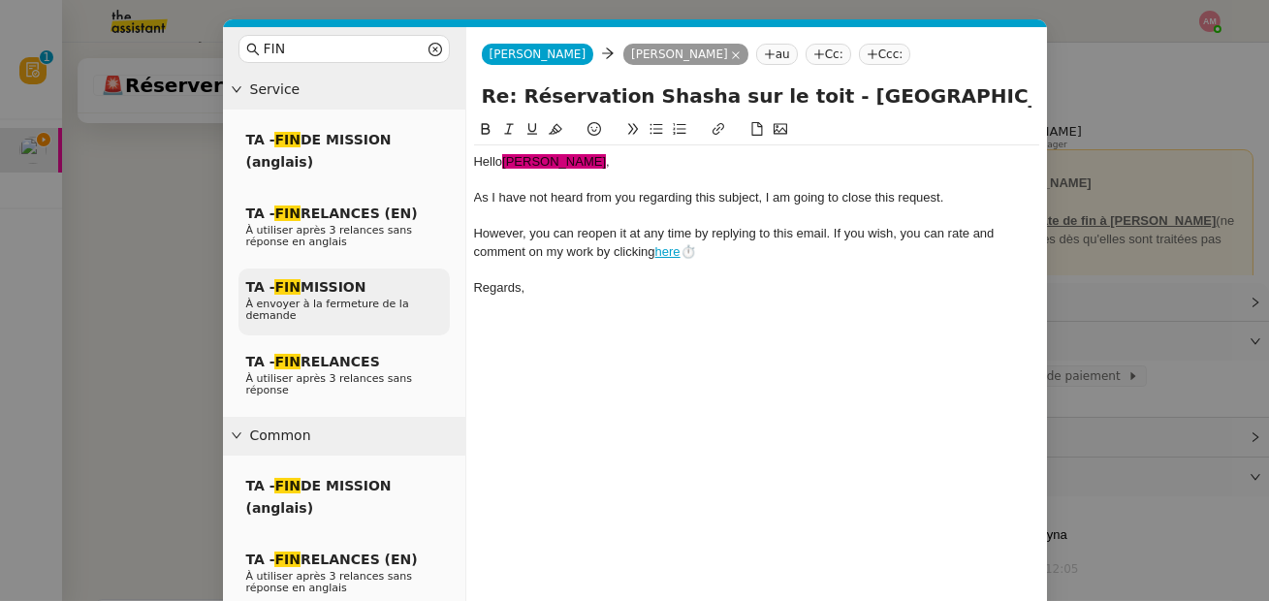
click at [331, 303] on span "À envoyer à la fermeture de la demande" at bounding box center [327, 310] width 163 height 24
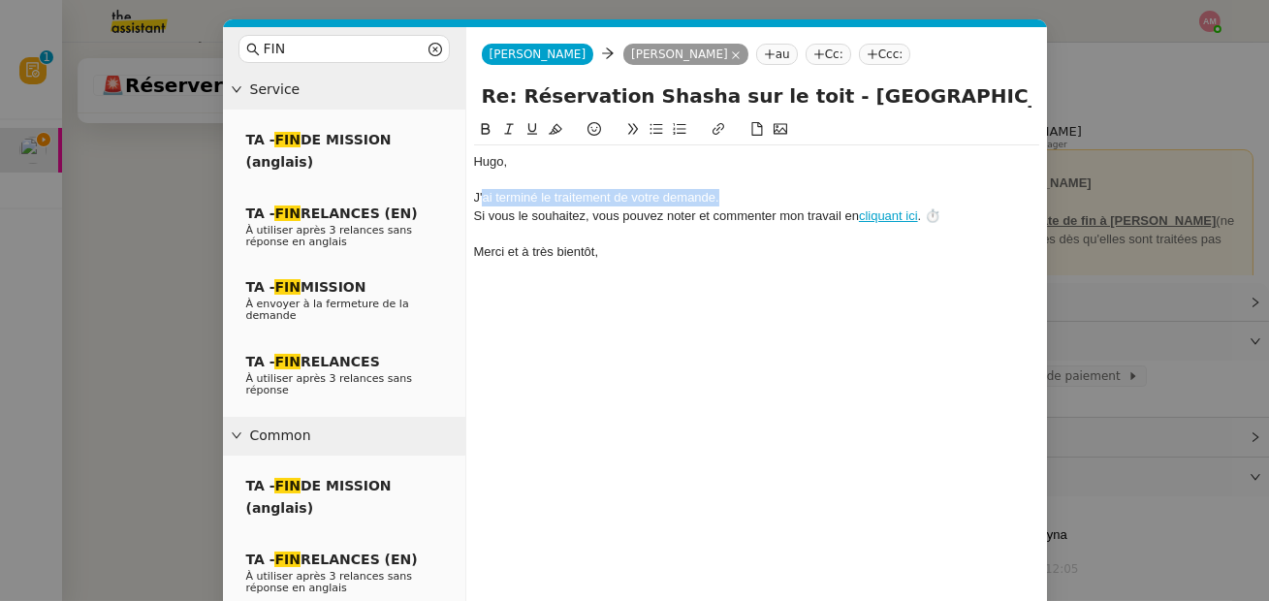
drag, startPoint x: 483, startPoint y: 194, endPoint x: 718, endPoint y: 197, distance: 234.7
click at [718, 197] on div "J'ai terminé le traitement de votre demande." at bounding box center [756, 197] width 565 height 17
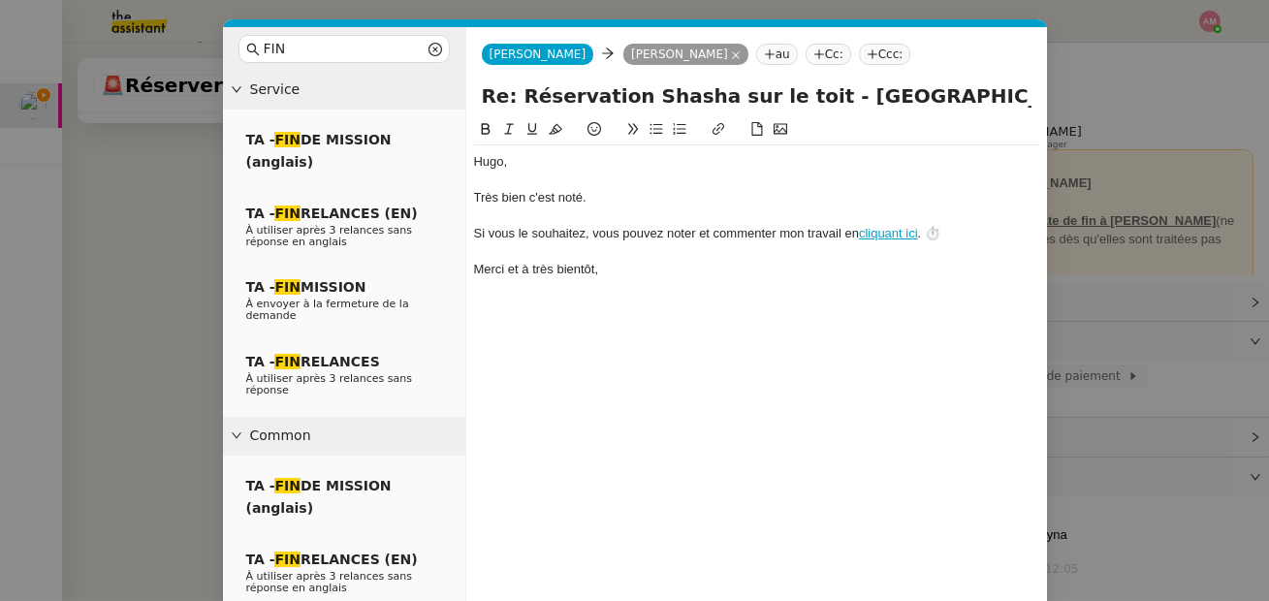
scroll to position [74, 0]
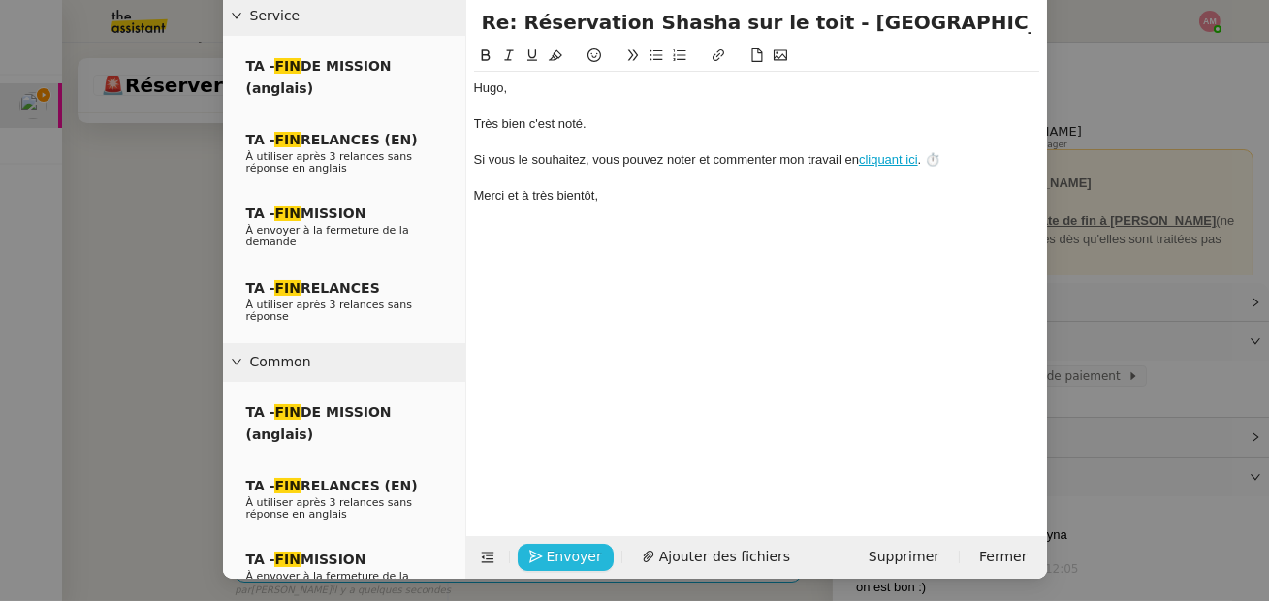
click at [551, 551] on span "Envoyer" at bounding box center [574, 557] width 55 height 22
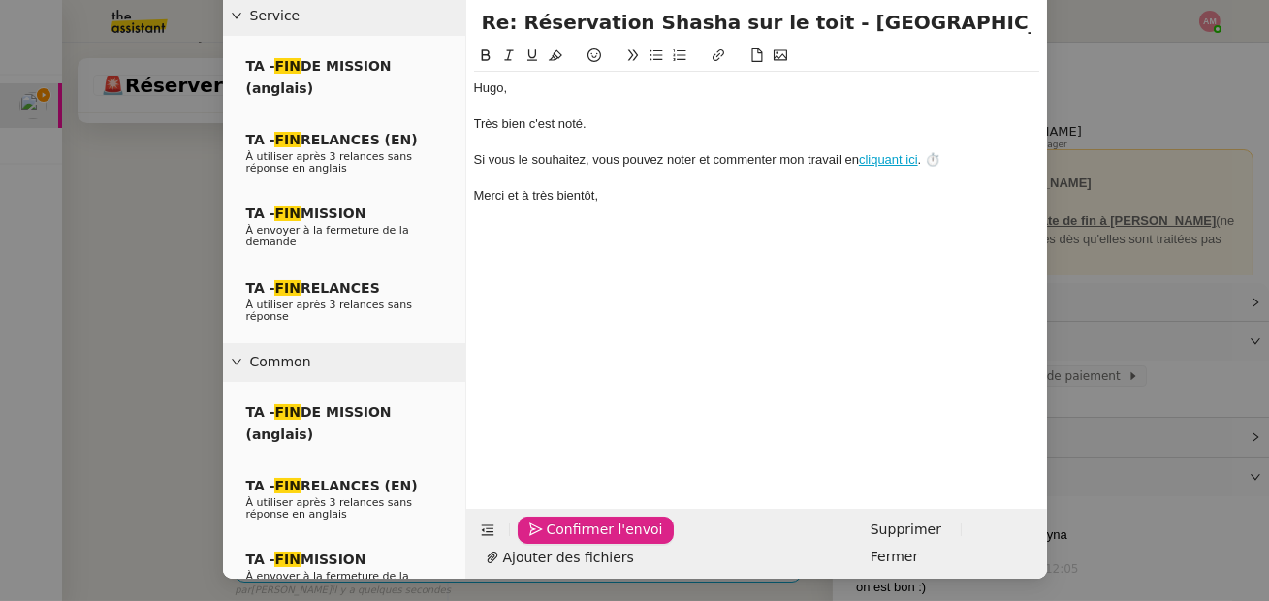
click at [551, 541] on span "Confirmer l'envoi" at bounding box center [605, 530] width 116 height 22
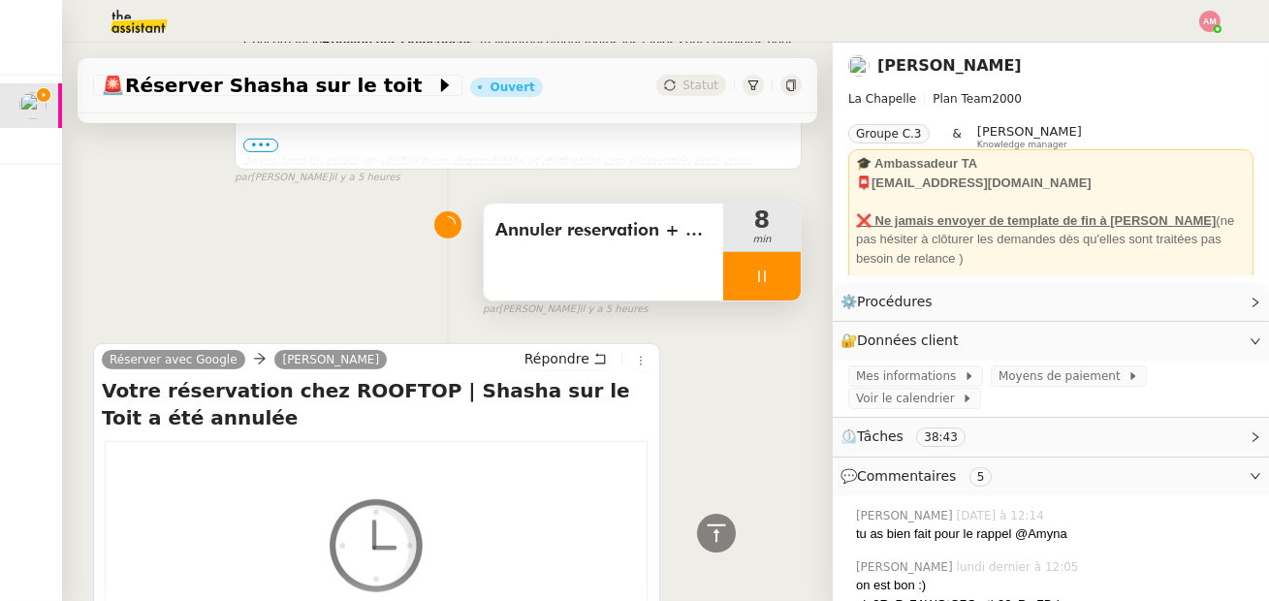
scroll to position [1335, 0]
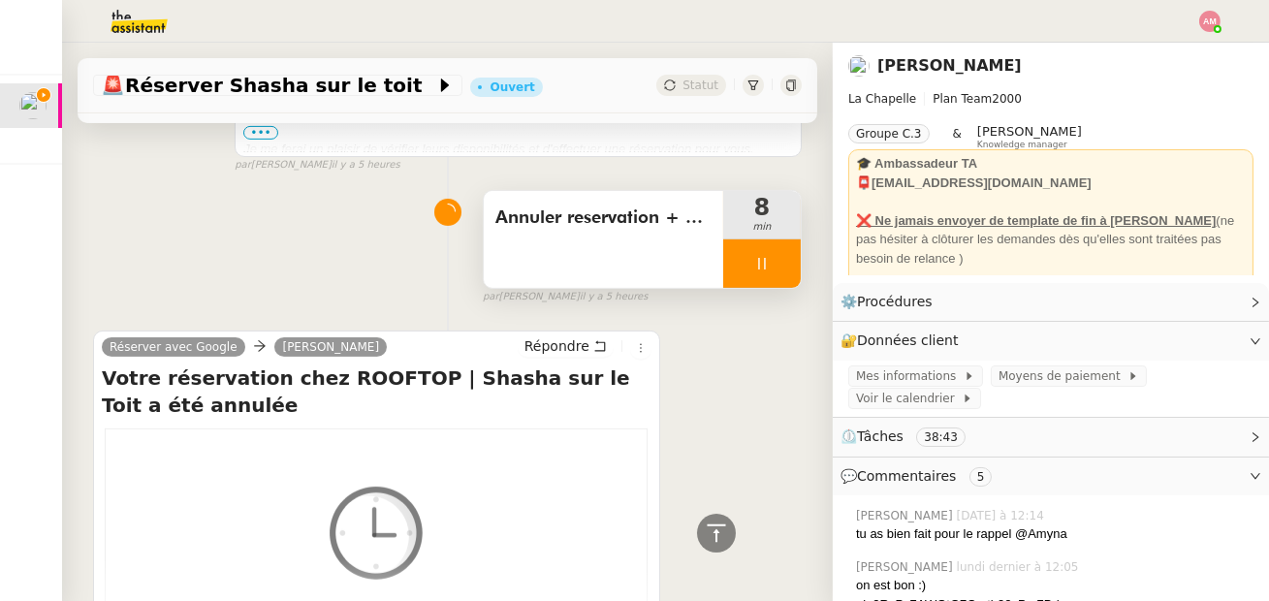
click at [676, 218] on div "Annuler reservation + nouvelle réservation" at bounding box center [604, 239] width 240 height 97
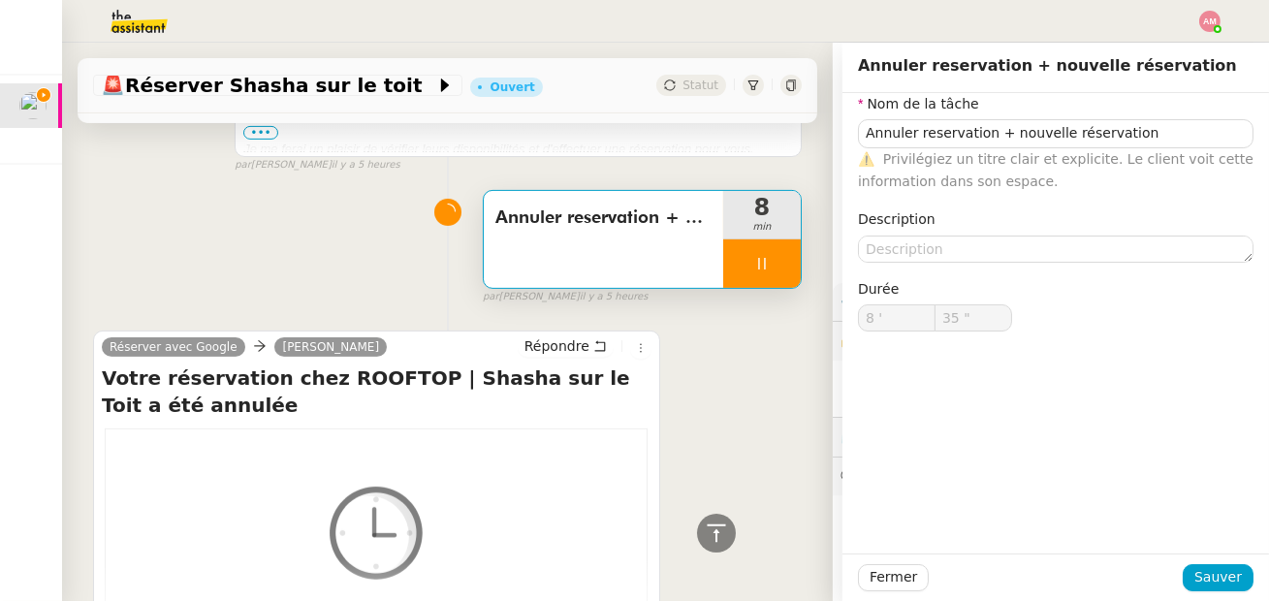
click at [739, 240] on div at bounding box center [762, 264] width 78 height 48
type input "36 ""
click at [769, 245] on button at bounding box center [781, 264] width 39 height 48
type input "Annuler reservation + nouvelle réservation"
type input "8 '"
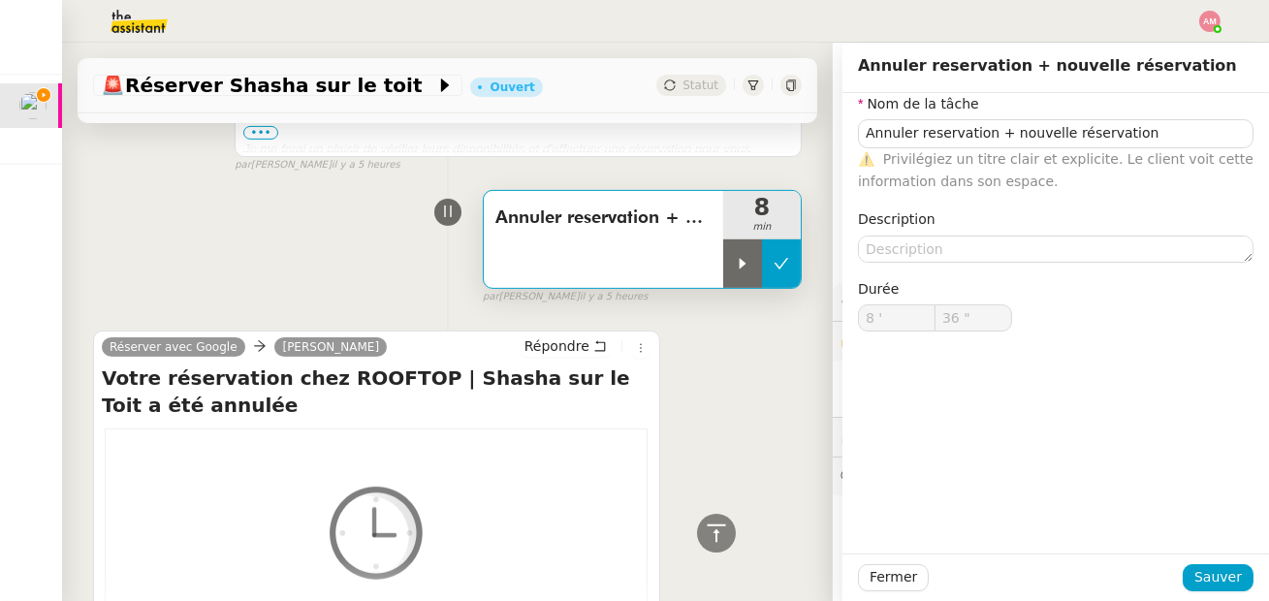
type input "35 ""
type input "Annuler reservation + nouvelle réservation"
type input "8 '"
type input "35 ""
type input "Annuler reservation + nouvelle réservation"
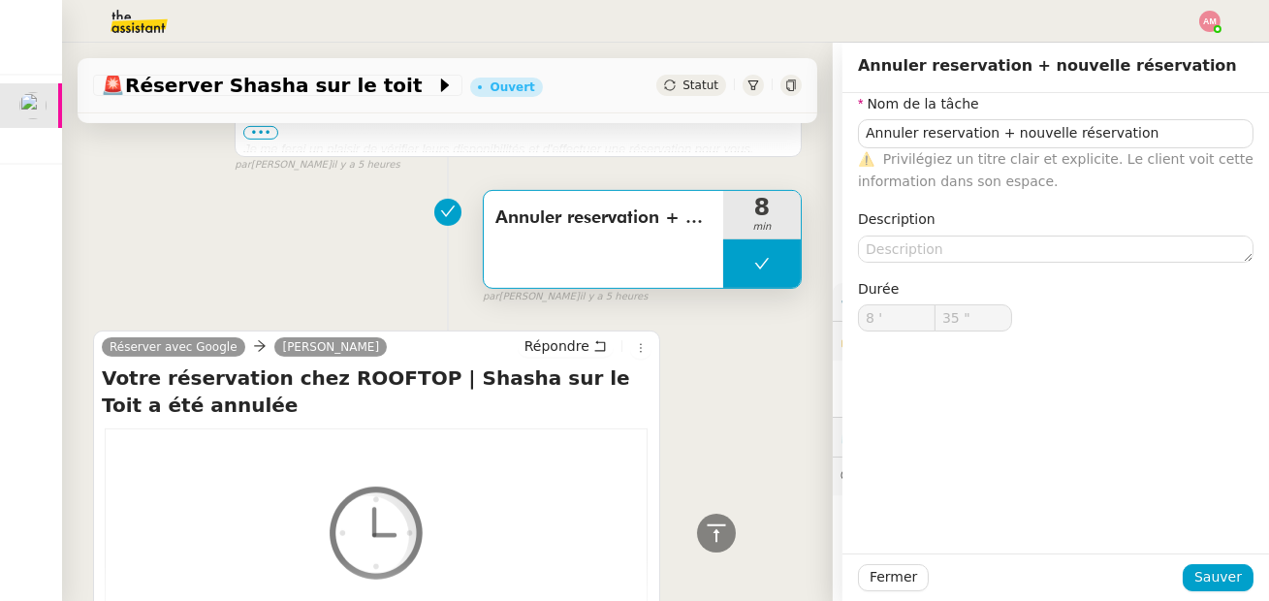
type input "8 '"
type input "35 ""
type input "Annuler reservation + nouvelle réservation"
type input "8 '"
type input "35 ""
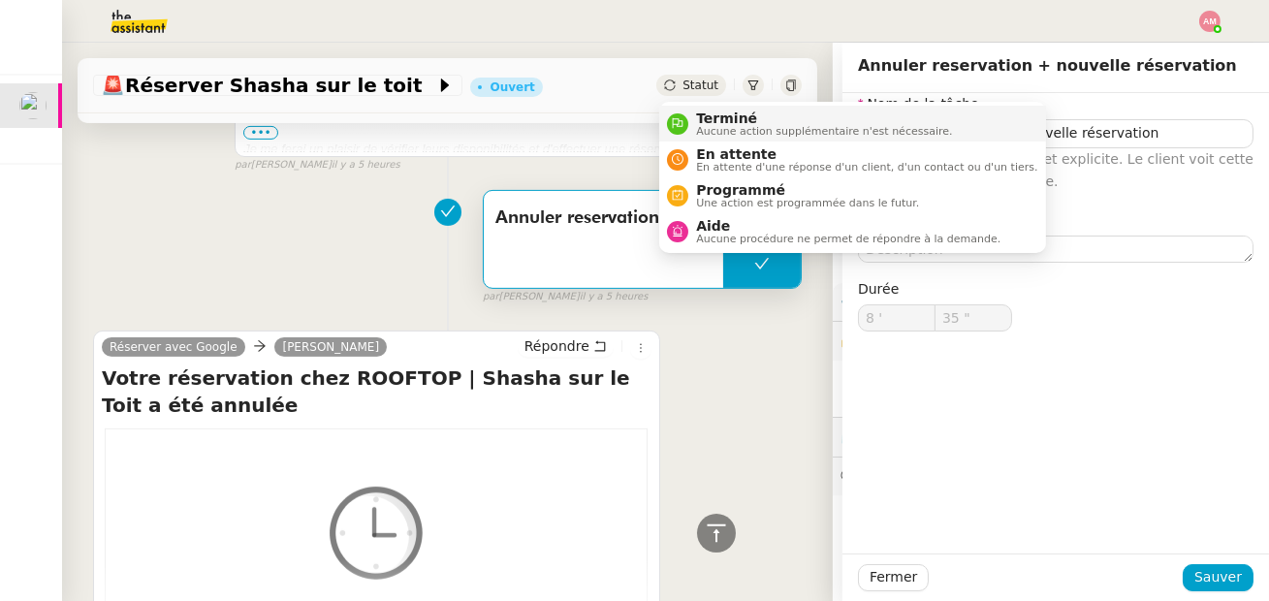
click at [700, 120] on span "Terminé" at bounding box center [824, 119] width 256 height 16
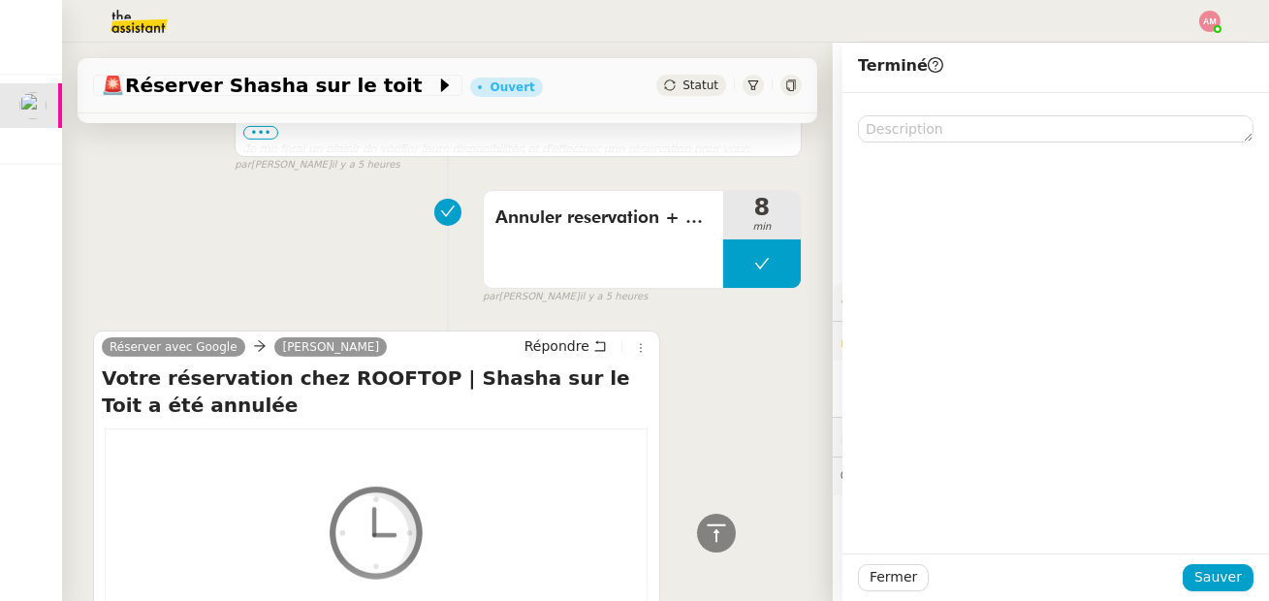
click at [1206, 560] on div "Fermer Sauver" at bounding box center [1056, 578] width 427 height 48
click at [1206, 573] on span "Sauver" at bounding box center [1219, 577] width 48 height 22
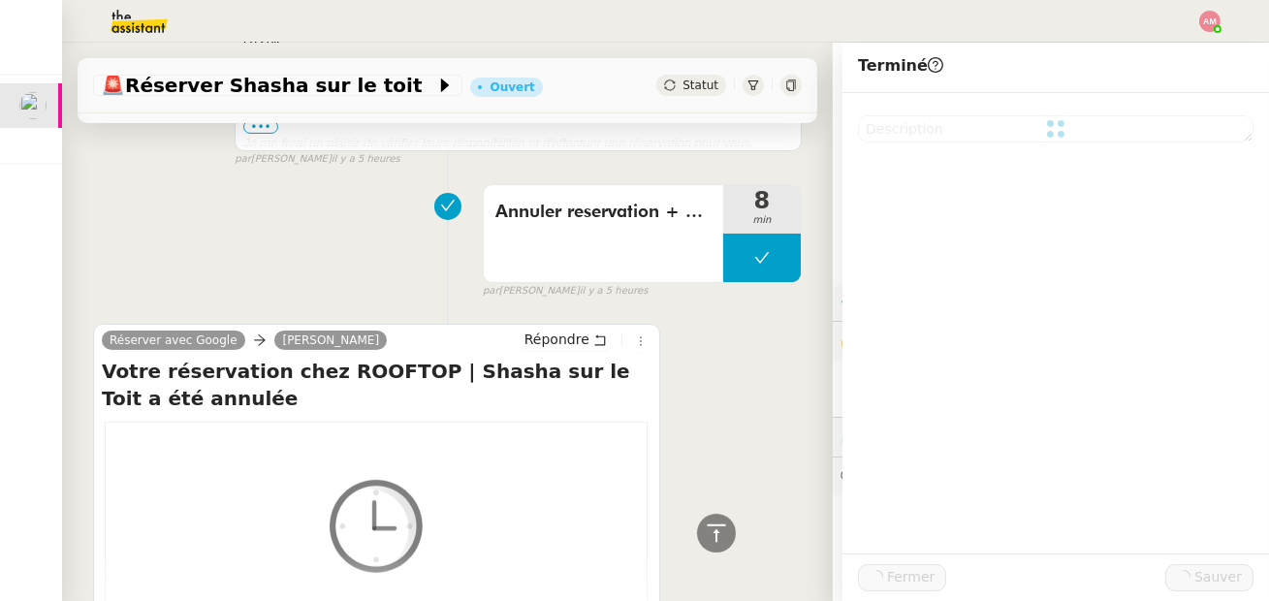
scroll to position [1329, 0]
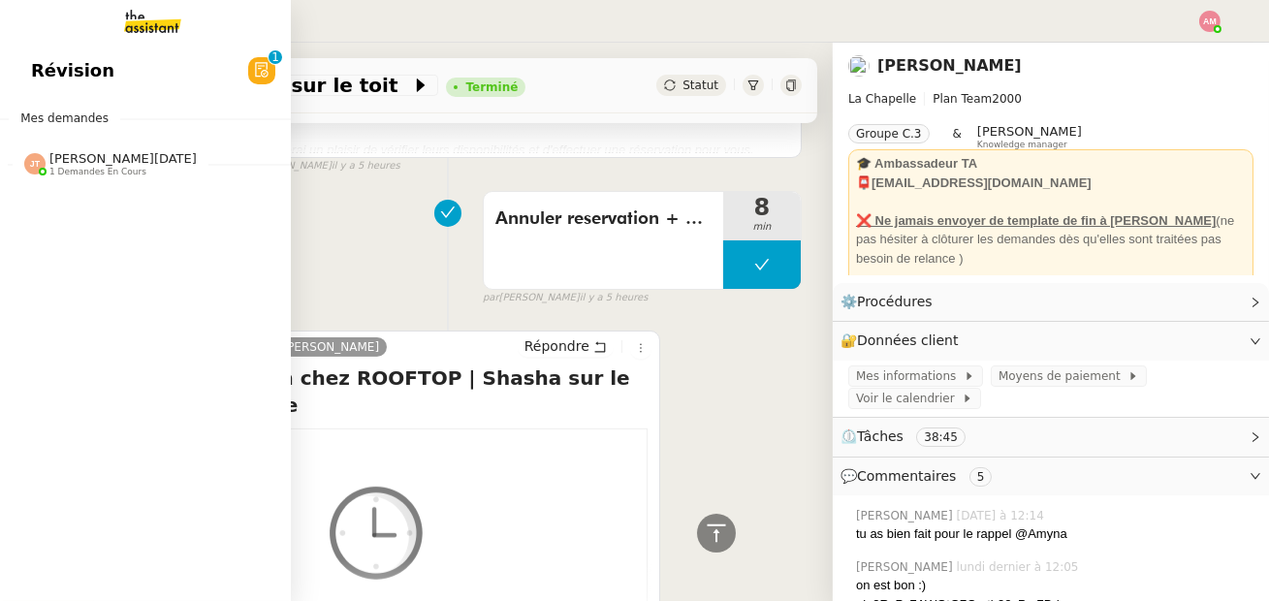
click at [55, 164] on span "[PERSON_NAME][DATE]" at bounding box center [122, 158] width 147 height 15
click at [54, 209] on span "[PERSON_NAME]" at bounding box center [75, 214] width 88 height 13
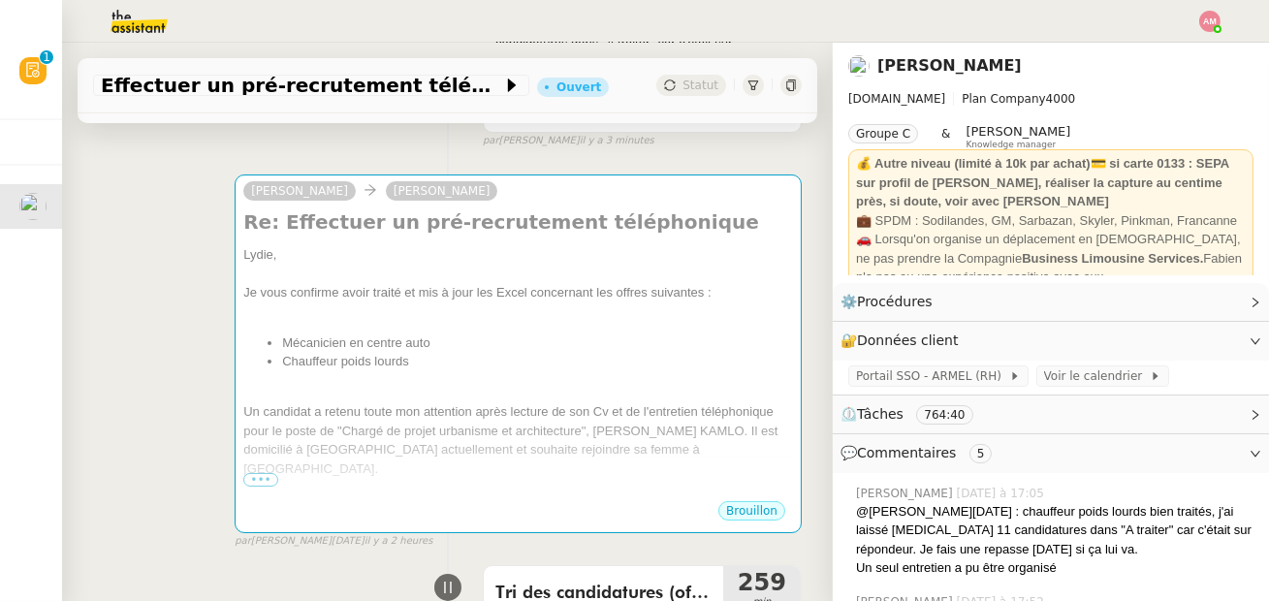
scroll to position [720, 0]
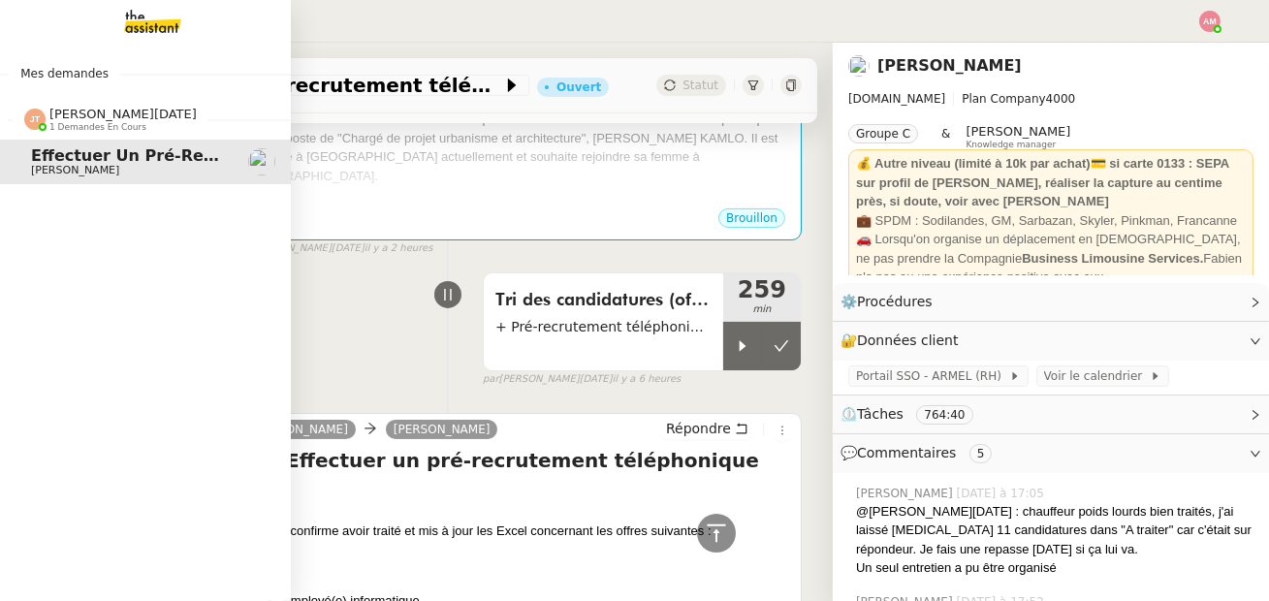
click at [80, 48] on div "Mes demandes [PERSON_NAME][DATE] 1 demandes en cours Effectuer un pré-recruteme…" at bounding box center [145, 322] width 291 height 559
click at [122, 24] on img at bounding box center [137, 21] width 150 height 43
